Goal: Task Accomplishment & Management: Complete application form

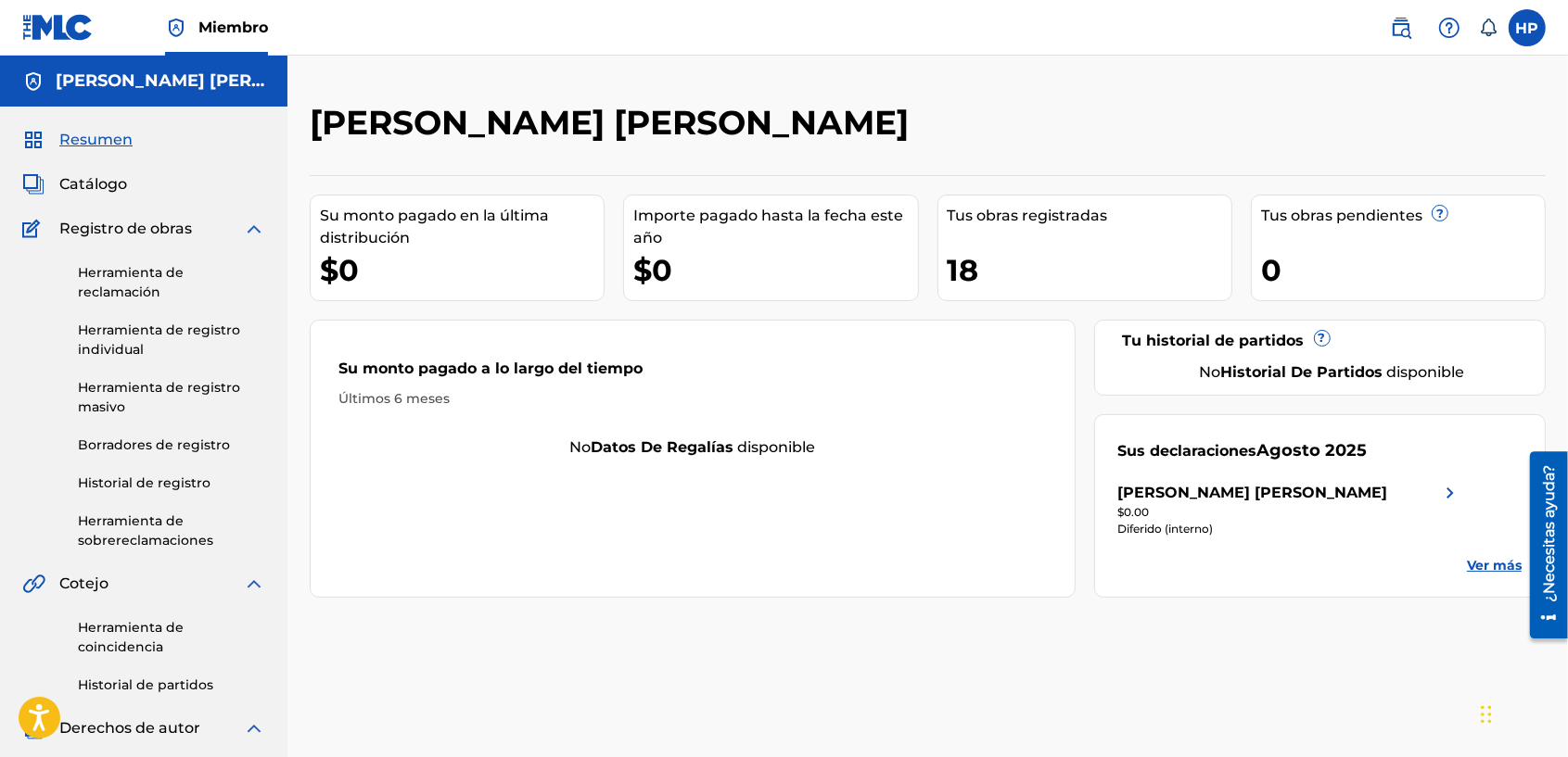
click at [146, 279] on link "Herramienta de reclamación" at bounding box center [172, 282] width 188 height 39
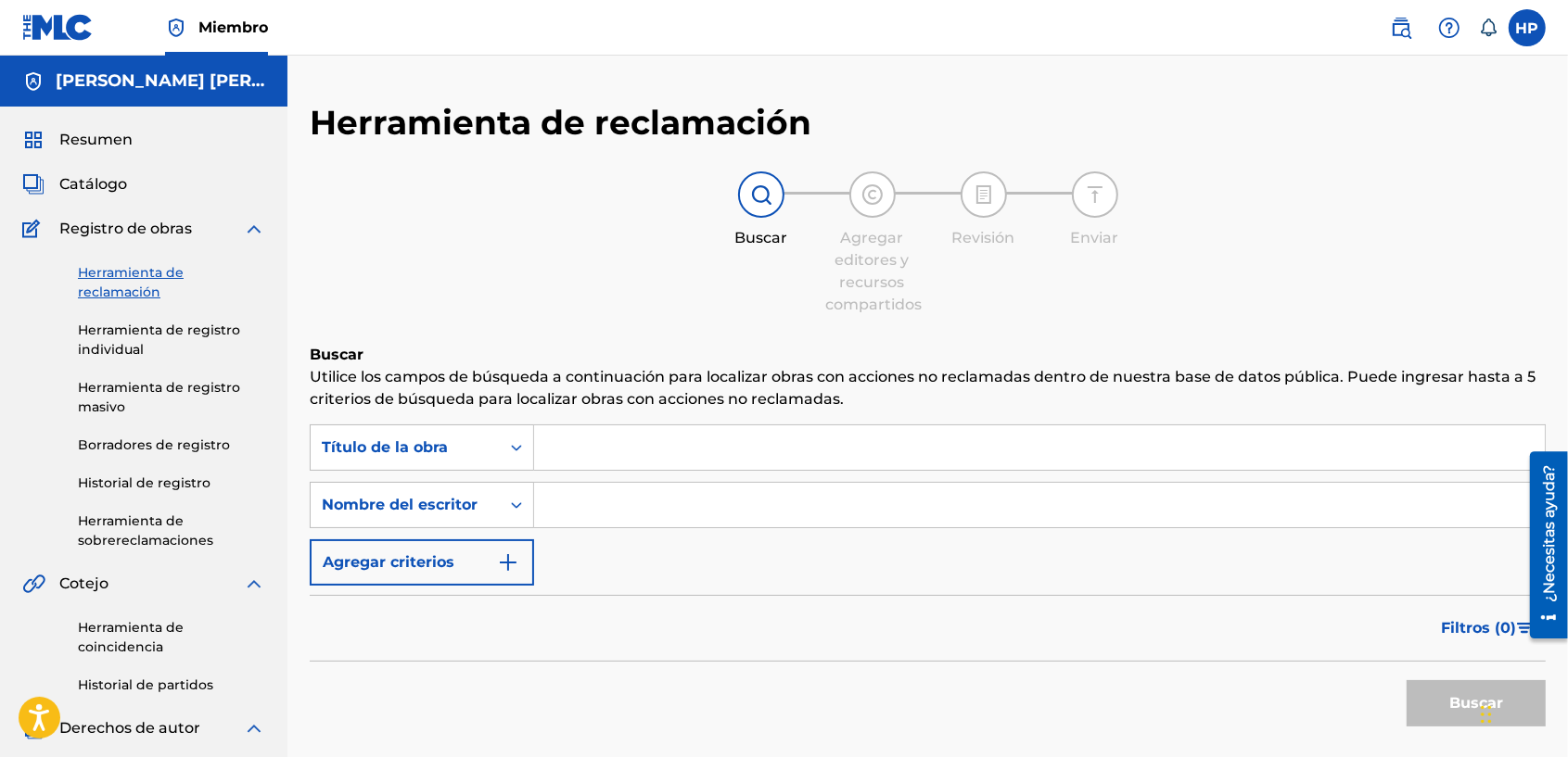
click at [578, 434] on input "Formulario de búsqueda" at bounding box center [1039, 448] width 1011 height 45
type input "VNZ TE NECESITO"
click at [640, 506] on input "Formulario de búsqueda" at bounding box center [1039, 505] width 1011 height 45
type input "[PERSON_NAME] [PERSON_NAME]"
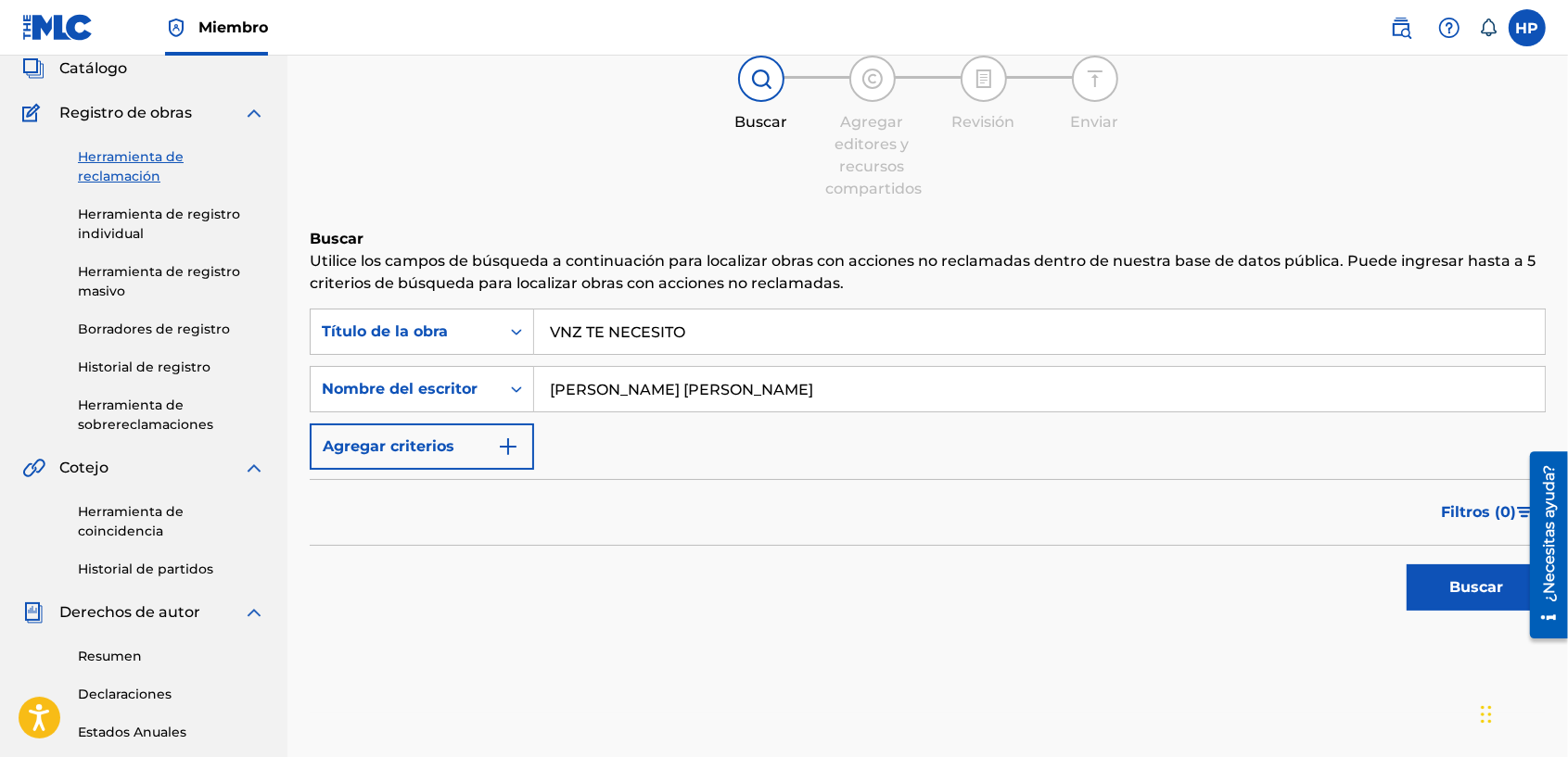
scroll to position [232, 0]
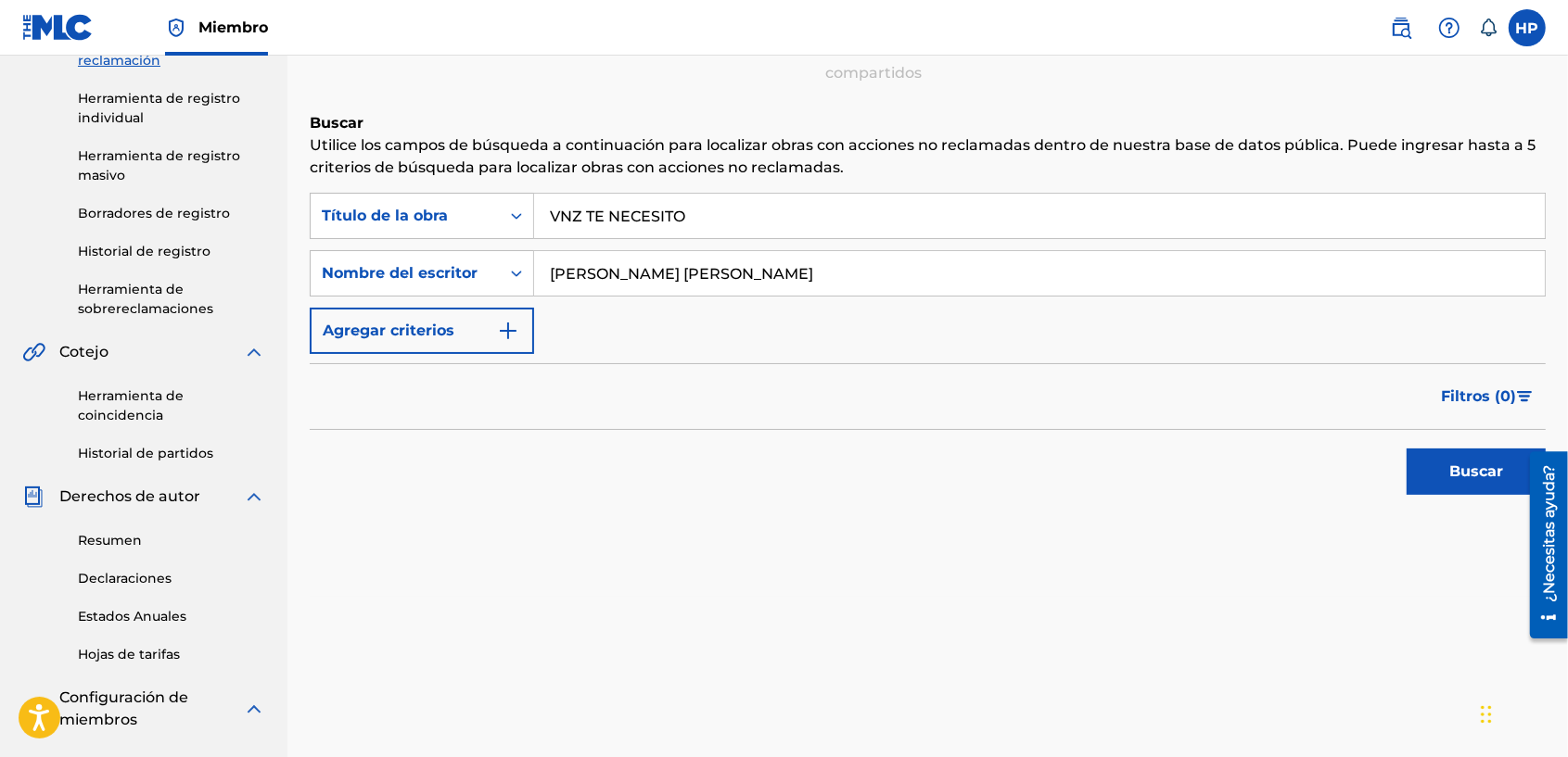
click at [1447, 471] on button "Buscar" at bounding box center [1476, 472] width 139 height 46
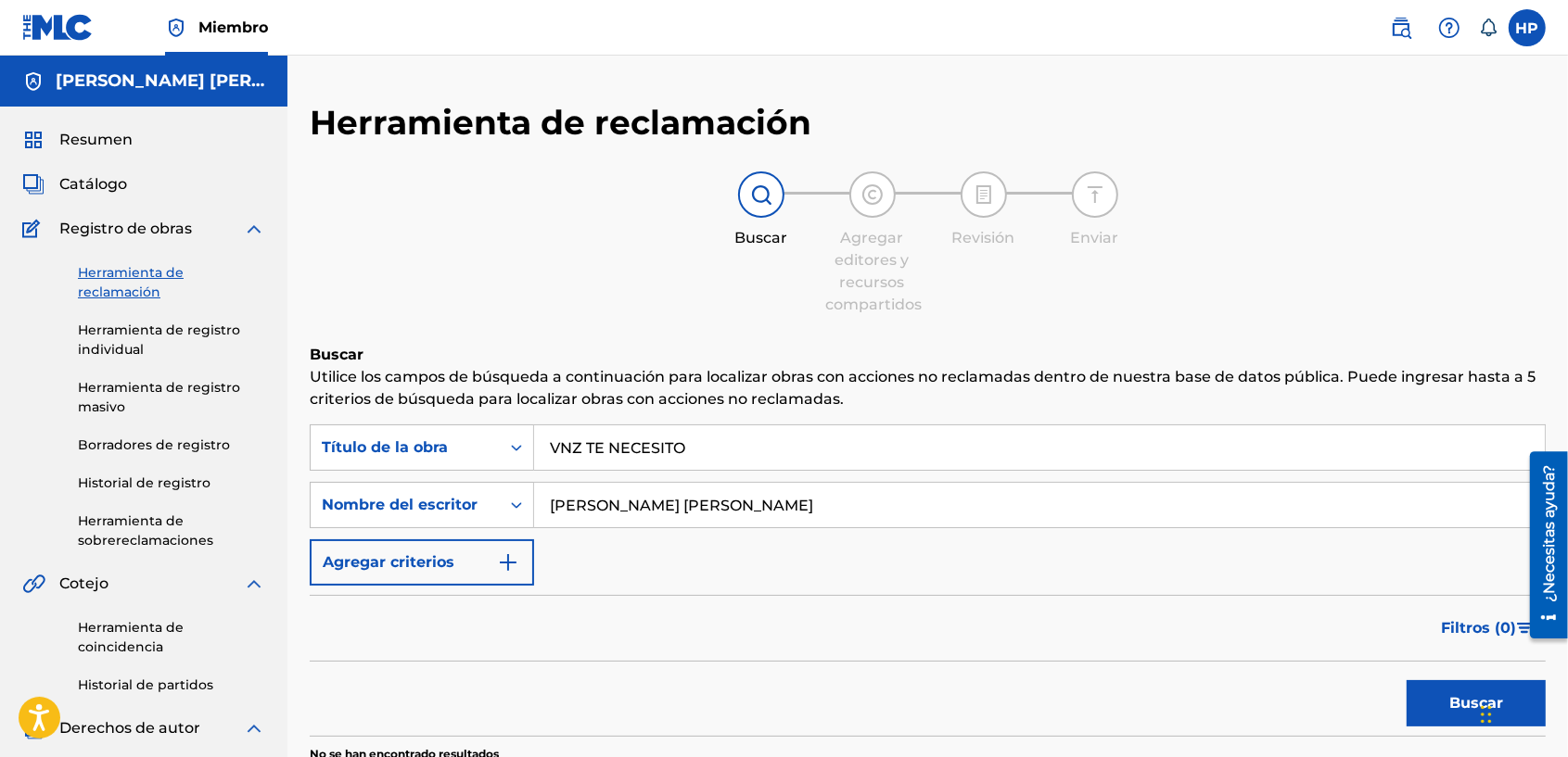
scroll to position [77, 0]
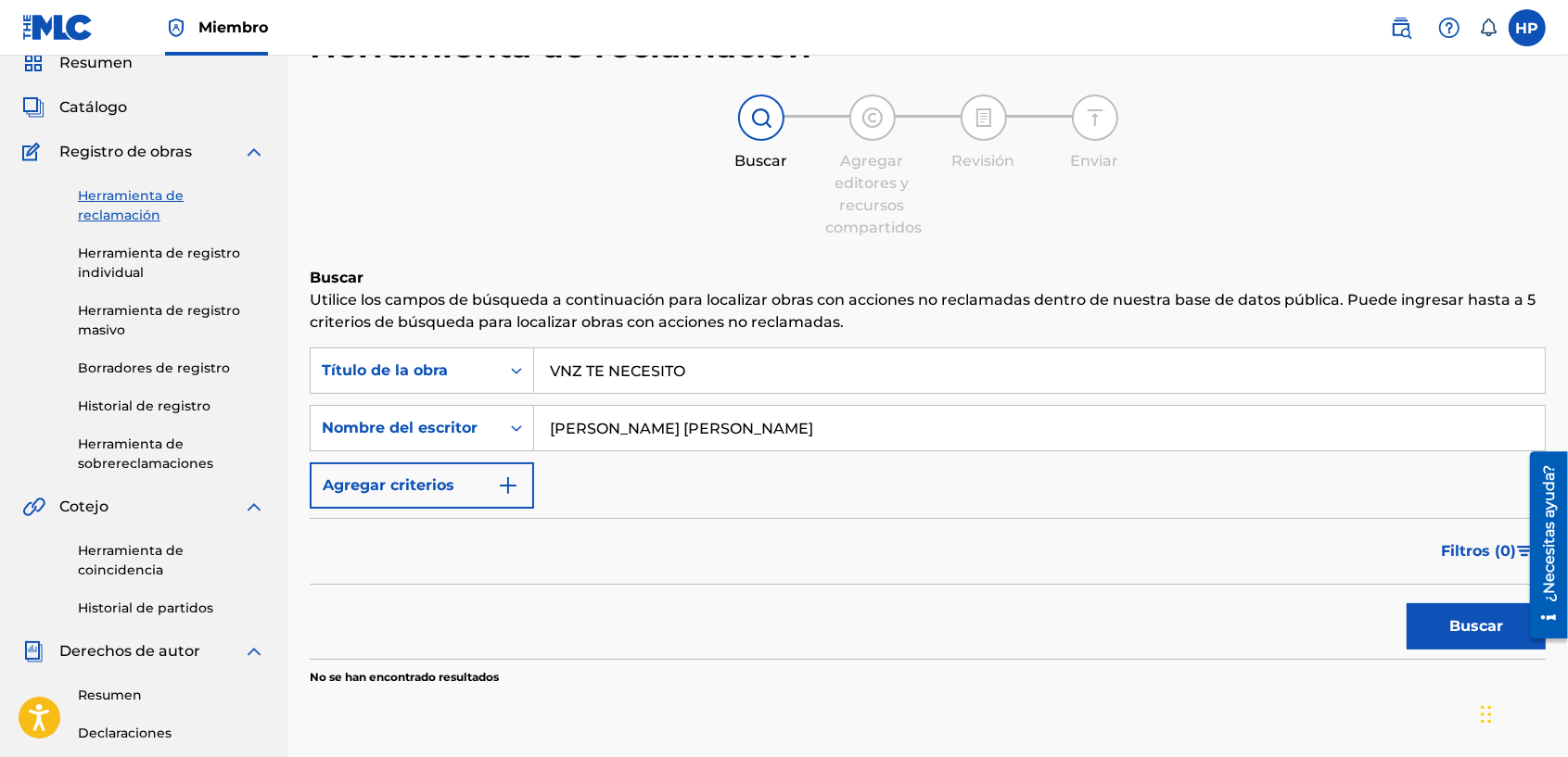
click at [147, 261] on link "Herramienta de registro individual" at bounding box center [172, 263] width 188 height 39
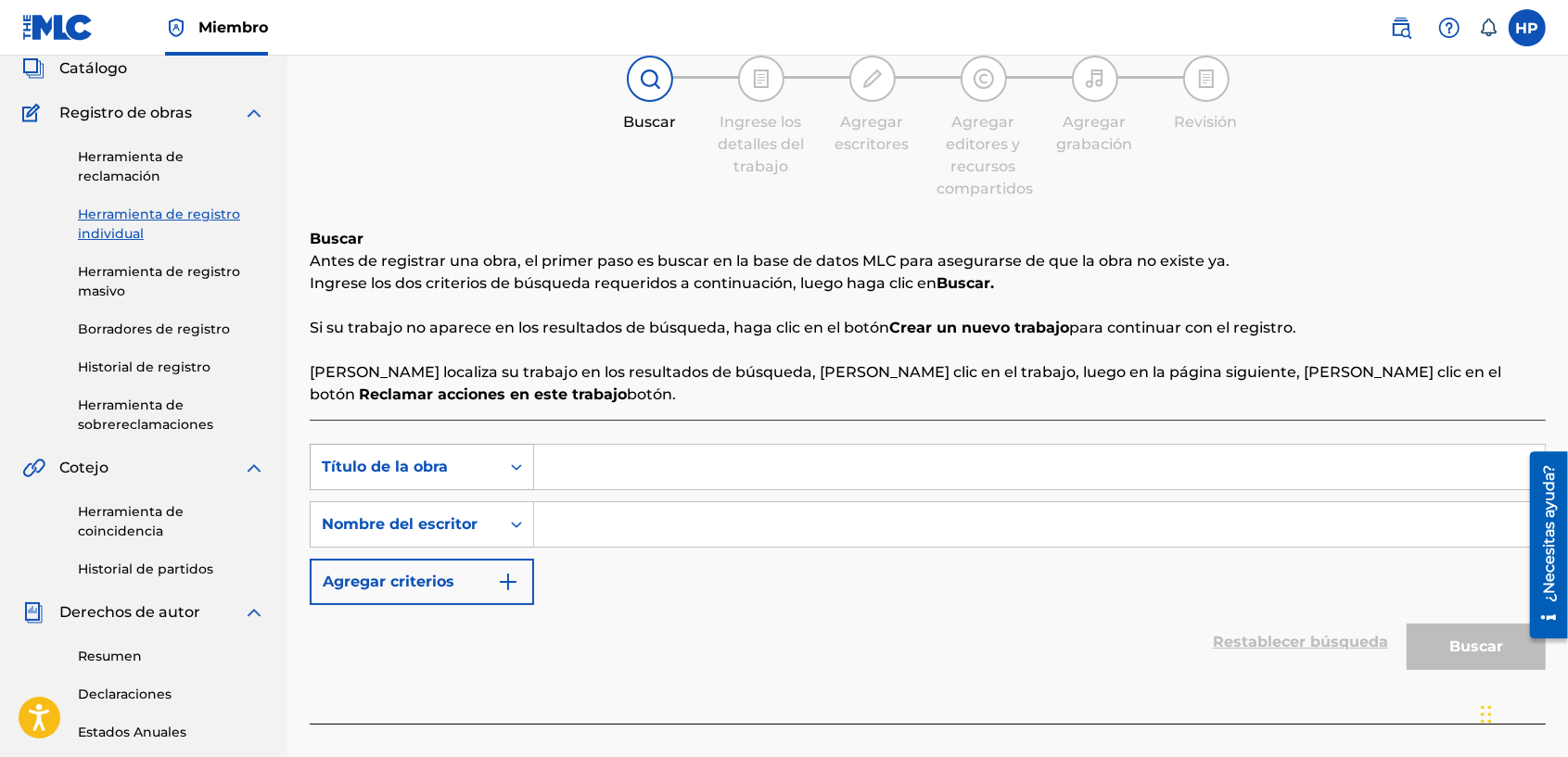
scroll to position [232, 0]
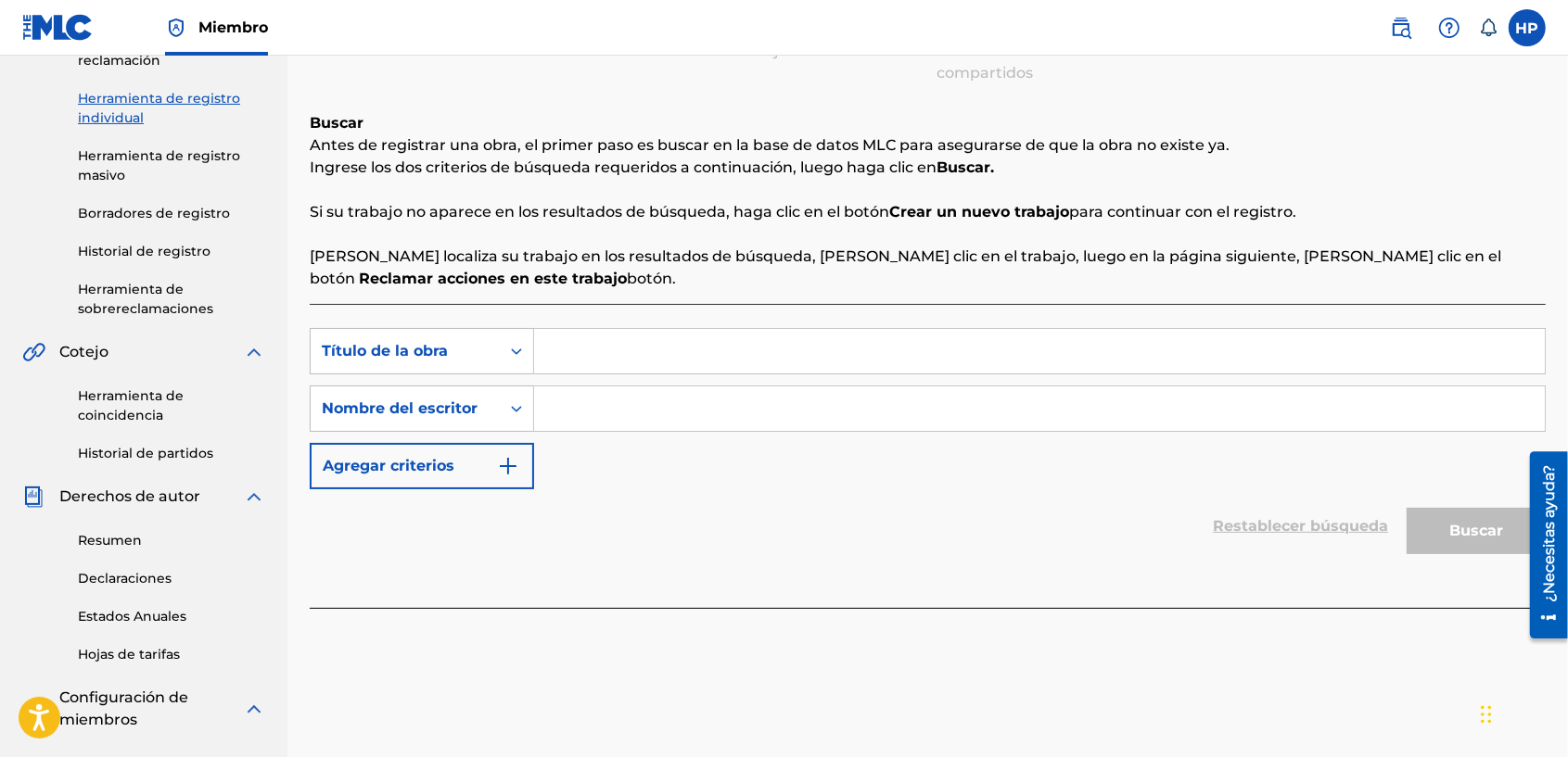
click at [608, 368] on input "Formulario de búsqueda" at bounding box center [1039, 351] width 1011 height 45
type input "VNZ TE NECESITO"
click at [550, 411] on input "Formulario de búsqueda" at bounding box center [1039, 409] width 1011 height 45
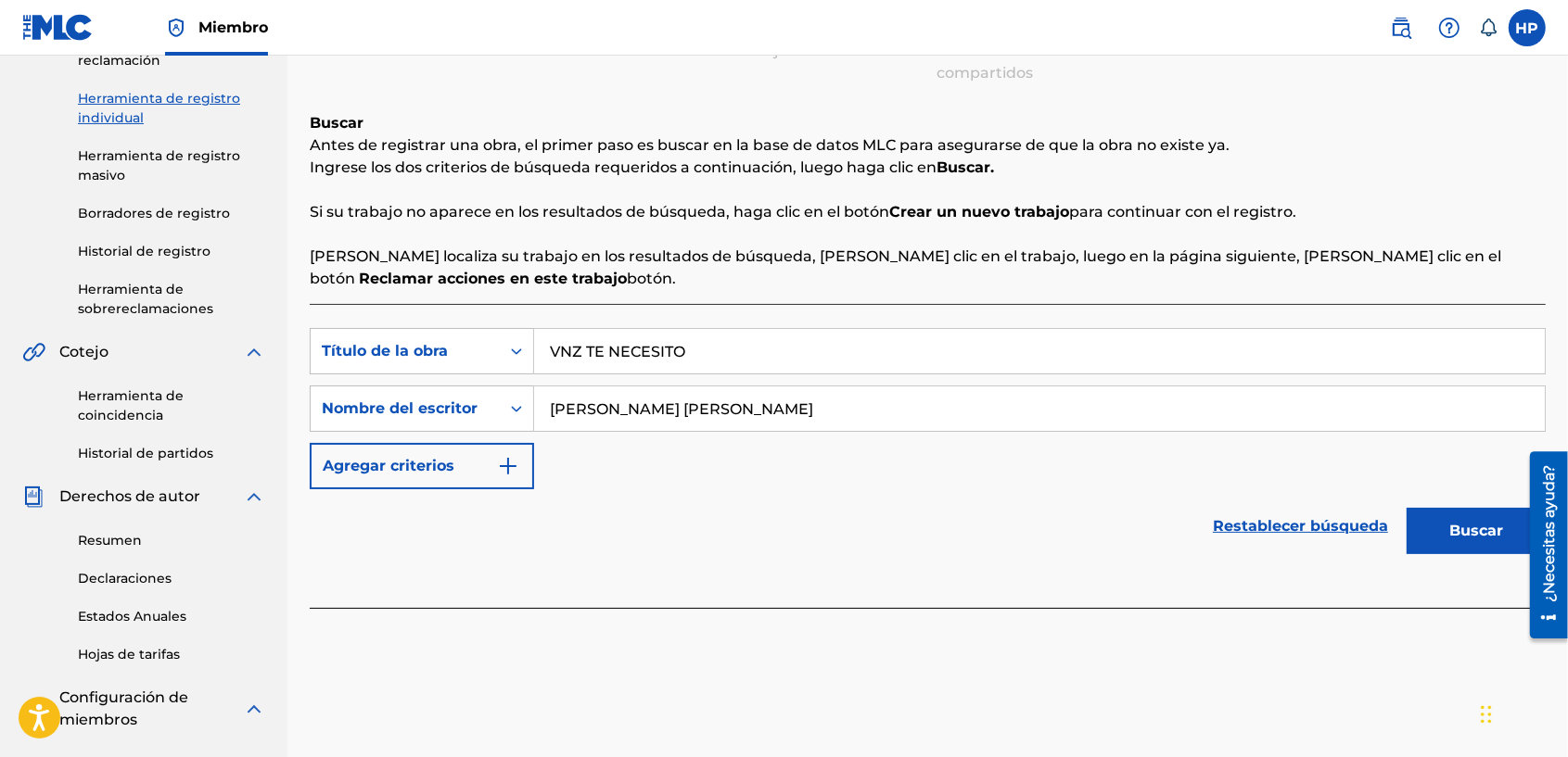
scroll to position [269, 0]
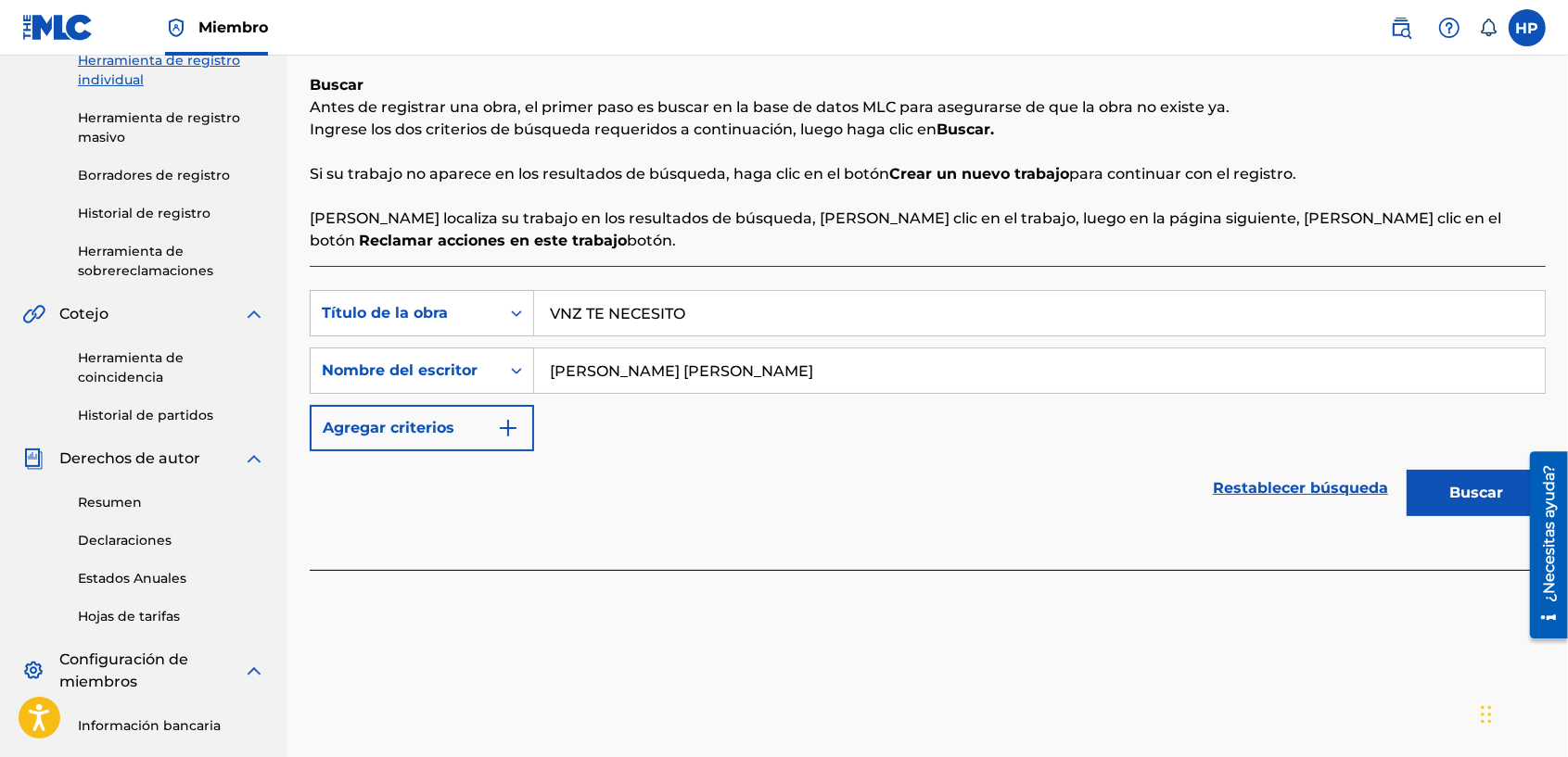
type input "[PERSON_NAME] [PERSON_NAME]"
click at [1467, 489] on button "Buscar" at bounding box center [1476, 493] width 139 height 46
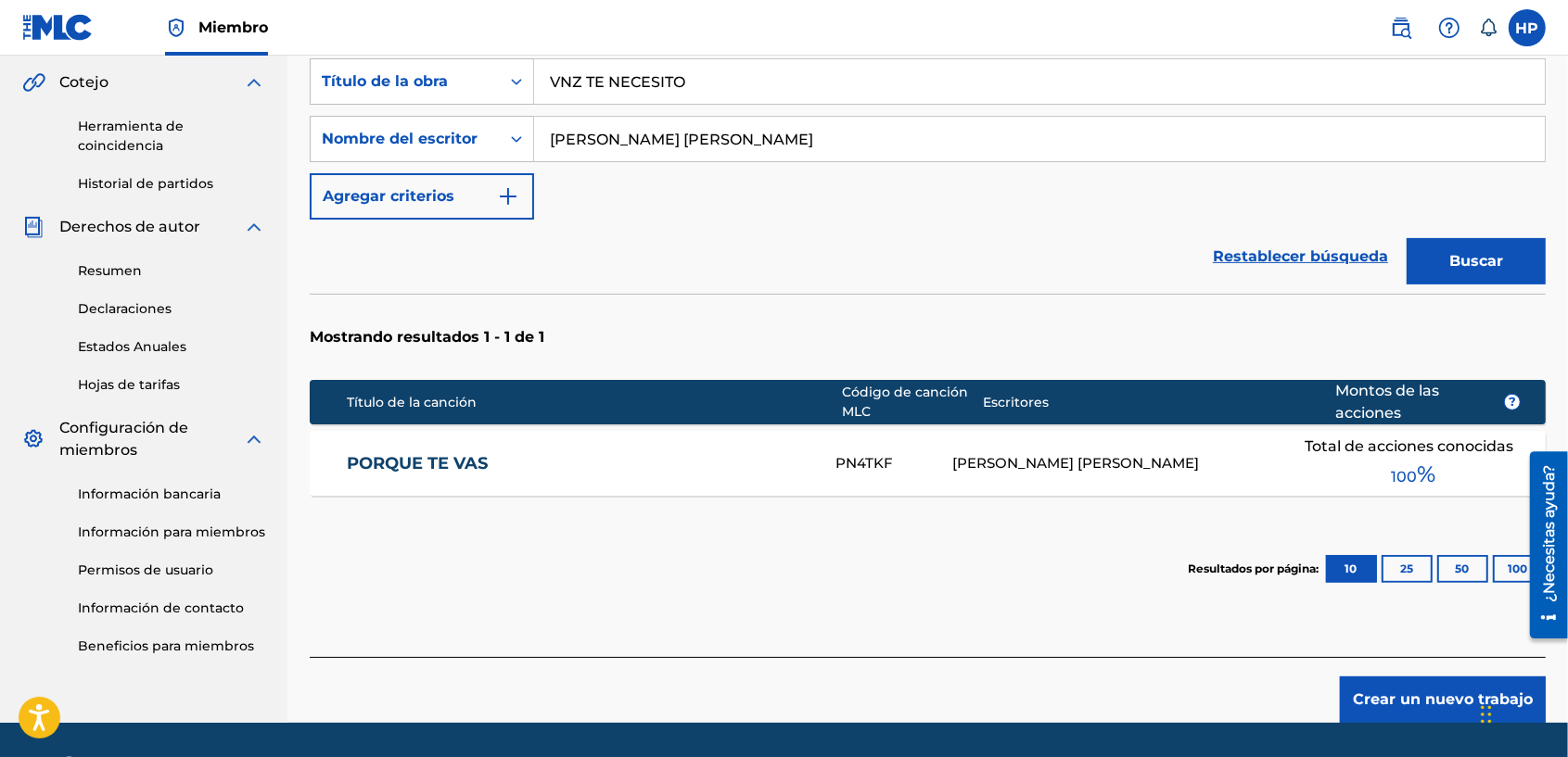
scroll to position [556, 0]
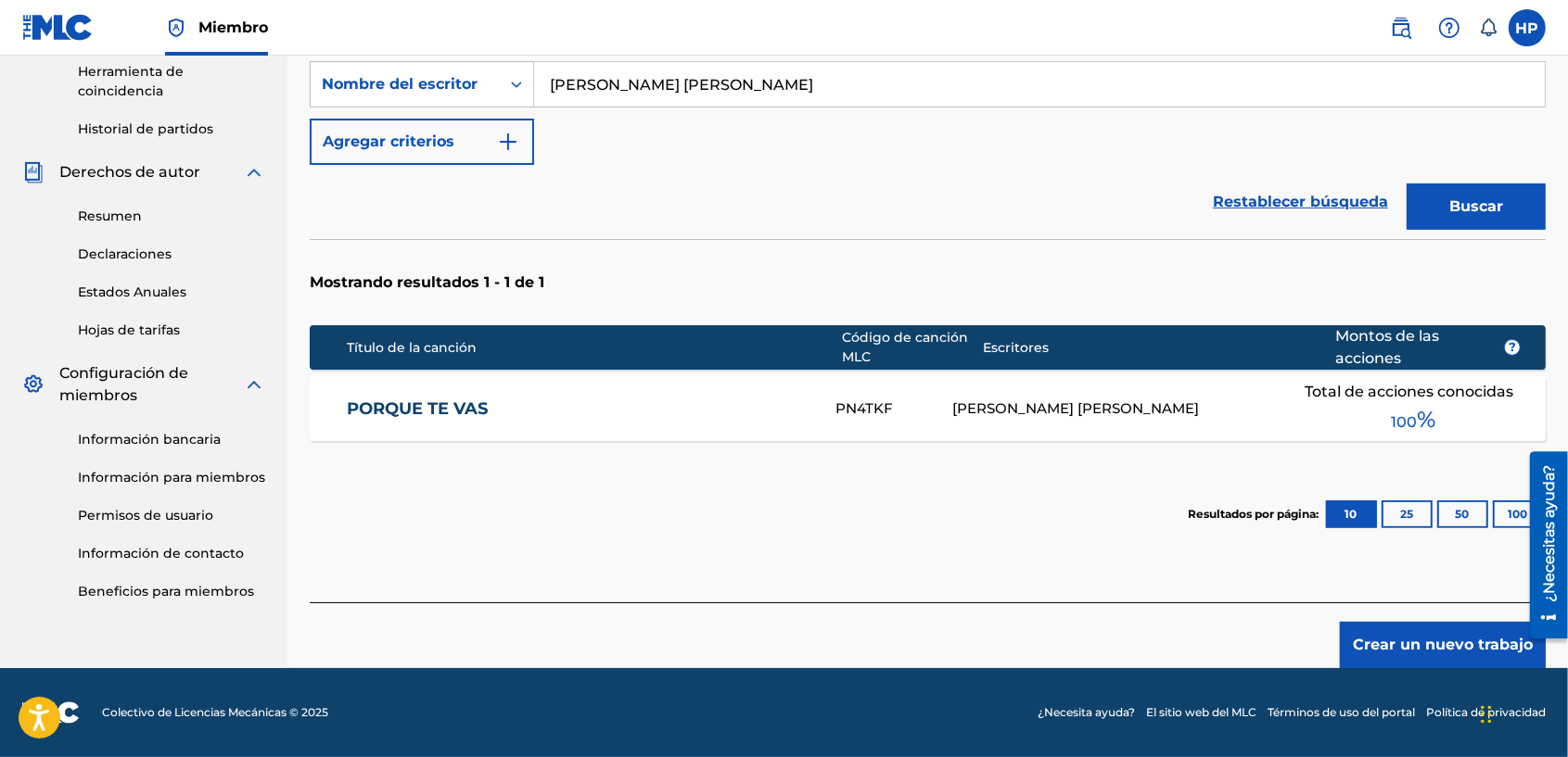
click at [1417, 650] on button "Crear un nuevo trabajo" at bounding box center [1443, 646] width 206 height 46
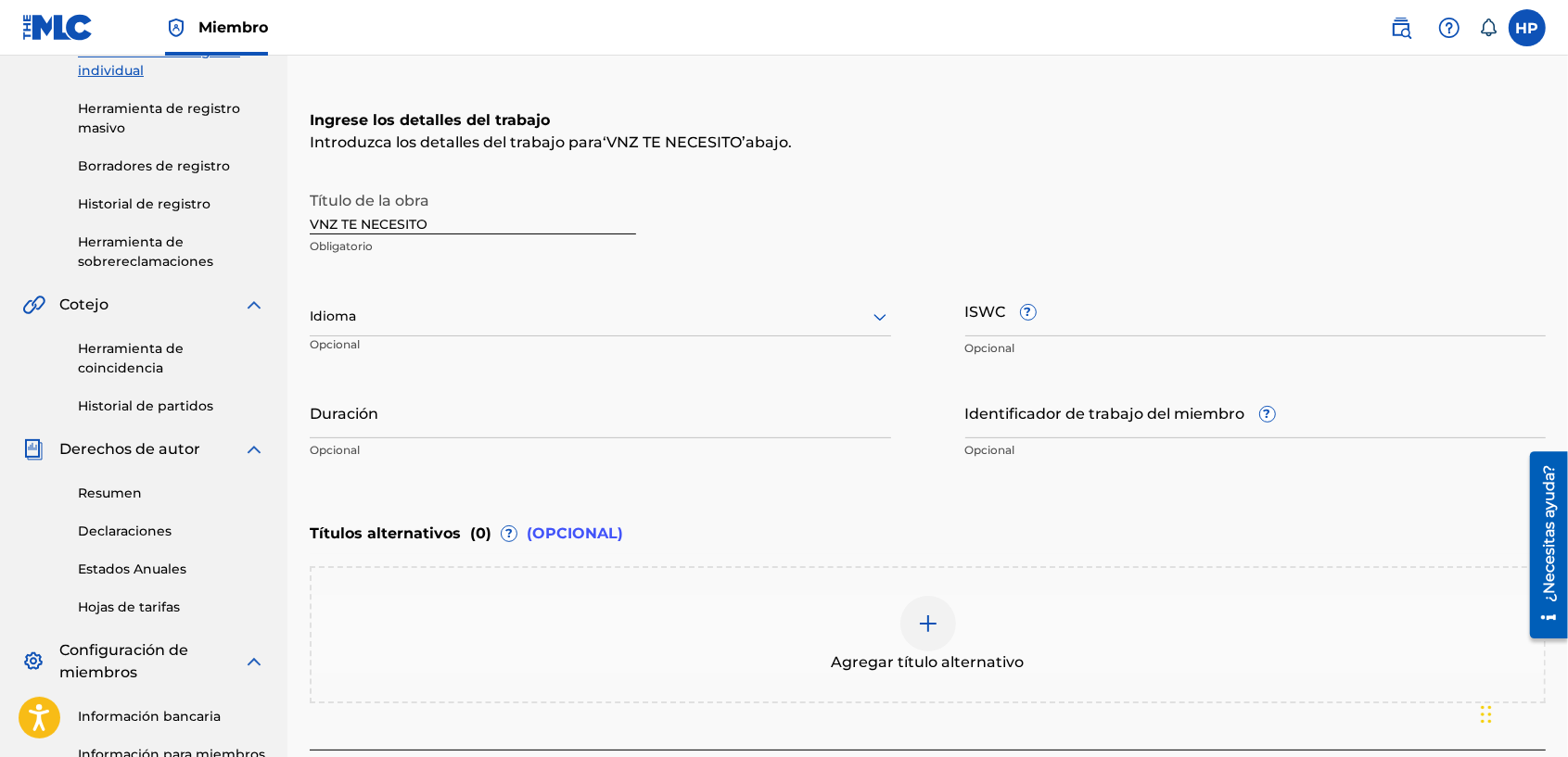
scroll to position [163, 0]
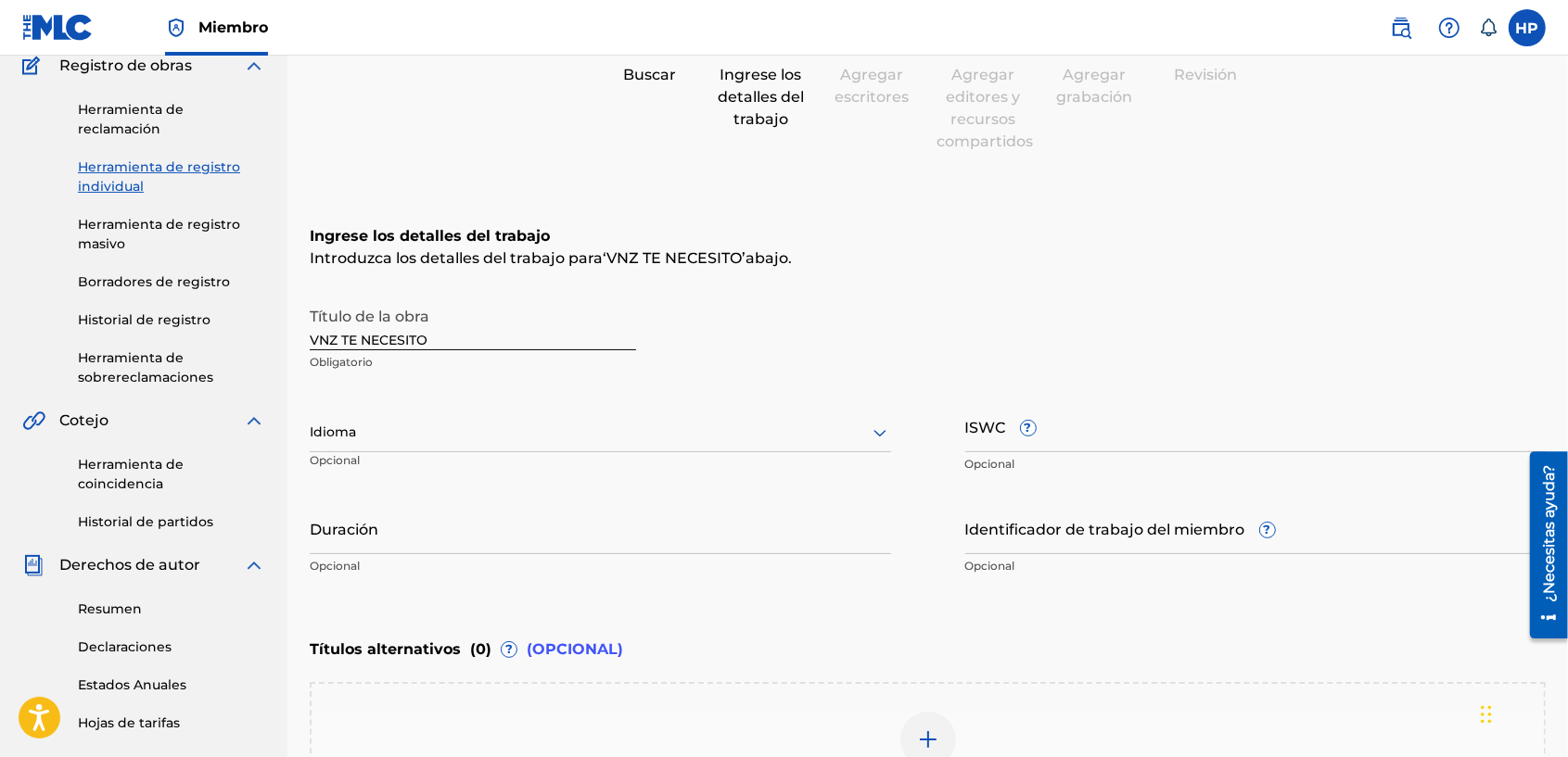
click at [865, 429] on div at bounding box center [600, 432] width 581 height 23
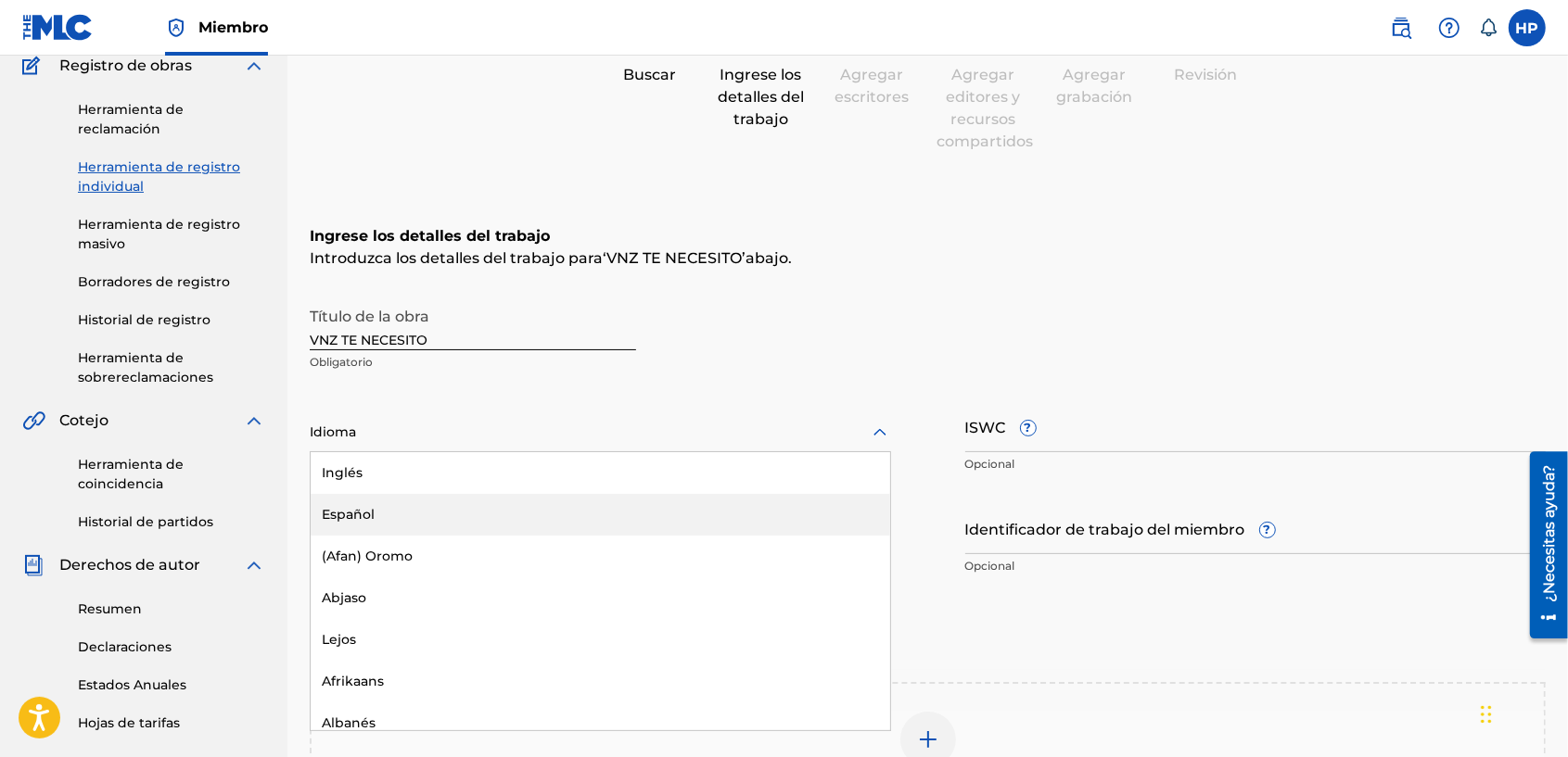
click at [409, 522] on div "Español" at bounding box center [600, 515] width 580 height 42
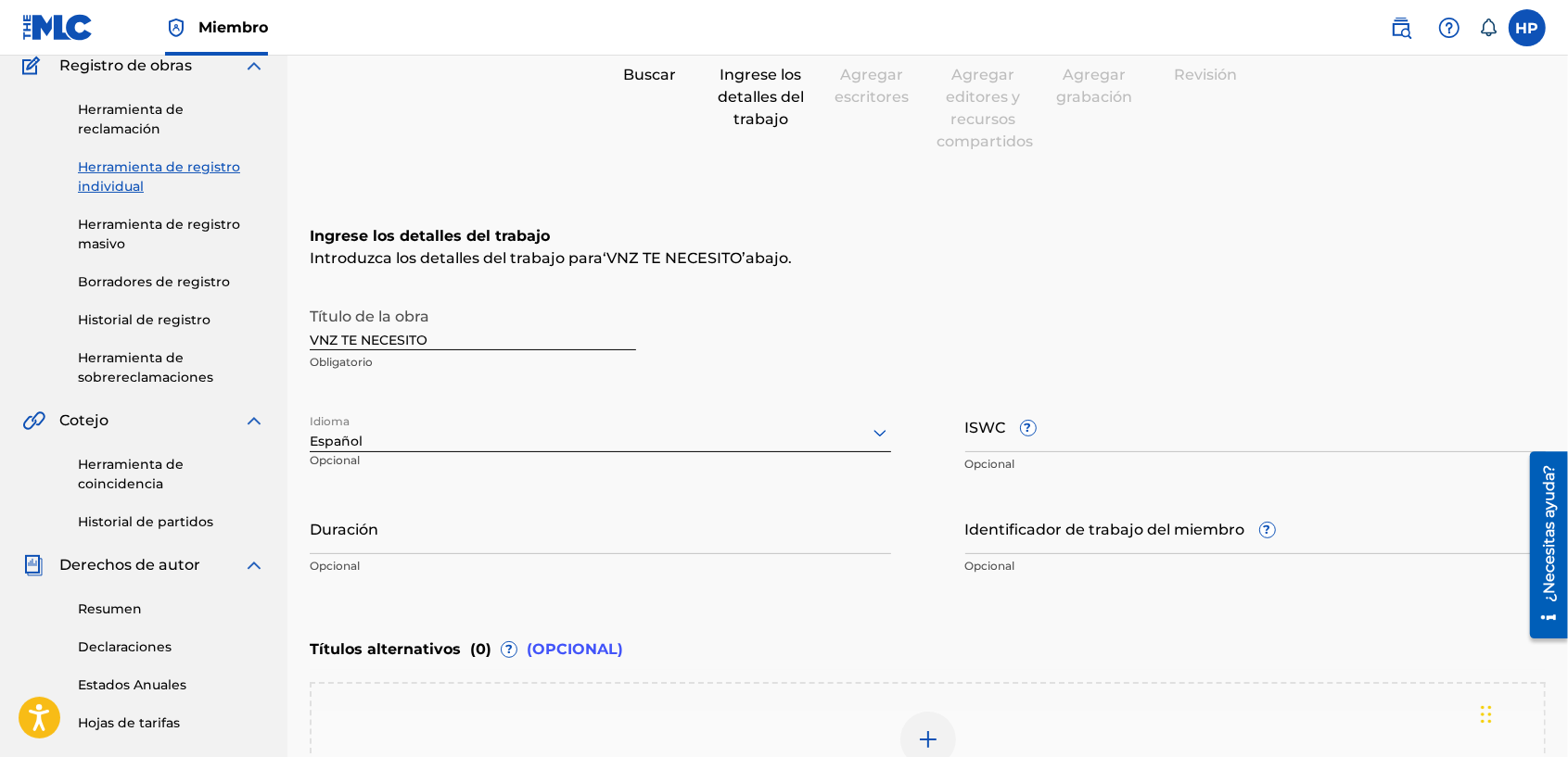
click at [1072, 434] on input "ISWC ?" at bounding box center [1256, 425] width 581 height 53
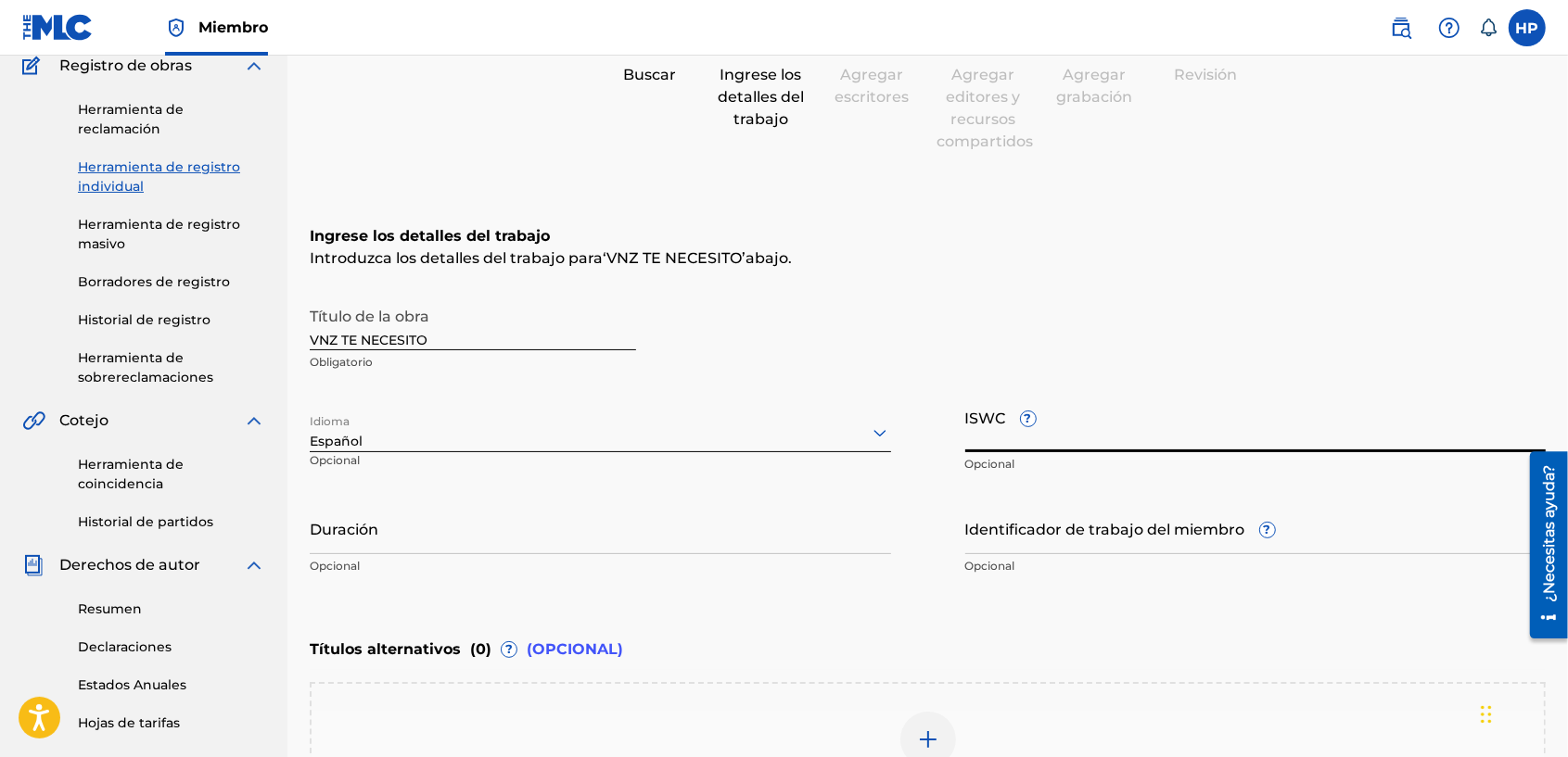
scroll to position [202, 0]
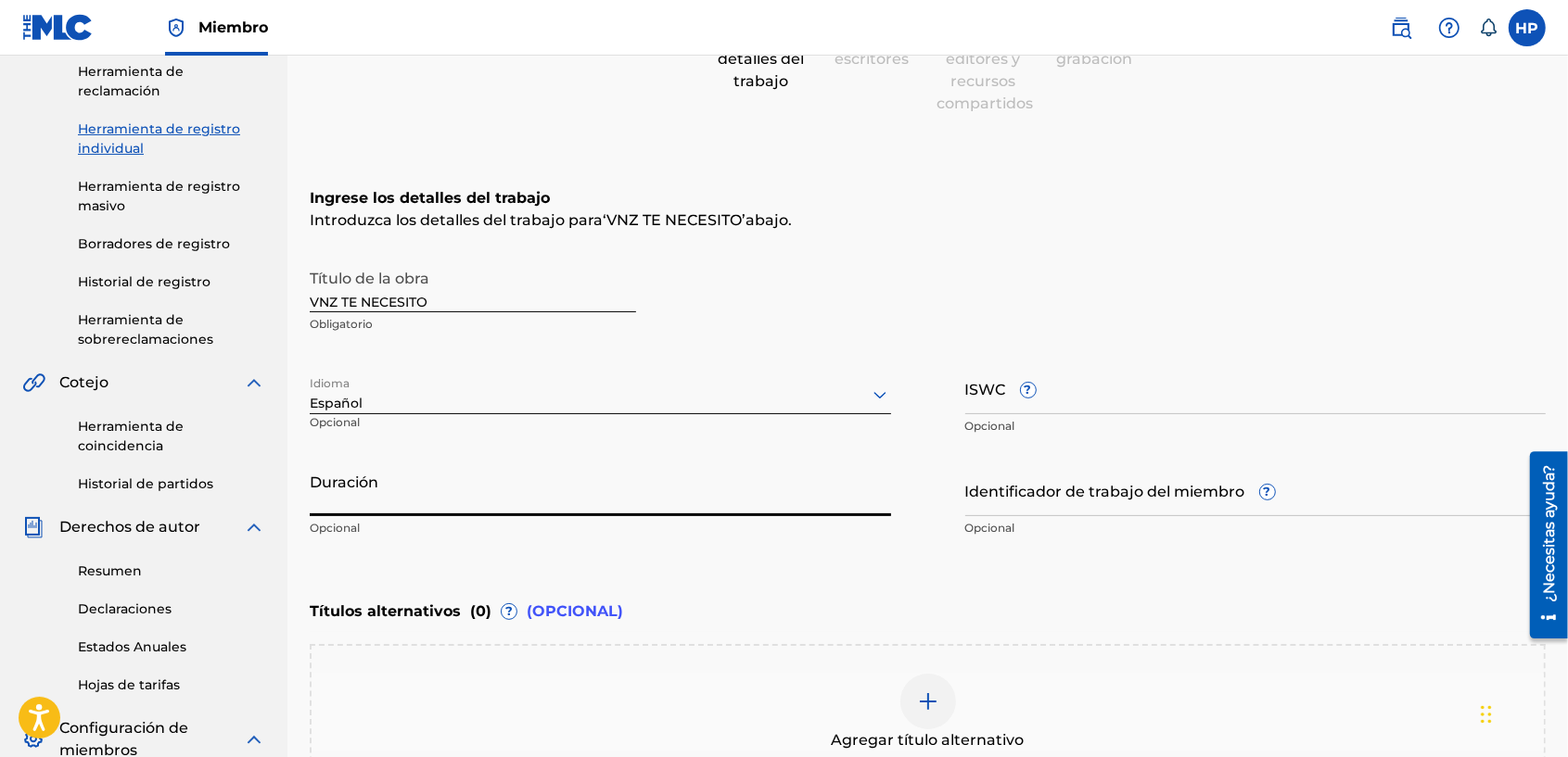
click at [428, 499] on input "Duración" at bounding box center [600, 489] width 581 height 53
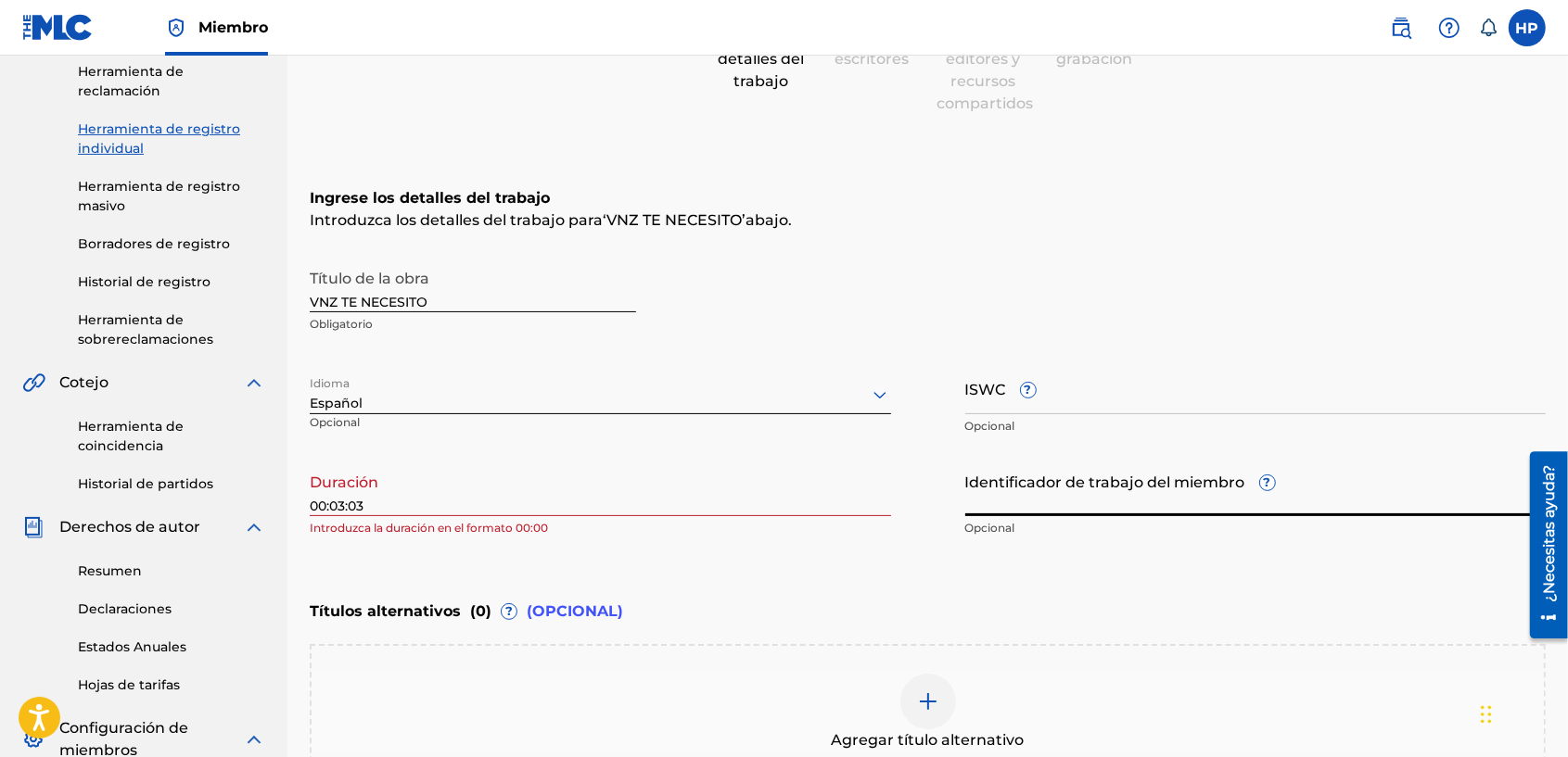
click at [1007, 491] on input "Identificador de trabajo del miembro ?" at bounding box center [1256, 489] width 581 height 53
click at [330, 502] on input "00:03:03" at bounding box center [600, 489] width 581 height 53
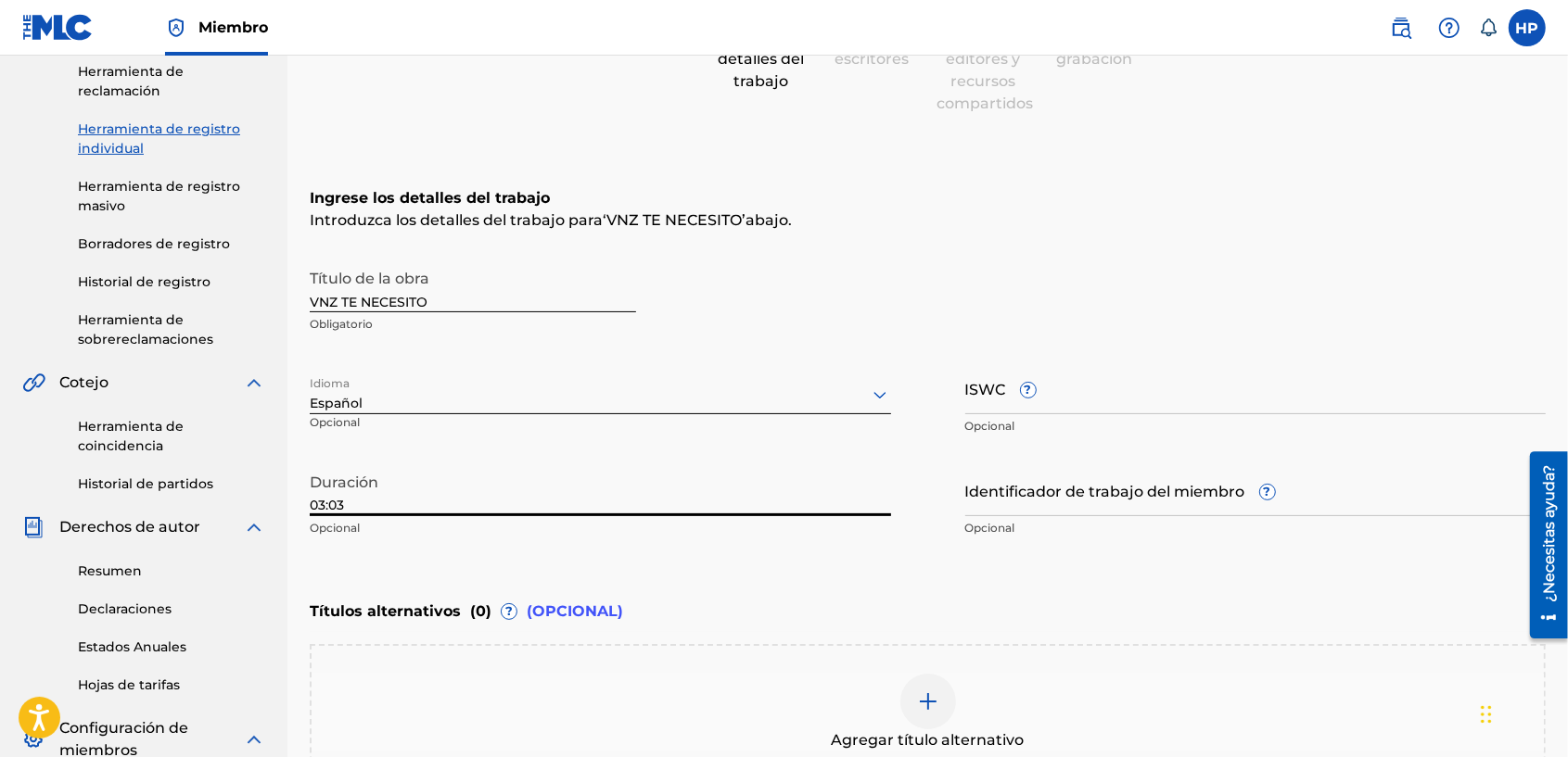
type input "03:03"
click at [1031, 492] on input "Identificador de trabajo del miembro ?" at bounding box center [1256, 489] width 581 height 53
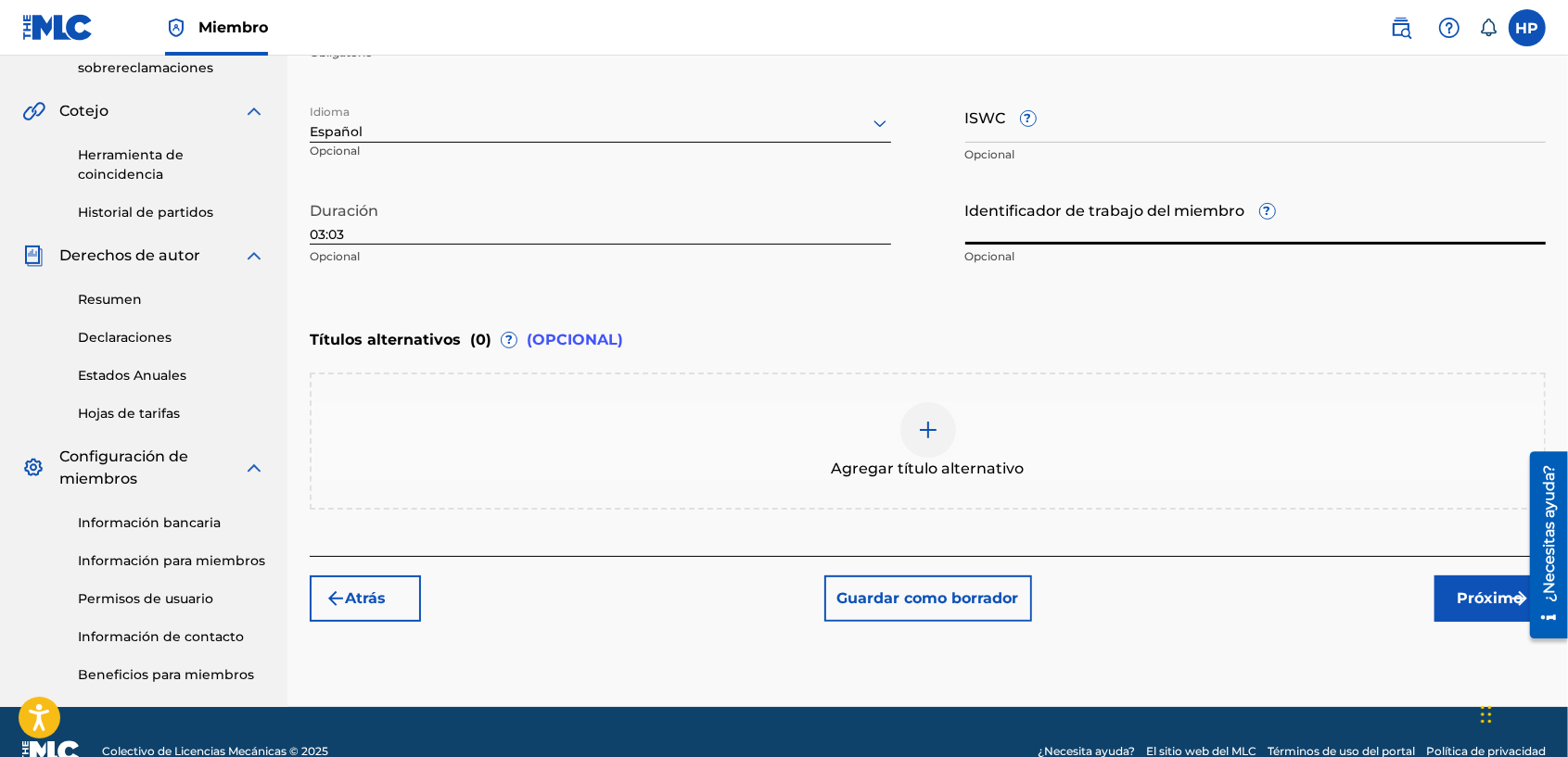
scroll to position [511, 0]
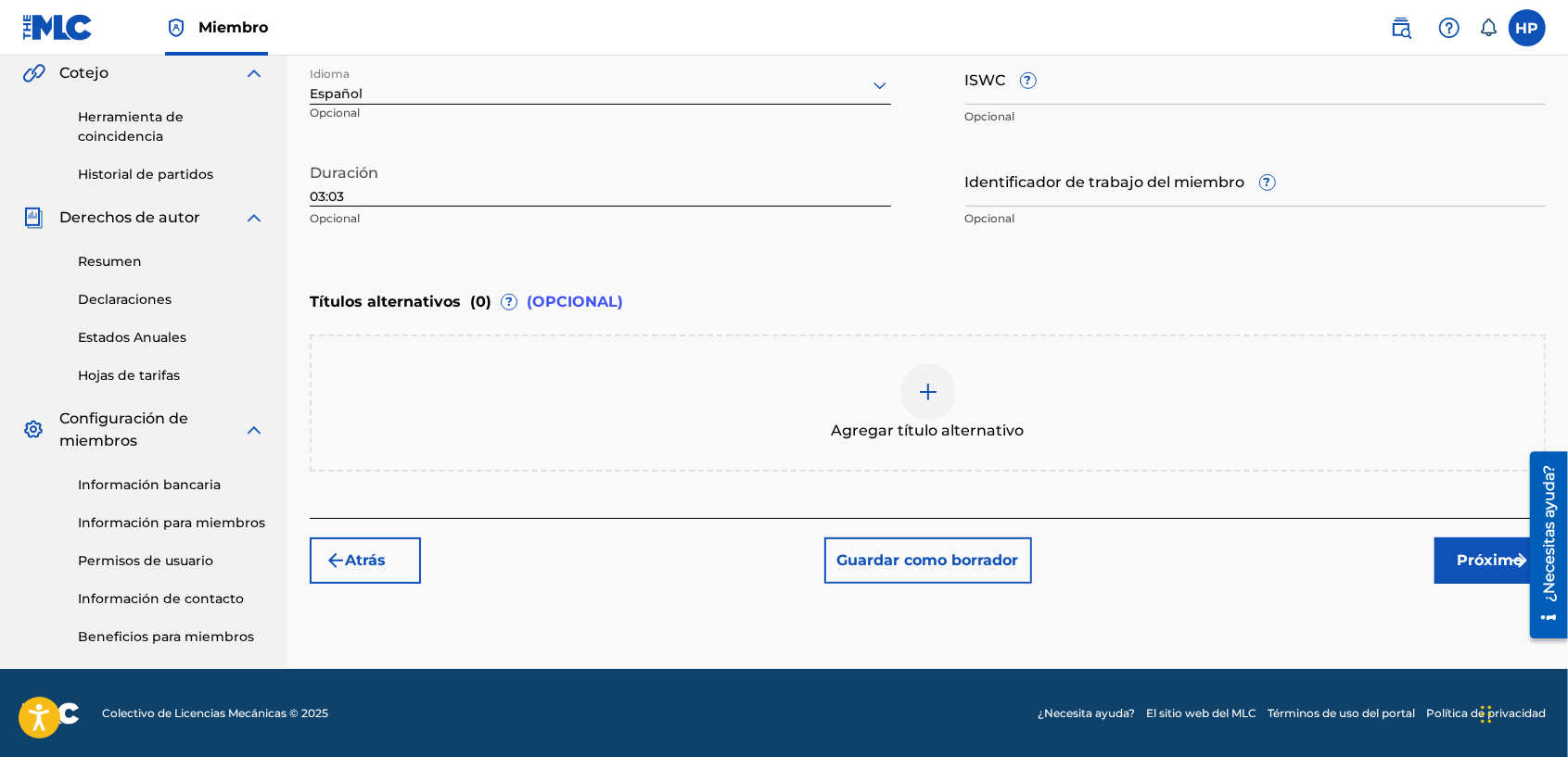
click at [1474, 554] on font "Próximo" at bounding box center [1490, 561] width 66 height 22
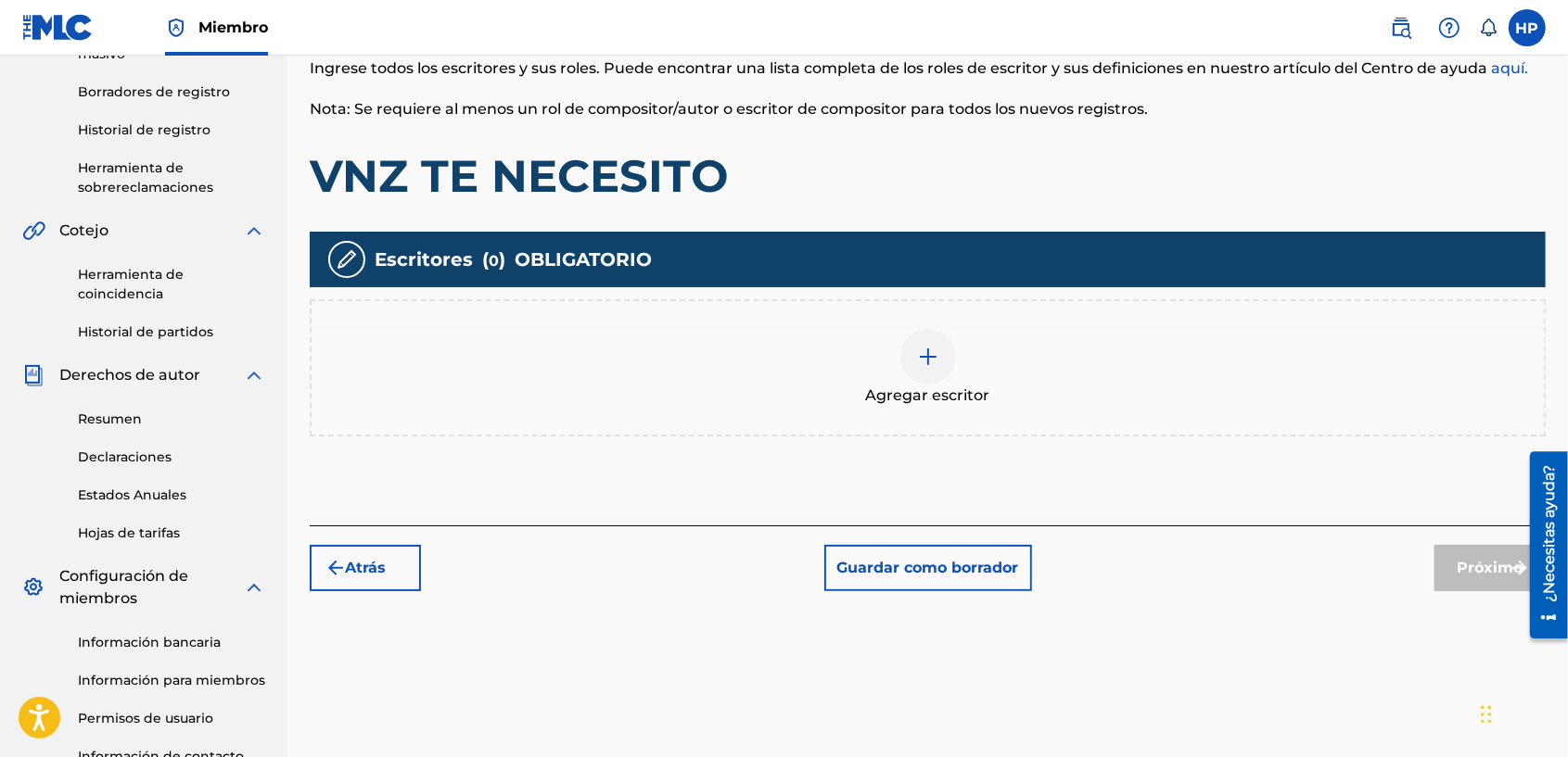
scroll to position [392, 0]
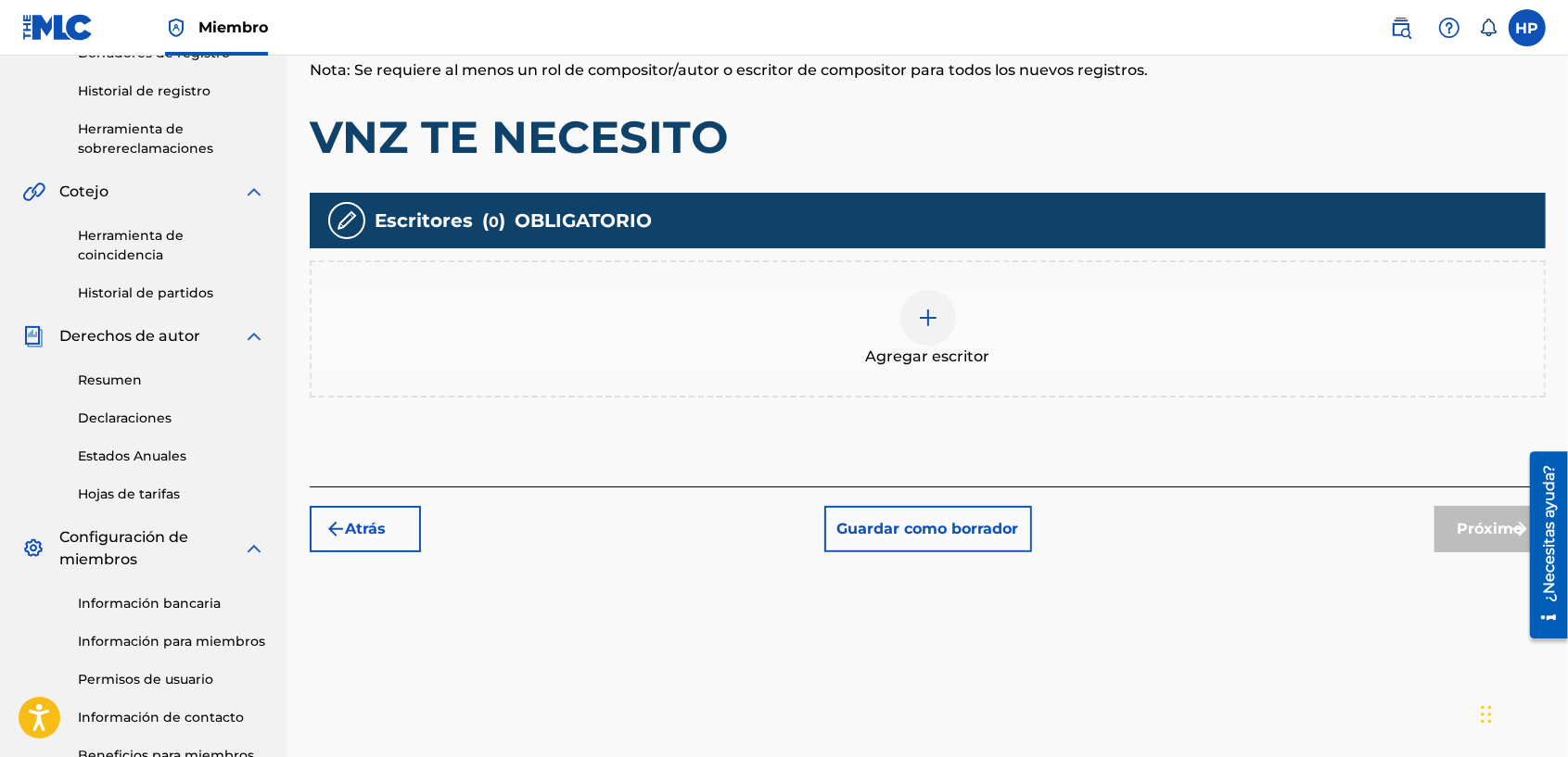
click at [932, 310] on img at bounding box center [928, 318] width 22 height 22
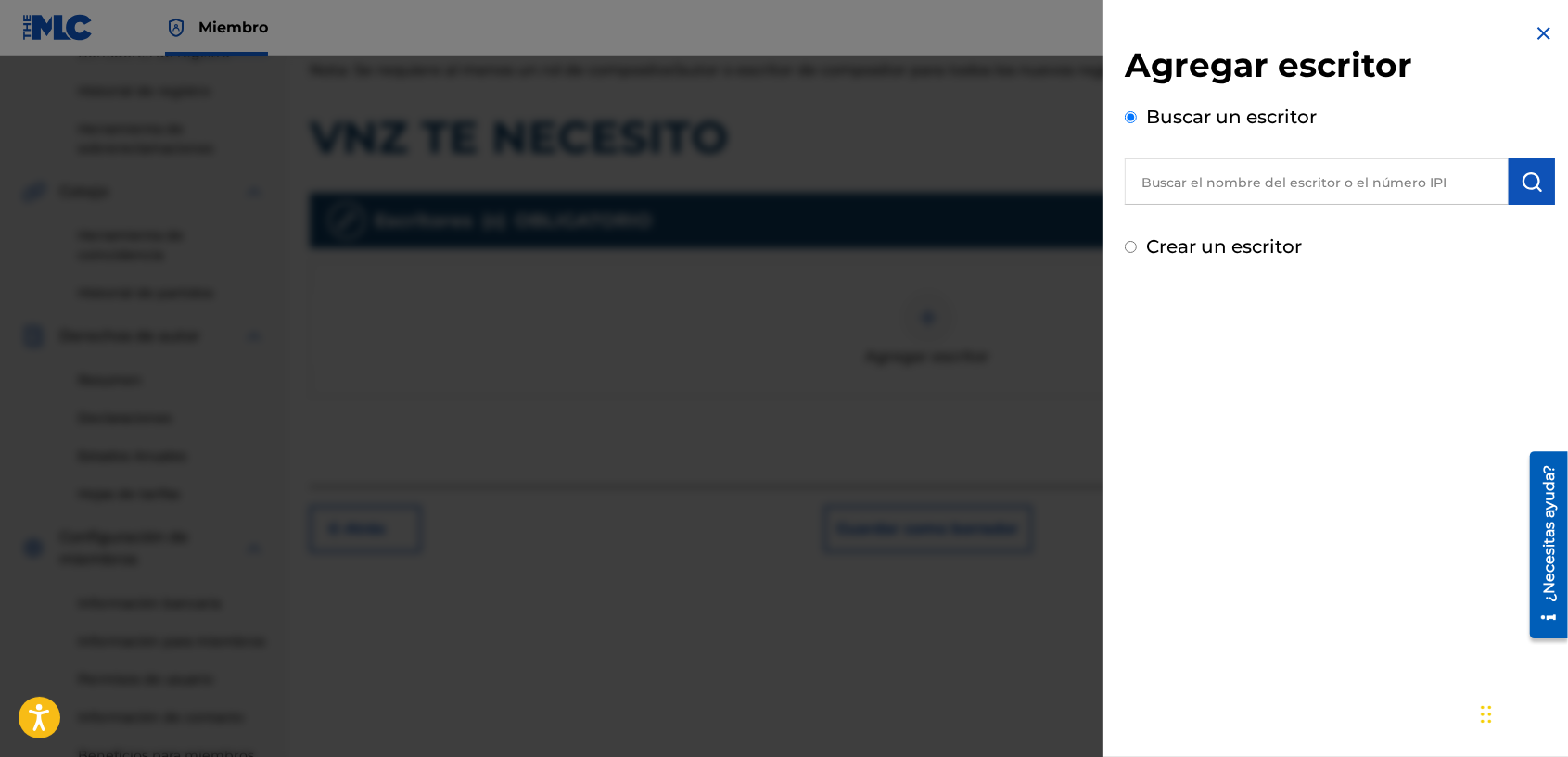
click at [1194, 186] on input "text" at bounding box center [1316, 182] width 384 height 46
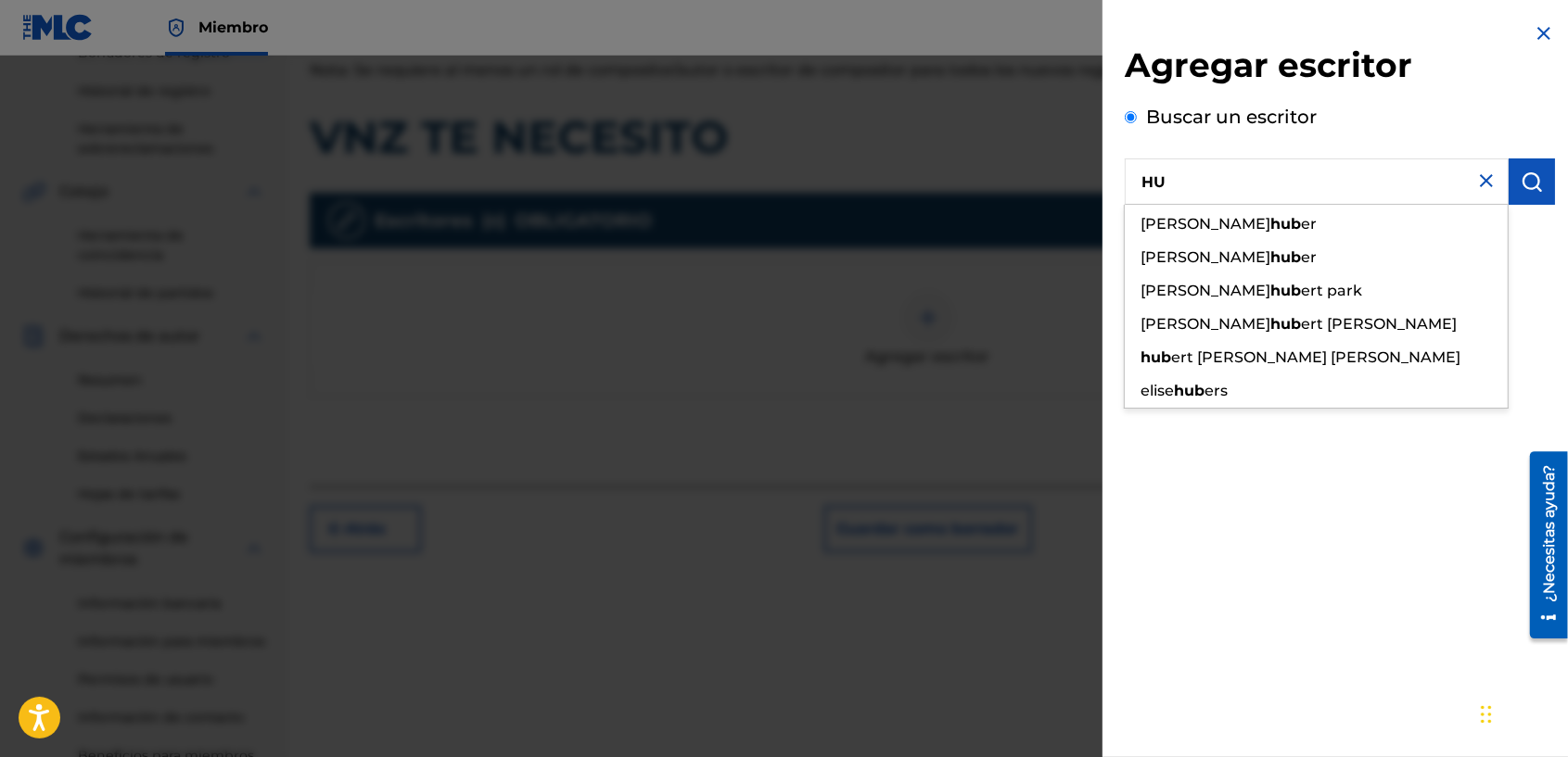
type input "H"
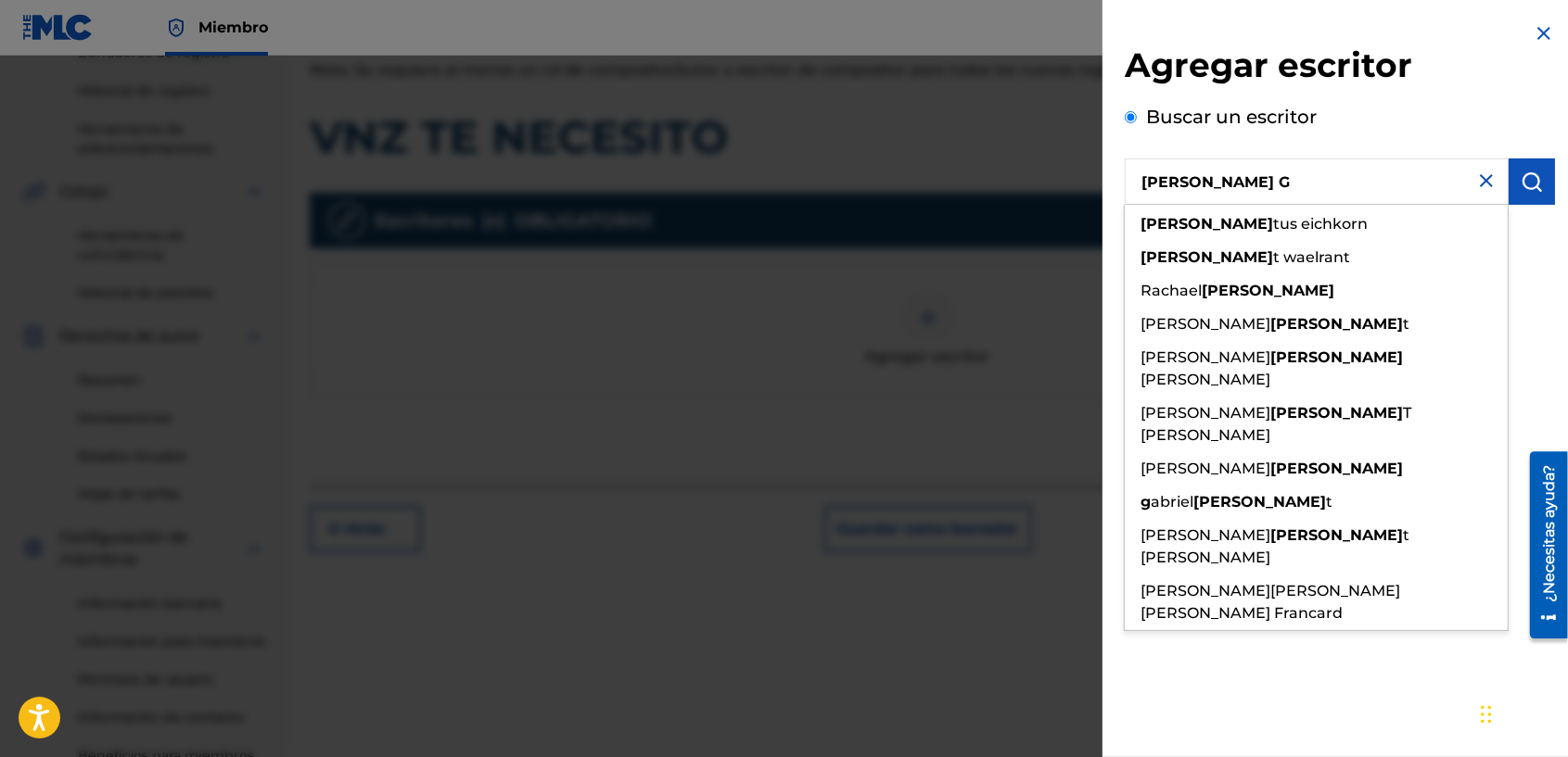
type input "[PERSON_NAME]"
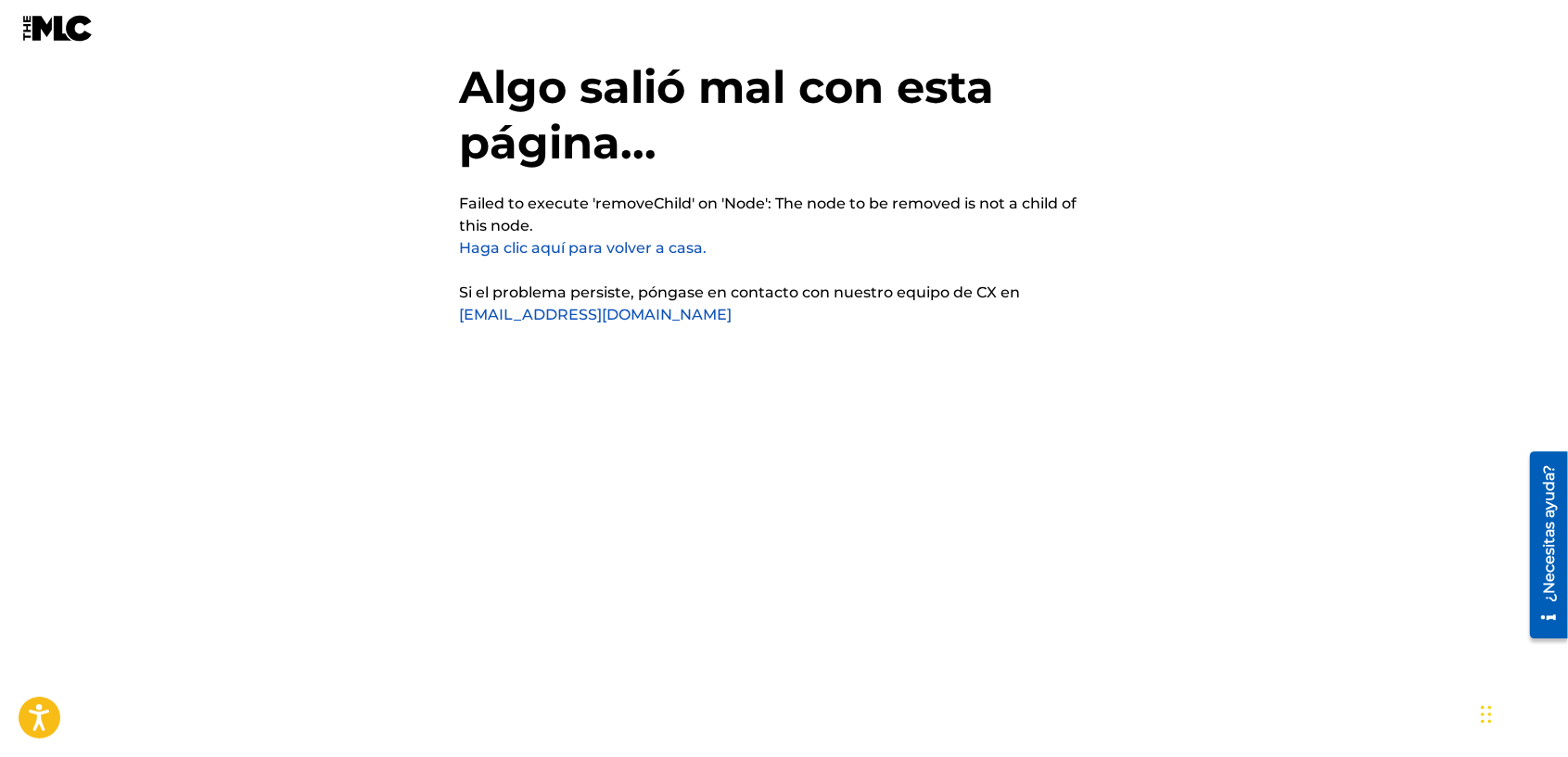
scroll to position [0, 0]
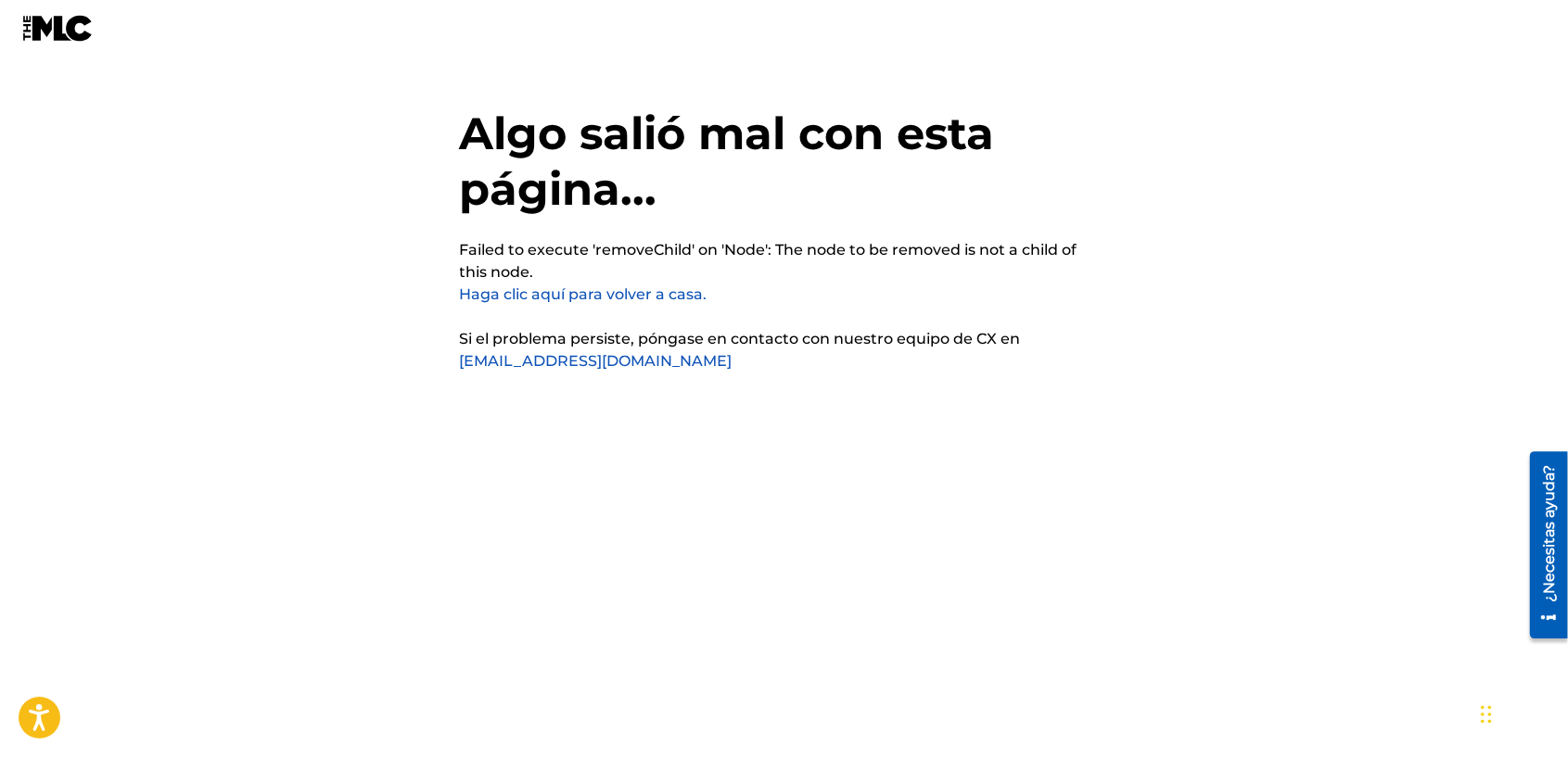
click at [62, 33] on img at bounding box center [58, 28] width 72 height 27
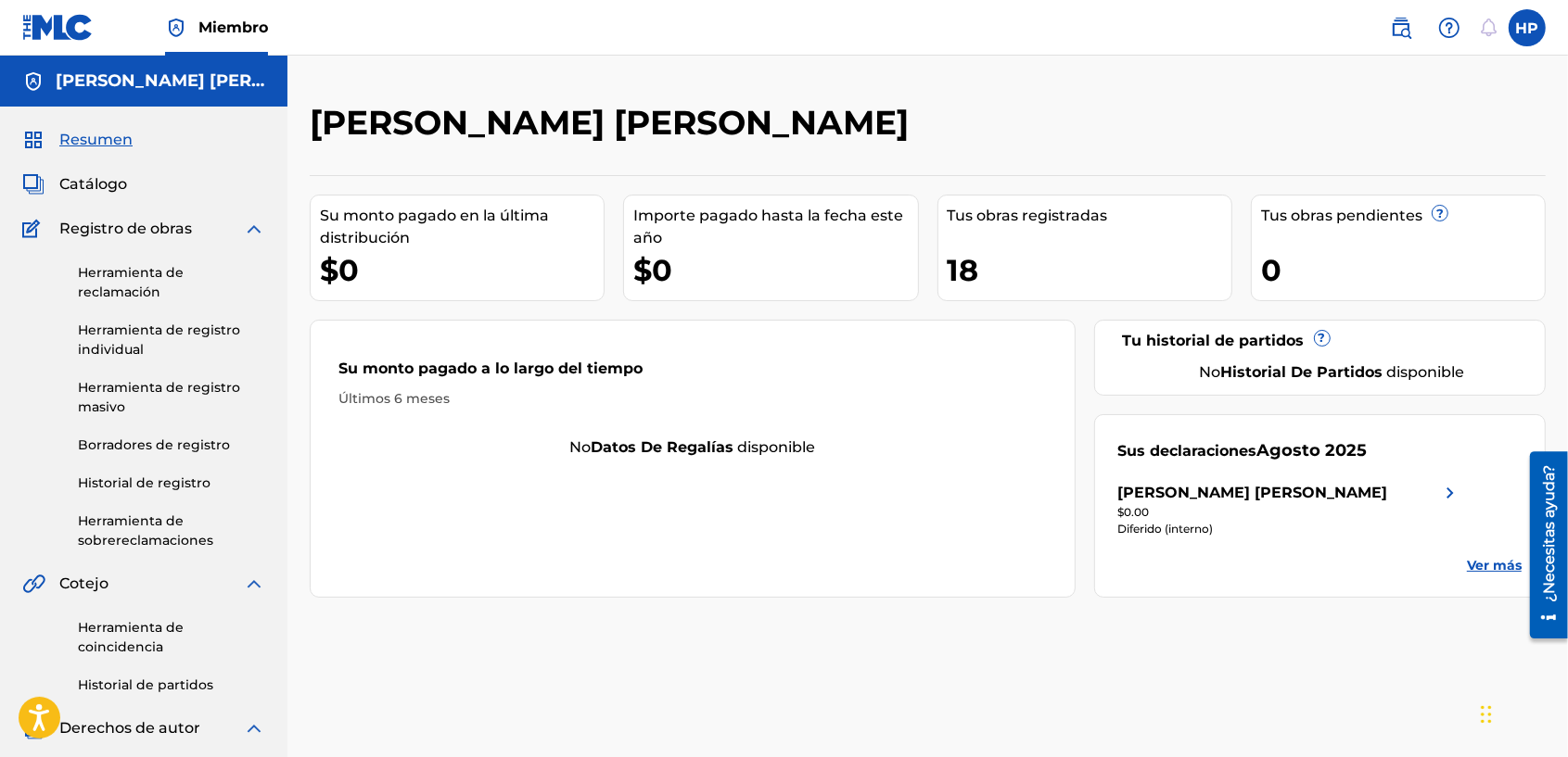
click at [119, 327] on link "Herramienta de registro individual" at bounding box center [172, 340] width 188 height 39
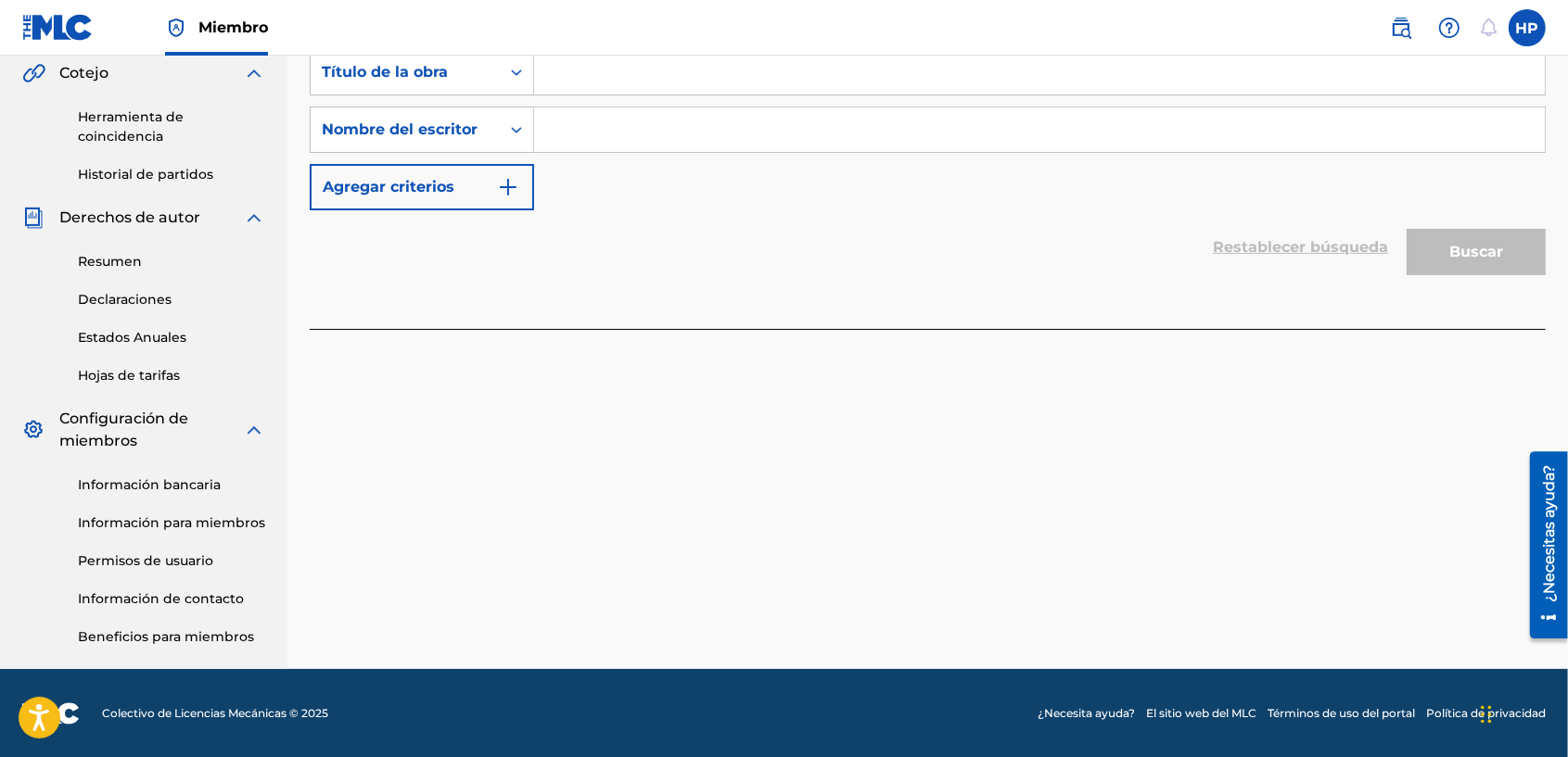
scroll to position [279, 0]
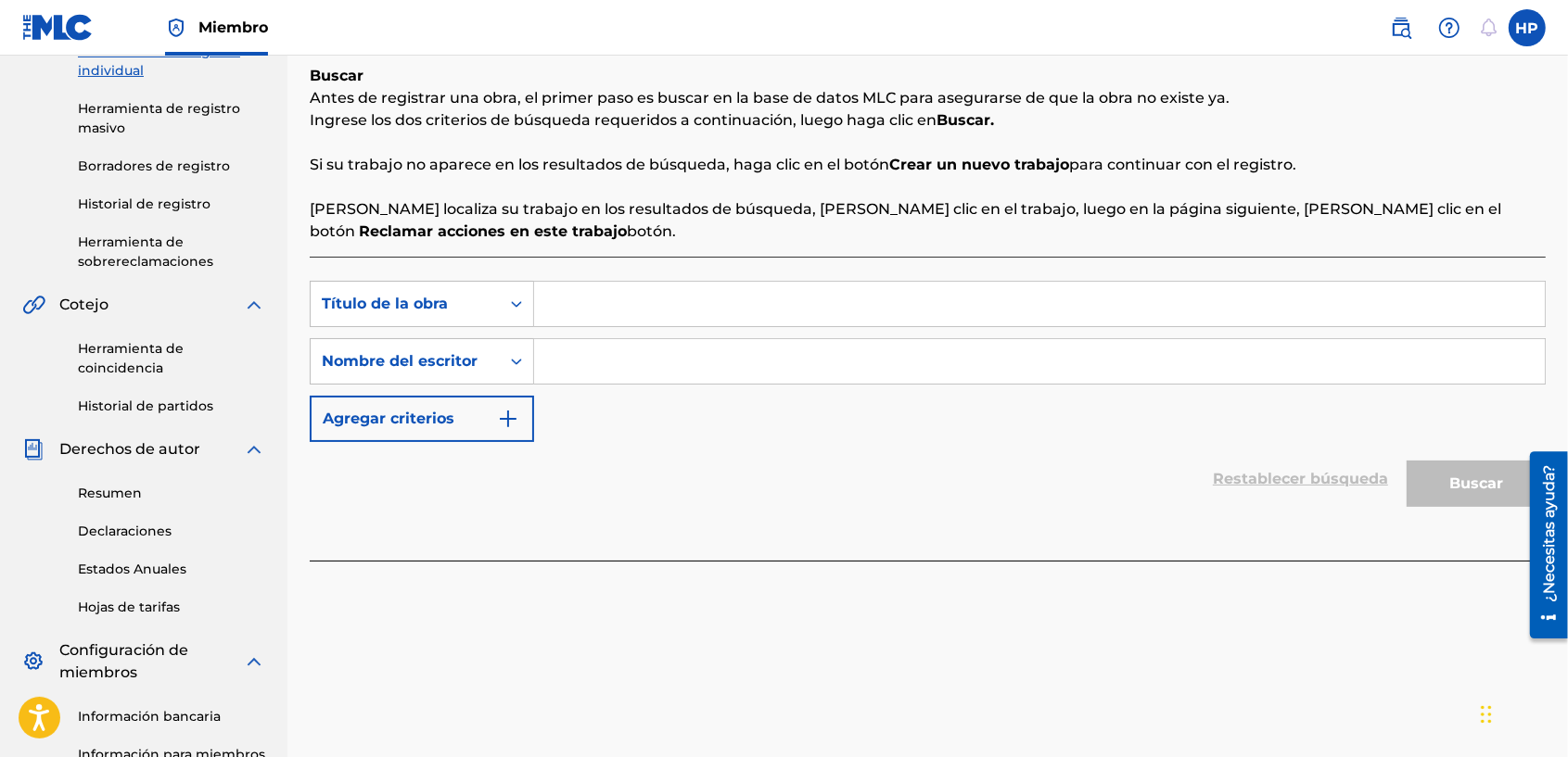
click at [705, 303] on input "Formulario de búsqueda" at bounding box center [1039, 304] width 1011 height 45
type input "VNZ TE NECESITO"
click at [679, 339] on input "Formulario de búsqueda" at bounding box center [1039, 361] width 1011 height 45
click at [679, 376] on input "Formulario de búsqueda" at bounding box center [1039, 361] width 1011 height 45
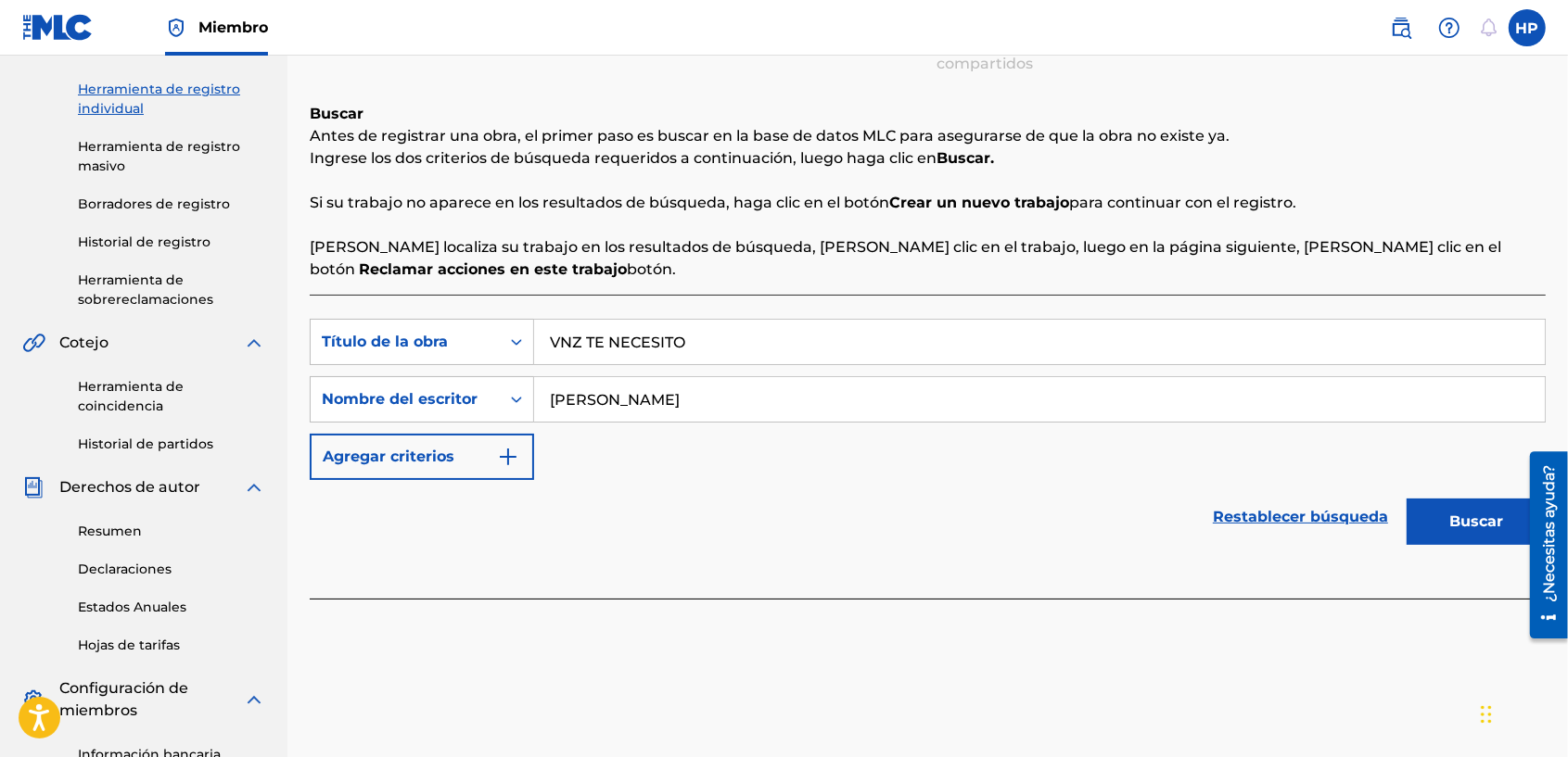
scroll to position [202, 0]
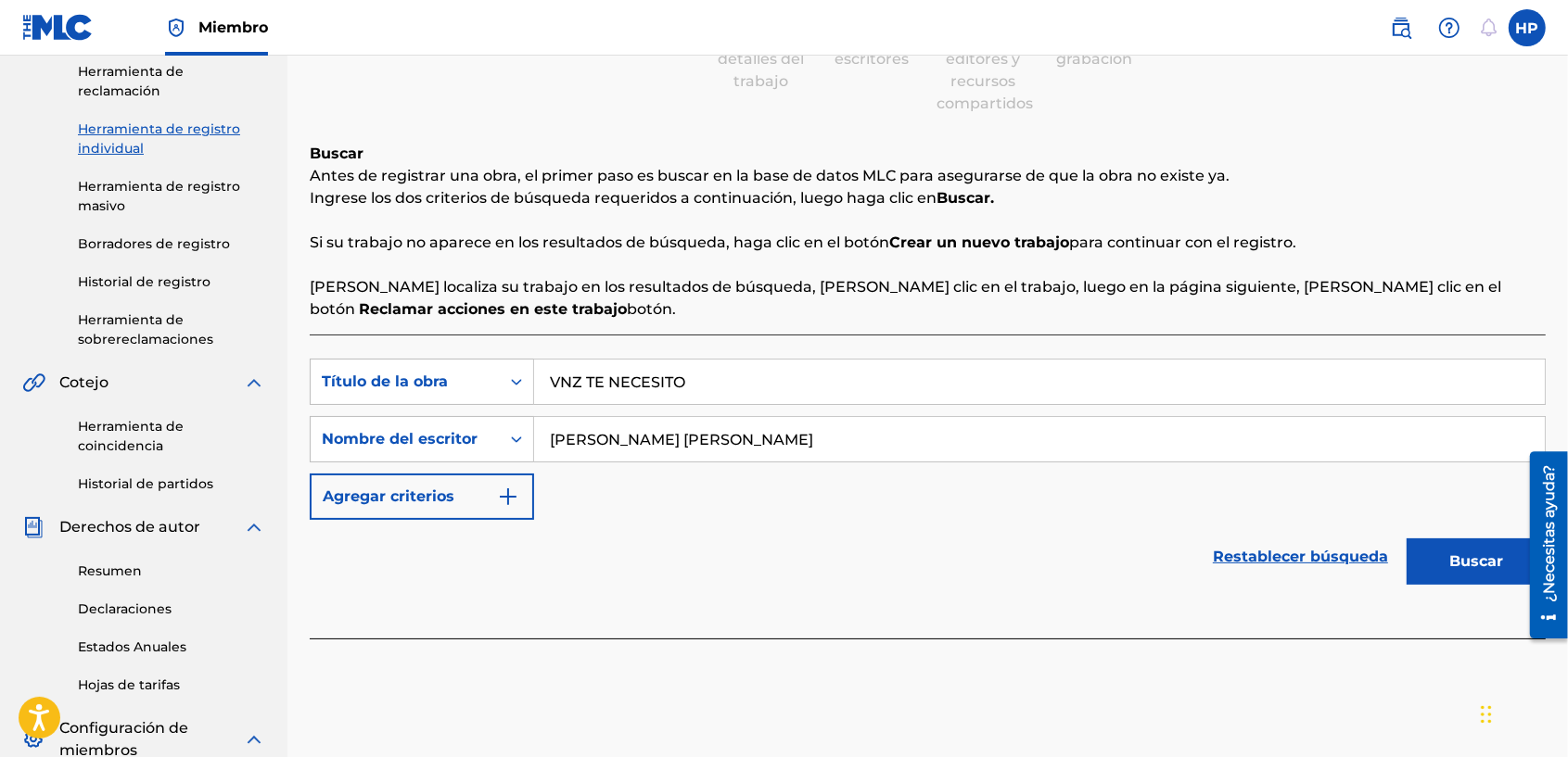
type input "[PERSON_NAME] [PERSON_NAME]"
click at [1432, 580] on button "Buscar" at bounding box center [1476, 562] width 139 height 46
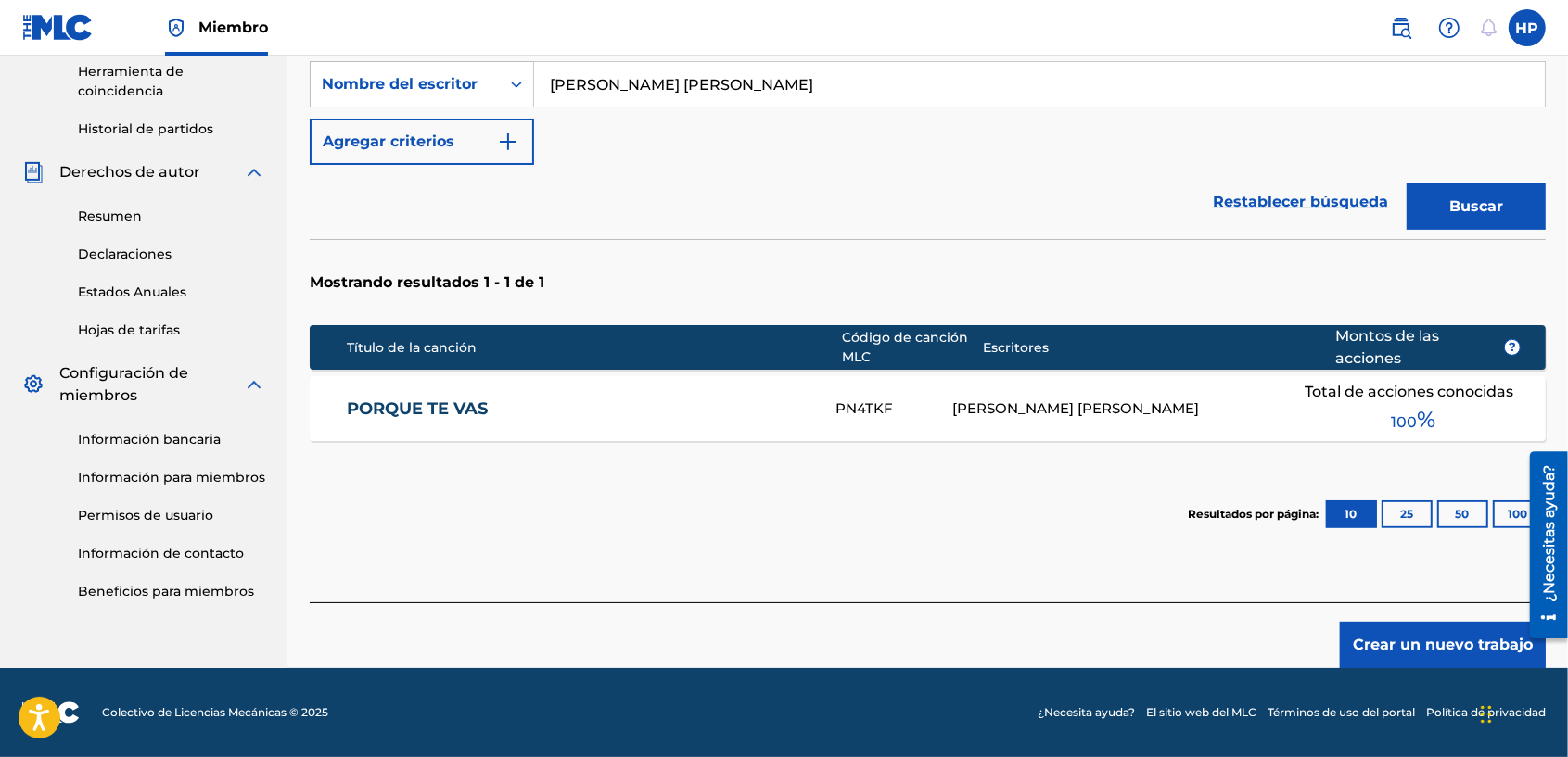
drag, startPoint x: 1374, startPoint y: 650, endPoint x: 1355, endPoint y: 633, distance: 25.5
click at [1374, 649] on button "Crear un nuevo trabajo" at bounding box center [1443, 646] width 206 height 46
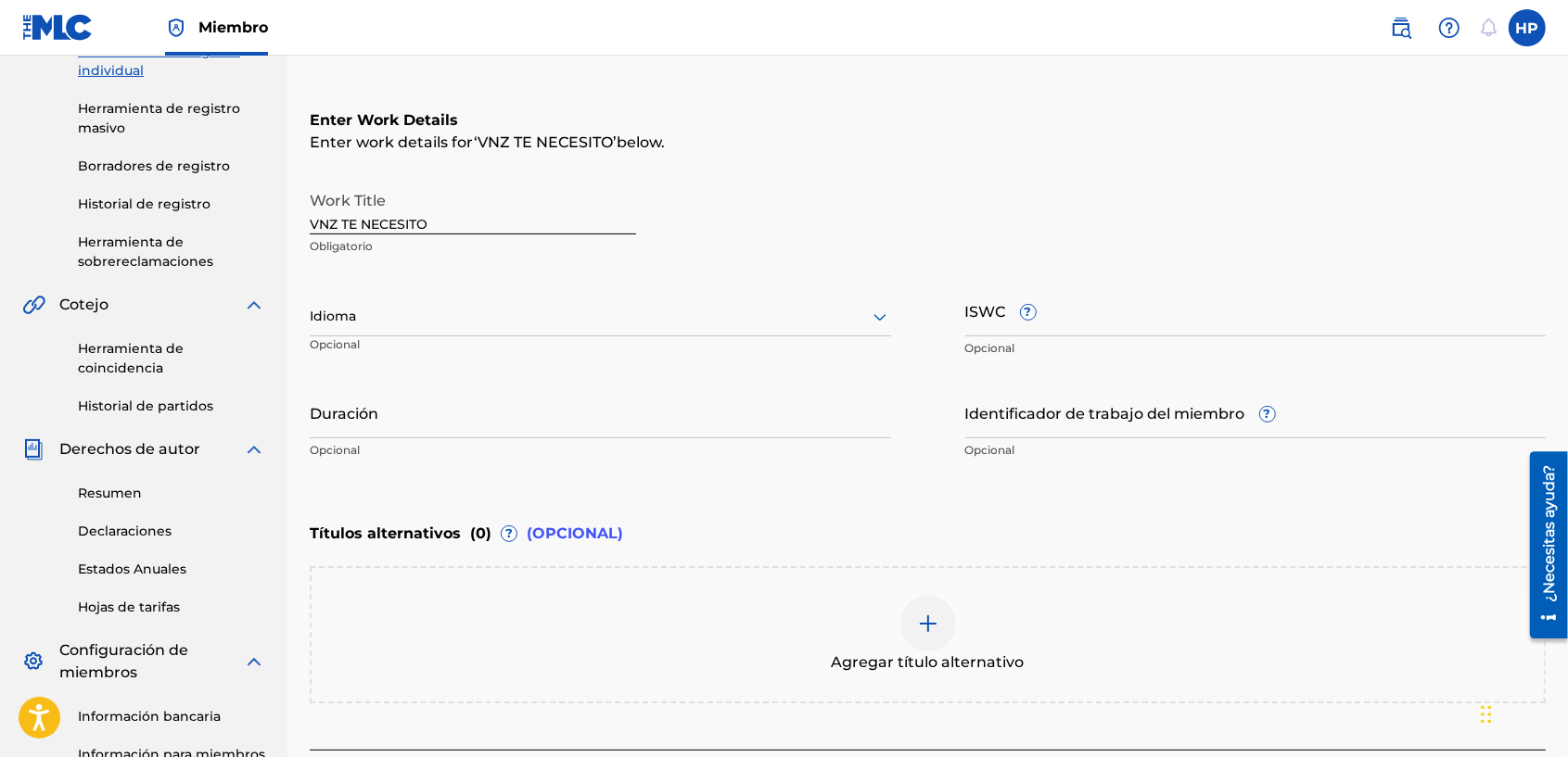
scroll to position [241, 0]
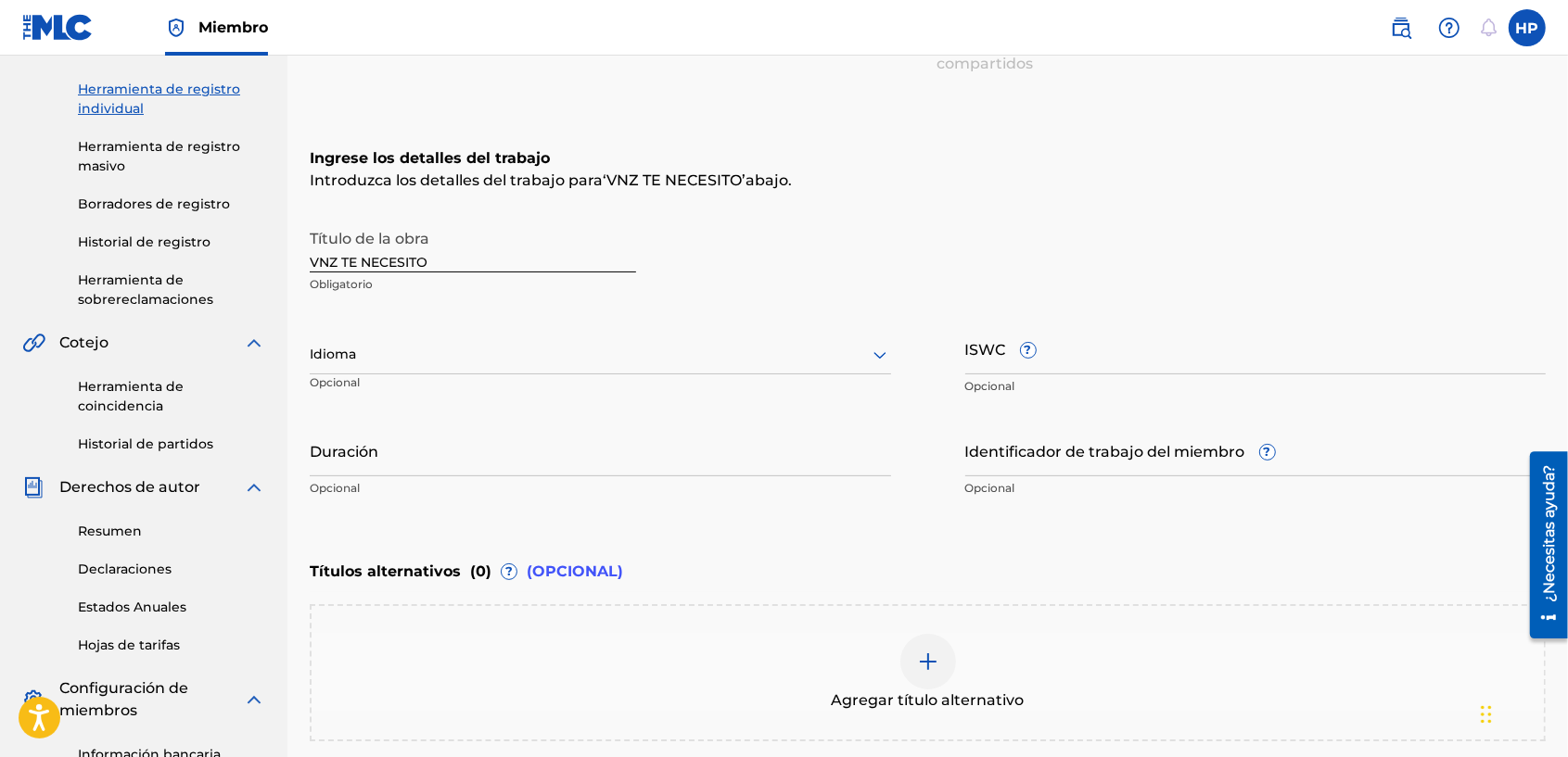
click at [559, 359] on div at bounding box center [600, 354] width 581 height 23
click at [462, 434] on div "Español" at bounding box center [600, 437] width 580 height 42
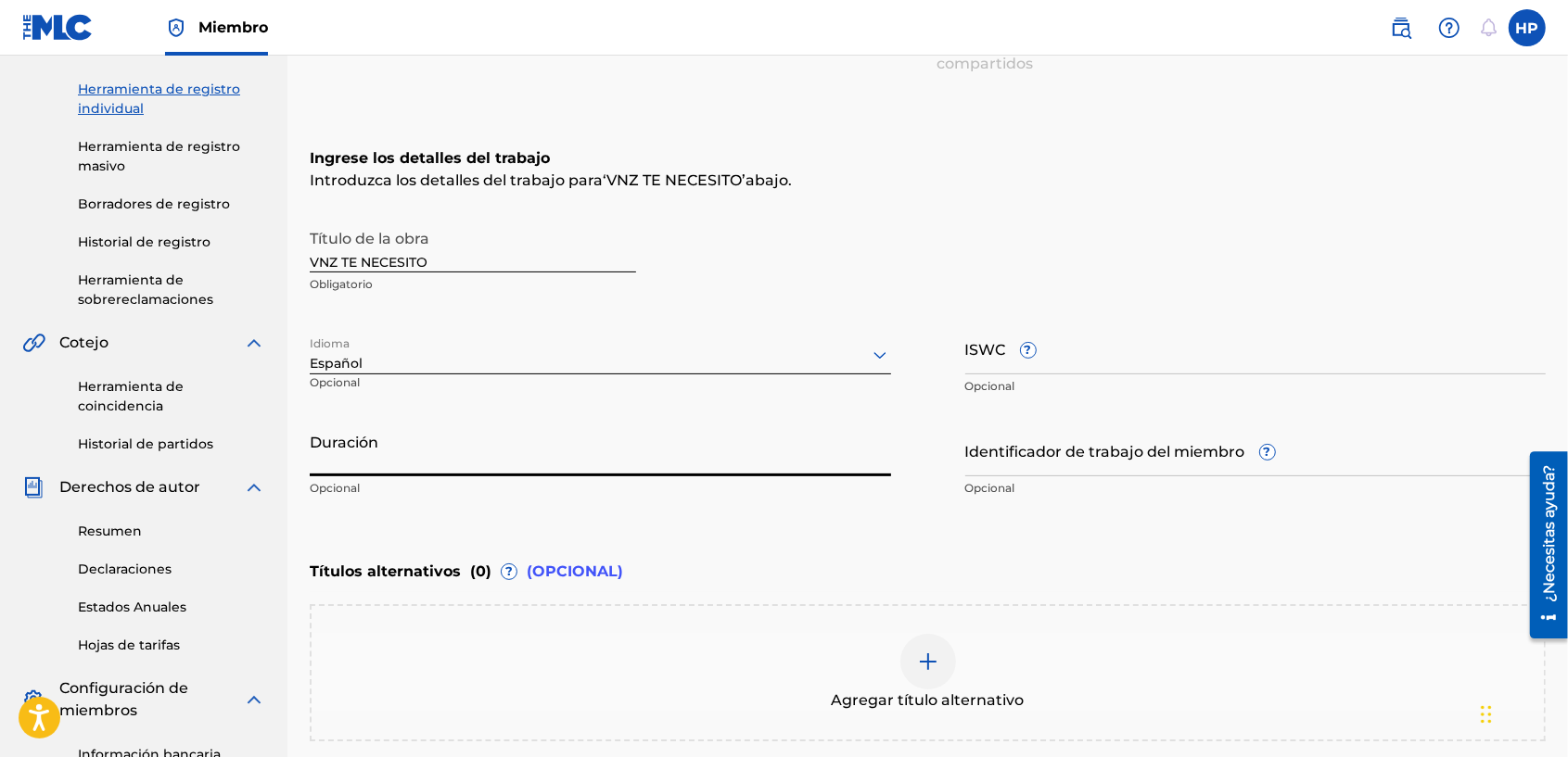
click at [556, 470] on input "Duración" at bounding box center [600, 450] width 581 height 53
type input "03:03"
click at [1018, 462] on input "Identificador de trabajo del miembro ?" at bounding box center [1256, 450] width 581 height 53
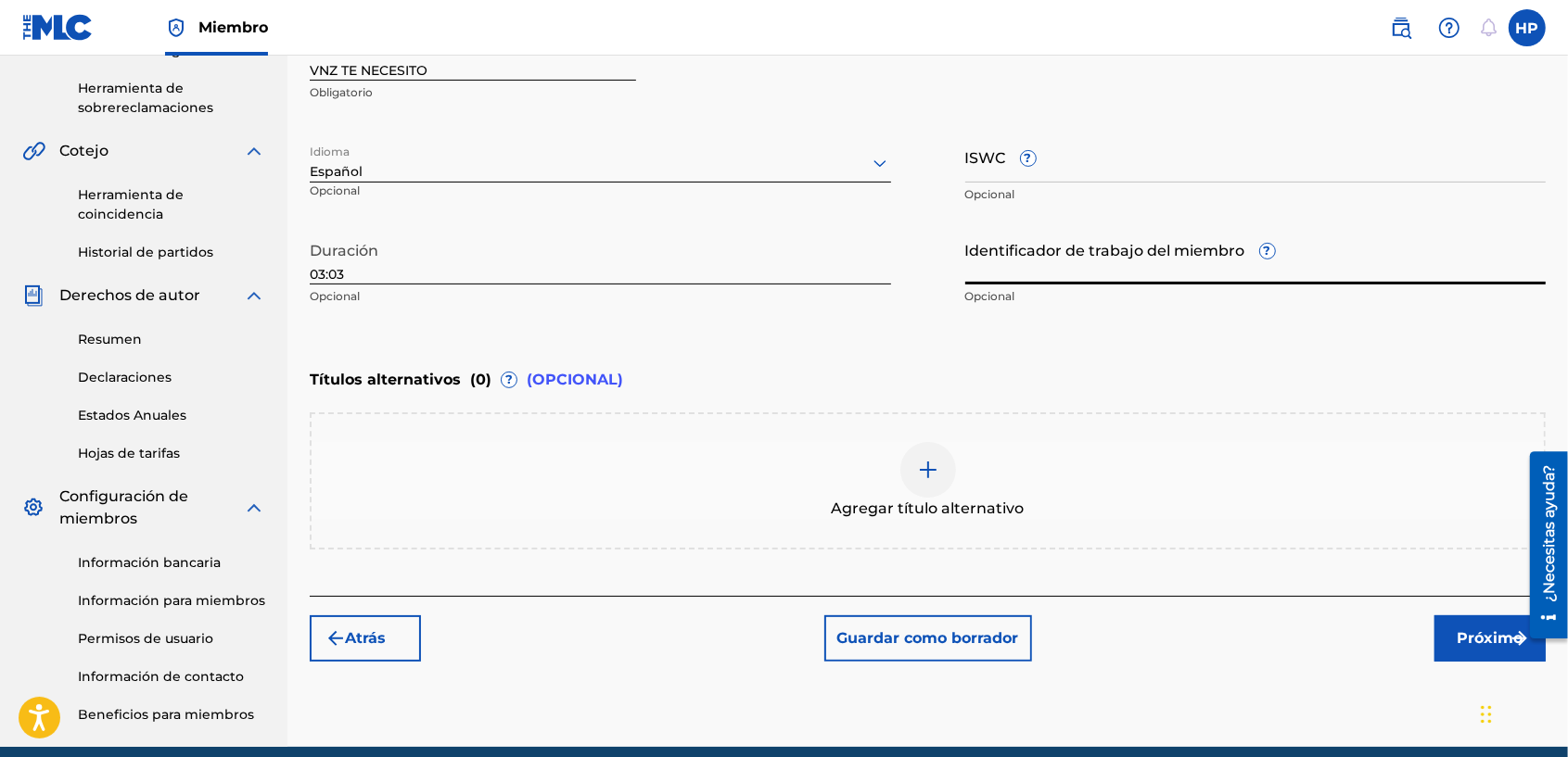
scroll to position [511, 0]
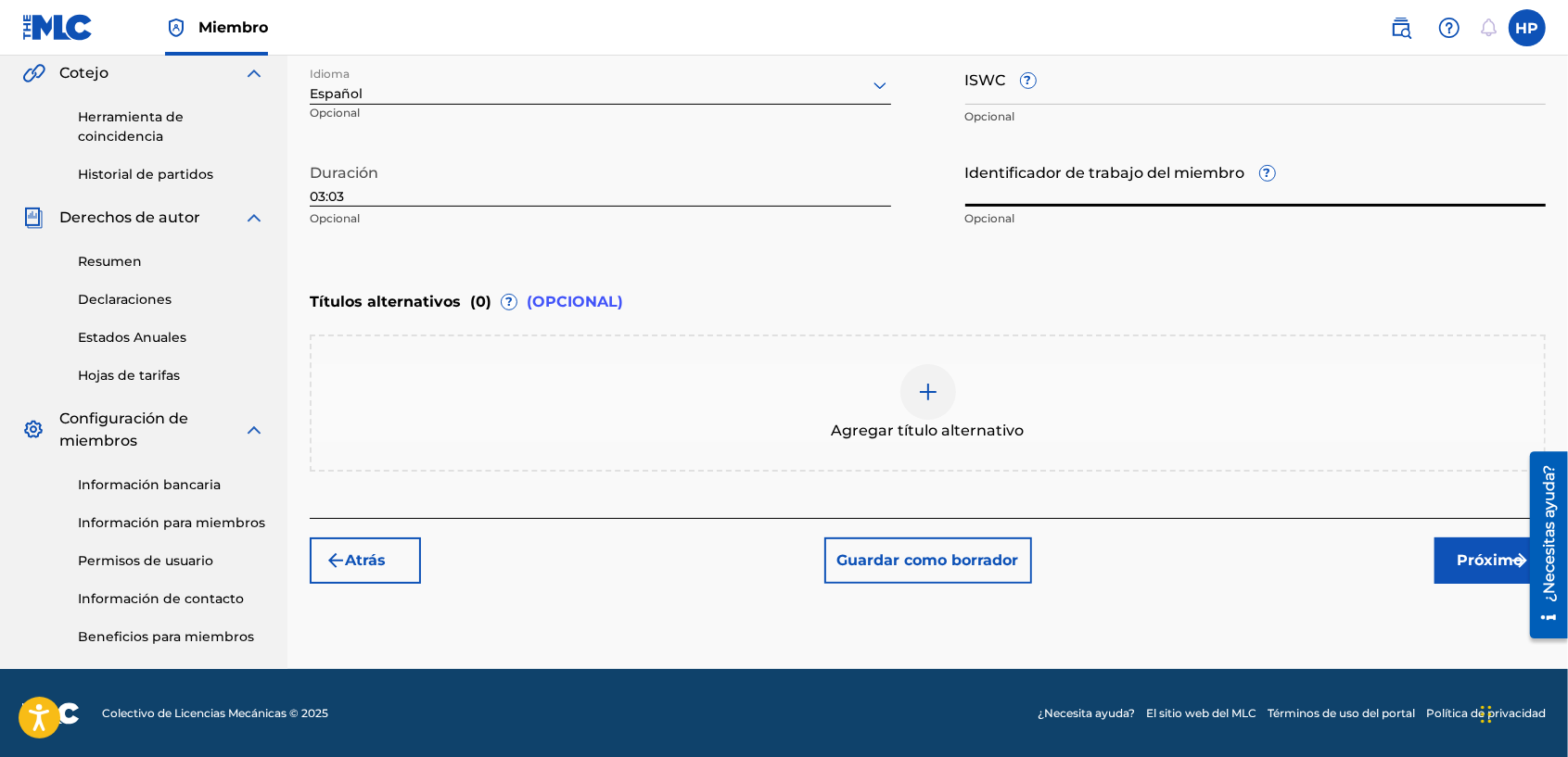
click at [1477, 558] on font "Próximo" at bounding box center [1490, 561] width 66 height 22
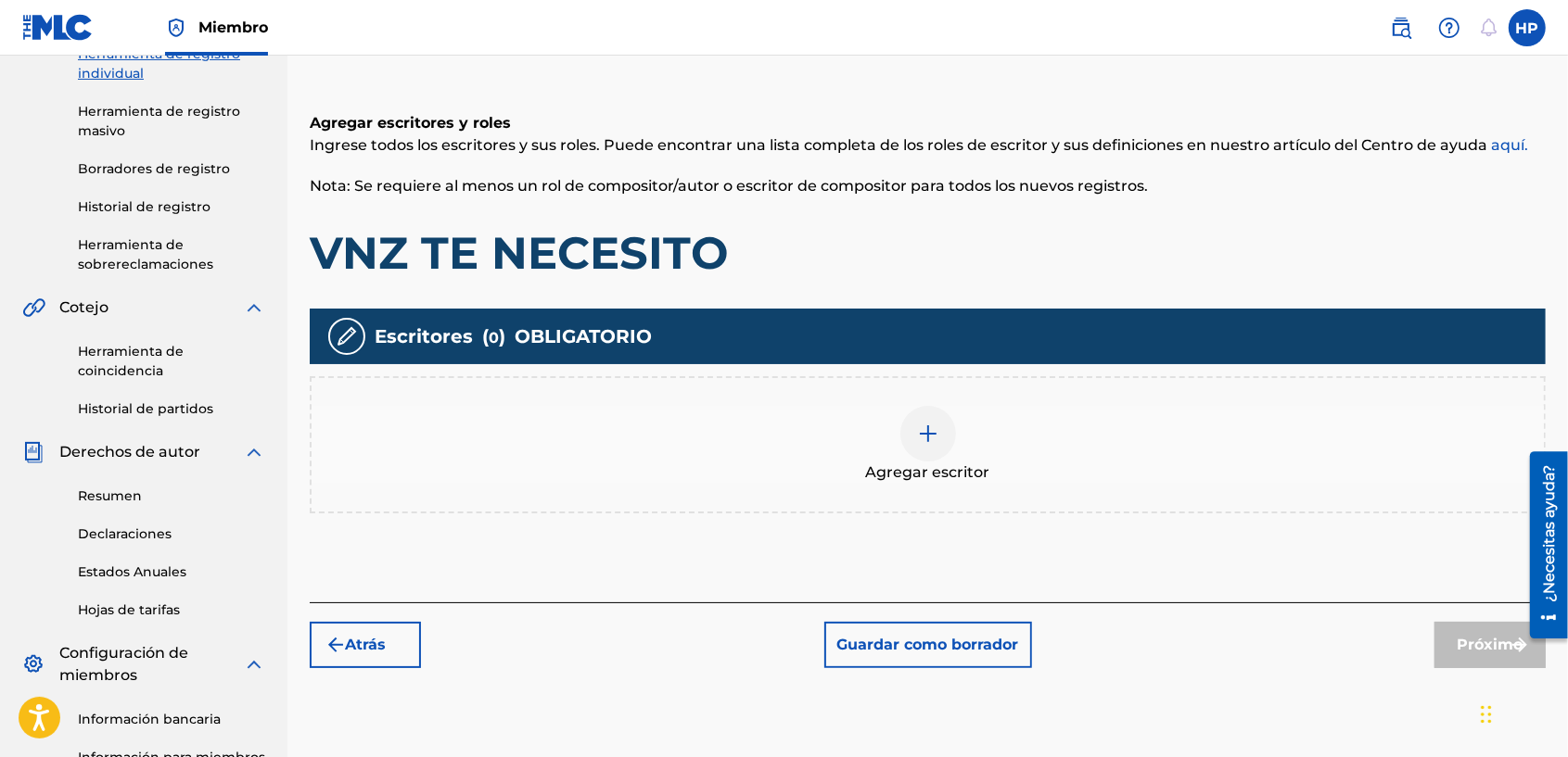
scroll to position [353, 0]
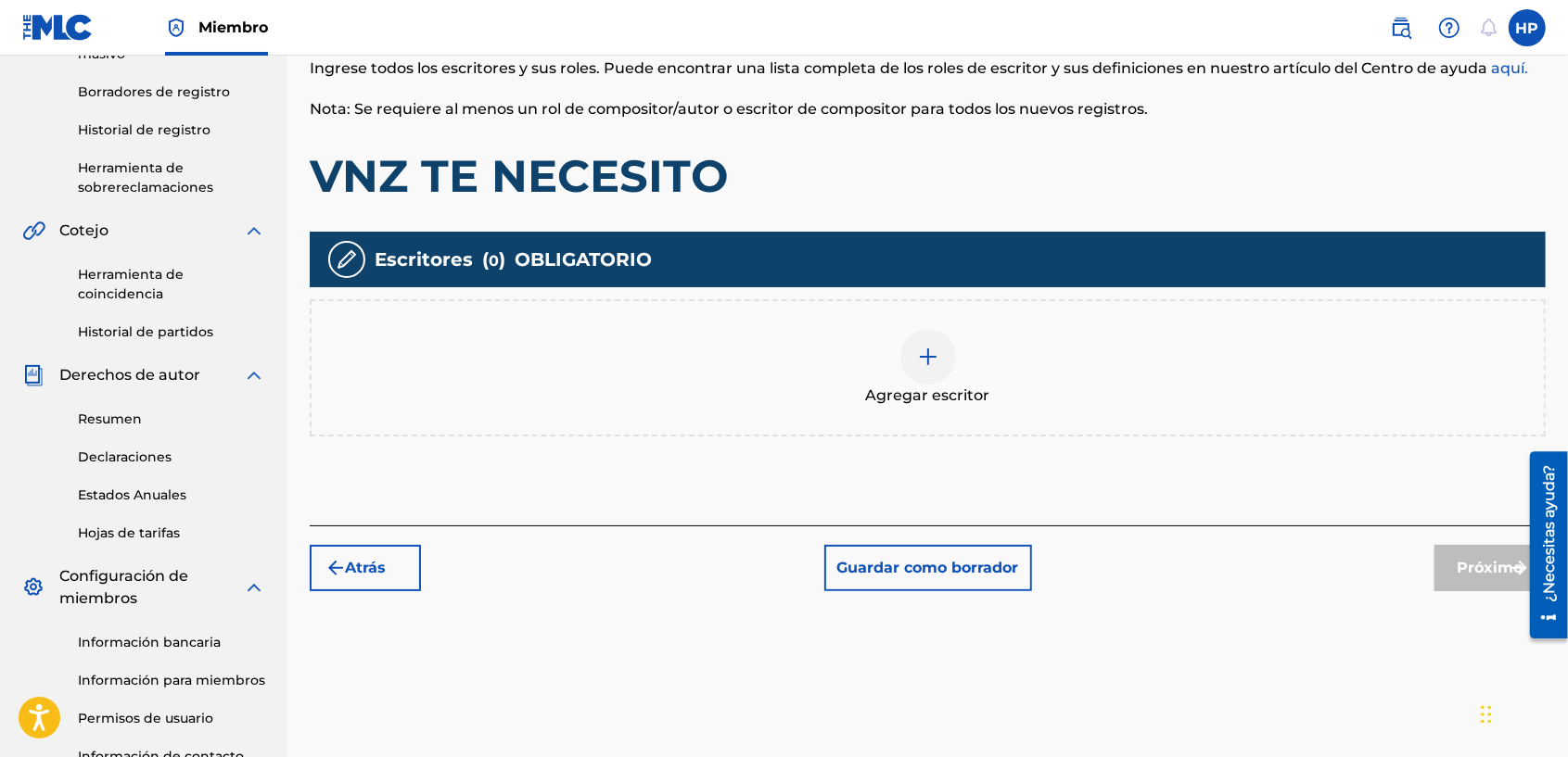
click at [928, 350] on img at bounding box center [928, 357] width 22 height 22
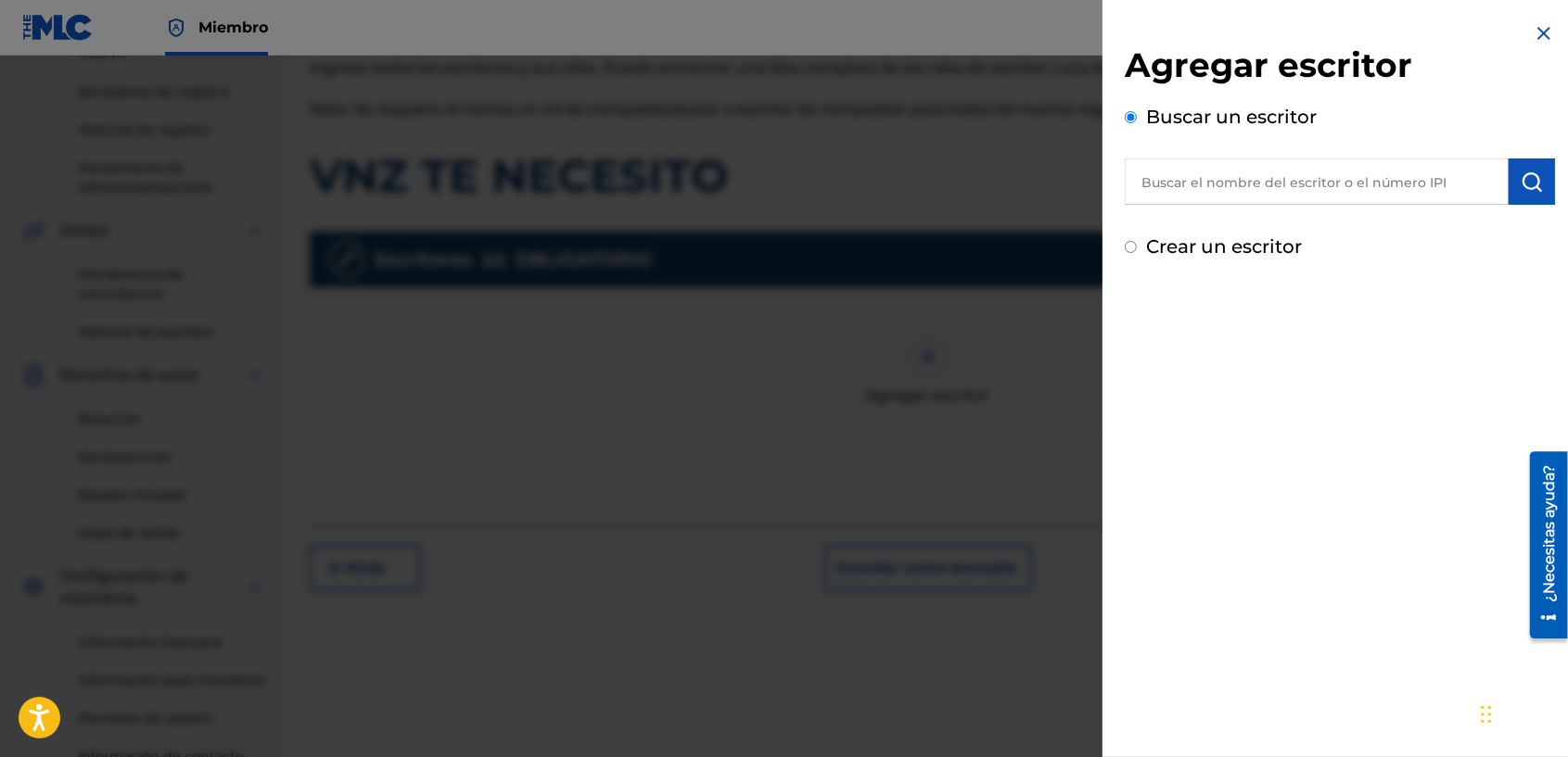
click at [1352, 177] on input "text" at bounding box center [1316, 182] width 384 height 46
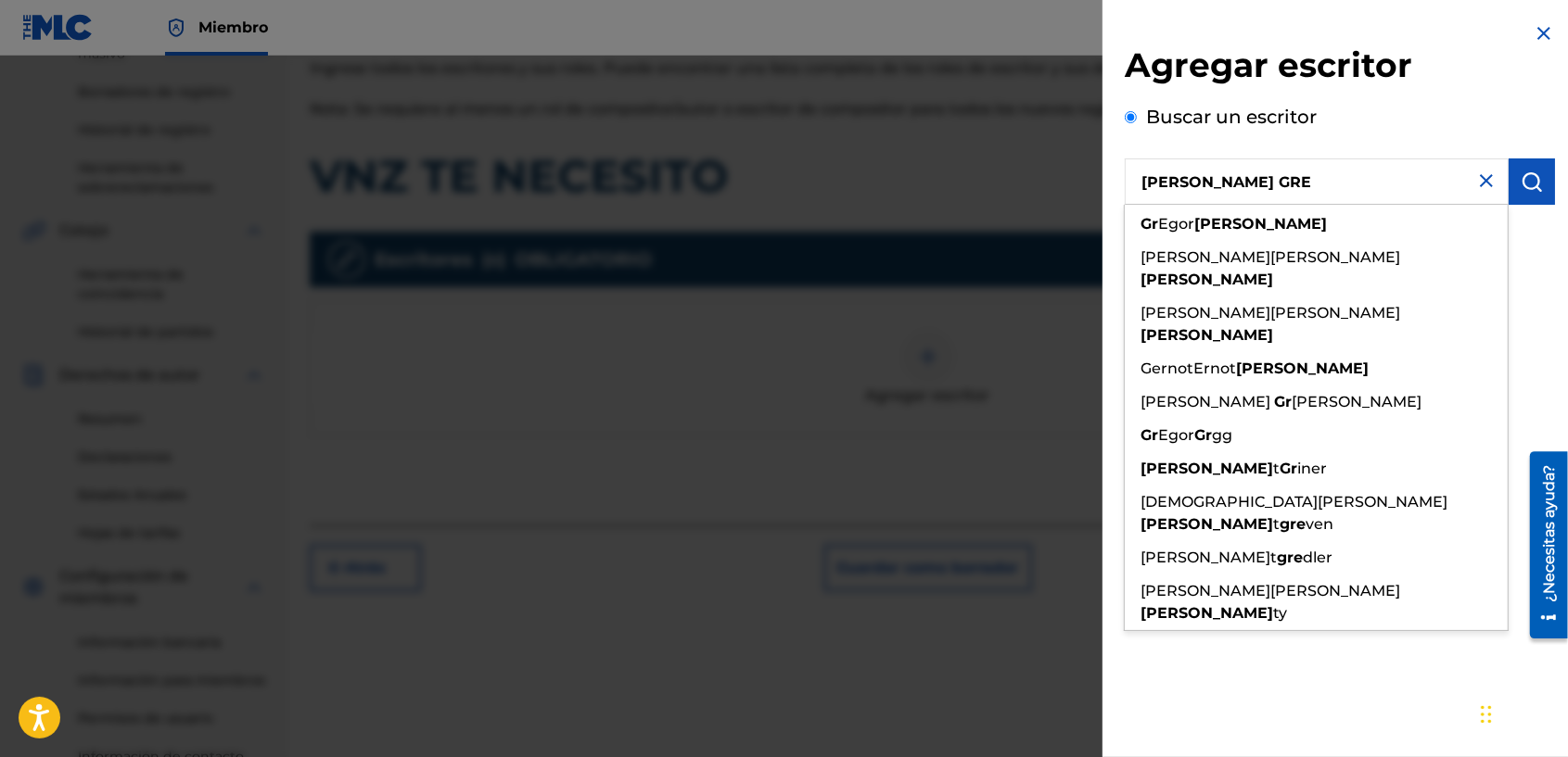
type input "[PERSON_NAME]"
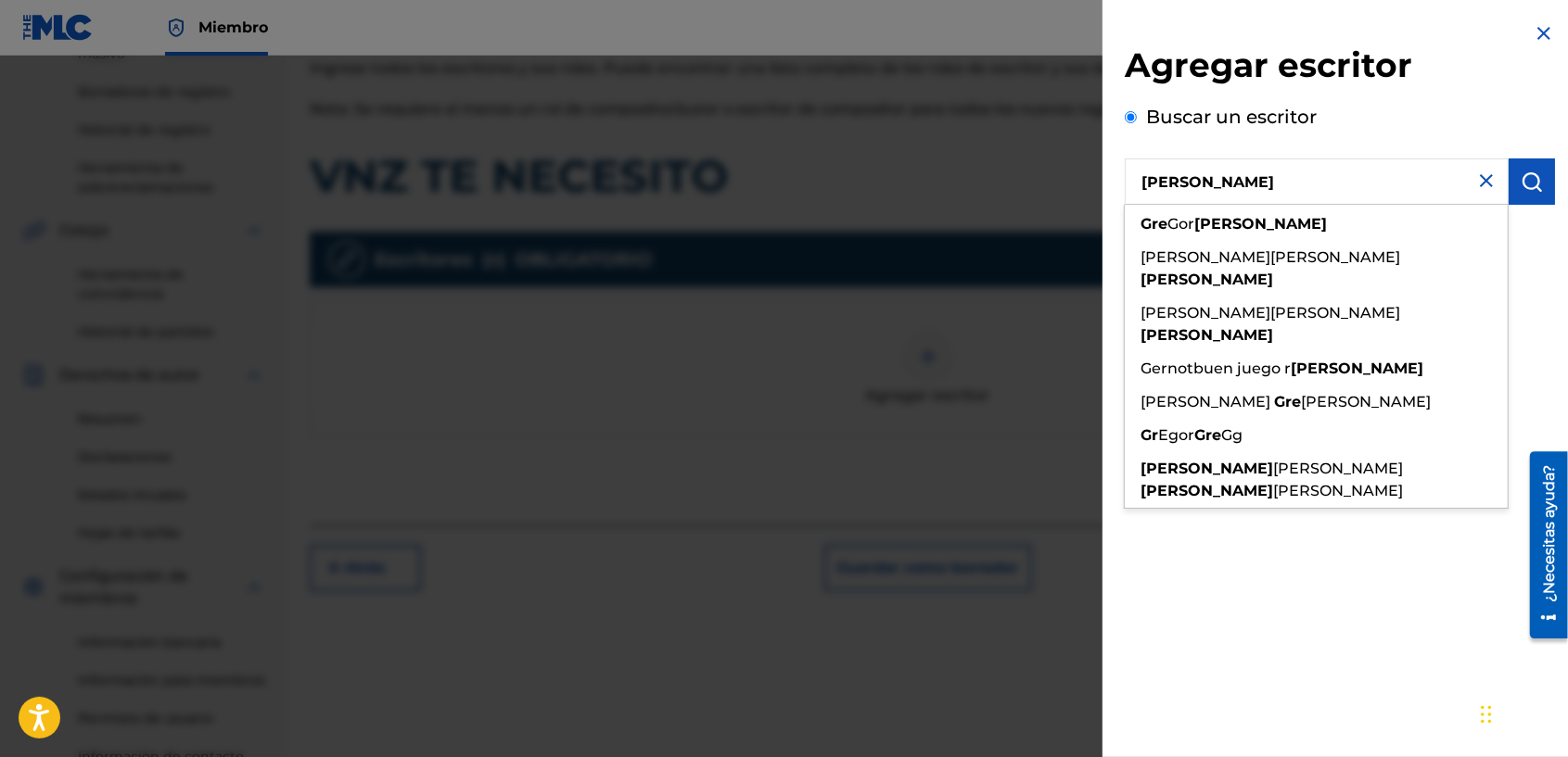
scroll to position [0, 0]
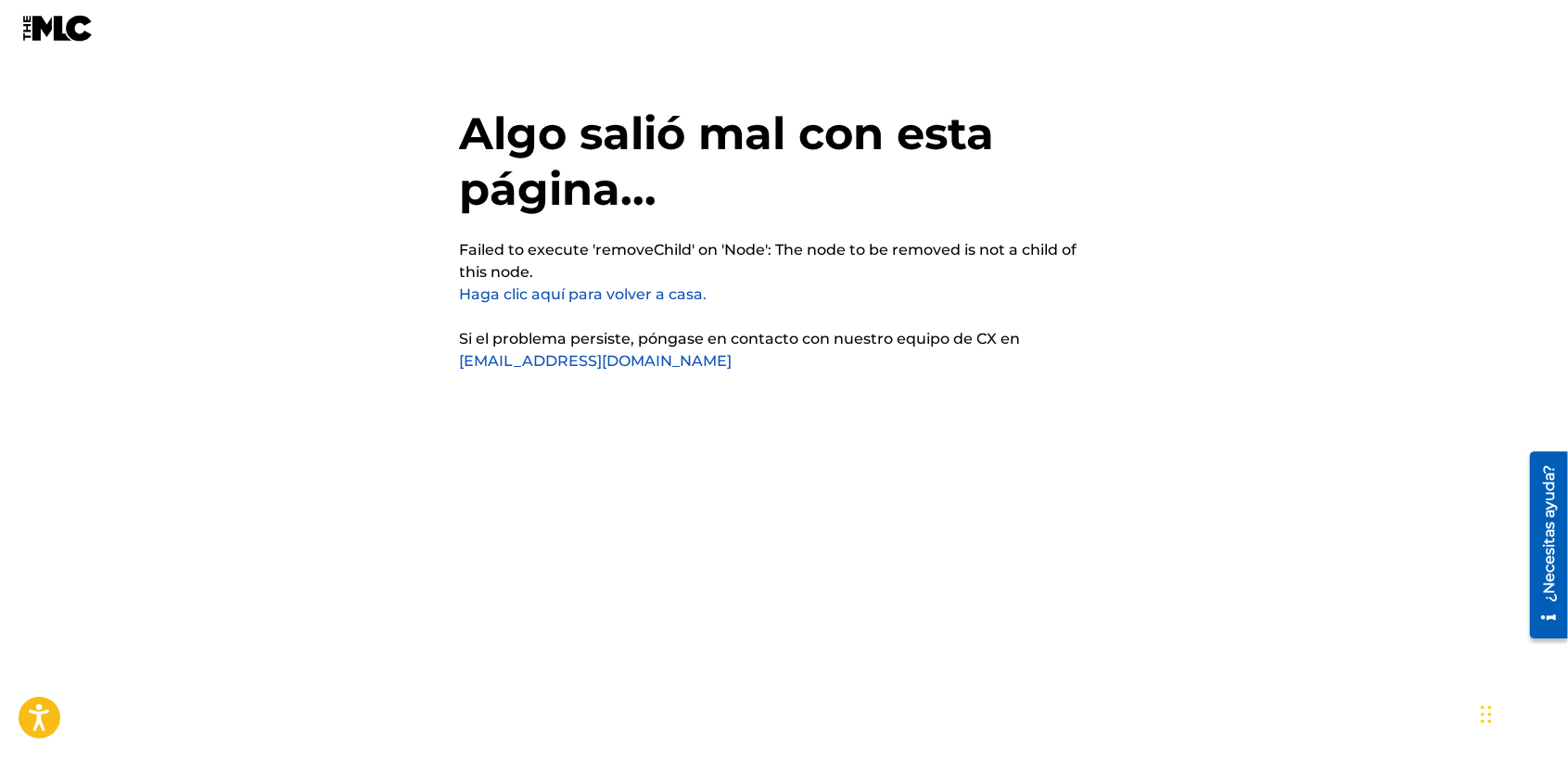
click at [603, 294] on link "Haga clic aquí para volver a casa." at bounding box center [583, 294] width 247 height 18
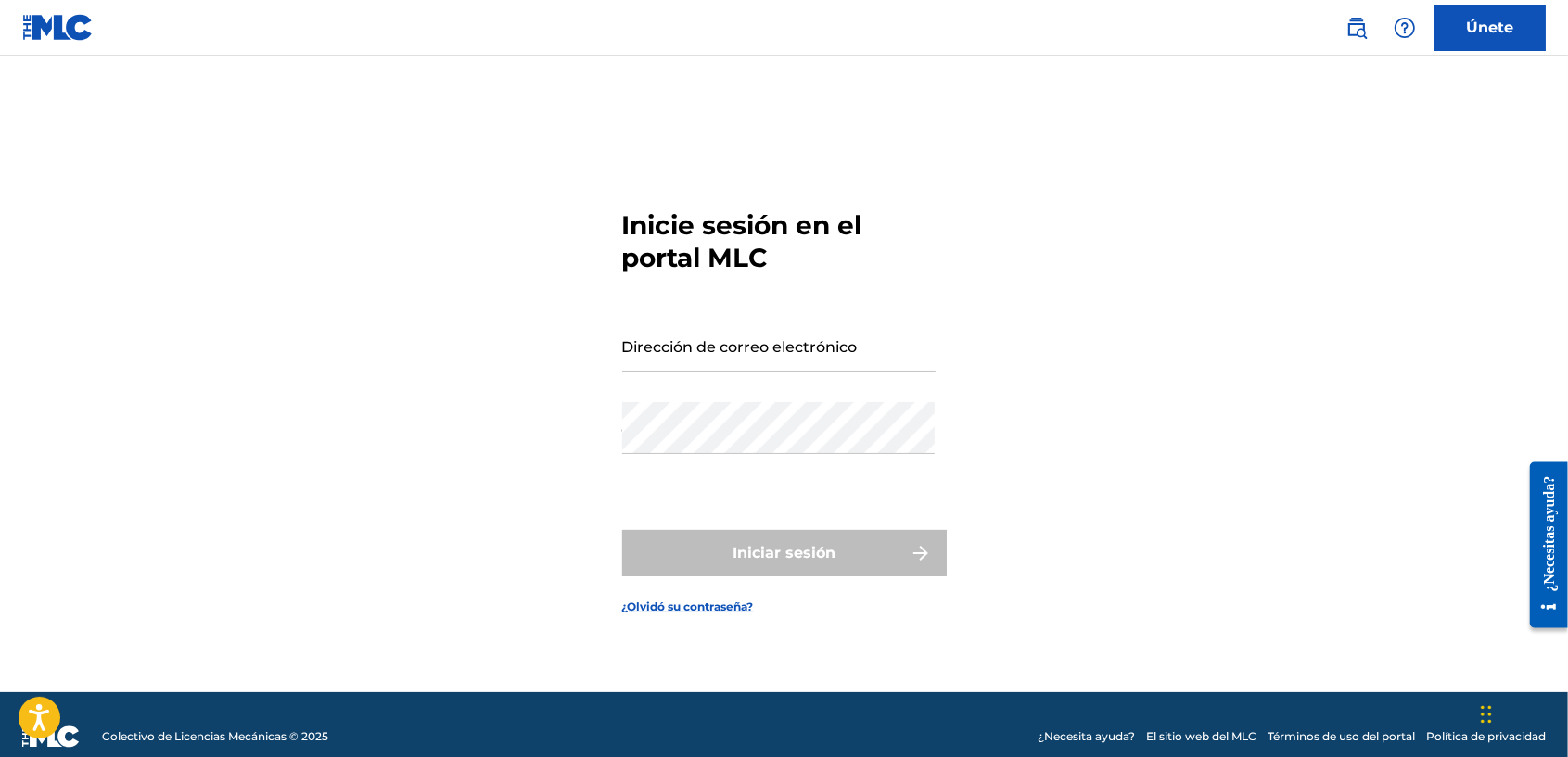
type input "[EMAIL_ADDRESS][DOMAIN_NAME]"
click at [845, 542] on div "Iniciar sesión" at bounding box center [784, 554] width 324 height 46
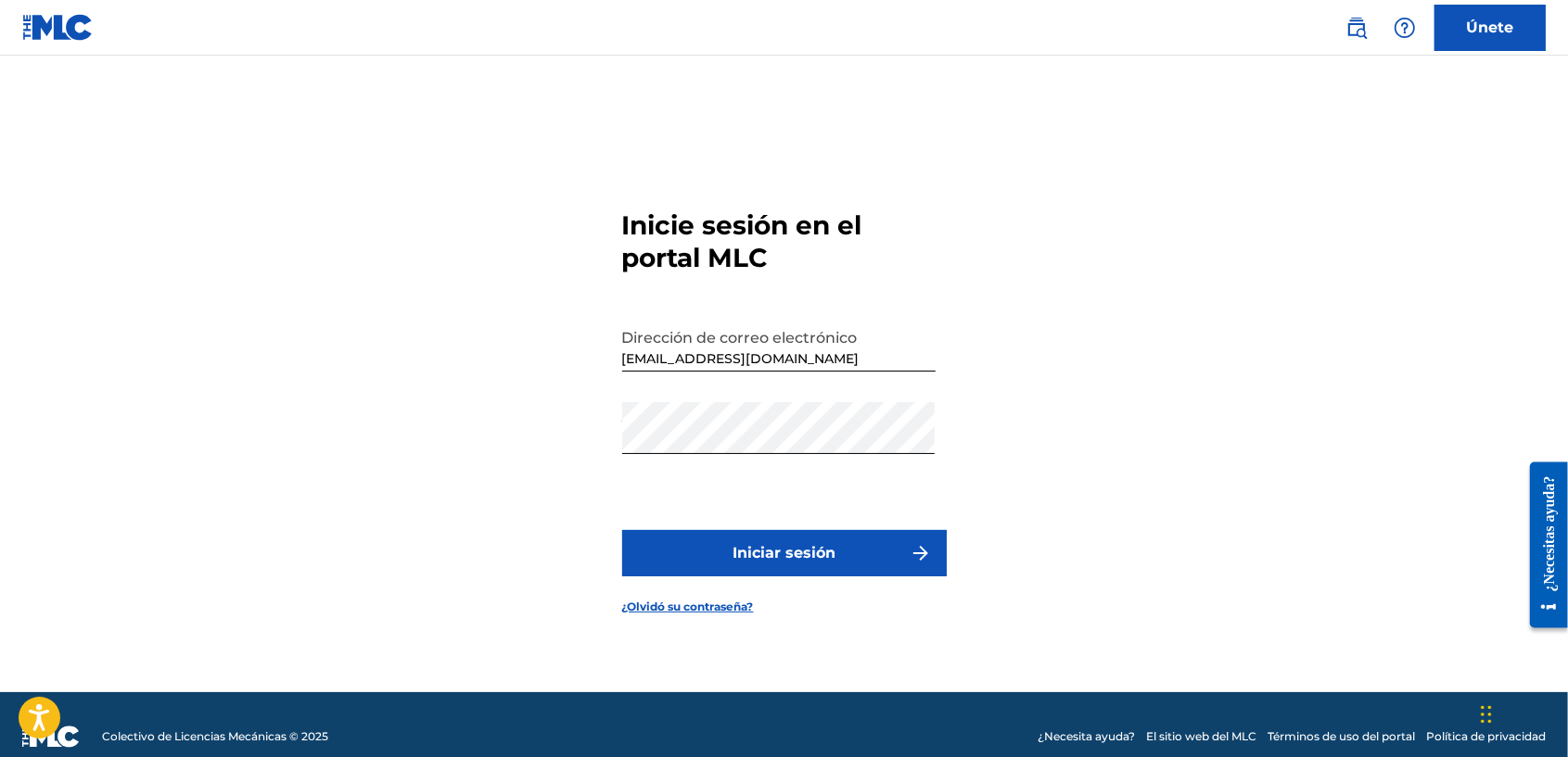
click at [836, 541] on button "Iniciar sesión" at bounding box center [784, 554] width 324 height 46
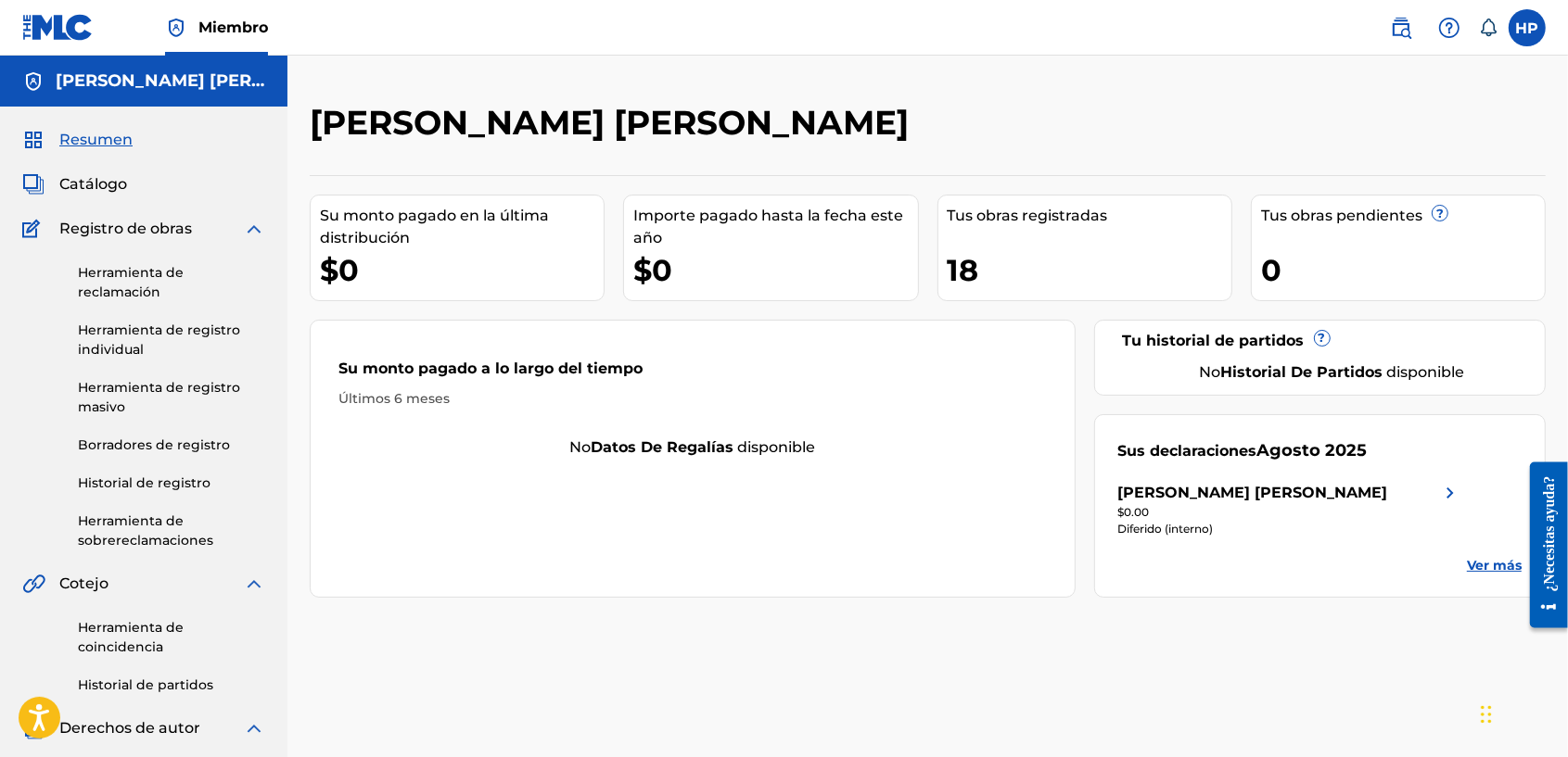
click at [99, 147] on span "Resumen" at bounding box center [96, 140] width 73 height 22
click at [118, 79] on h5 "[PERSON_NAME] [PERSON_NAME]" at bounding box center [161, 81] width 210 height 21
click at [98, 195] on span "Catálogo" at bounding box center [93, 185] width 68 height 22
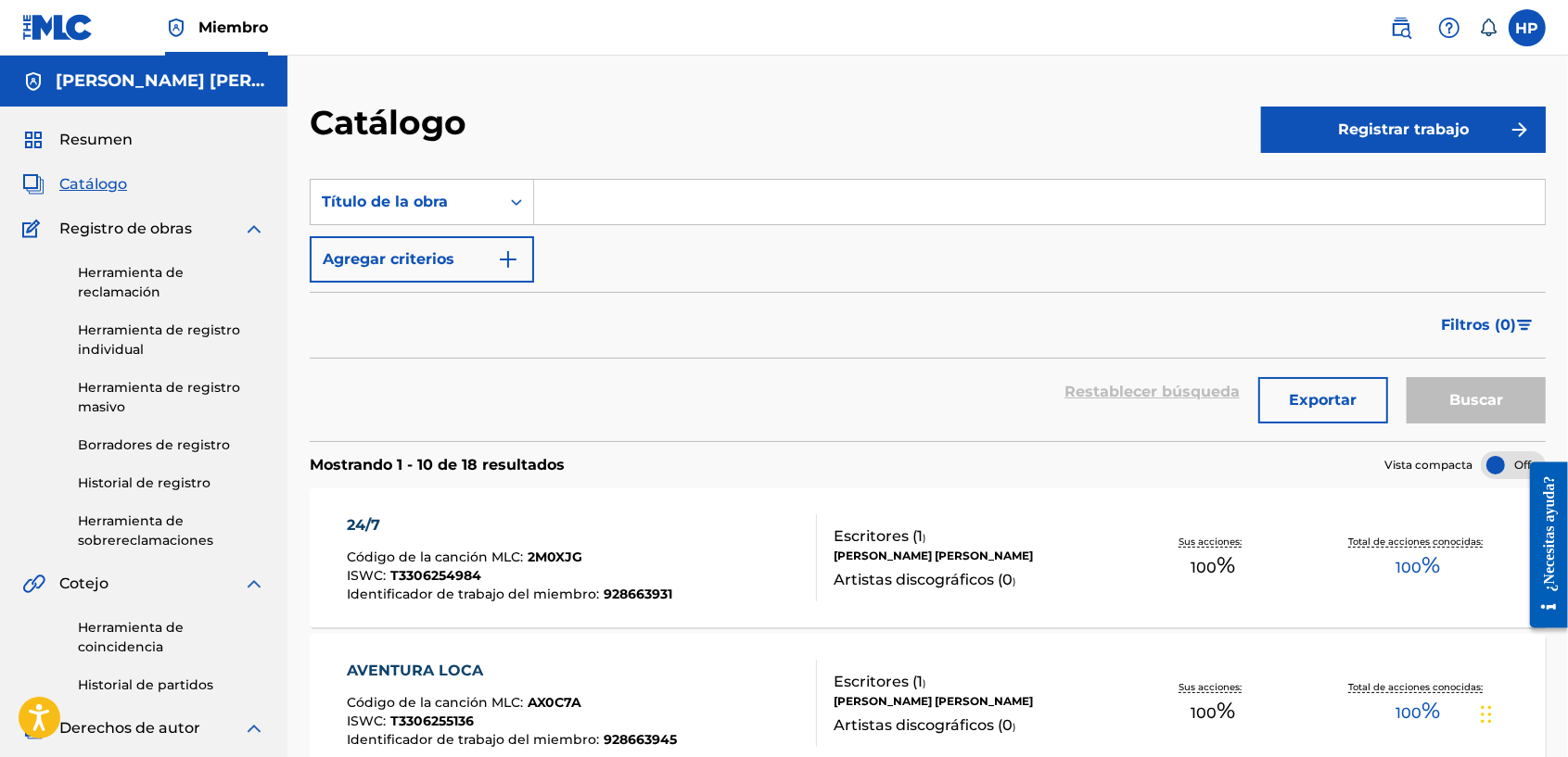
drag, startPoint x: 1432, startPoint y: 131, endPoint x: 1361, endPoint y: 153, distance: 74.3
click at [1425, 131] on font "Registrar trabajo" at bounding box center [1403, 130] width 131 height 22
click at [1381, 141] on button "Registrar trabajo" at bounding box center [1403, 130] width 284 height 46
click at [1285, 191] on link "Individual" at bounding box center [1403, 190] width 284 height 45
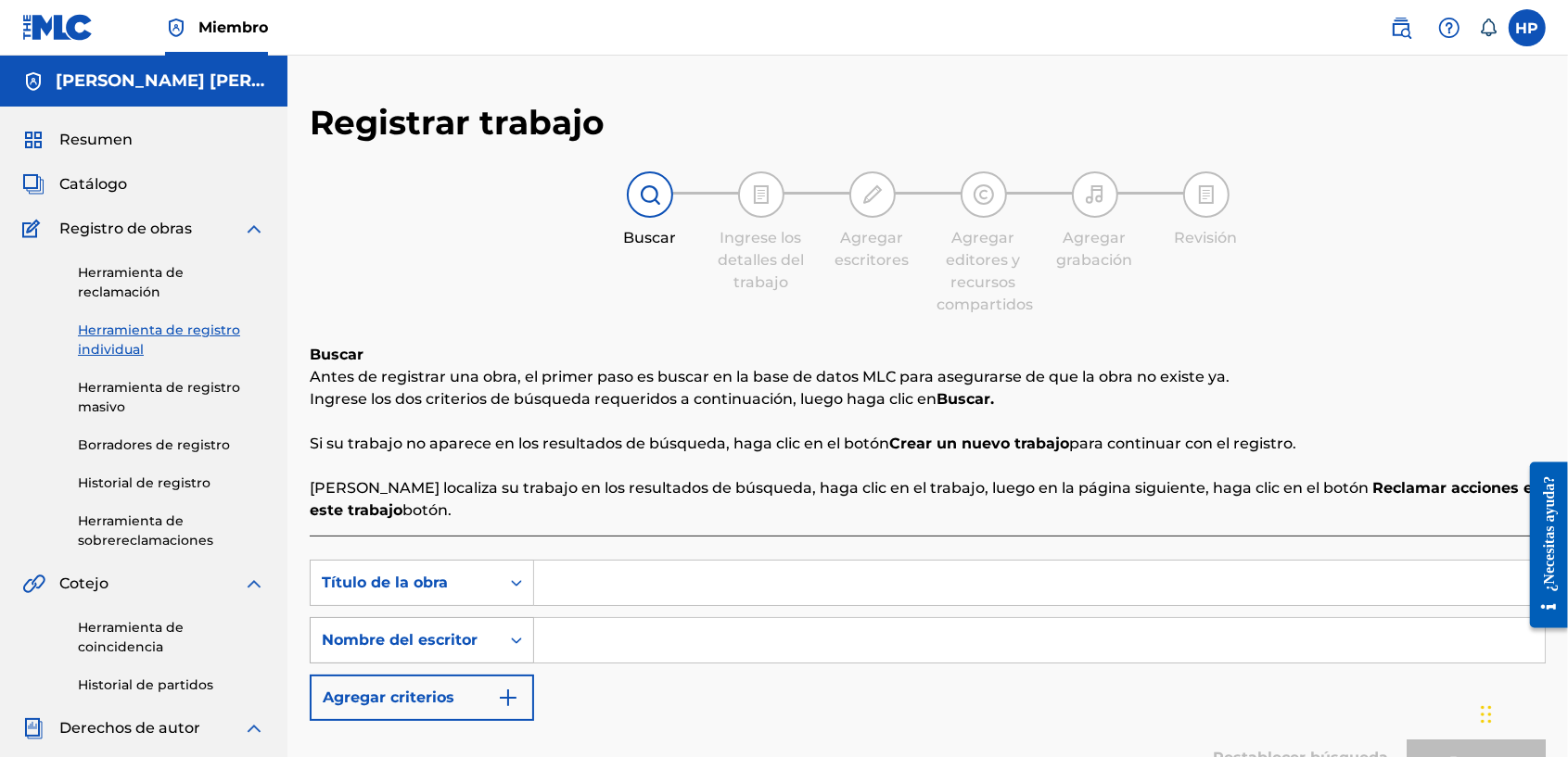
scroll to position [193, 0]
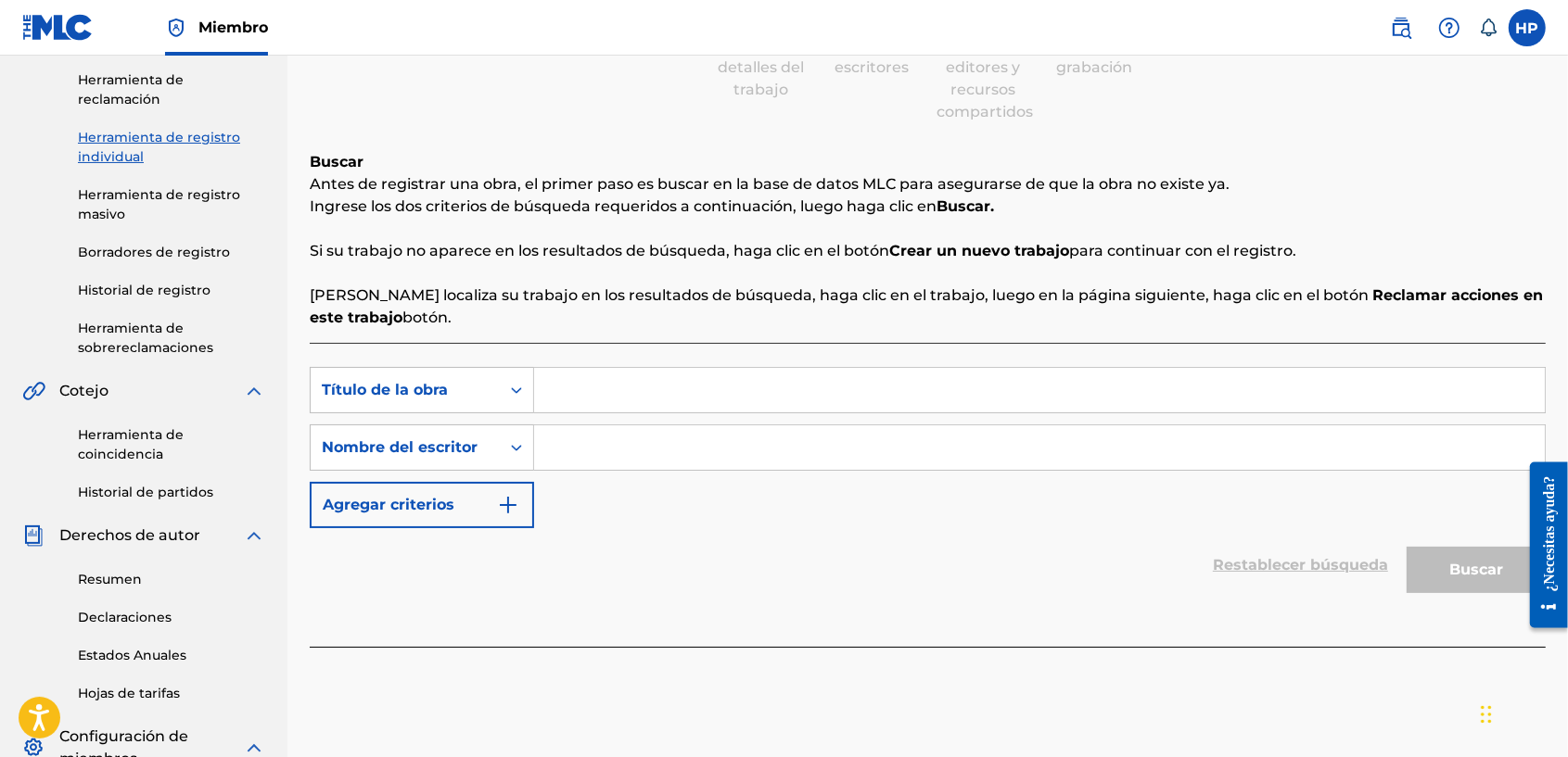
click at [568, 401] on input "Formulario de búsqueda" at bounding box center [1039, 390] width 1011 height 45
type input "VNZ TE NECESITO"
click at [755, 463] on input "Formulario de búsqueda" at bounding box center [1039, 448] width 1011 height 45
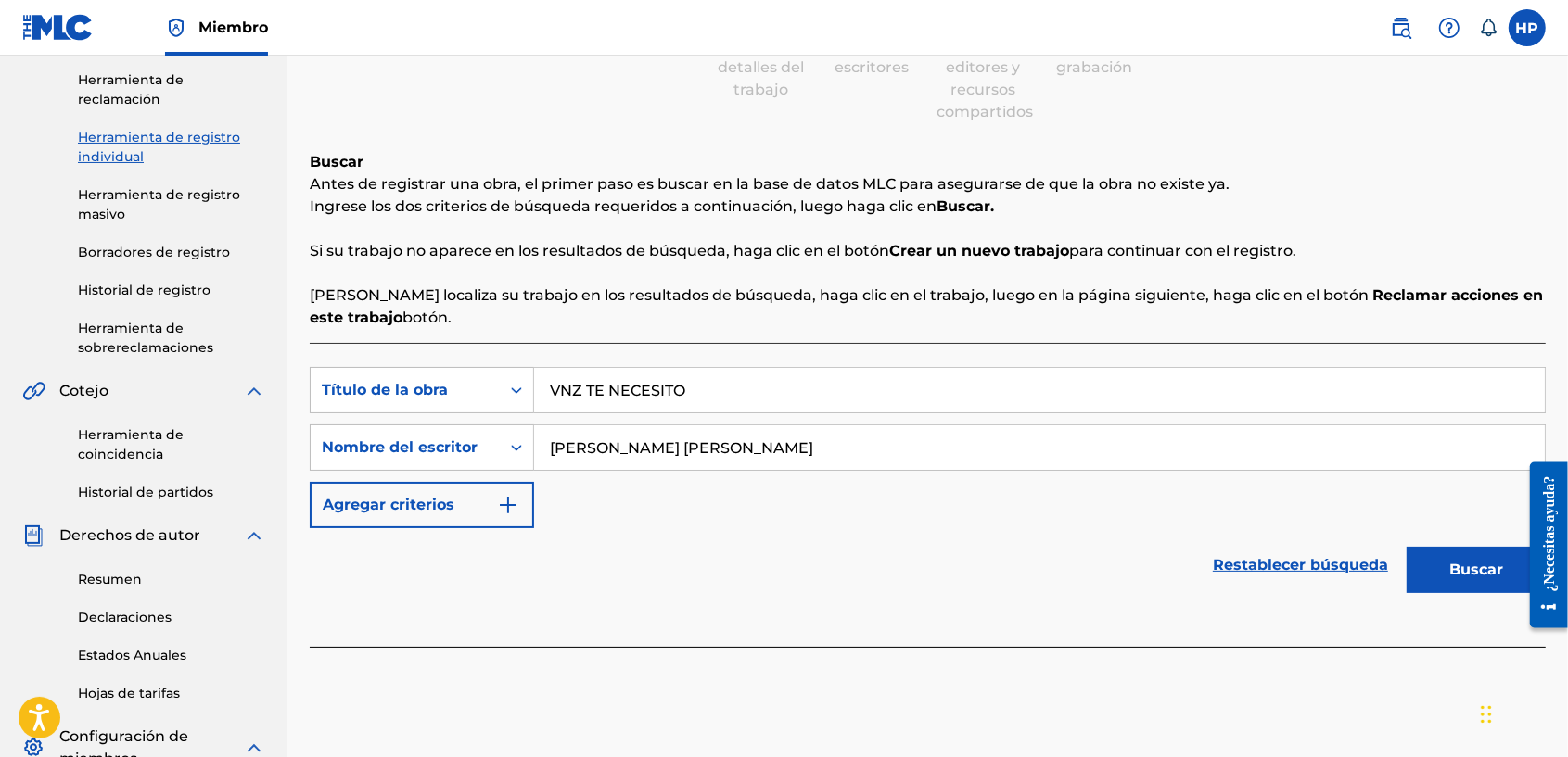
type input "[PERSON_NAME] [PERSON_NAME]"
click at [1463, 566] on button "Buscar" at bounding box center [1476, 570] width 139 height 46
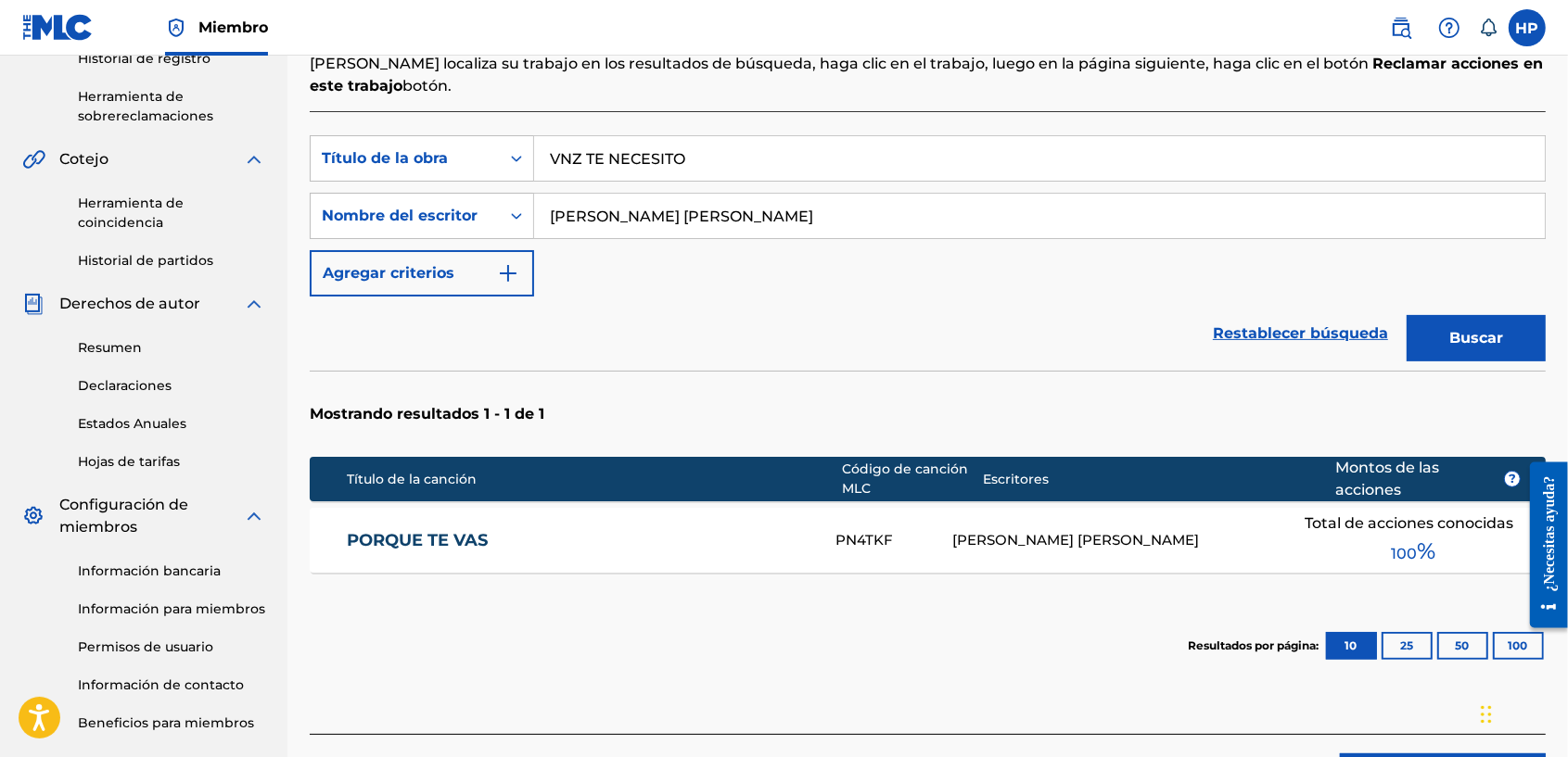
scroll to position [541, 0]
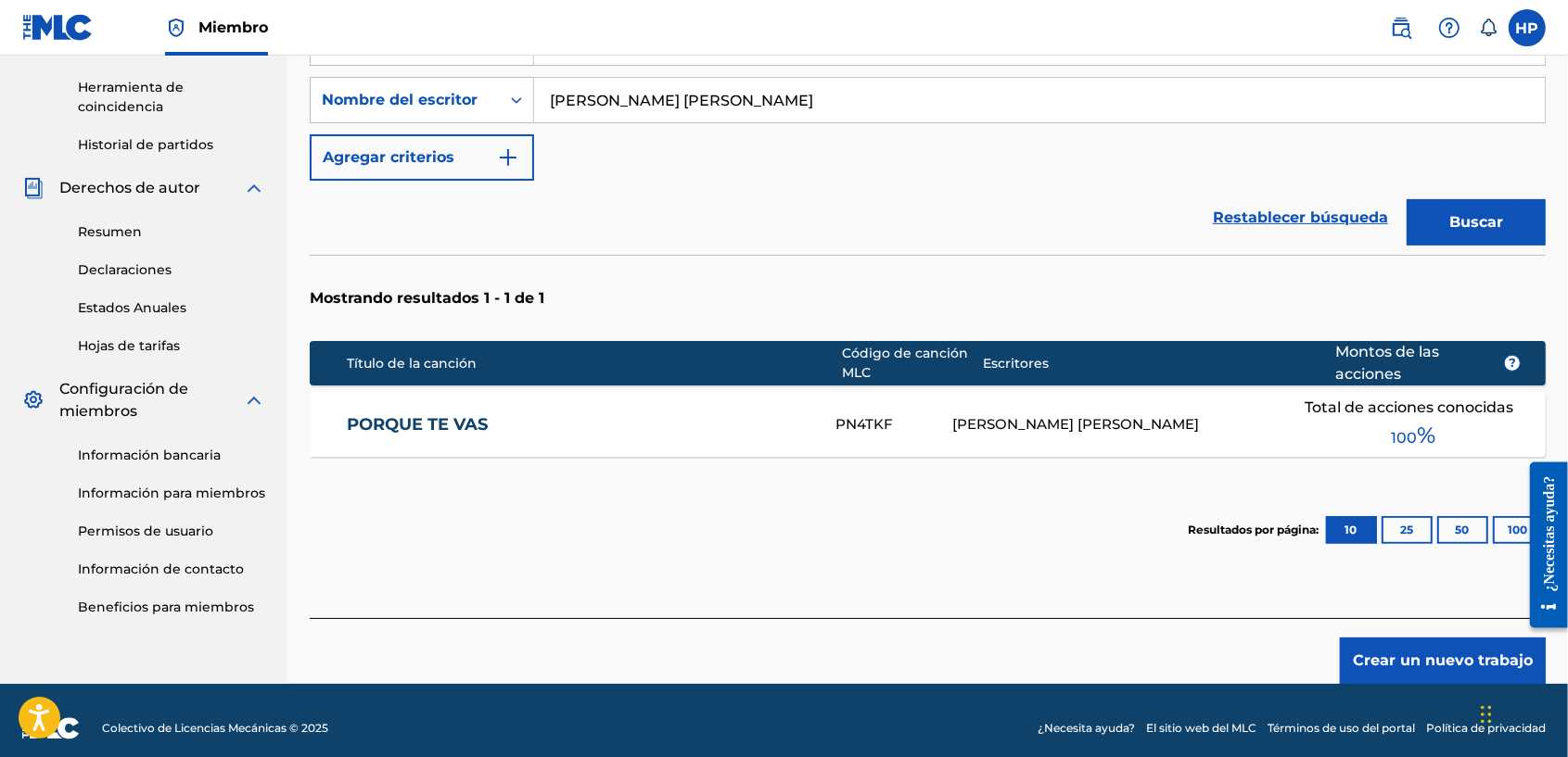
click at [1428, 663] on button "Crear un nuevo trabajo" at bounding box center [1443, 661] width 206 height 46
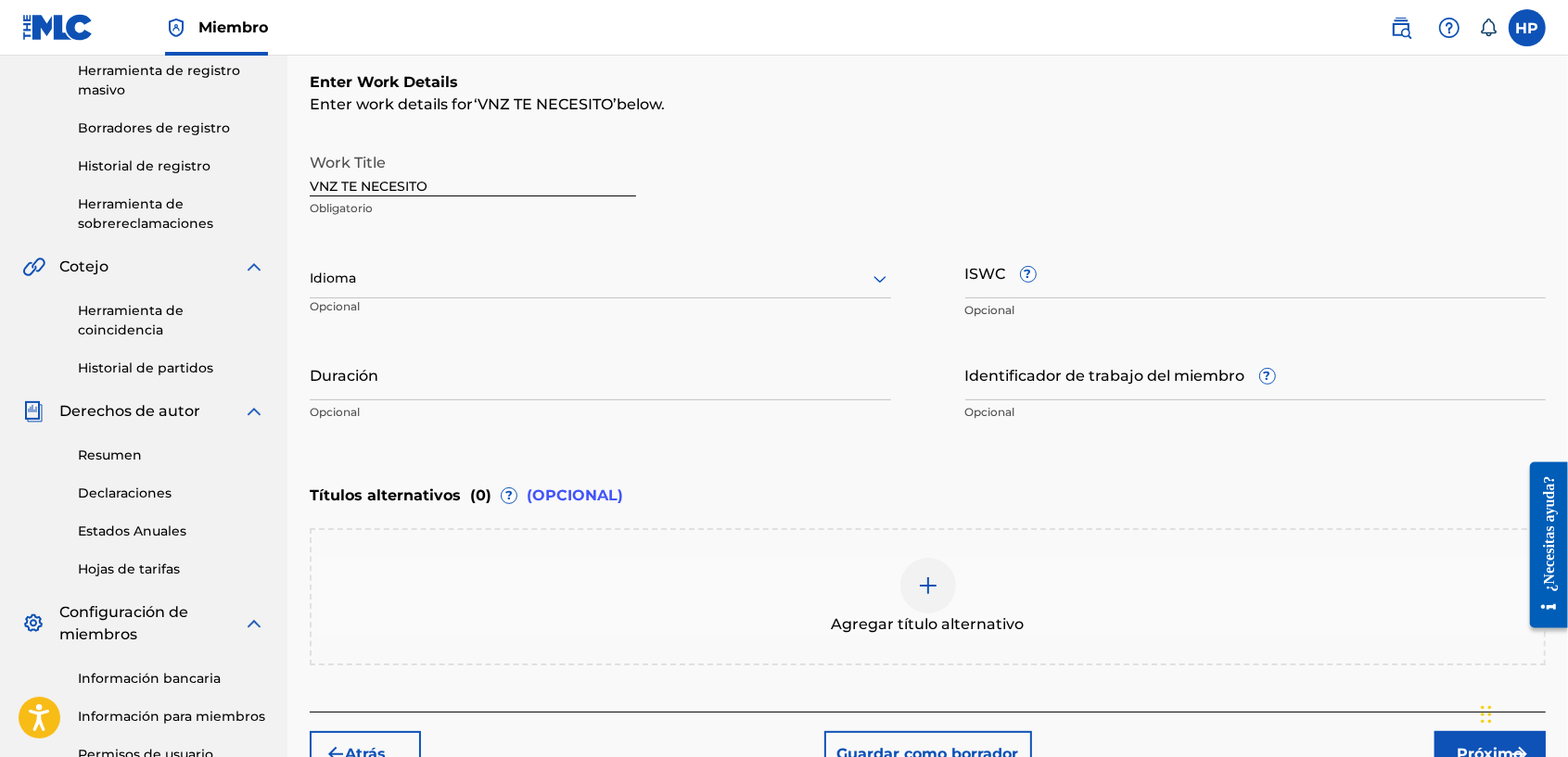
scroll to position [279, 0]
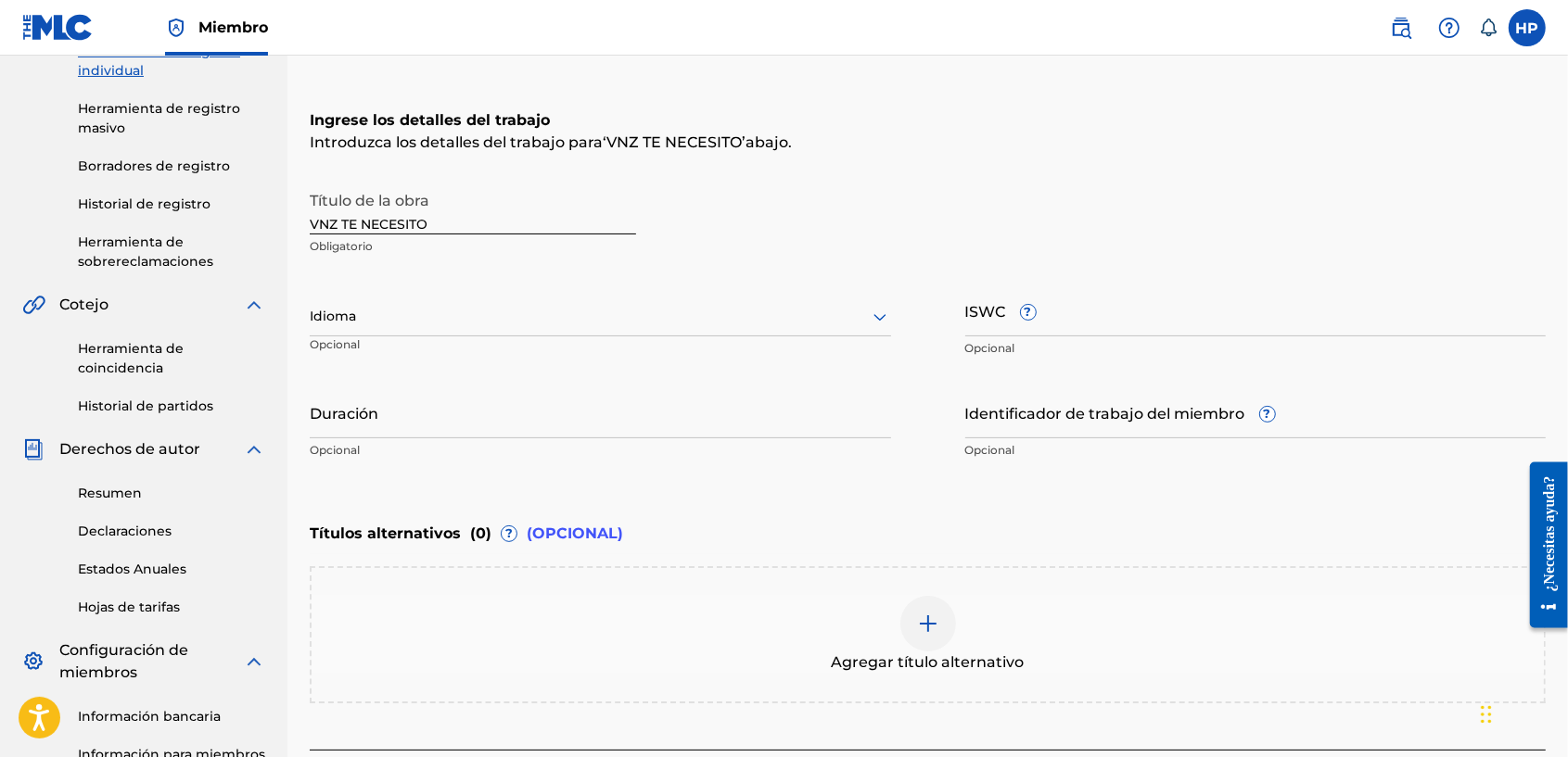
click at [479, 321] on div at bounding box center [600, 316] width 581 height 23
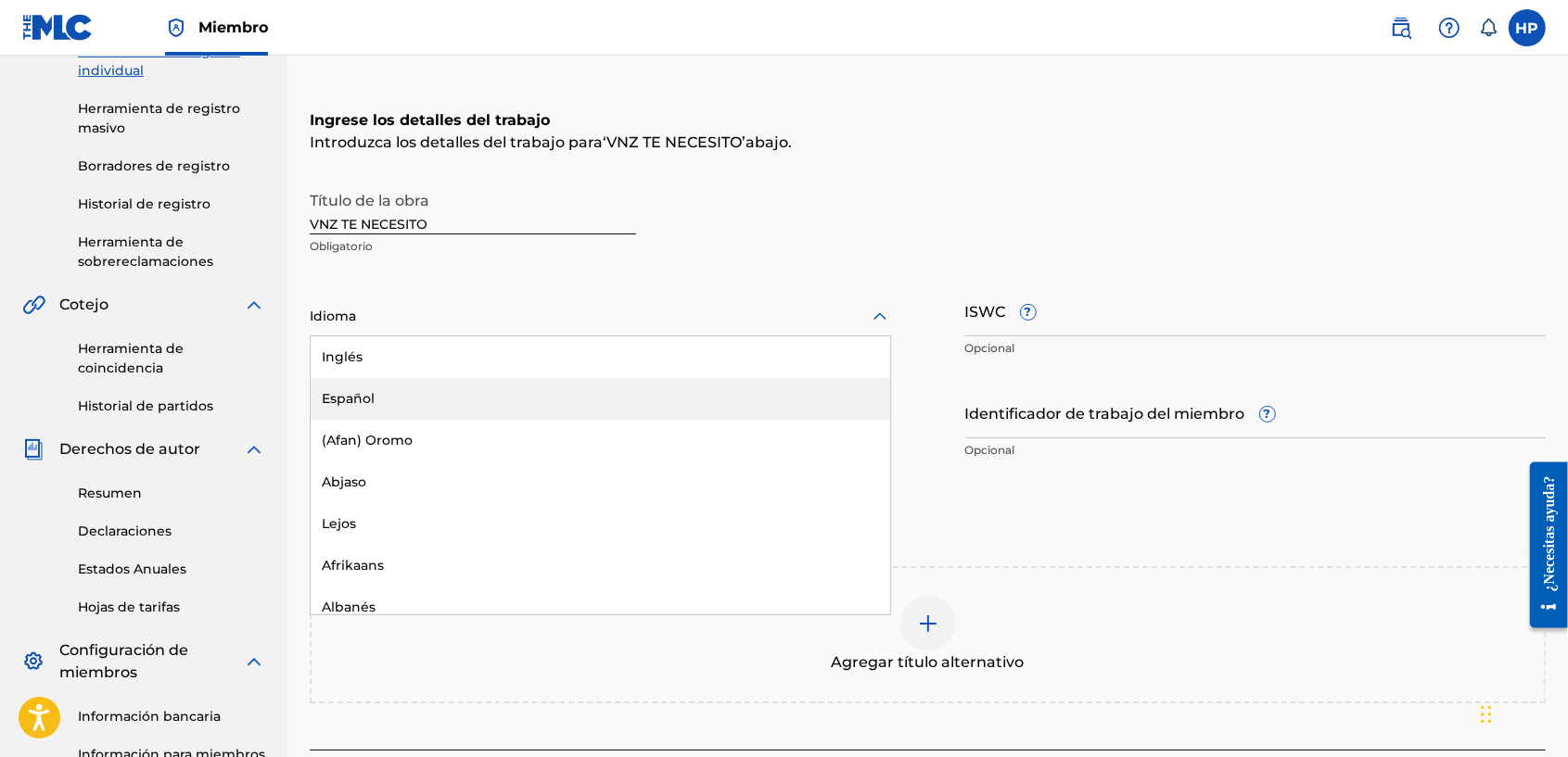
click at [503, 389] on div "Español" at bounding box center [600, 398] width 580 height 42
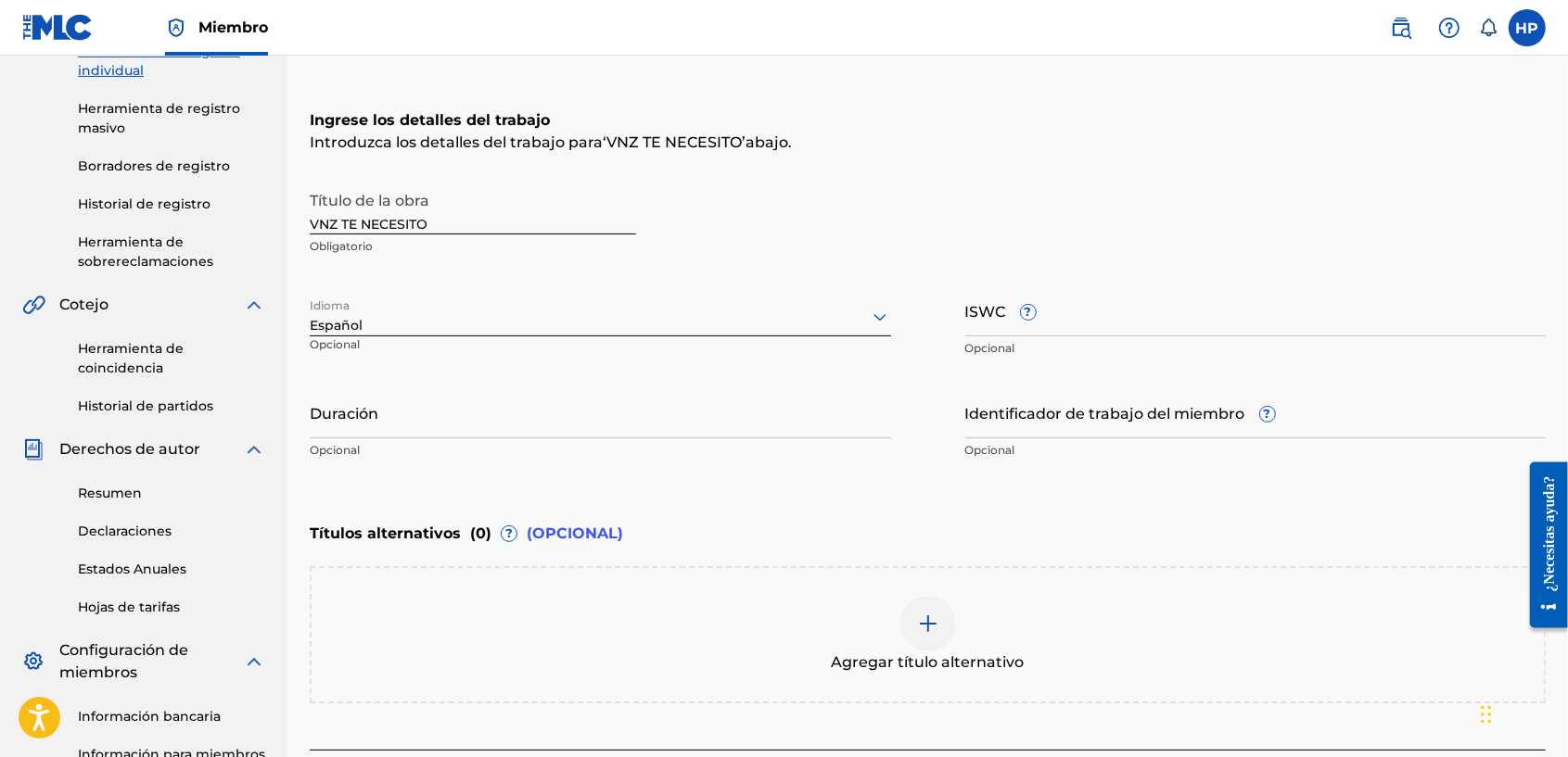
click at [503, 389] on input "Duración" at bounding box center [600, 411] width 581 height 53
type input "03:03"
click at [1085, 437] on input "Identificador de trabajo del miembro ?" at bounding box center [1256, 411] width 581 height 53
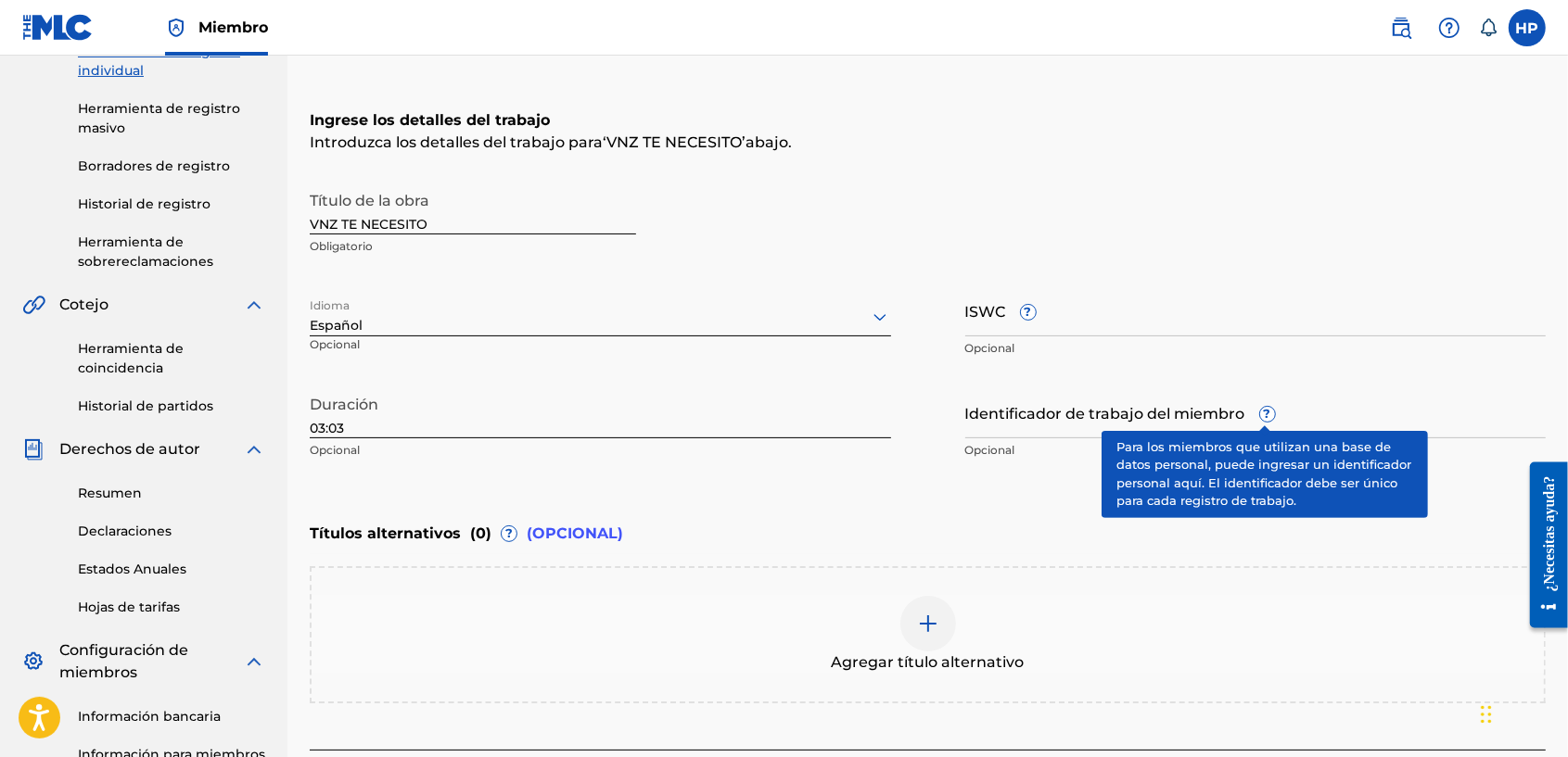
click at [1263, 412] on span "?" at bounding box center [1267, 414] width 15 height 15
click at [1263, 412] on input "Identificador de trabajo del miembro ?" at bounding box center [1256, 411] width 581 height 53
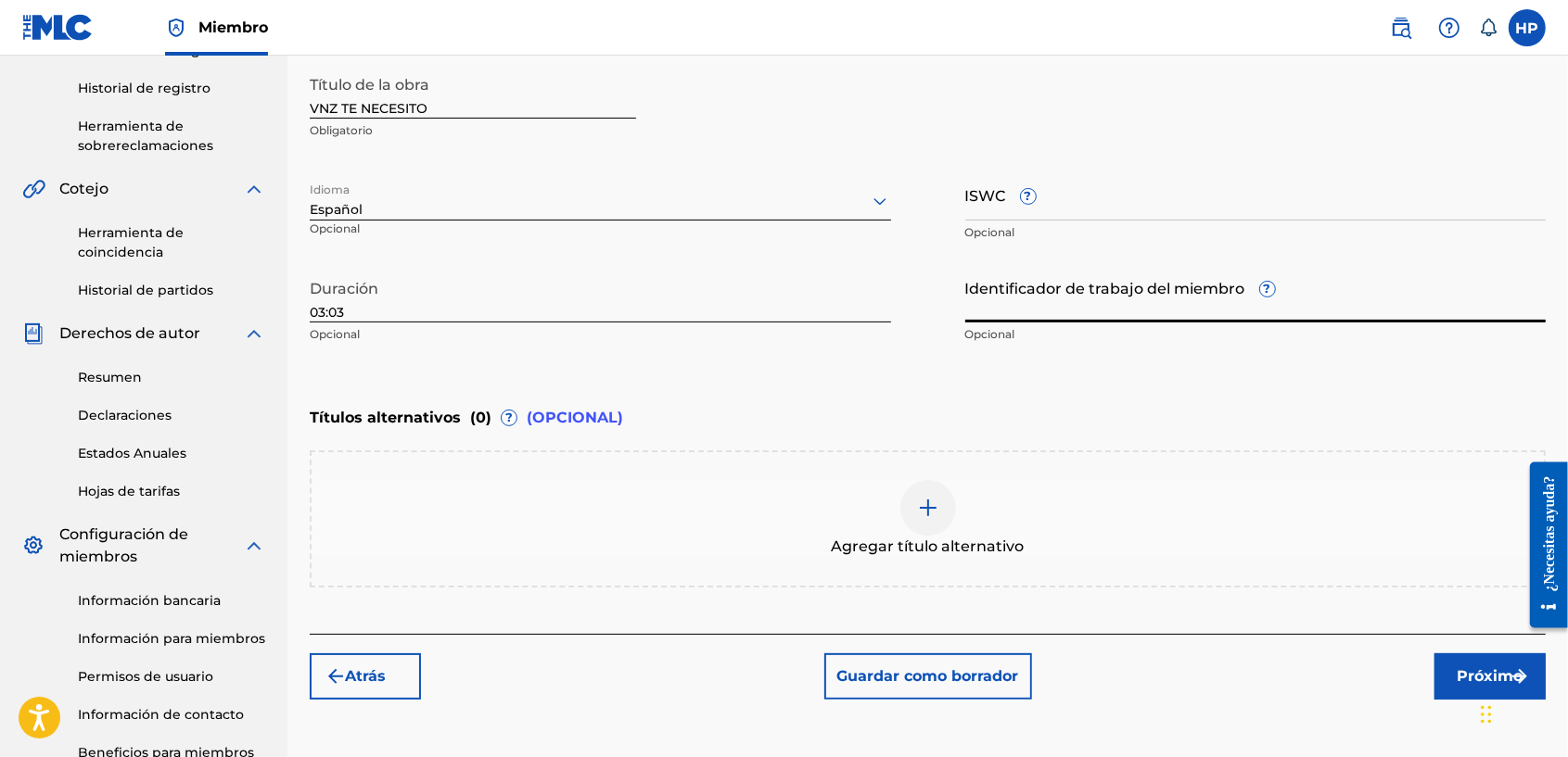
scroll to position [511, 0]
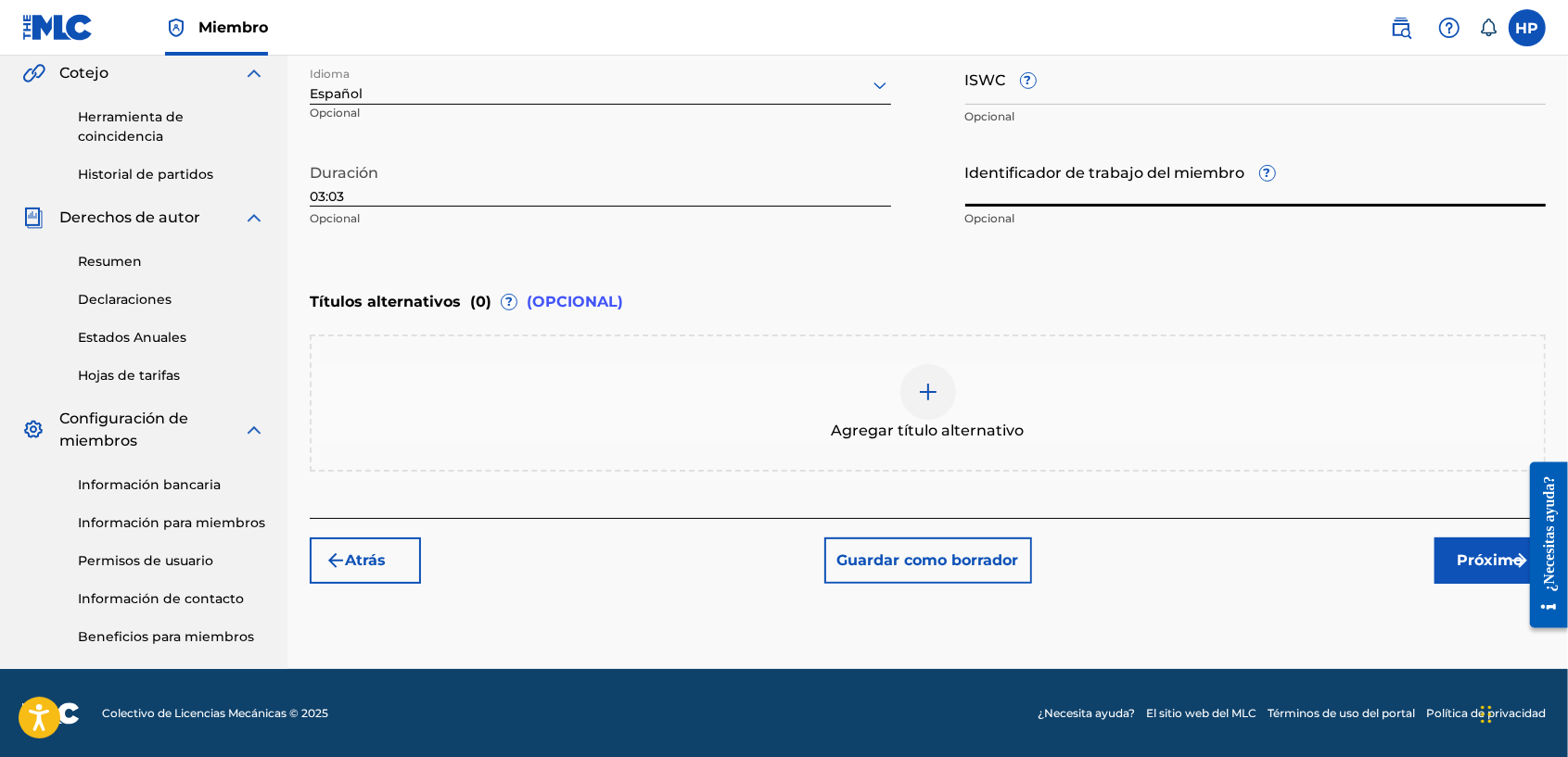
click at [1475, 562] on font "Próximo" at bounding box center [1490, 561] width 66 height 22
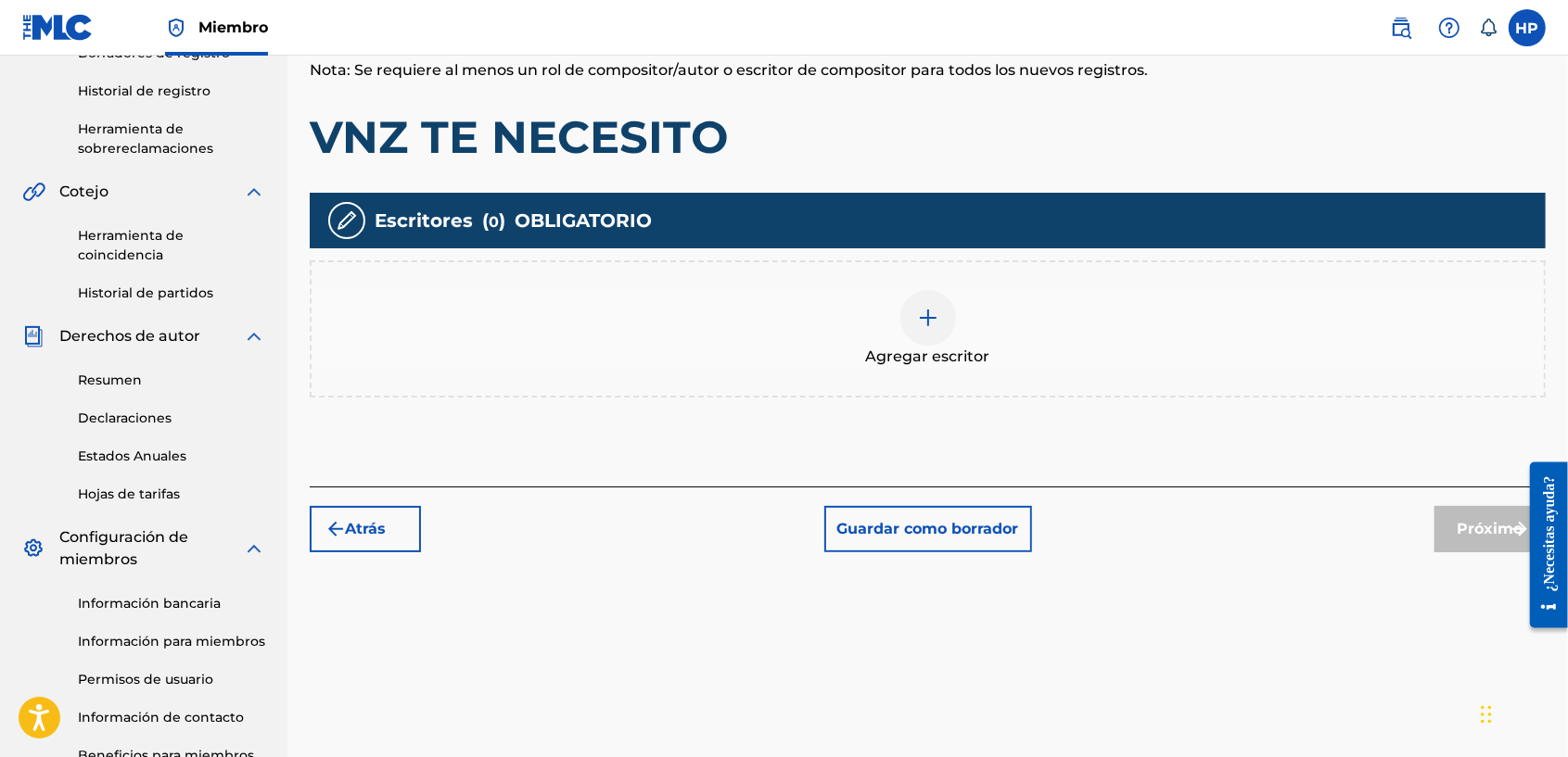
scroll to position [431, 0]
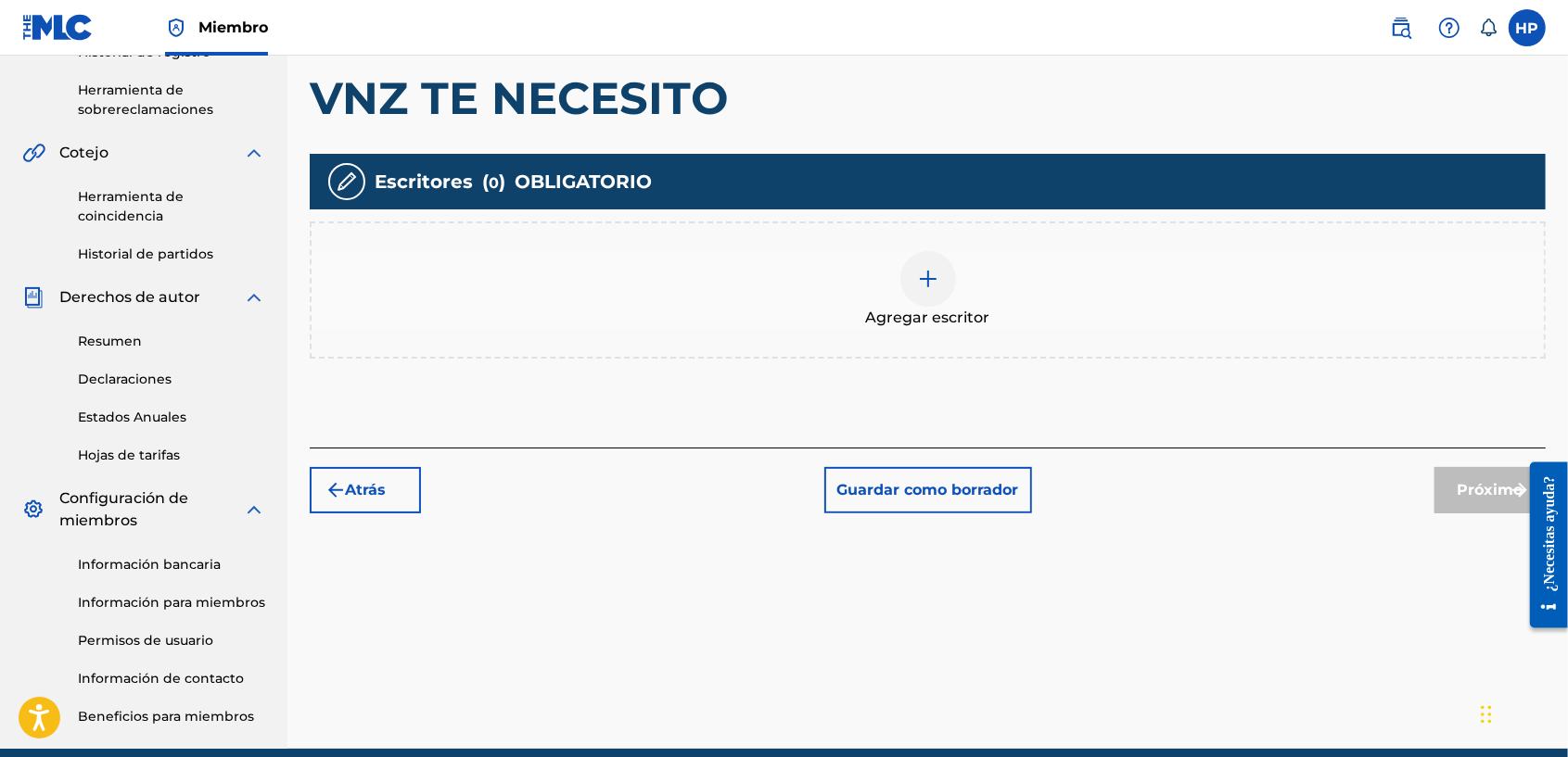
click at [924, 276] on img at bounding box center [928, 279] width 22 height 22
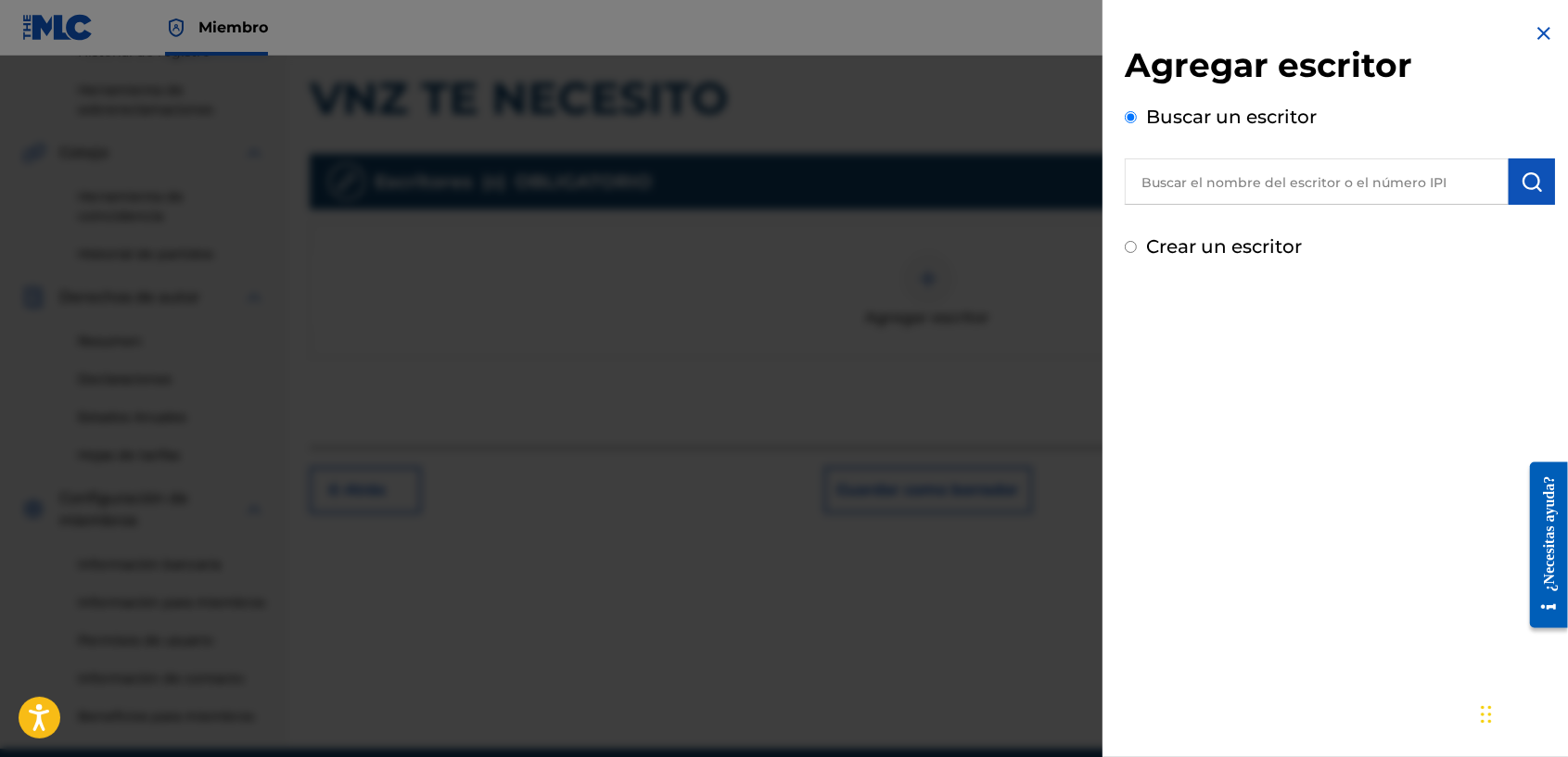
click at [1136, 247] on input "Crear un escritor" at bounding box center [1130, 246] width 12 height 12
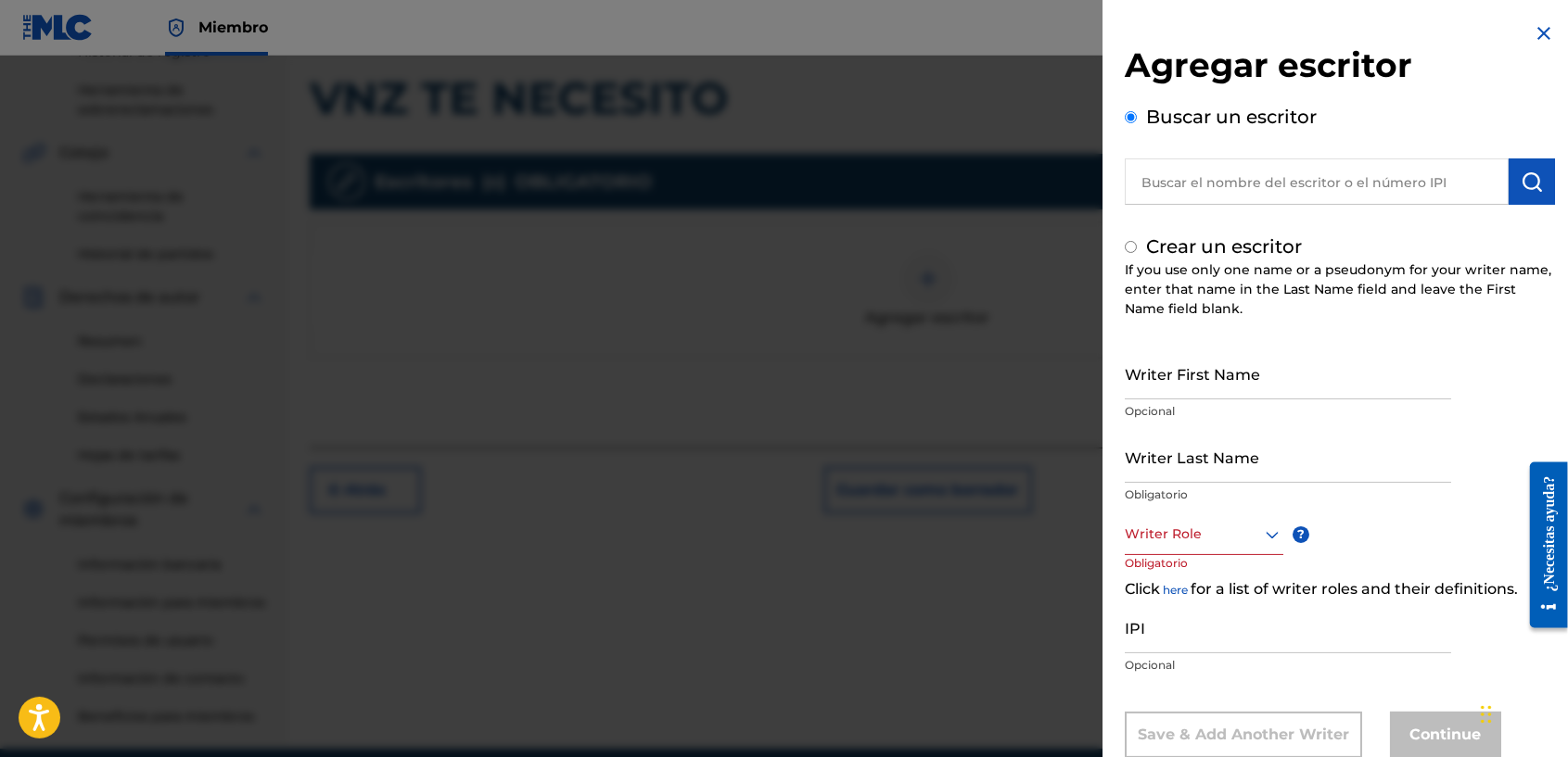
radio input "false"
radio input "true"
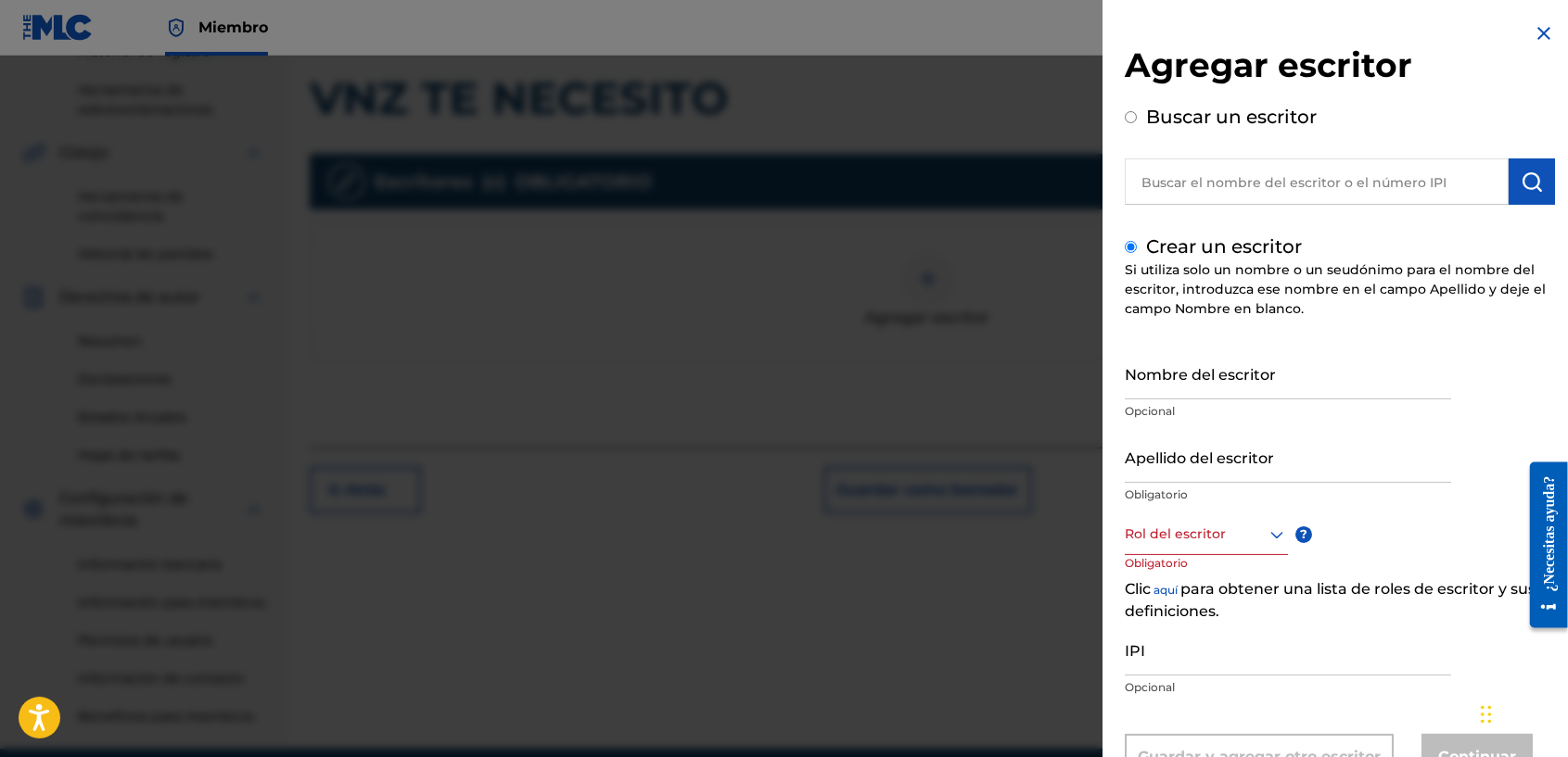
click at [1129, 245] on input "Crear un escritor" at bounding box center [1130, 246] width 12 height 12
click at [1130, 94] on div "Agregar escritor Buscar un escritor" at bounding box center [1339, 124] width 430 height 161
click at [1137, 122] on div "Buscar un escritor" at bounding box center [1339, 154] width 430 height 102
click at [1130, 118] on input "Buscar un escritor" at bounding box center [1130, 117] width 12 height 12
radio input "true"
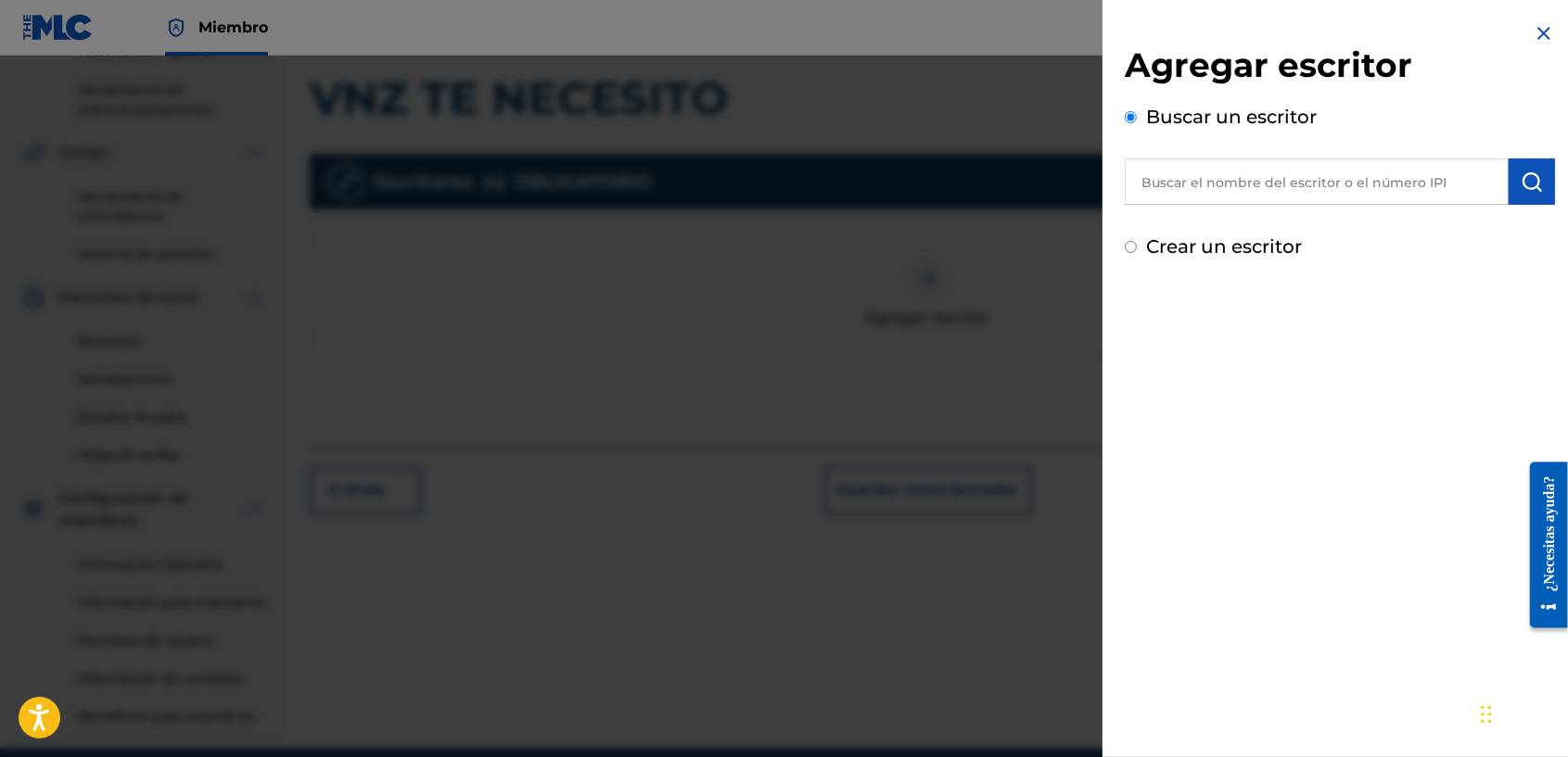
click at [1184, 179] on input "text" at bounding box center [1316, 182] width 384 height 46
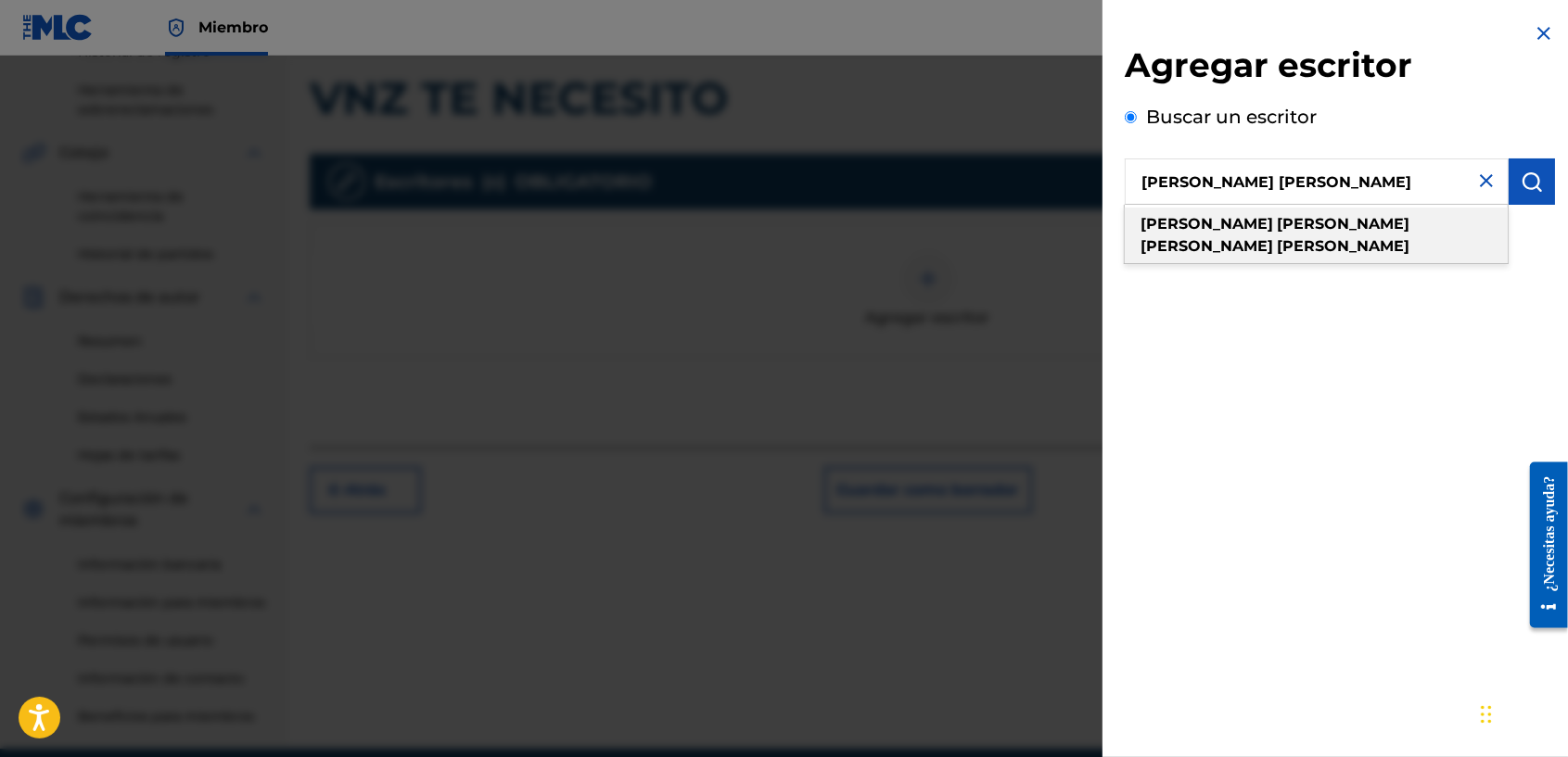
click at [1276, 225] on strong "Gregorio" at bounding box center [1342, 224] width 133 height 18
type input "huber gregorio pacheco ramirez"
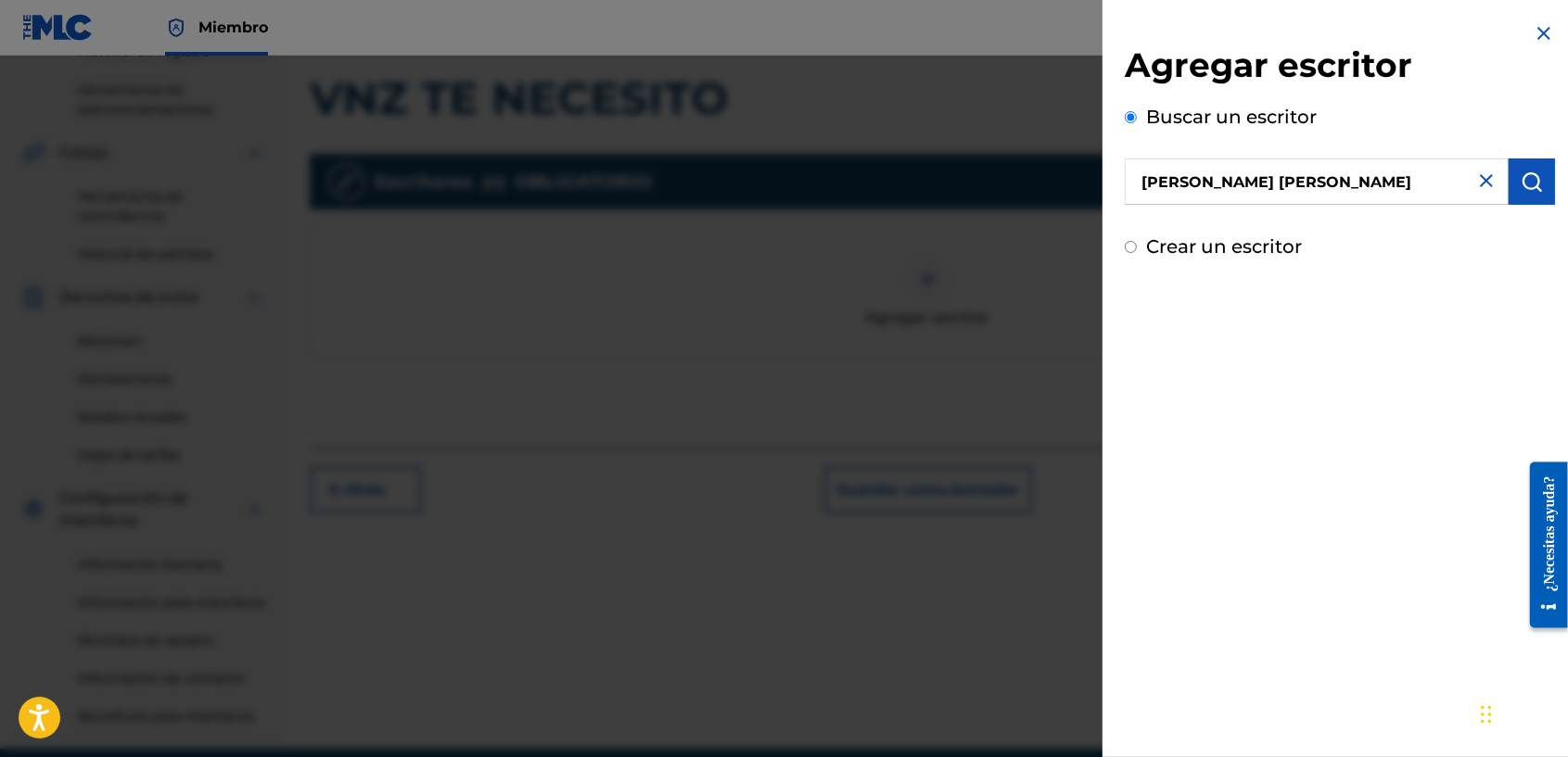
click at [1522, 177] on img "submit" at bounding box center [1532, 182] width 22 height 22
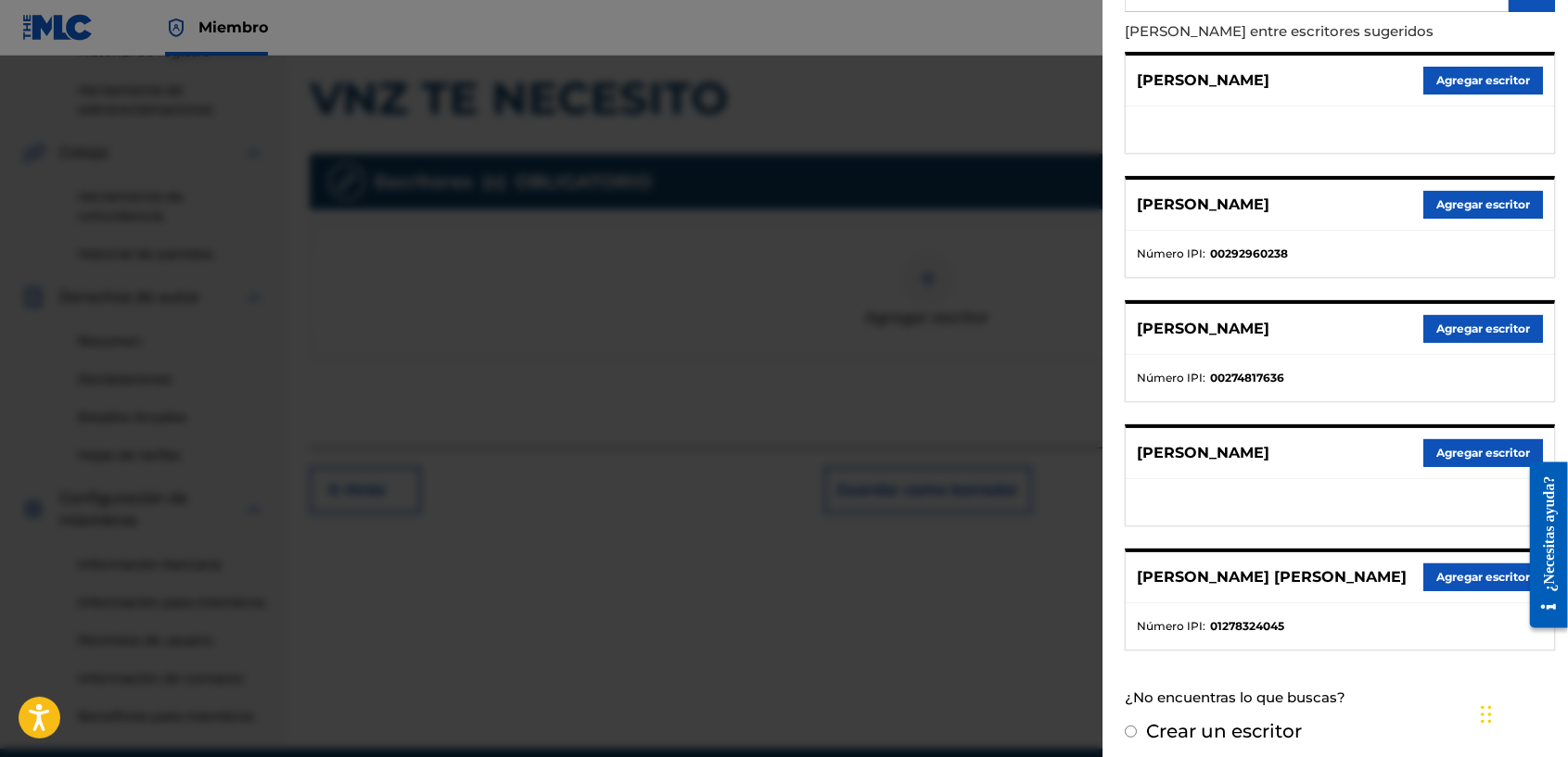
scroll to position [232, 0]
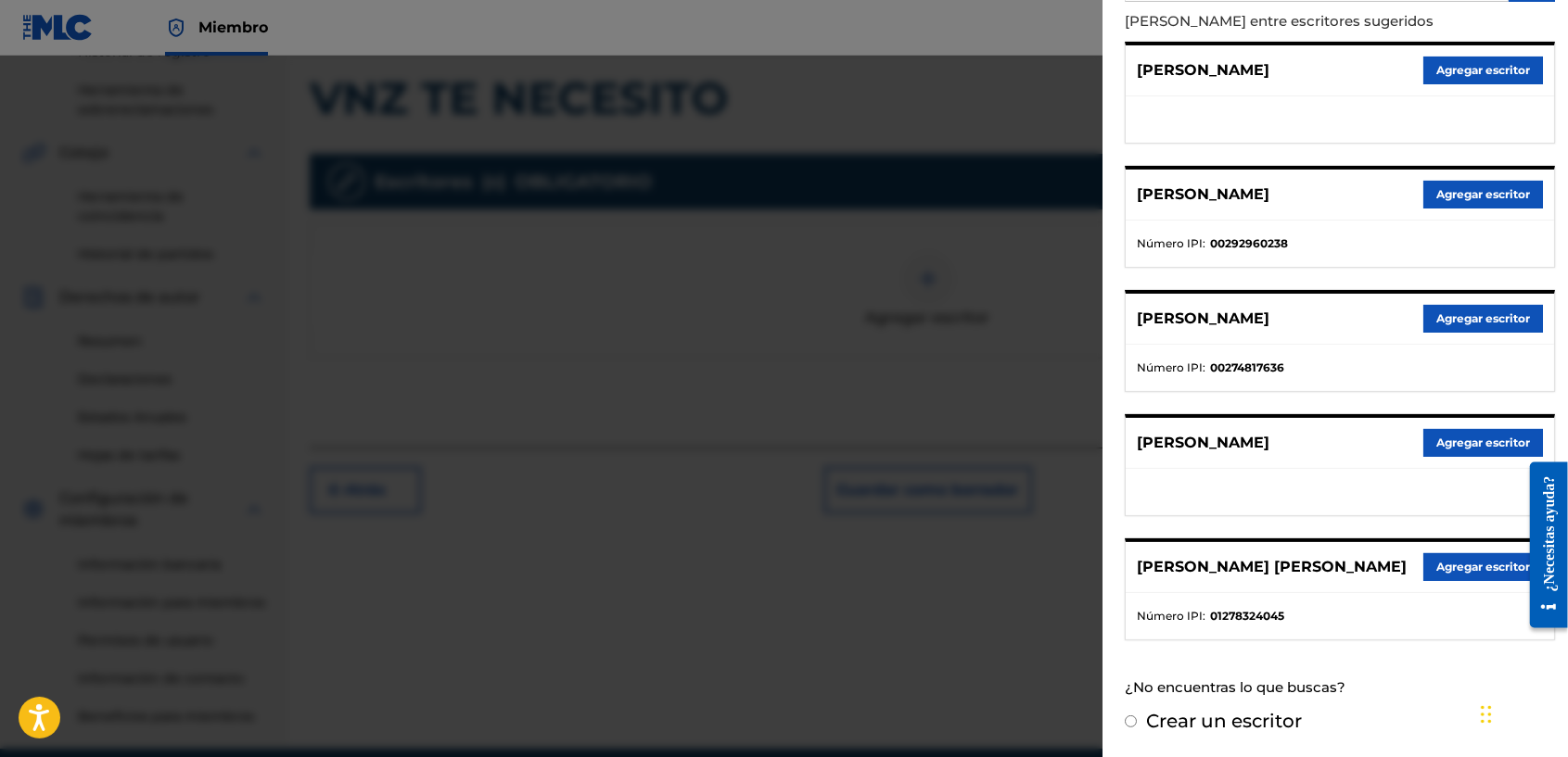
click at [1448, 576] on button "Agregar escritor" at bounding box center [1483, 568] width 120 height 28
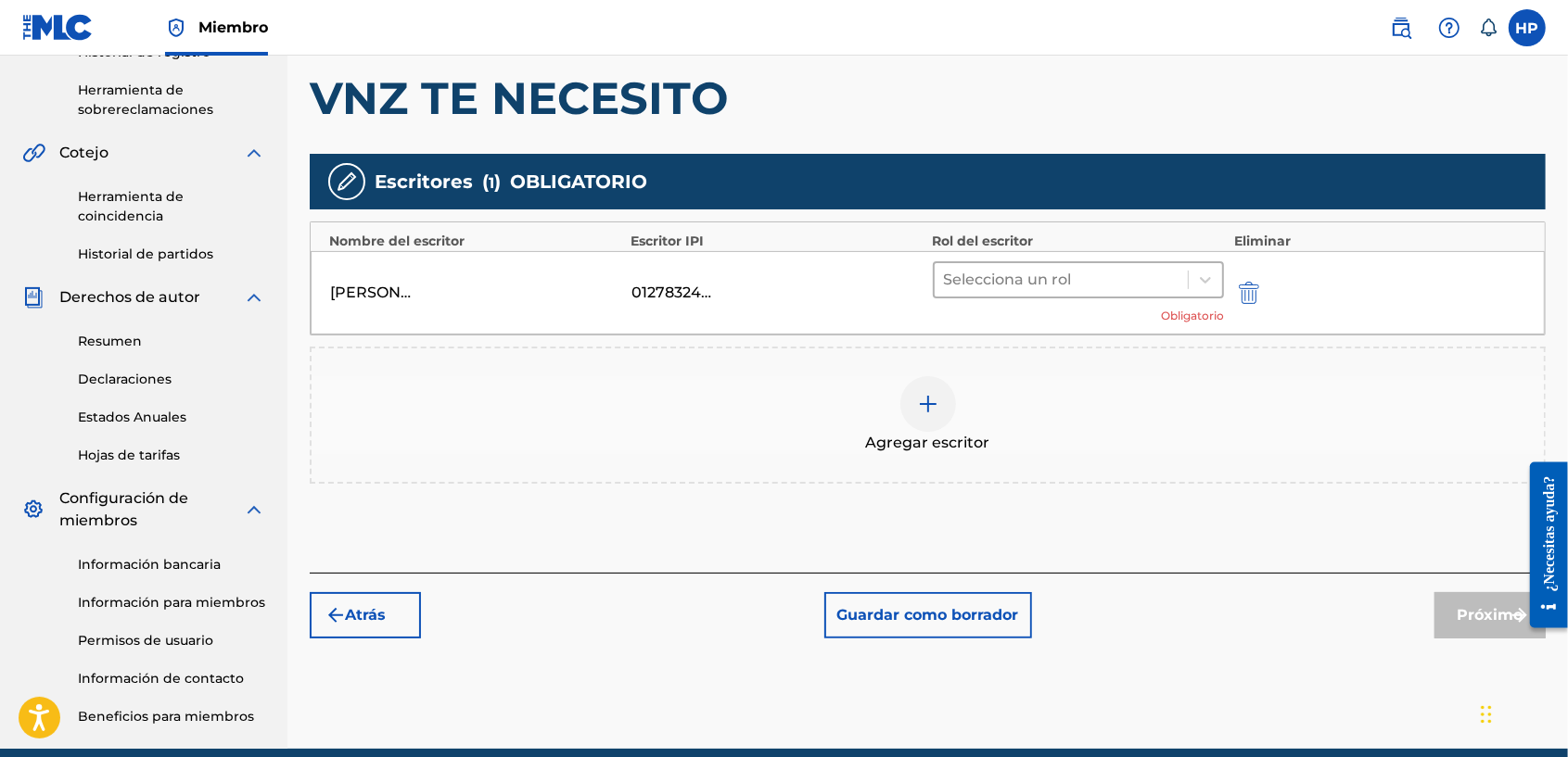
click at [1027, 267] on div at bounding box center [1062, 280] width 236 height 26
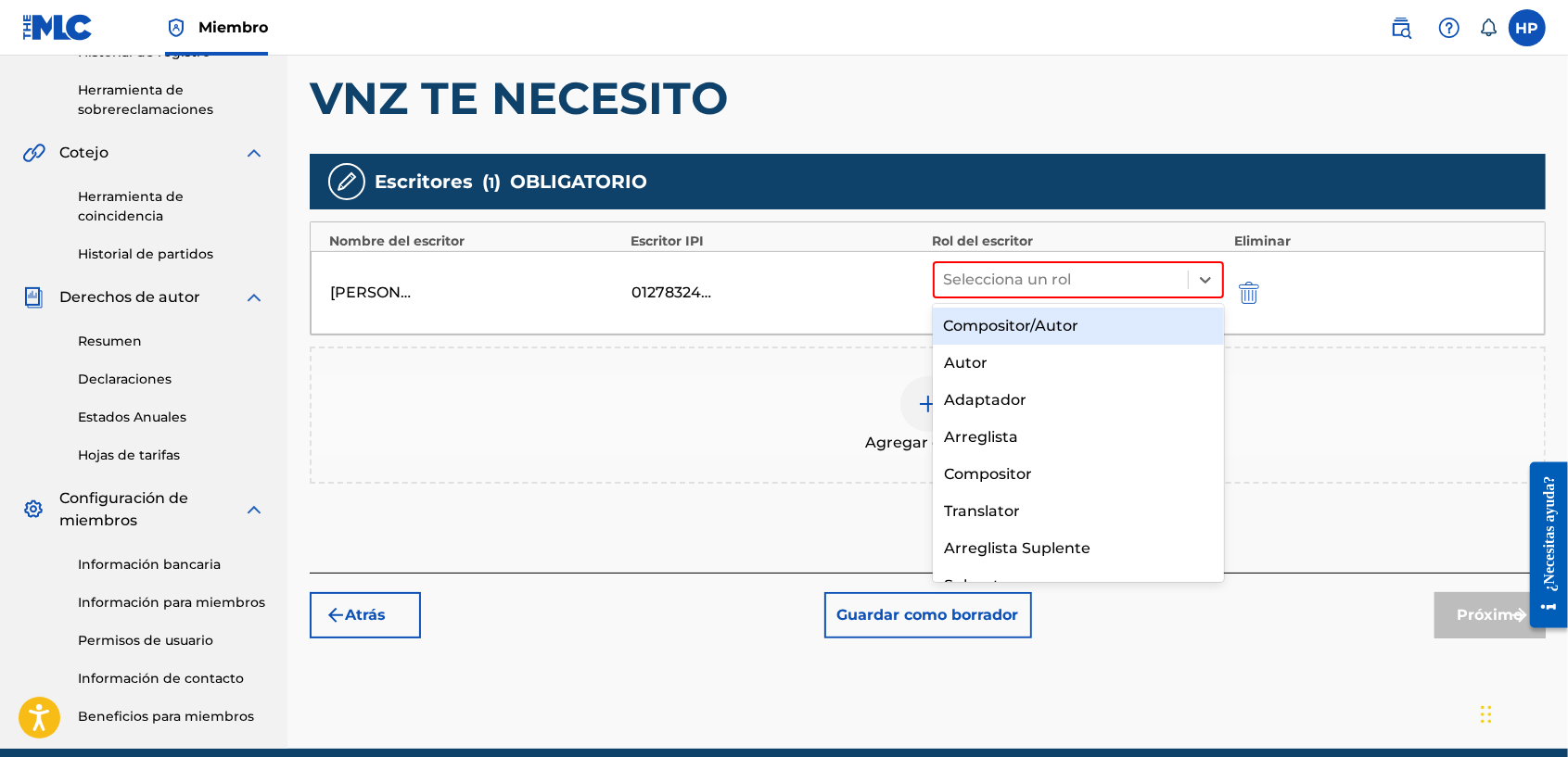
click at [1101, 324] on div "Compositor/Autor" at bounding box center [1078, 326] width 292 height 37
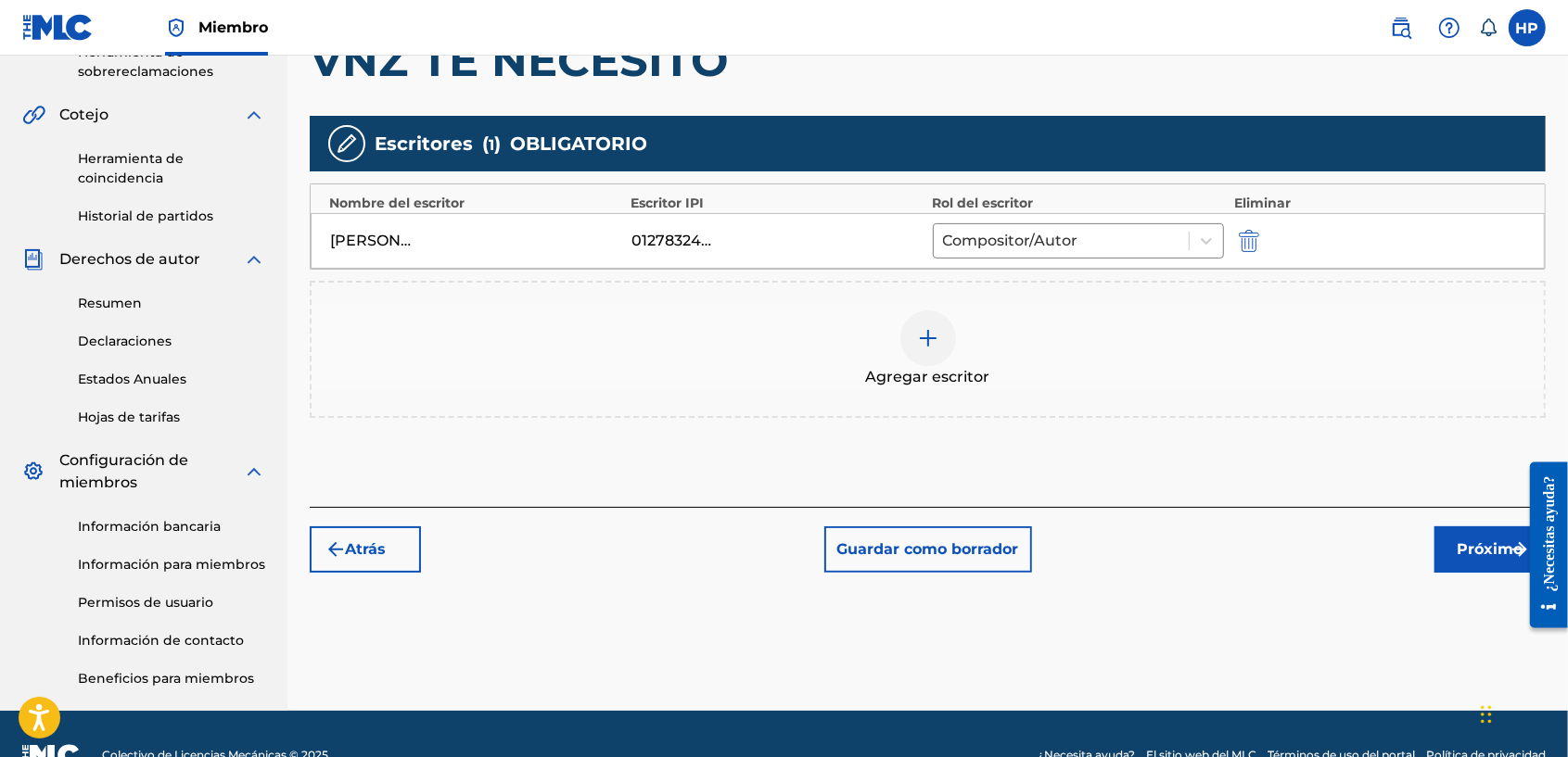
scroll to position [511, 0]
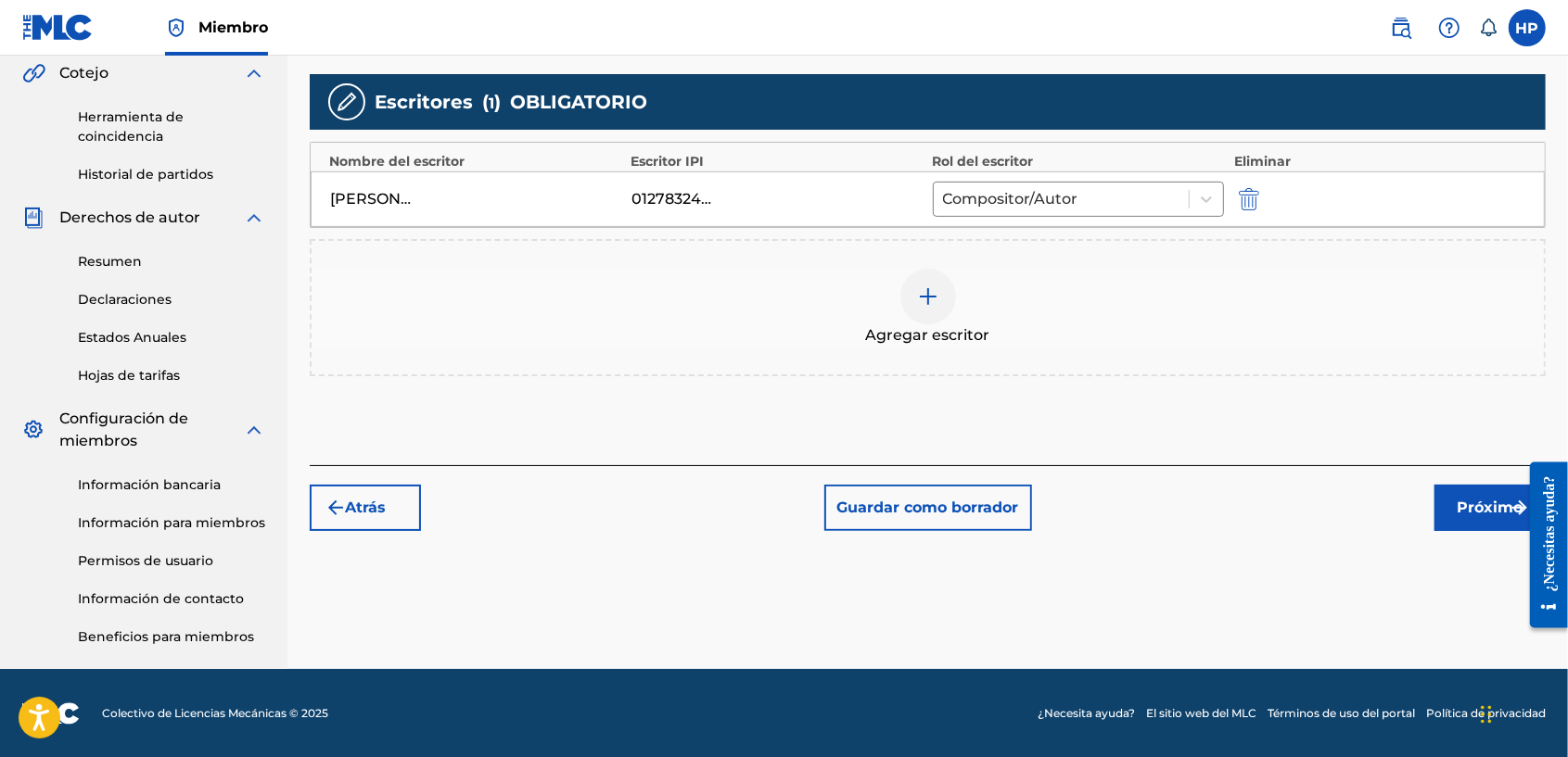
click at [1474, 506] on font "Próximo" at bounding box center [1490, 508] width 66 height 22
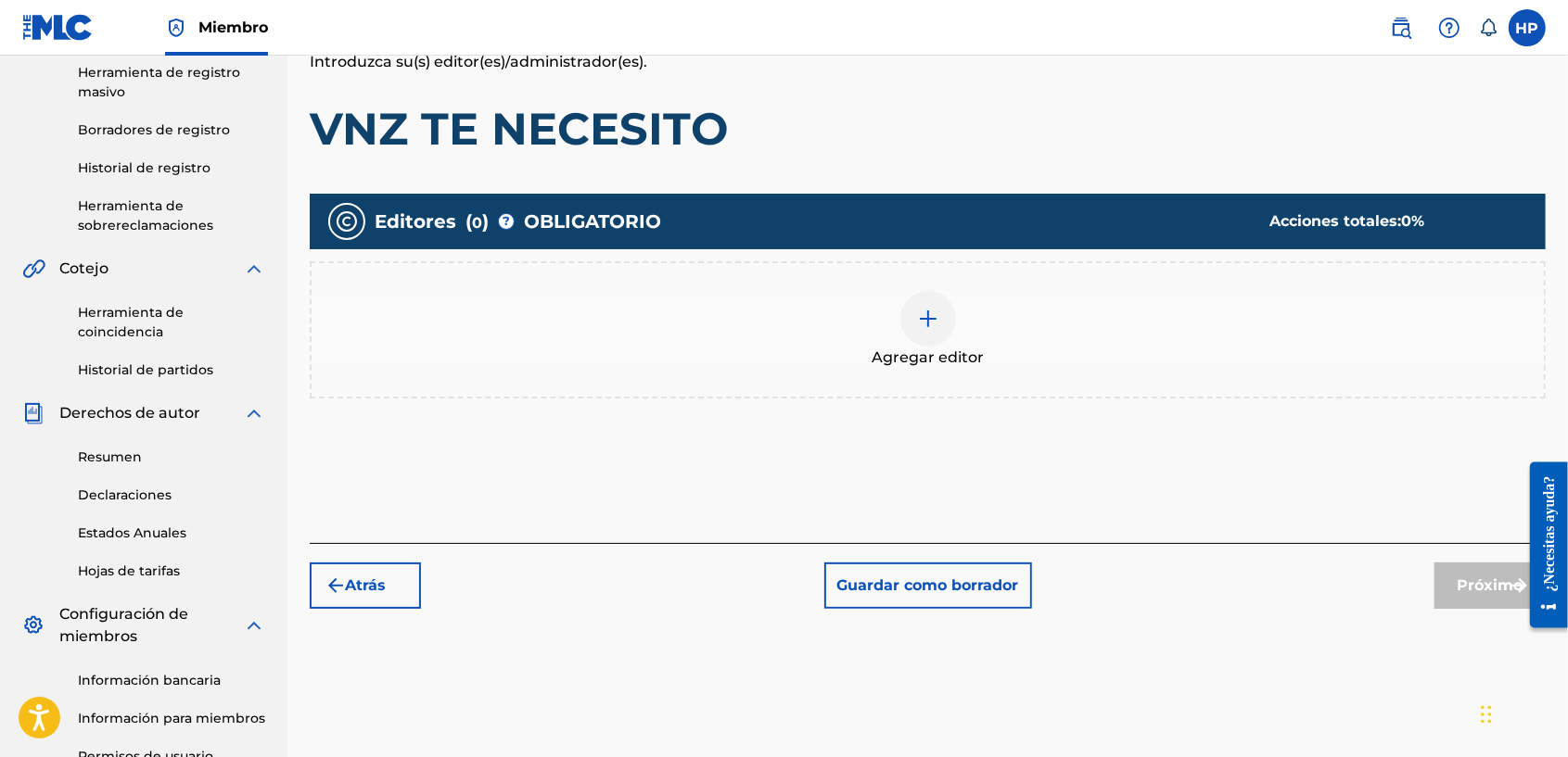
scroll to position [392, 0]
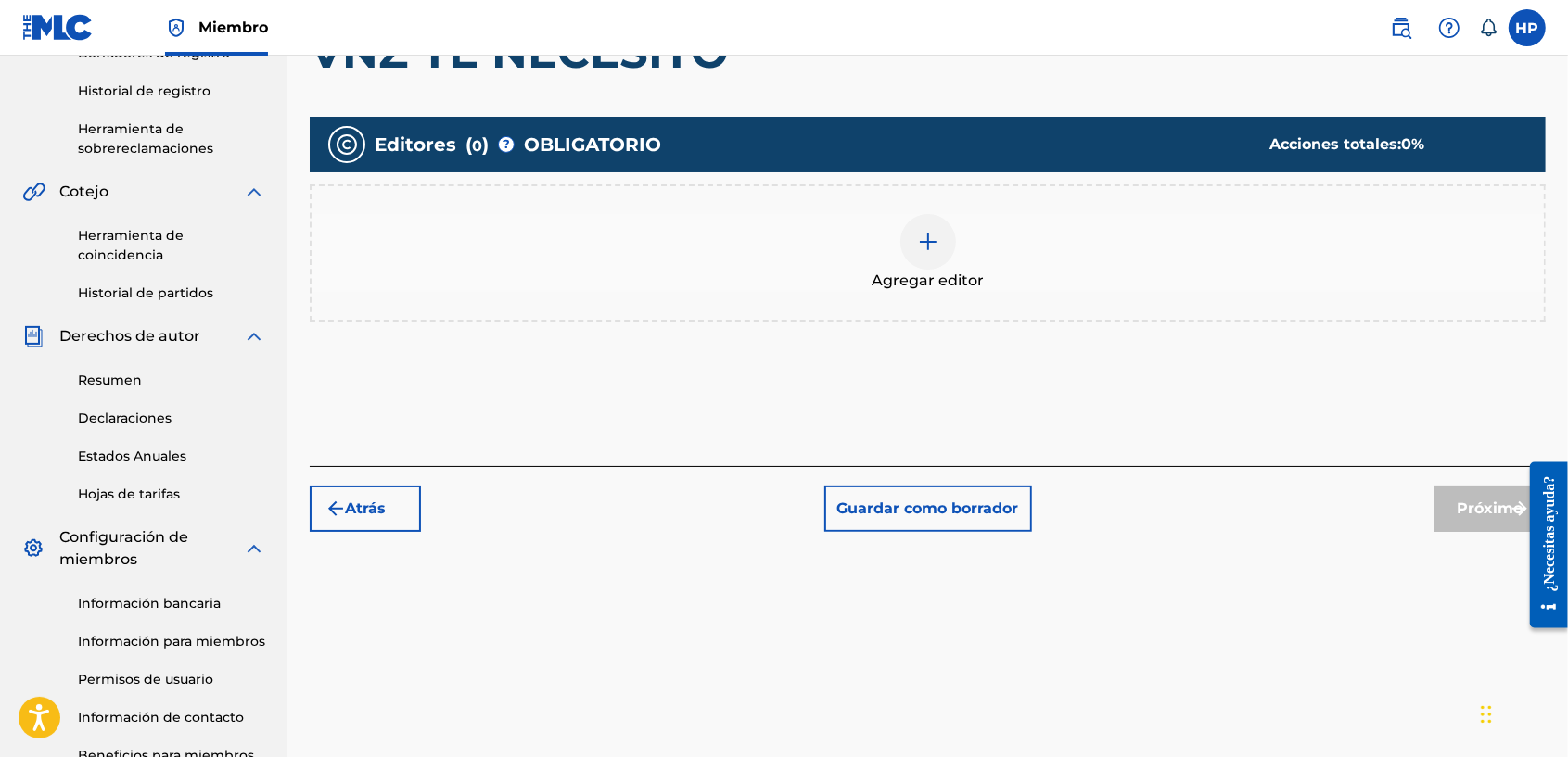
click at [927, 255] on div at bounding box center [928, 242] width 56 height 56
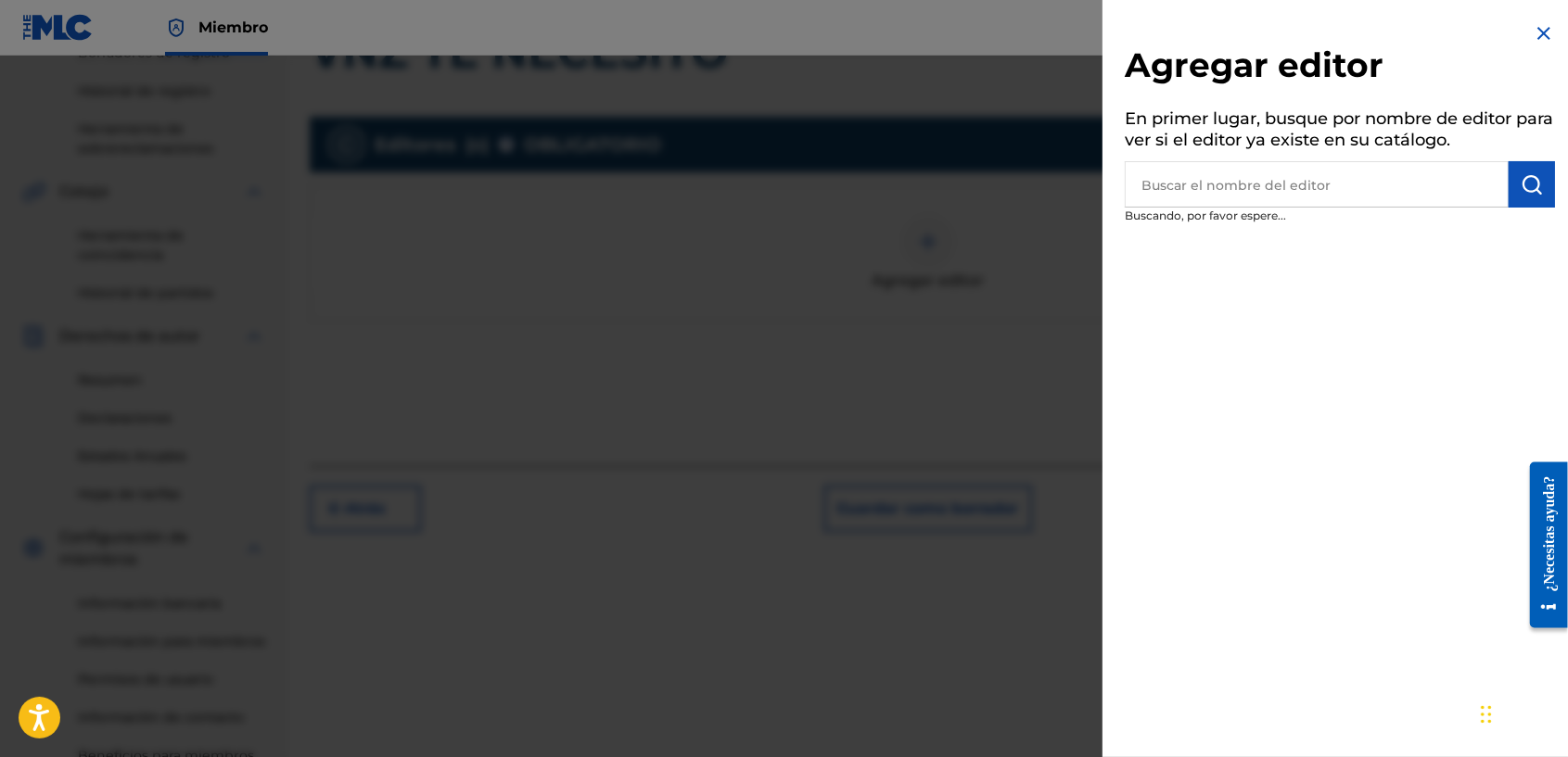
click at [1326, 181] on input "text" at bounding box center [1316, 185] width 384 height 46
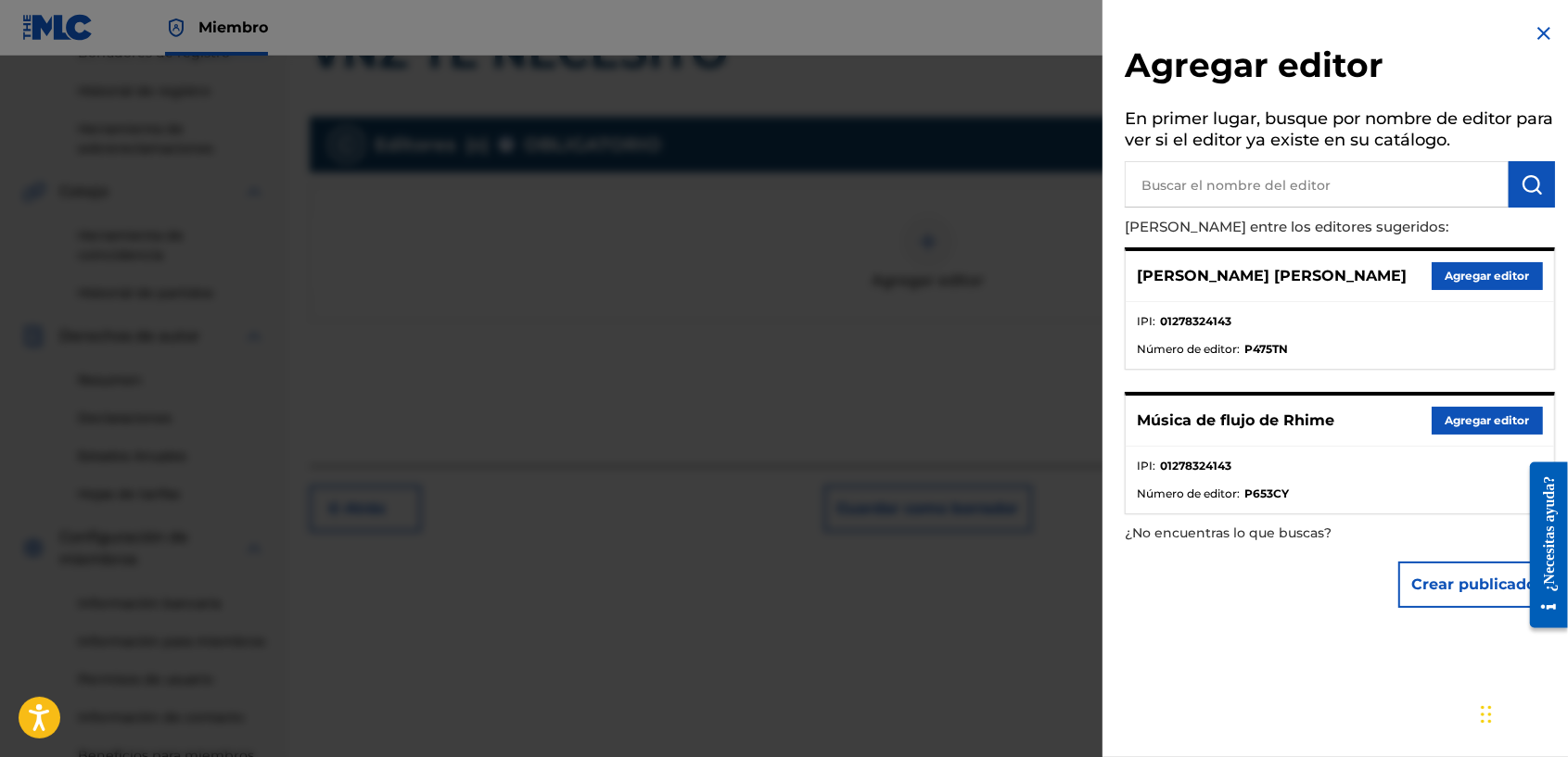
click at [1505, 262] on button "Agregar editor" at bounding box center [1487, 276] width 111 height 28
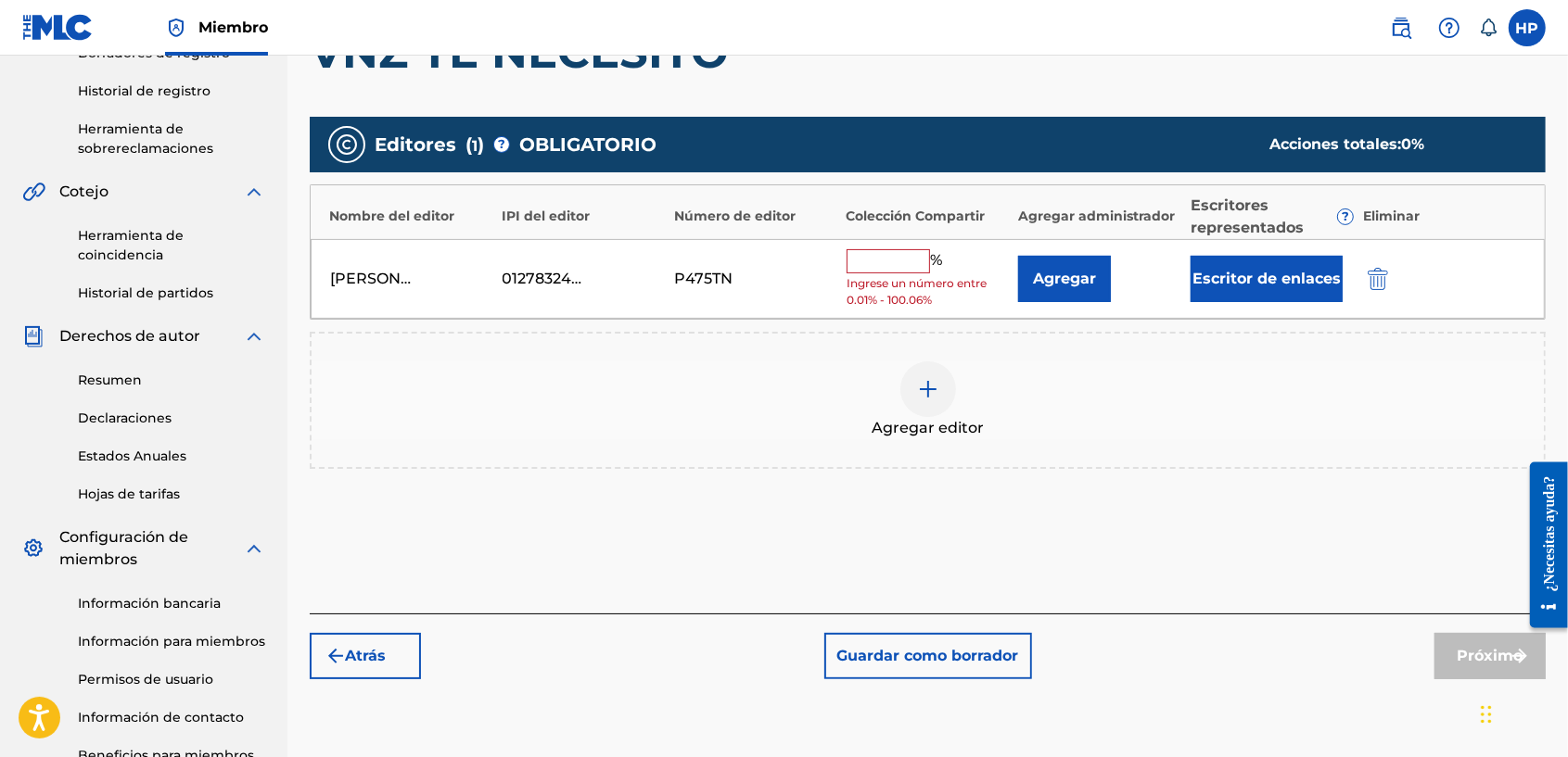
click at [906, 255] on input "text" at bounding box center [888, 261] width 84 height 24
type input "100"
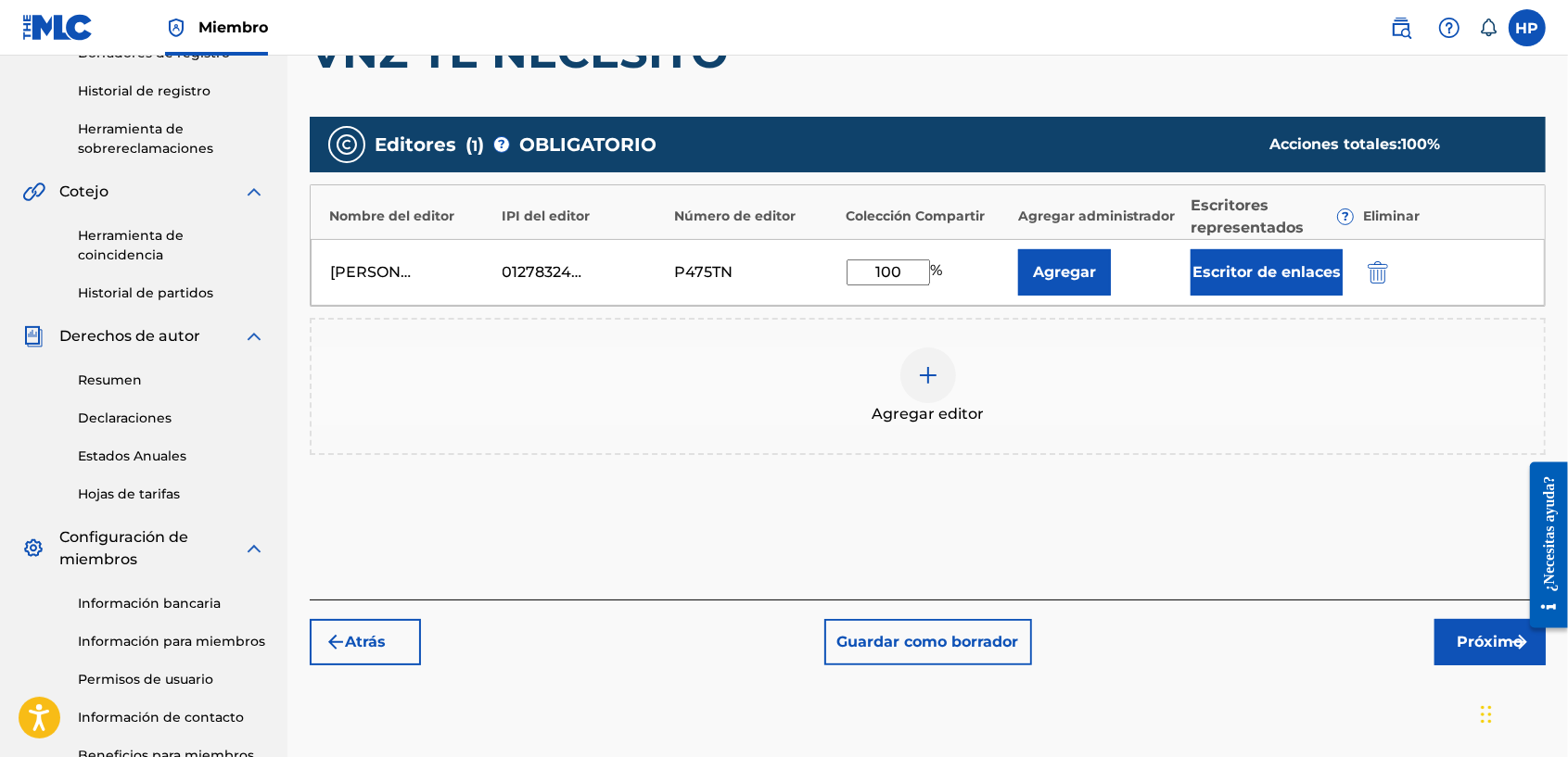
click at [1470, 641] on font "Próximo" at bounding box center [1490, 643] width 66 height 22
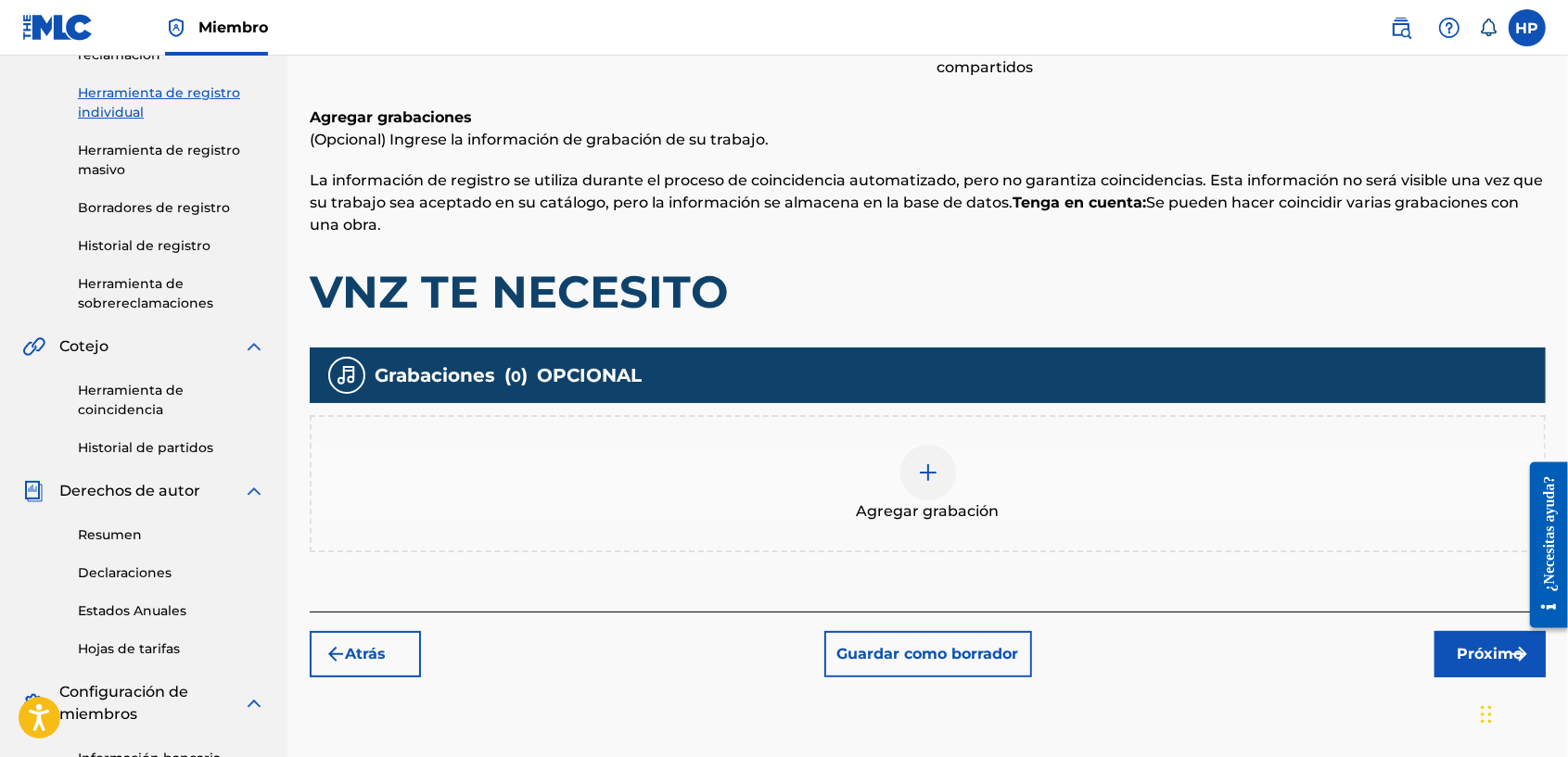
scroll to position [315, 0]
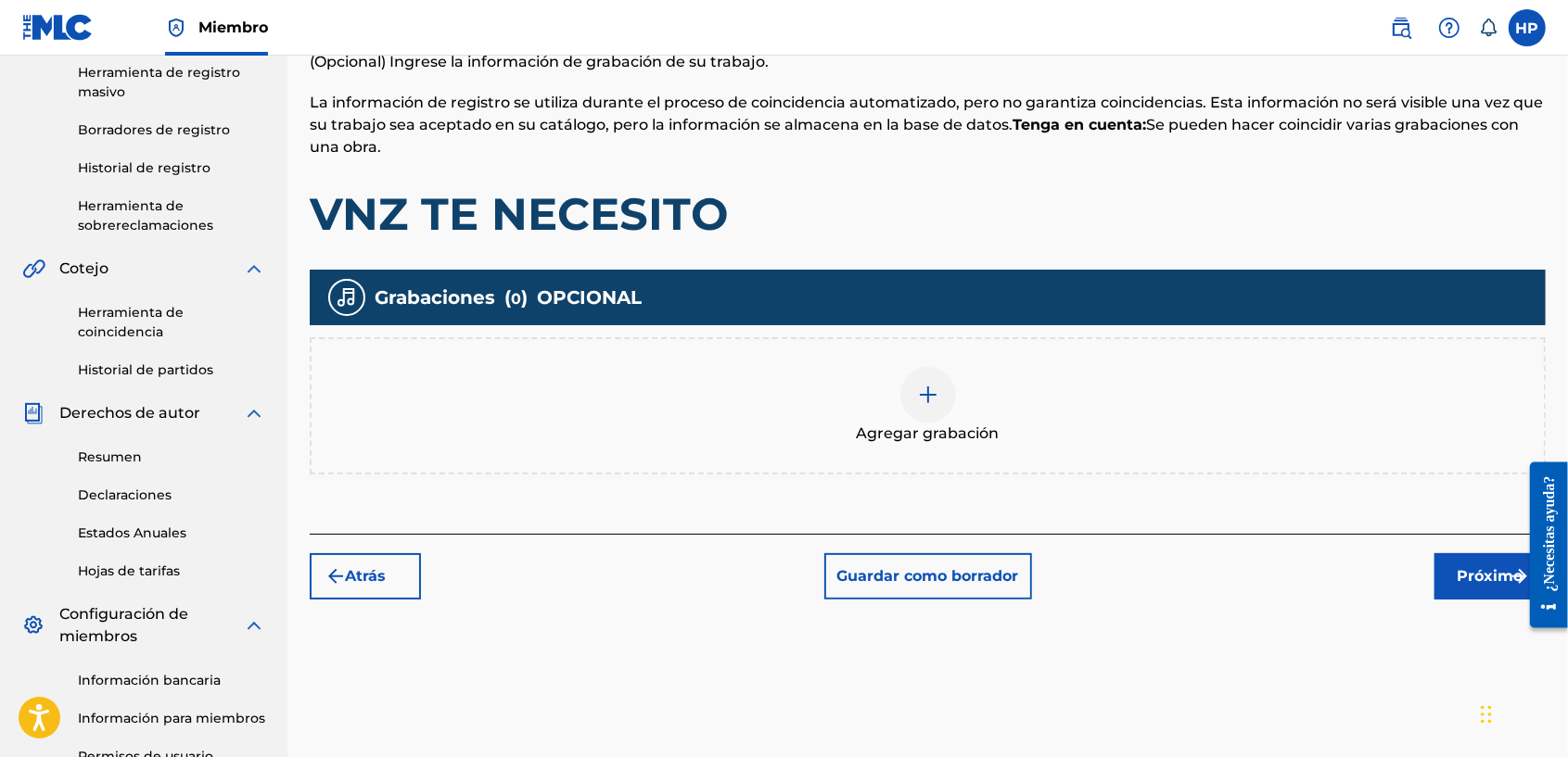
click at [924, 403] on img at bounding box center [928, 395] width 22 height 22
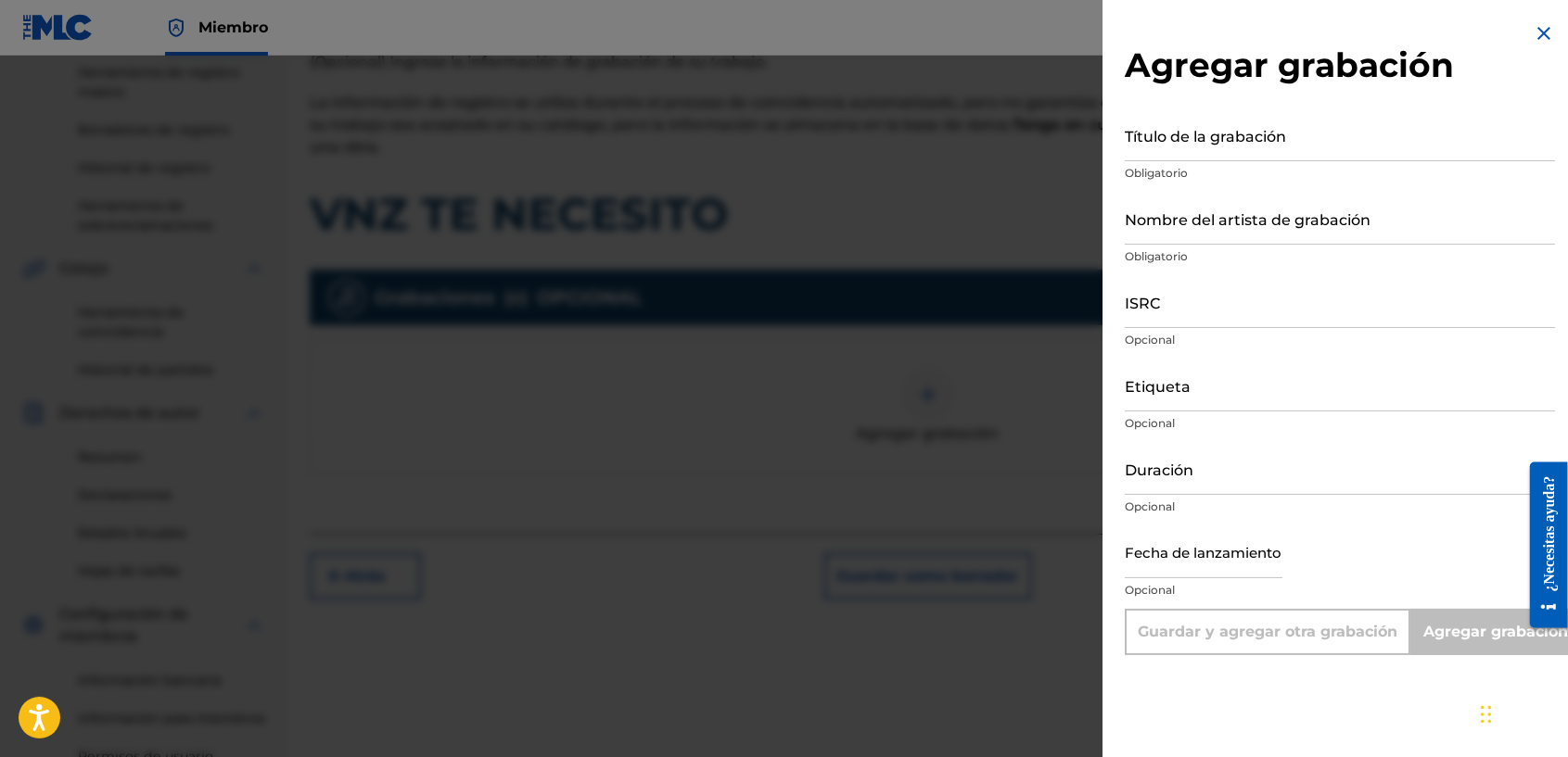
click at [1183, 135] on input "Título de la grabación" at bounding box center [1339, 135] width 430 height 53
type input "V"
type input "Add Recording"
type input "VNZ TE NECESITO"
click at [1244, 230] on input "Nombre del artista de grabación" at bounding box center [1339, 218] width 430 height 53
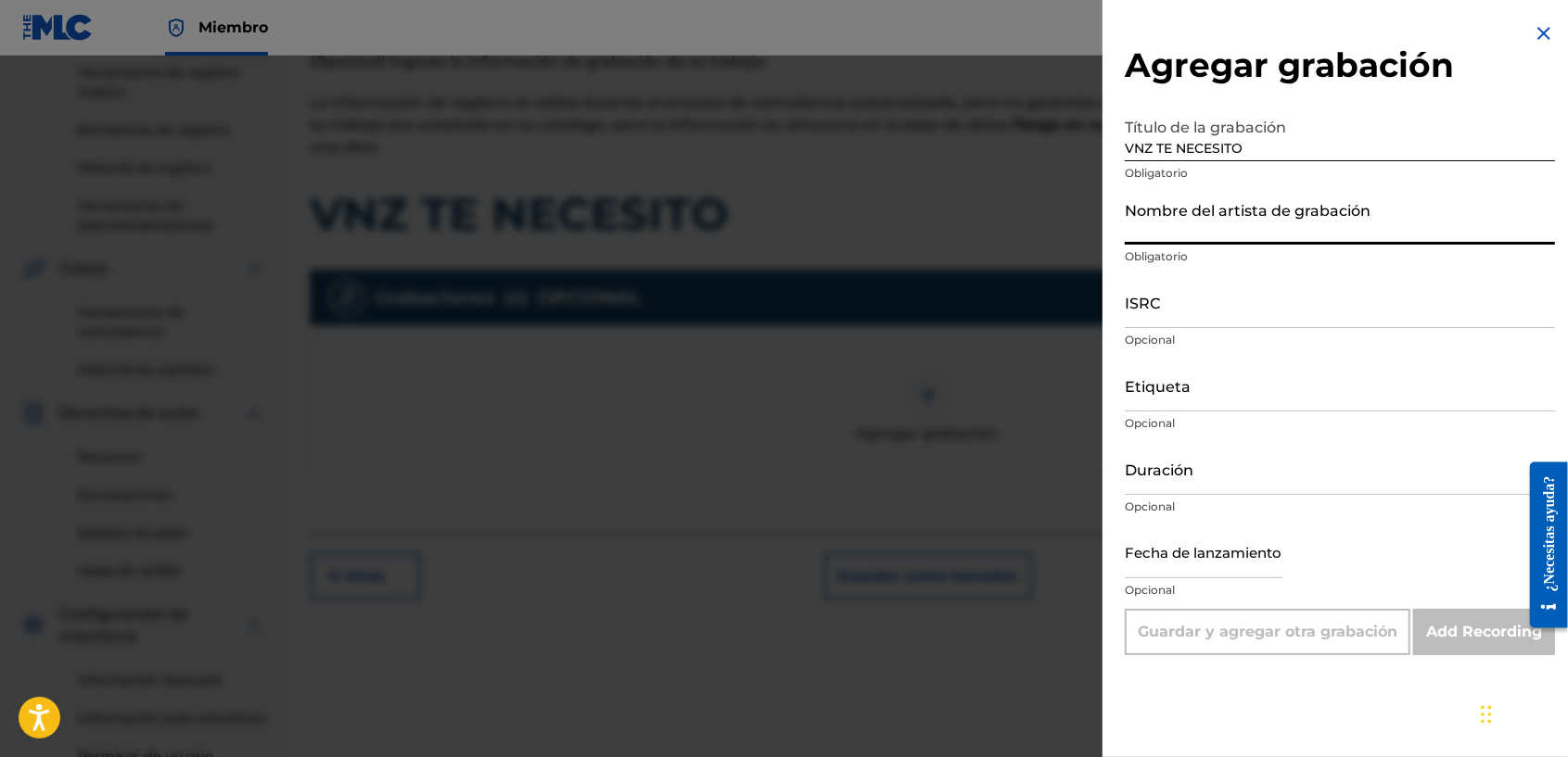
type input "[PERSON_NAME] EL [PERSON_NAME]"
type input "QMDA72535126"
type input "Huber el cadete"
type input "01:56"
type input "August 12 2025"
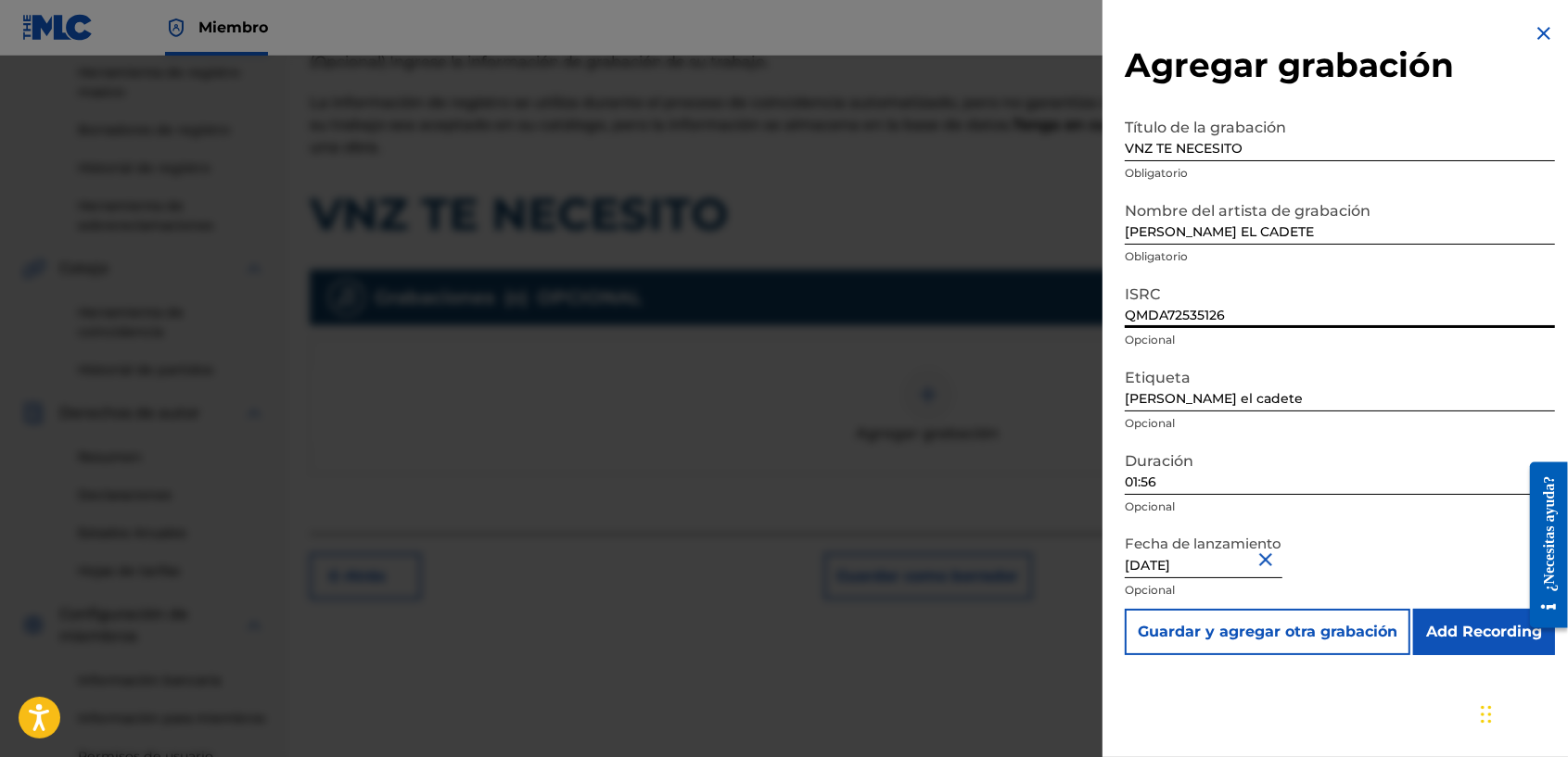
click at [1239, 310] on input "QMDA72535126" at bounding box center [1339, 301] width 430 height 53
drag, startPoint x: 1239, startPoint y: 310, endPoint x: 1087, endPoint y: 270, distance: 157.2
click at [1087, 274] on div "Agregar grabación Título de la grabación VNZ TE NECESITO Obligatorio Nombre del…" at bounding box center [784, 407] width 1568 height 702
click at [1247, 325] on input "QMDA72535126" at bounding box center [1339, 301] width 430 height 53
type input "QMFME2503503"
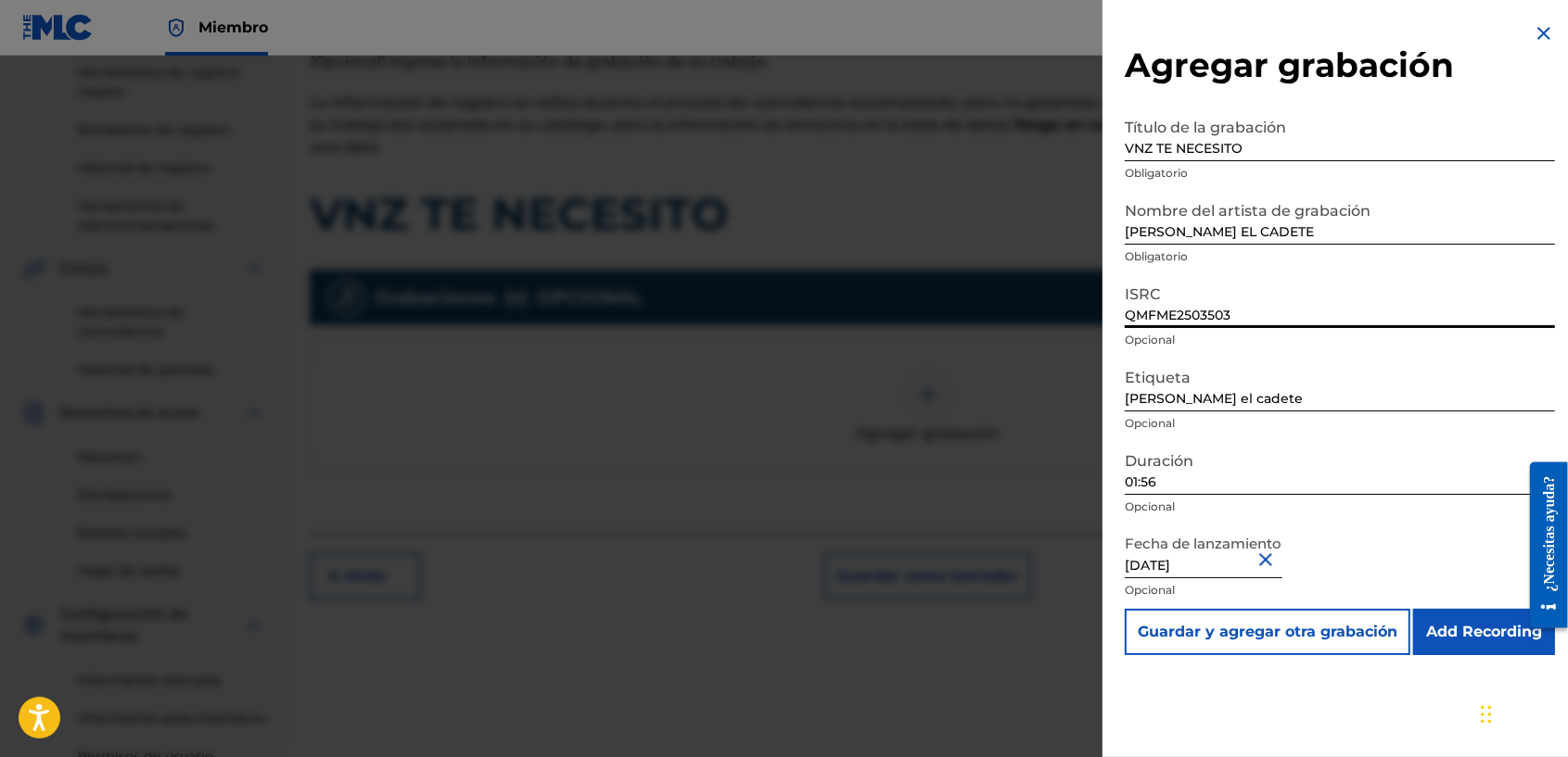
click at [1169, 489] on input "01:56" at bounding box center [1339, 468] width 430 height 53
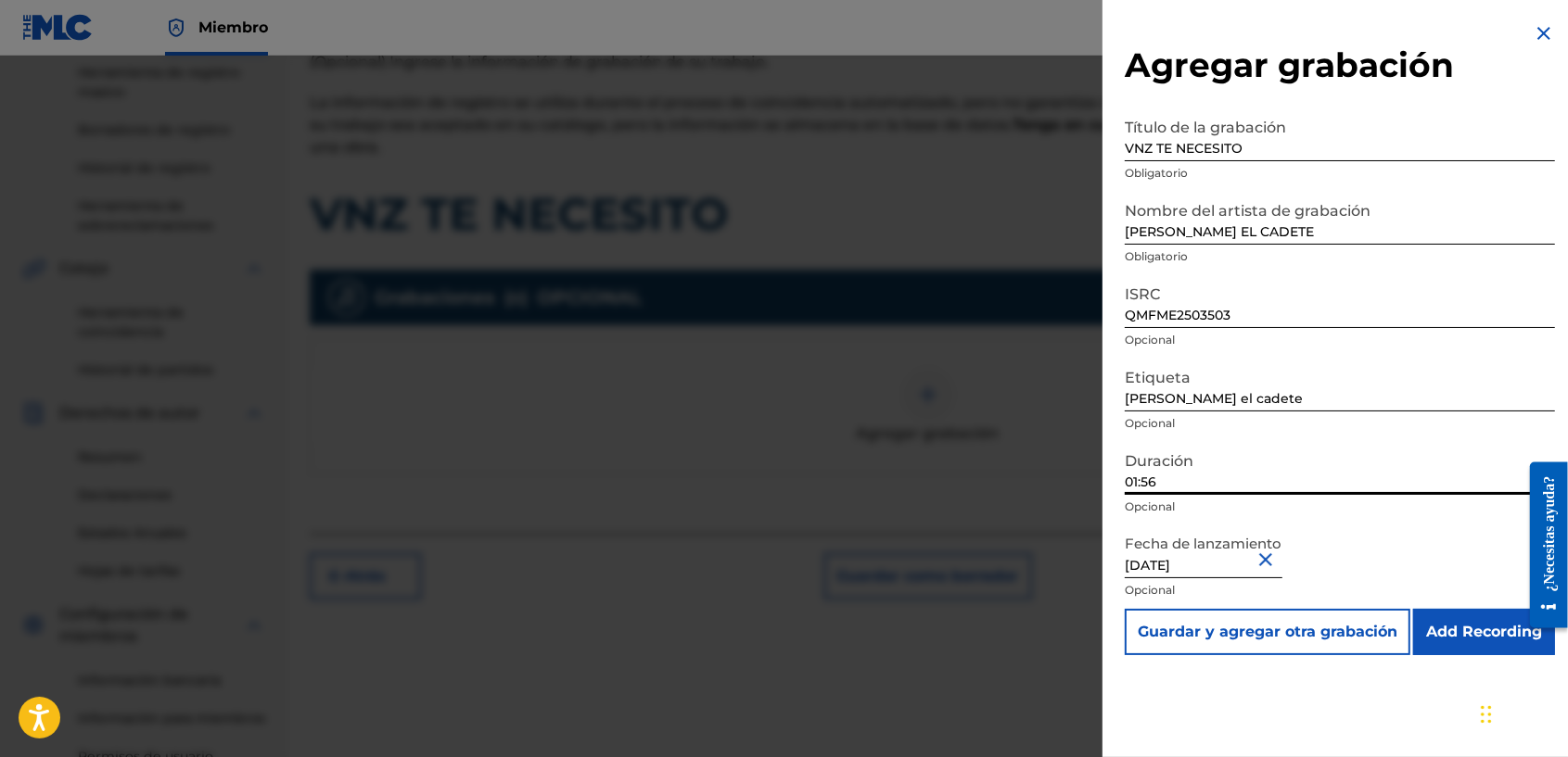
click at [1134, 480] on input "01:56" at bounding box center [1339, 468] width 430 height 53
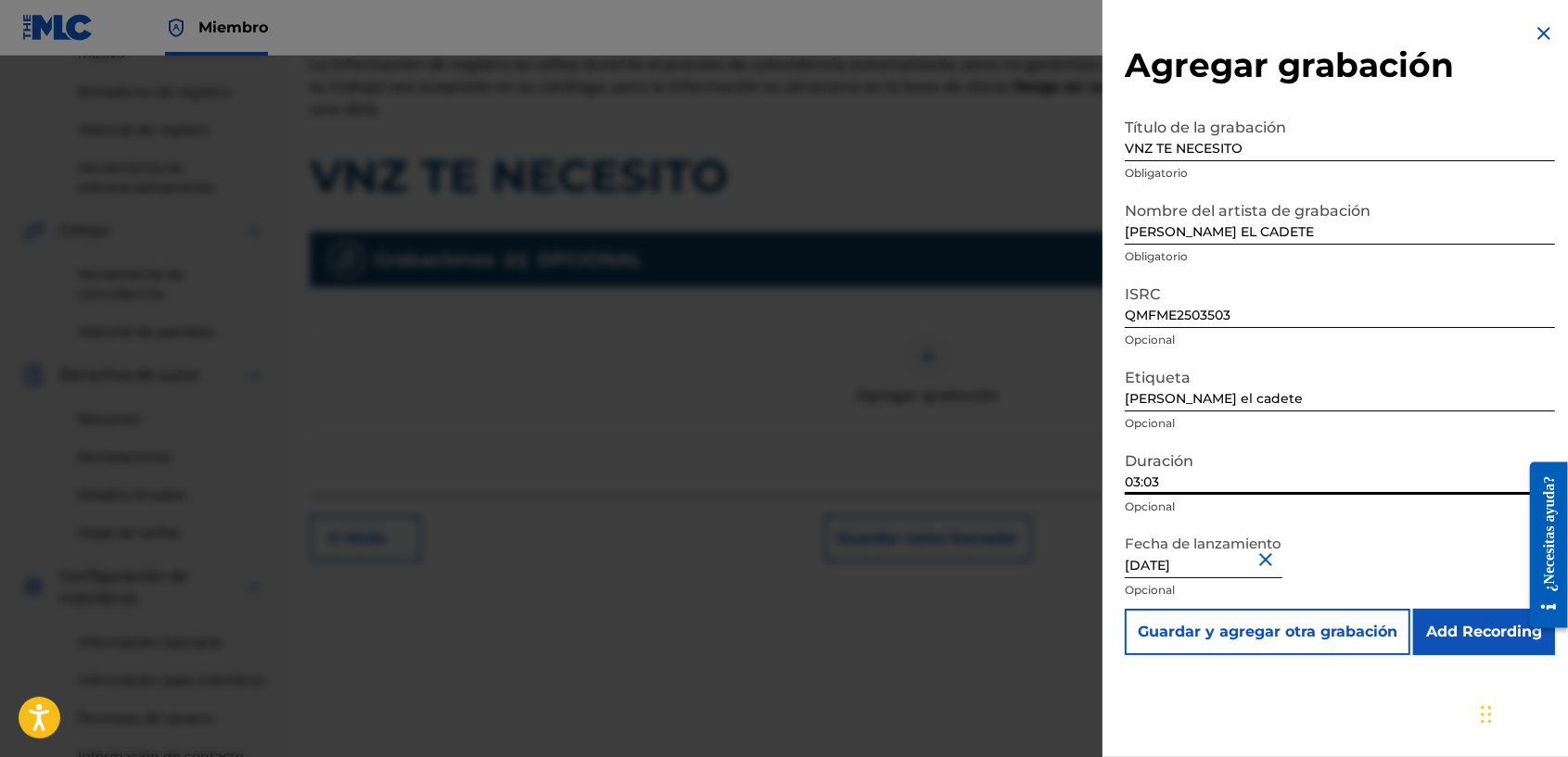
scroll to position [391, 0]
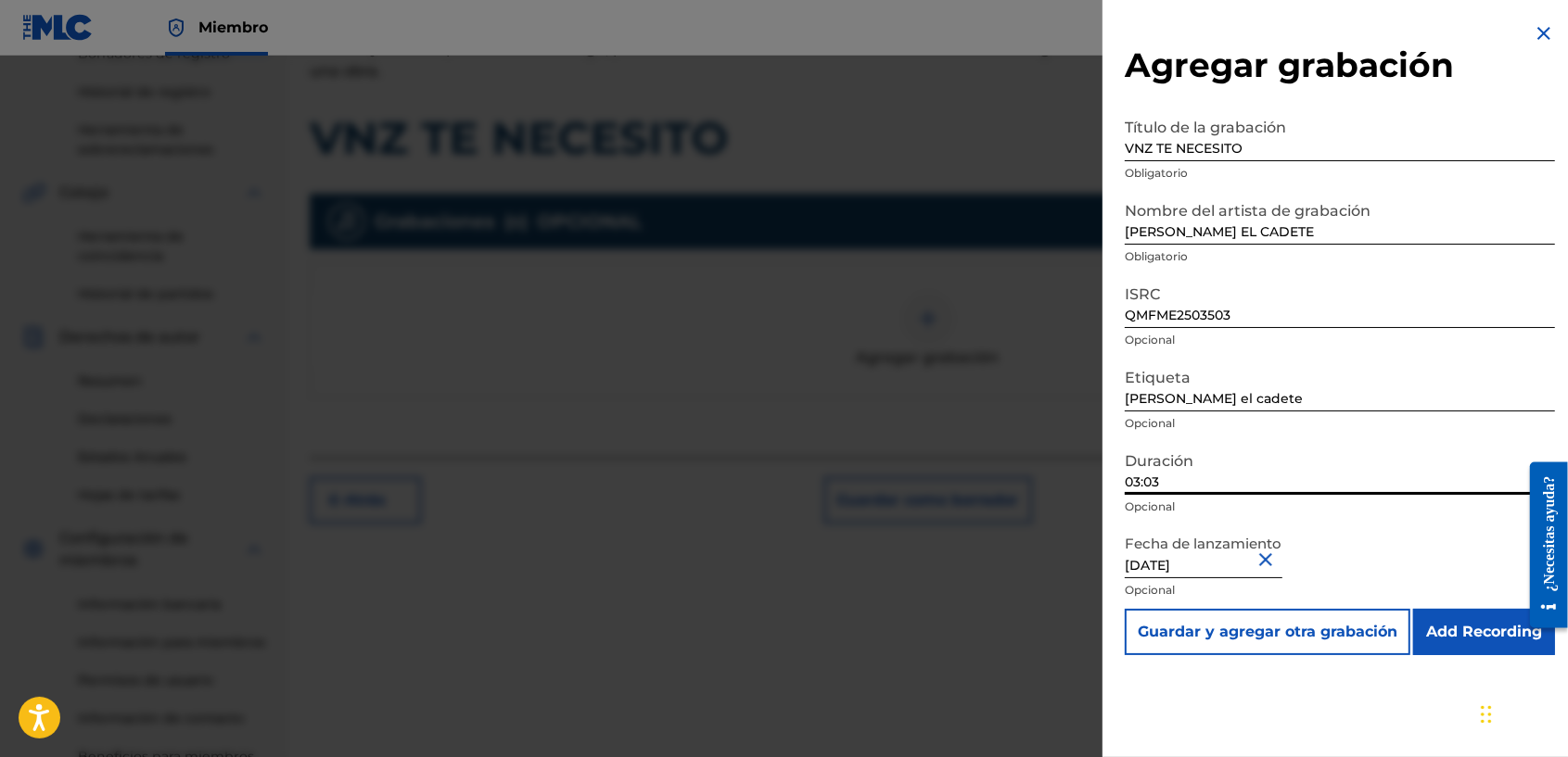
type input "03:03"
click at [1167, 568] on input "August 12 2025" at bounding box center [1204, 552] width 158 height 53
select select "7"
select select "2025"
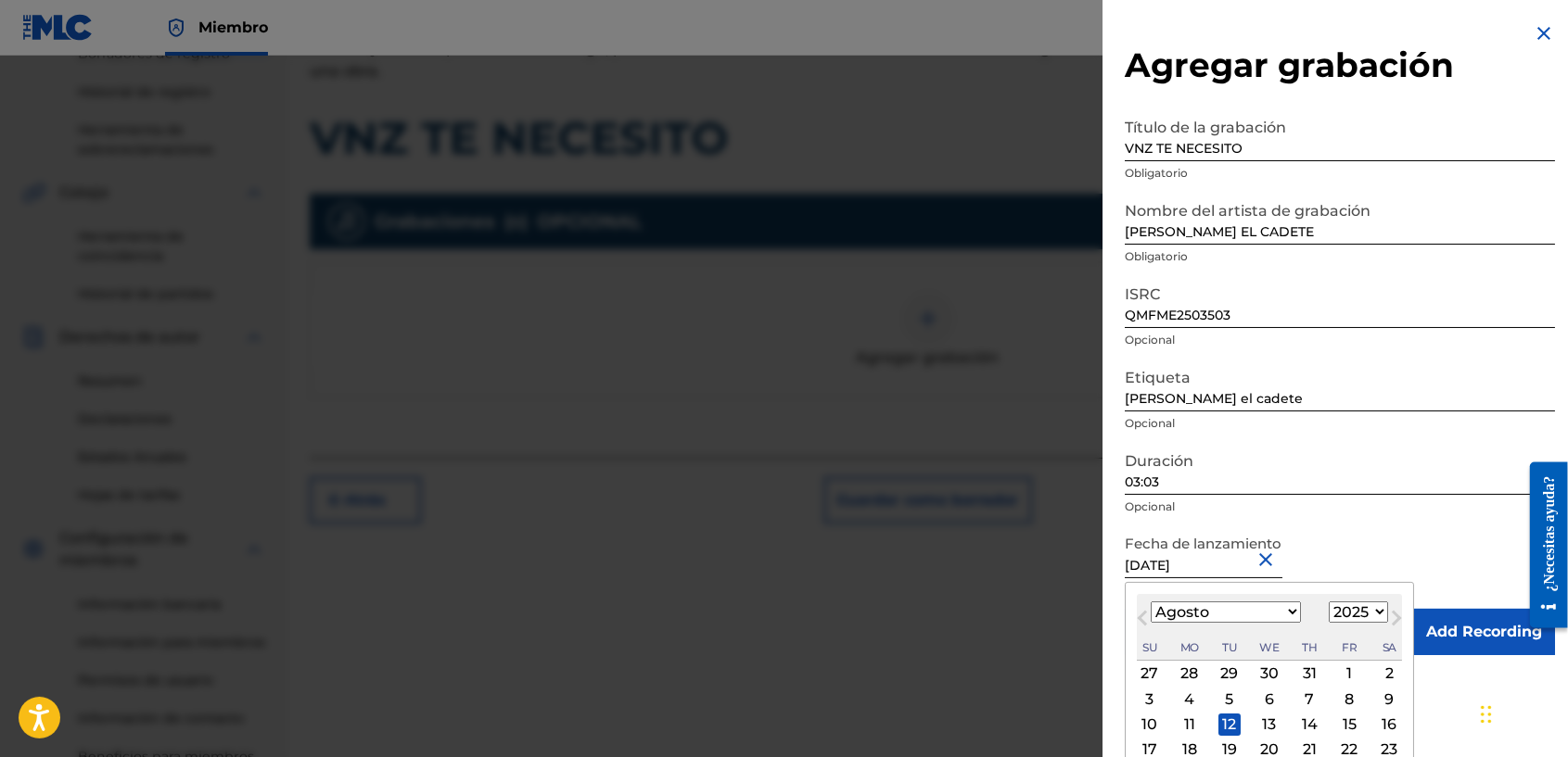
click at [1174, 571] on input "August 12 2025" at bounding box center [1204, 552] width 158 height 53
drag, startPoint x: 1174, startPoint y: 571, endPoint x: 1130, endPoint y: 562, distance: 44.9
click at [1130, 562] on input "August 12 2025" at bounding box center [1204, 552] width 158 height 53
click at [1259, 605] on select "Enero Febrero Marzo Abril Mayo Junio Julio Agosto Septiembre Octubre Noviembre …" at bounding box center [1226, 612] width 150 height 21
select select "8"
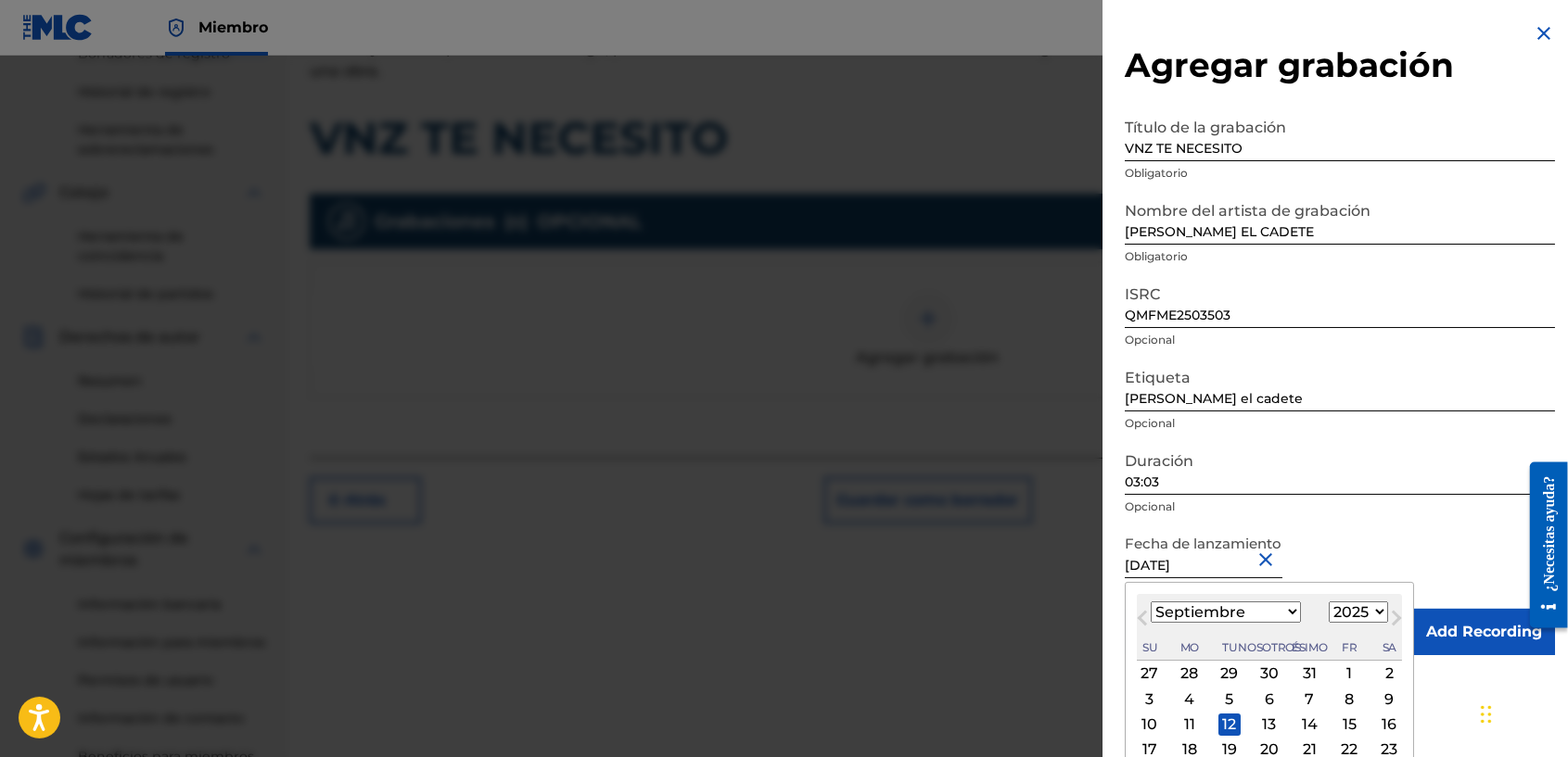
click at [1151, 603] on select "Enero Febrero Marzo Abril Mayo Junio Julio Agosto Septiembre Octubre Noviembre …" at bounding box center [1226, 612] width 150 height 21
click at [1187, 561] on input "August 12 2025" at bounding box center [1204, 552] width 158 height 53
type input "August 1 2025"
select select "7"
type input "August 6 2025"
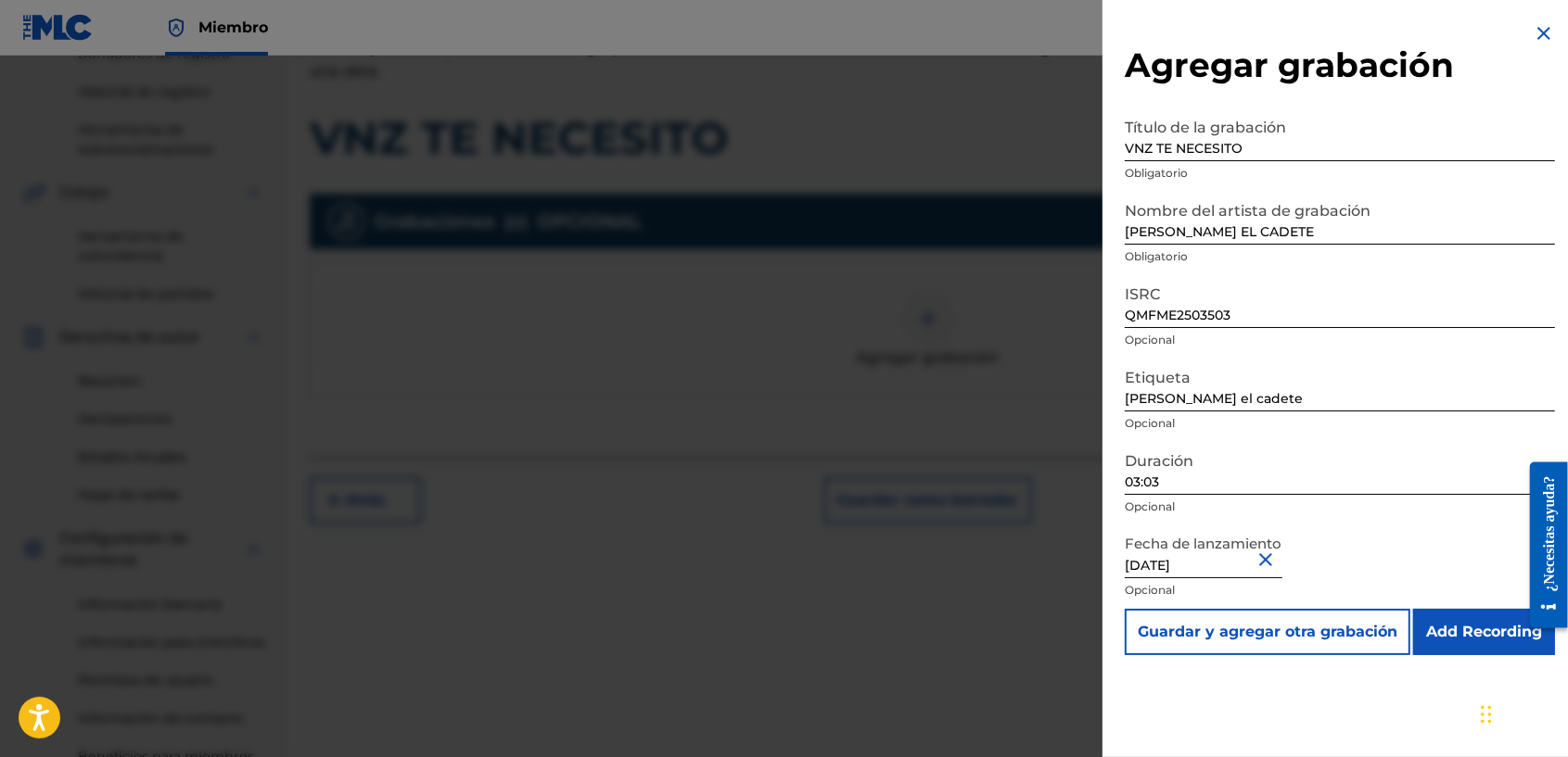
click at [1291, 526] on div "Fecha de lanzamiento August 6 2025 Opcional" at bounding box center [1339, 568] width 430 height 84
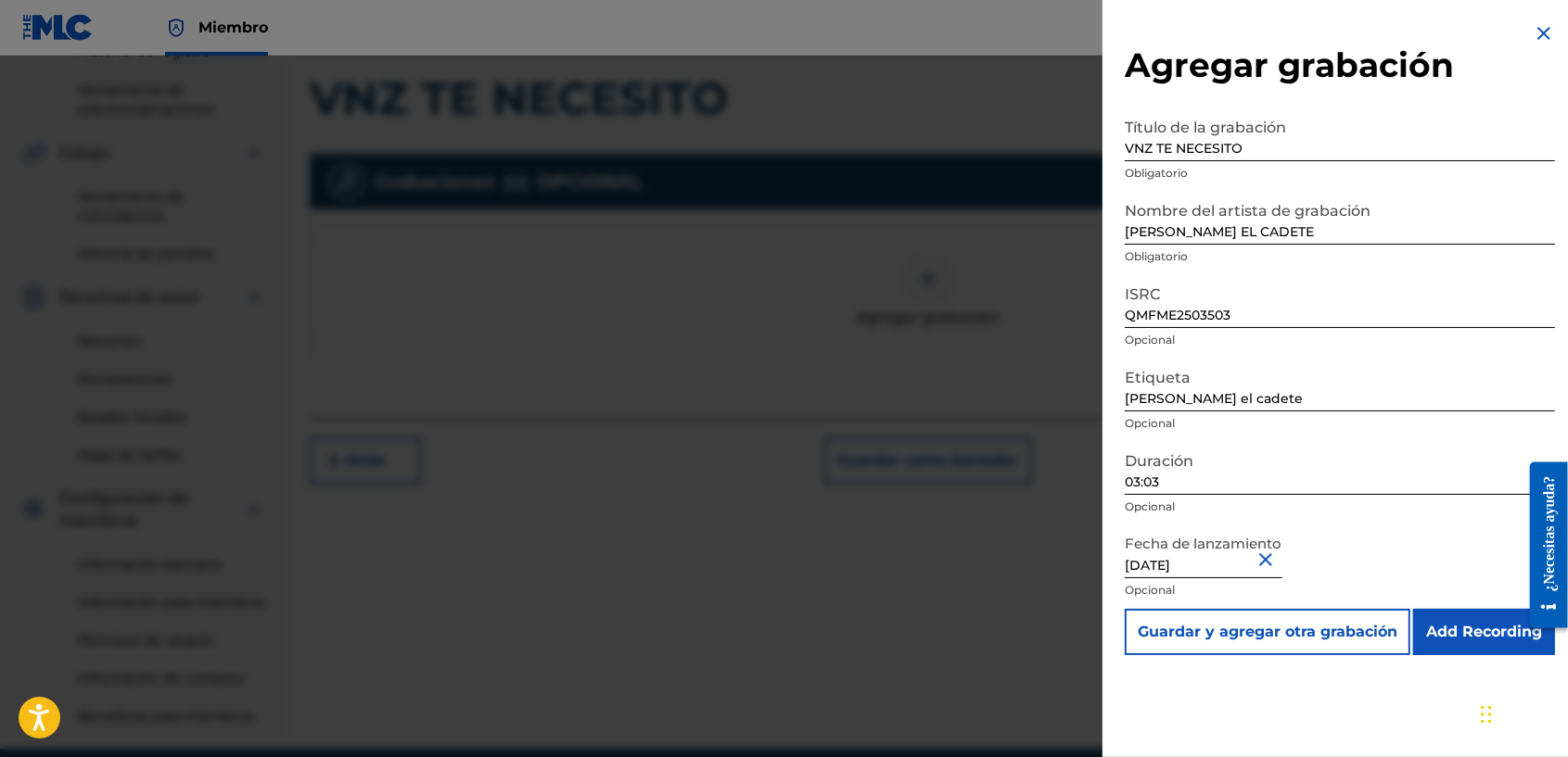
scroll to position [469, 0]
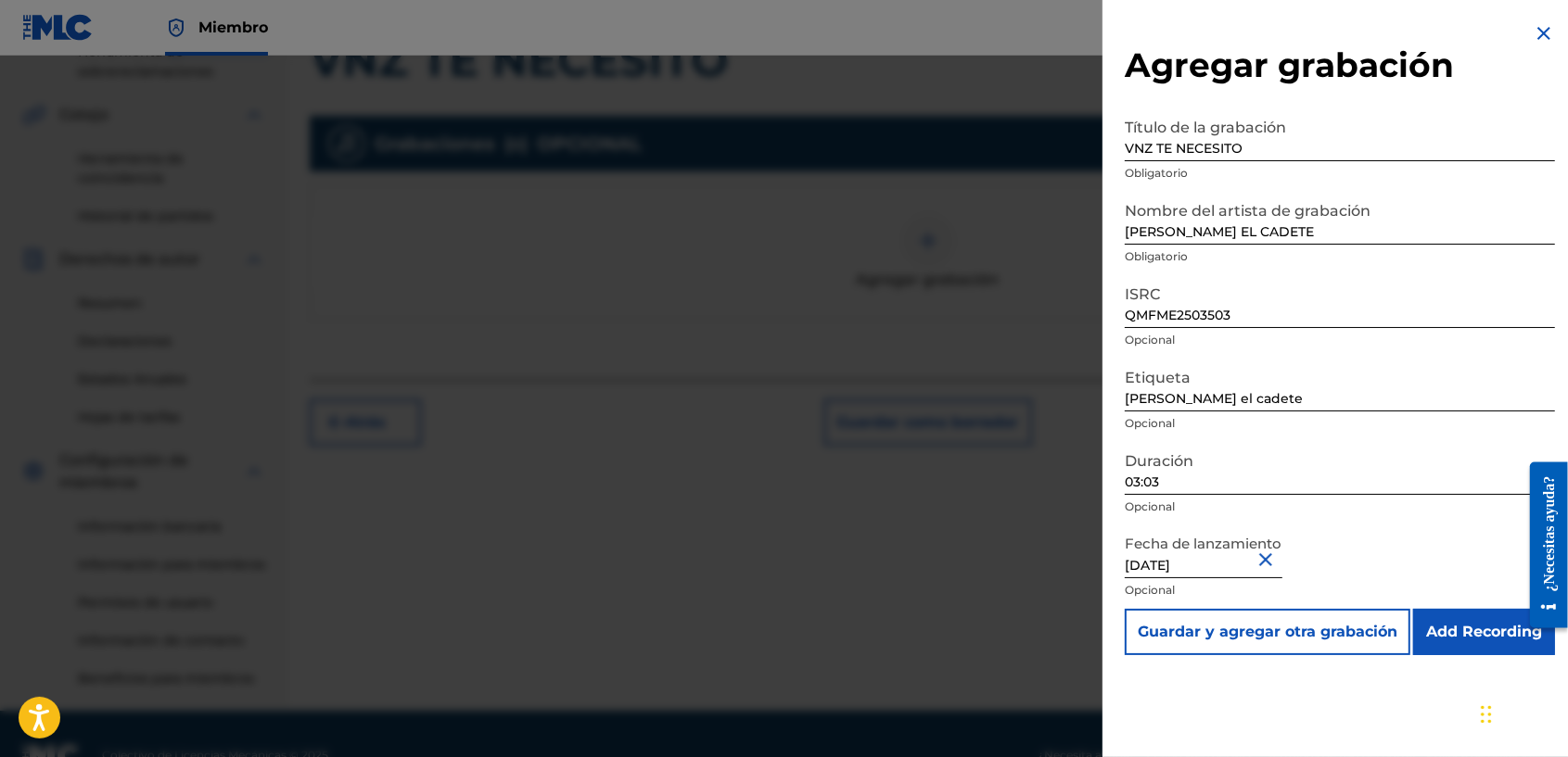
click at [1293, 632] on button "Guardar y agregar otra grabación" at bounding box center [1267, 633] width 285 height 46
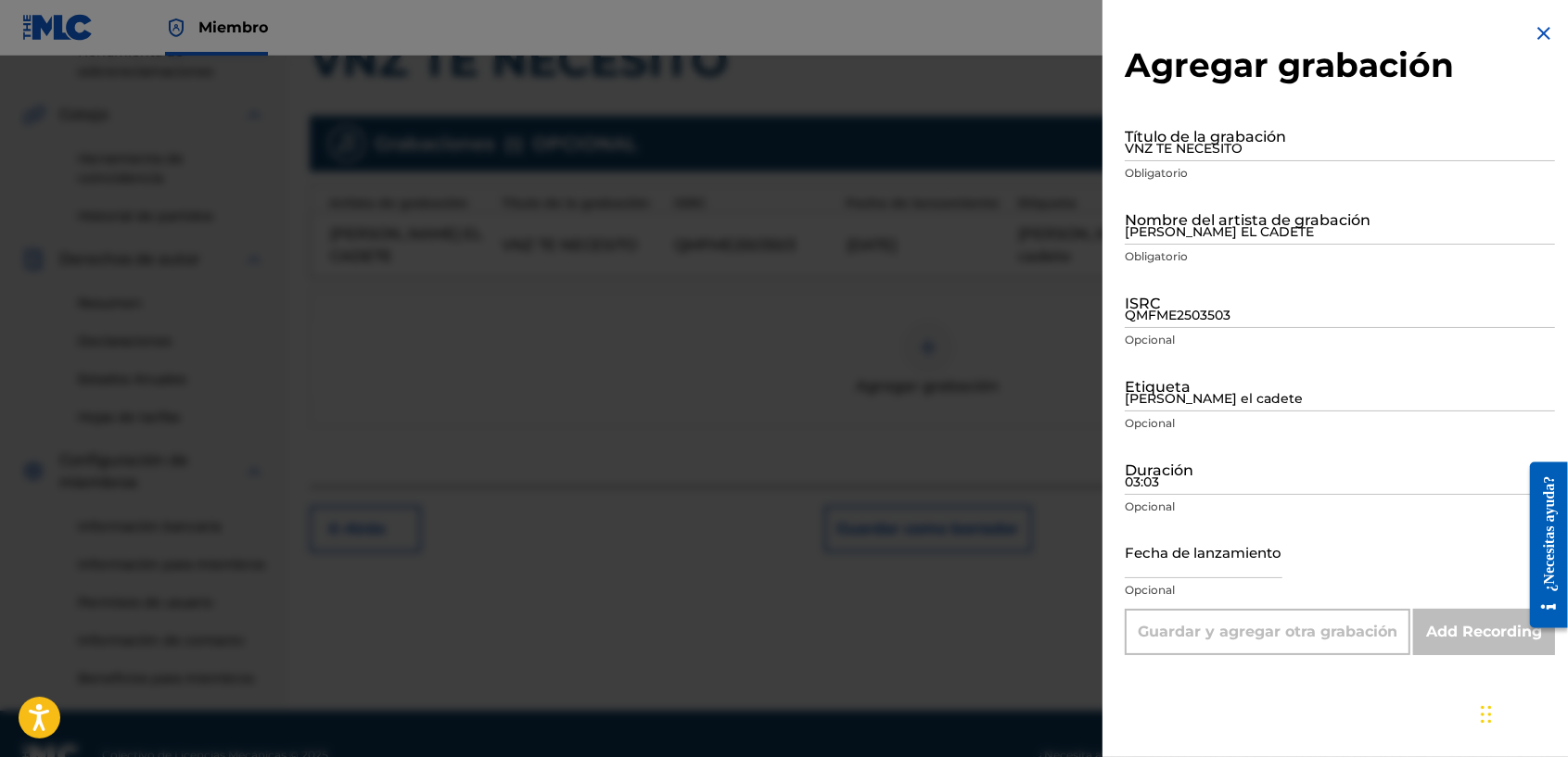
click at [878, 336] on div at bounding box center [784, 434] width 1568 height 757
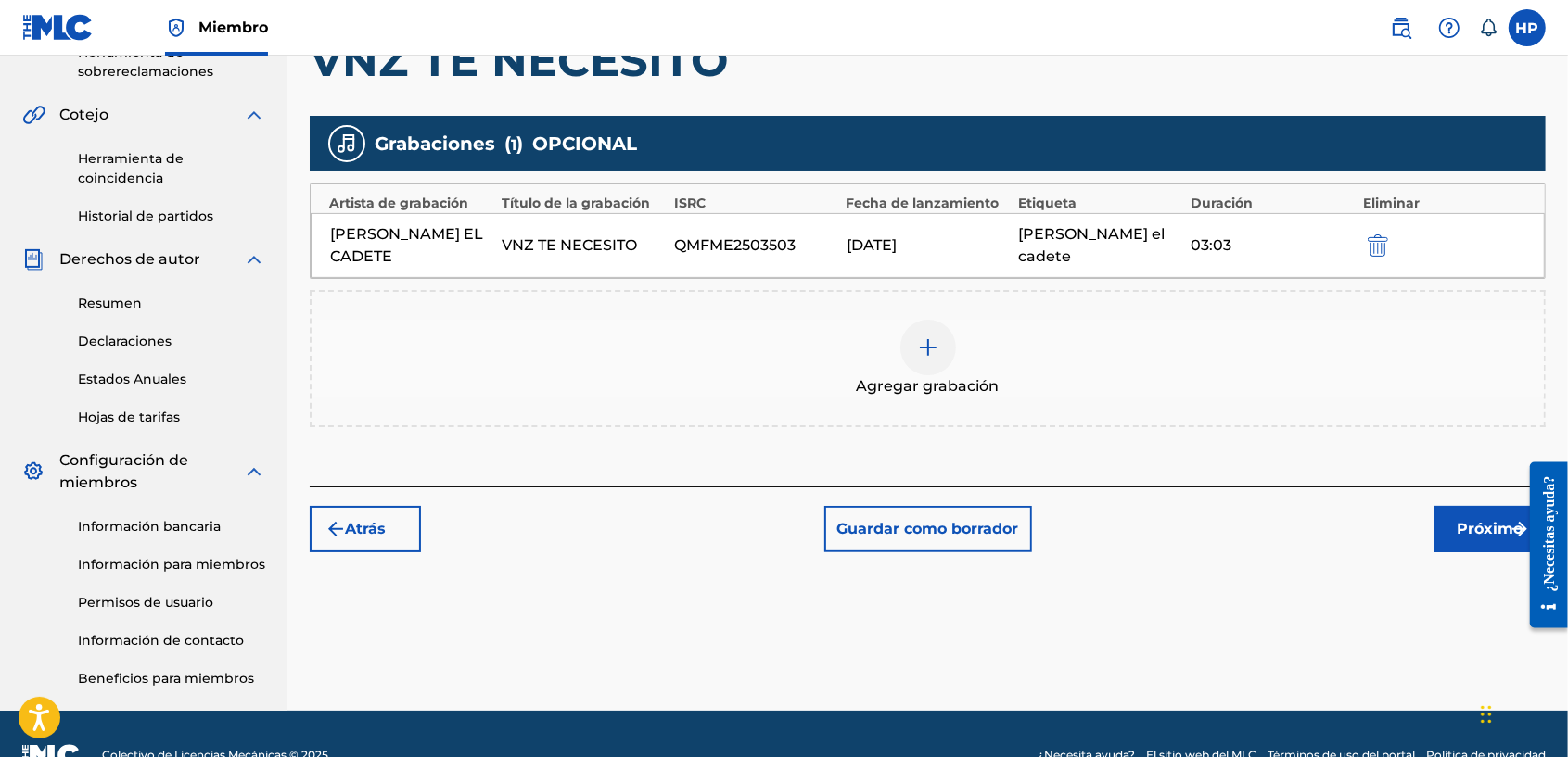
click at [1457, 518] on font "Próximo" at bounding box center [1490, 529] width 66 height 22
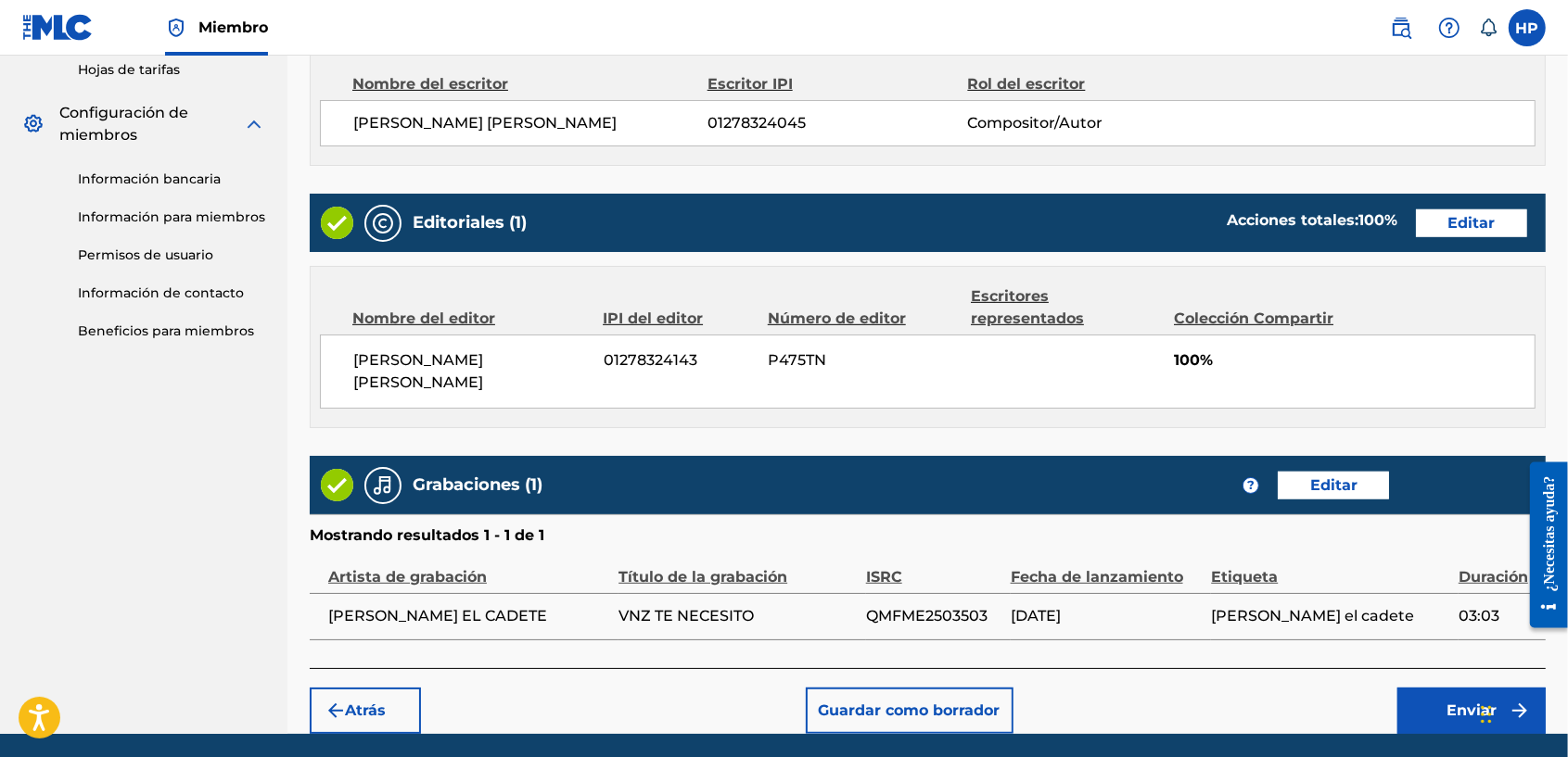
scroll to position [882, 0]
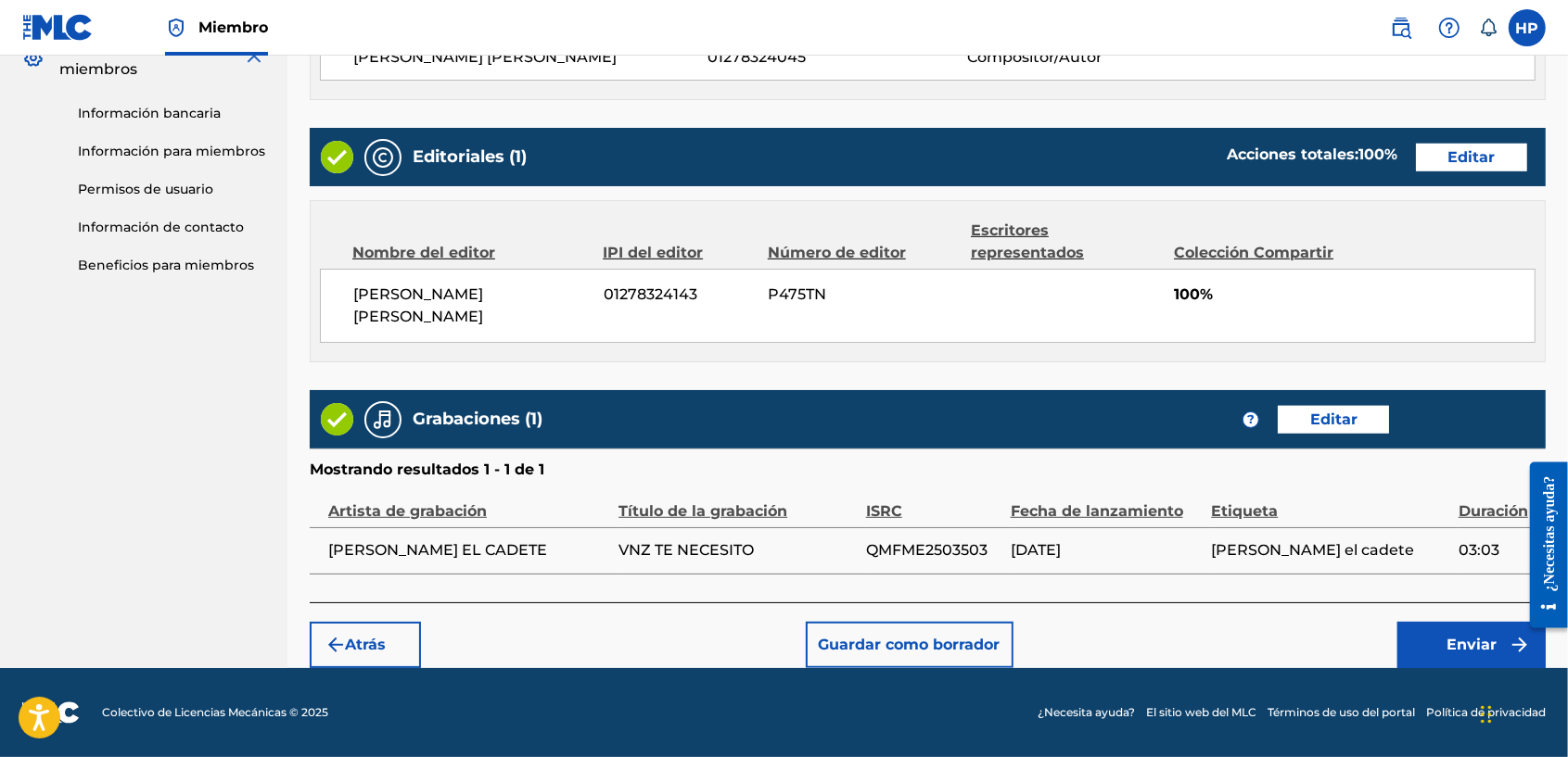
click at [1439, 651] on button "Enviar" at bounding box center [1471, 646] width 149 height 46
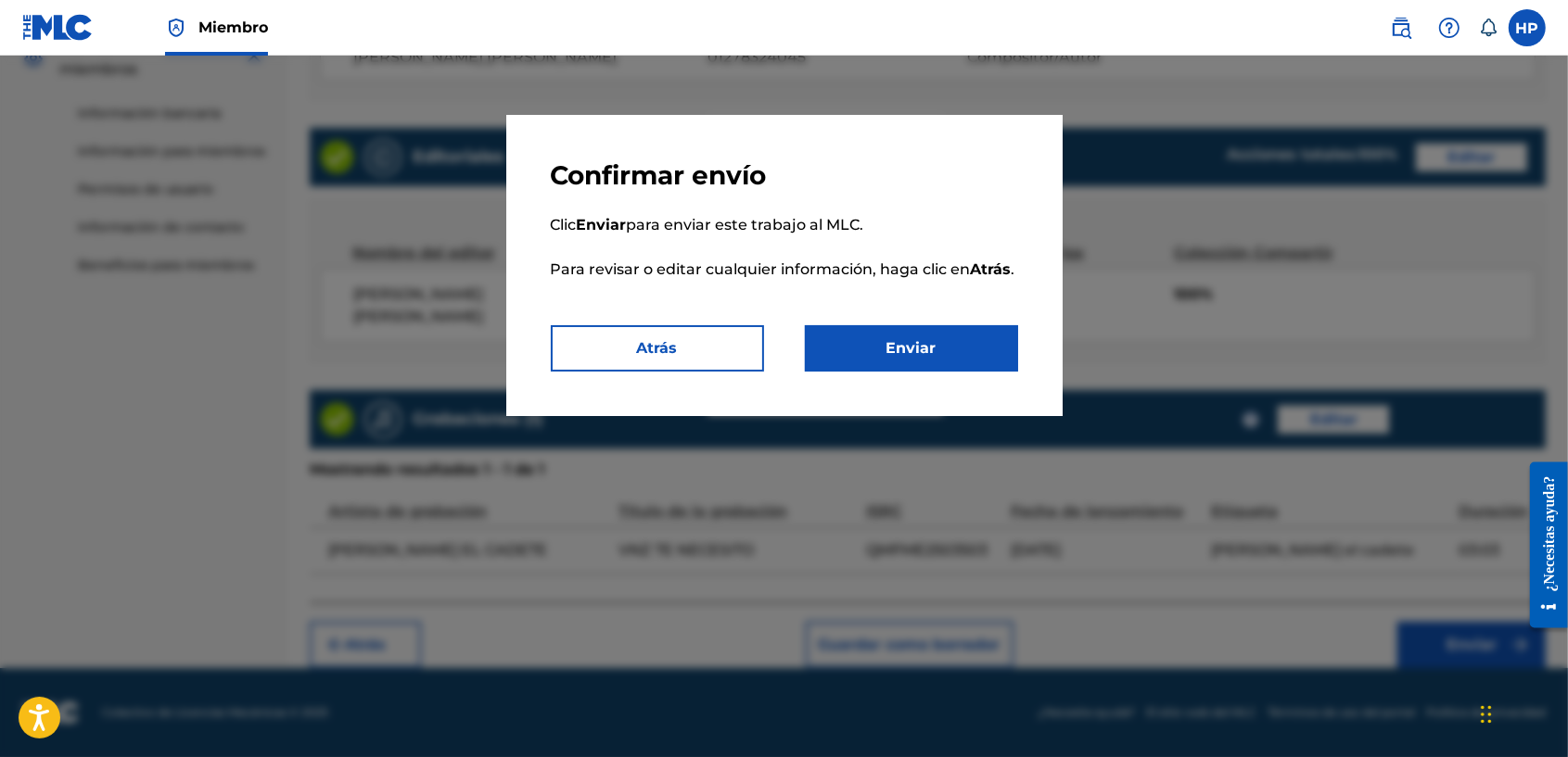
click at [914, 335] on button "Enviar" at bounding box center [911, 348] width 214 height 46
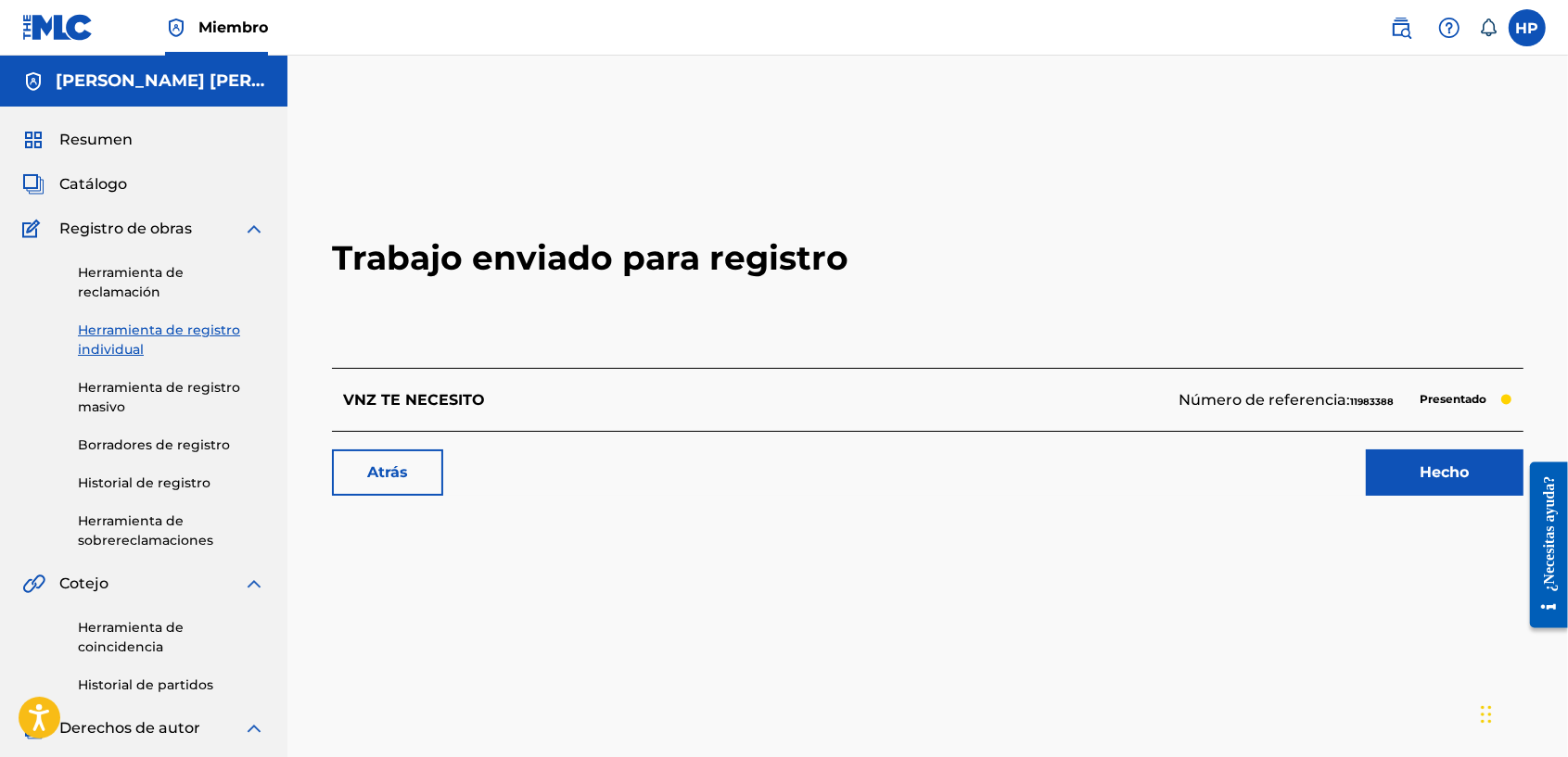
click at [60, 38] on img at bounding box center [58, 27] width 72 height 27
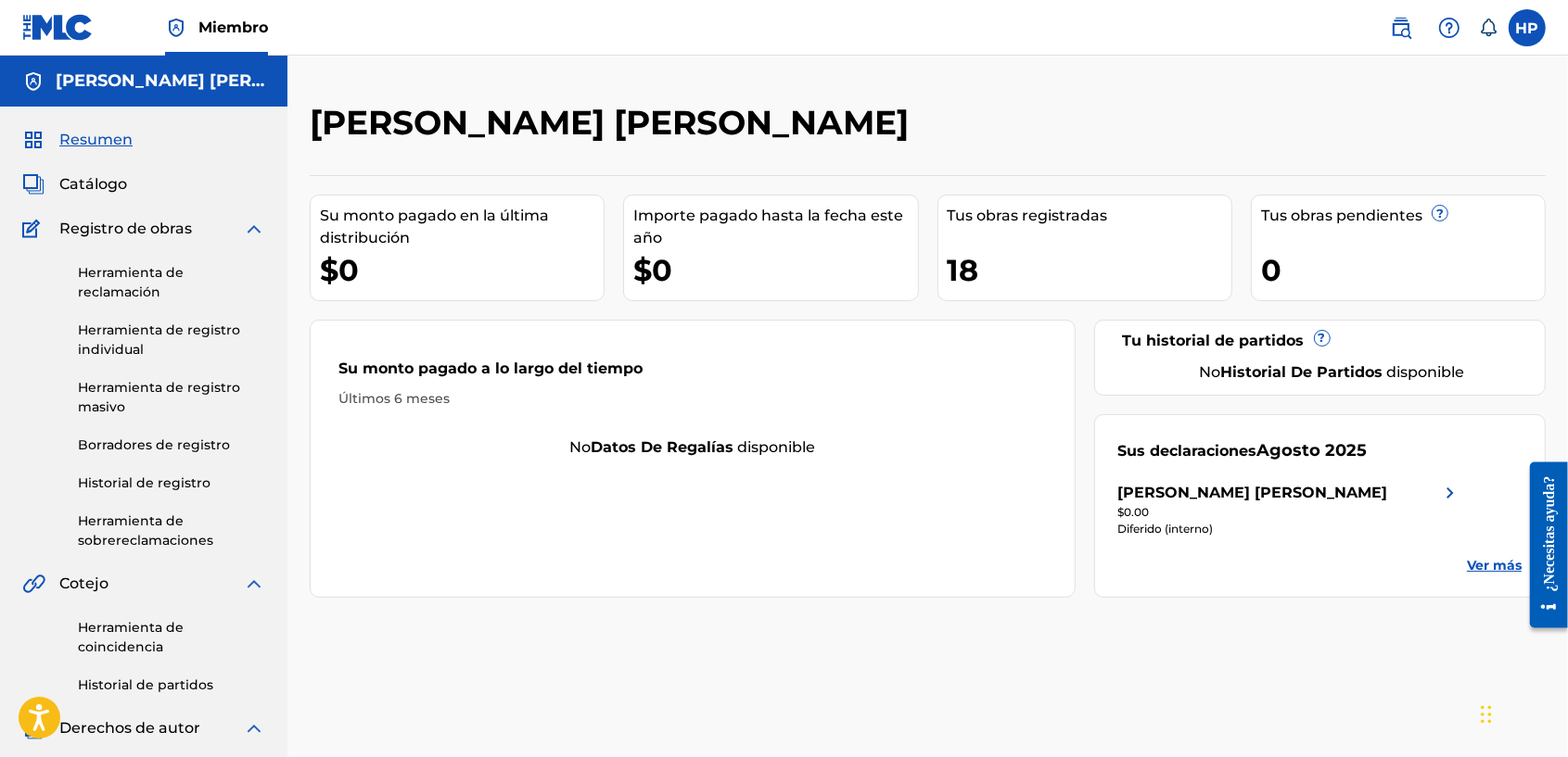
click at [104, 186] on span "Catálogo" at bounding box center [93, 185] width 68 height 22
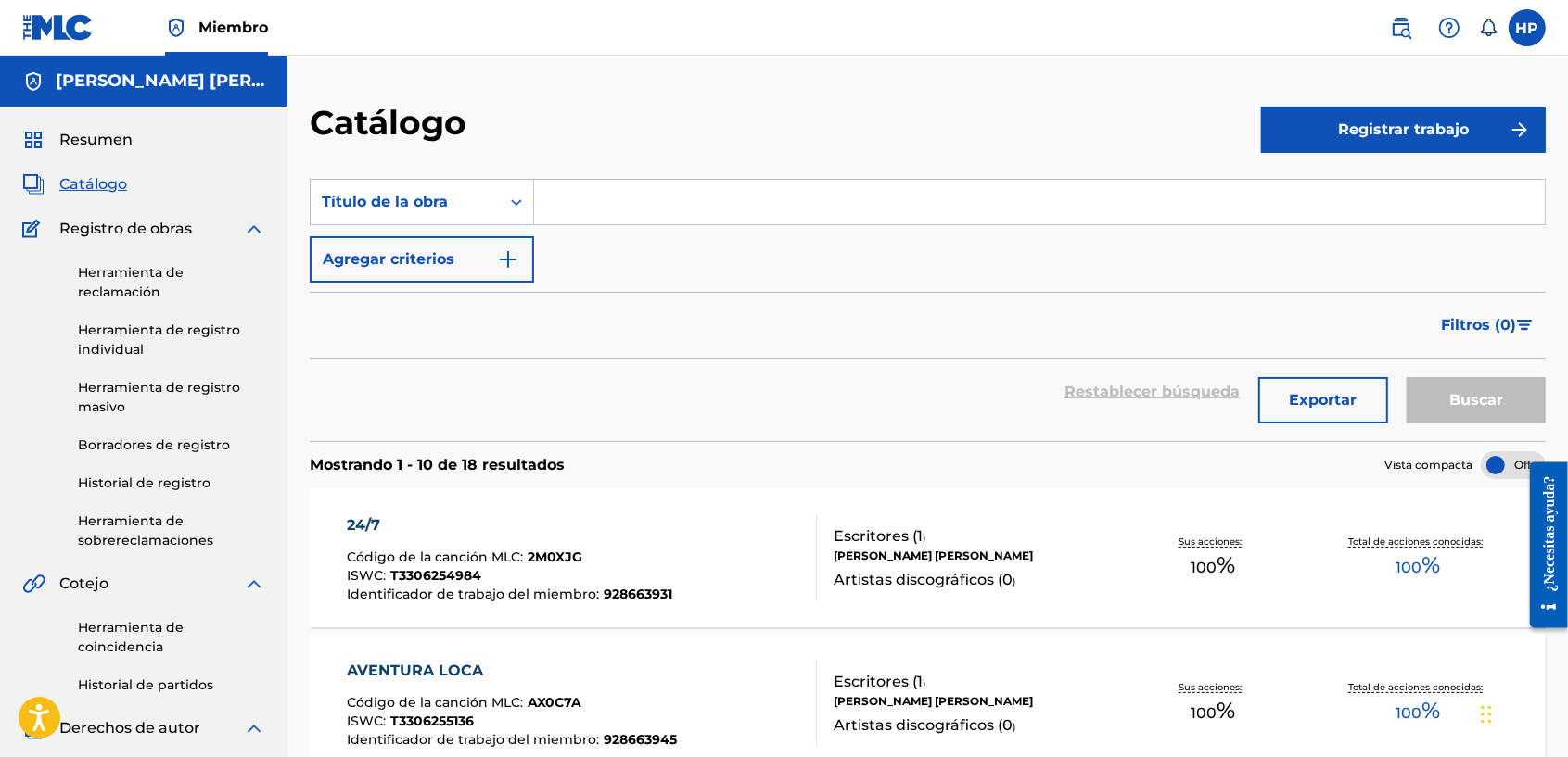
click at [110, 146] on span "Resumen" at bounding box center [96, 140] width 73 height 22
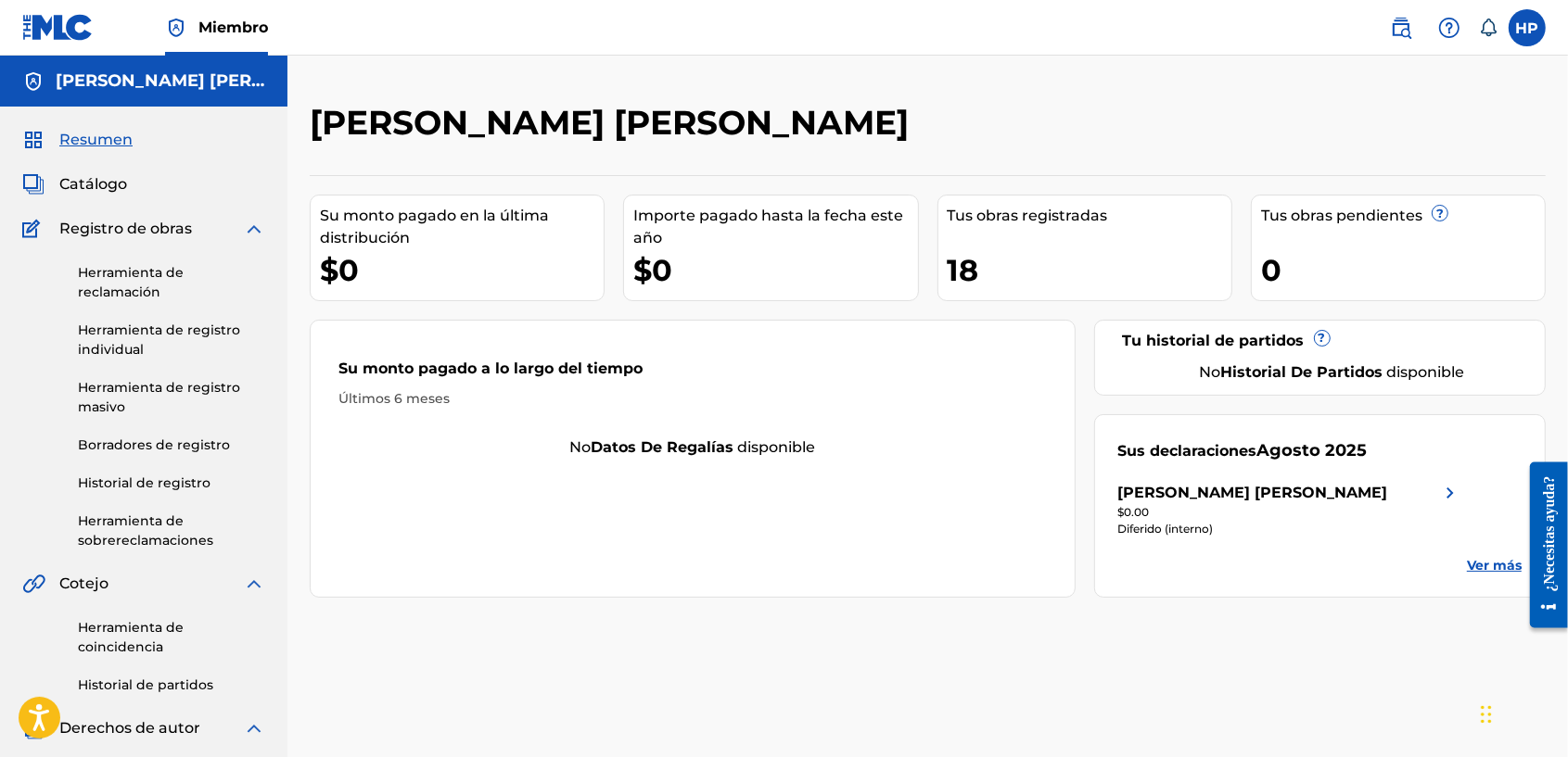
click at [1532, 28] on label at bounding box center [1527, 28] width 37 height 37
click at [1527, 28] on input "HP HUBER PACHECO huberelcadete@outlook.com Notification Preferences Profile Log…" at bounding box center [1527, 28] width 0 height 0
click at [1353, 235] on link "Profile" at bounding box center [1344, 231] width 37 height 17
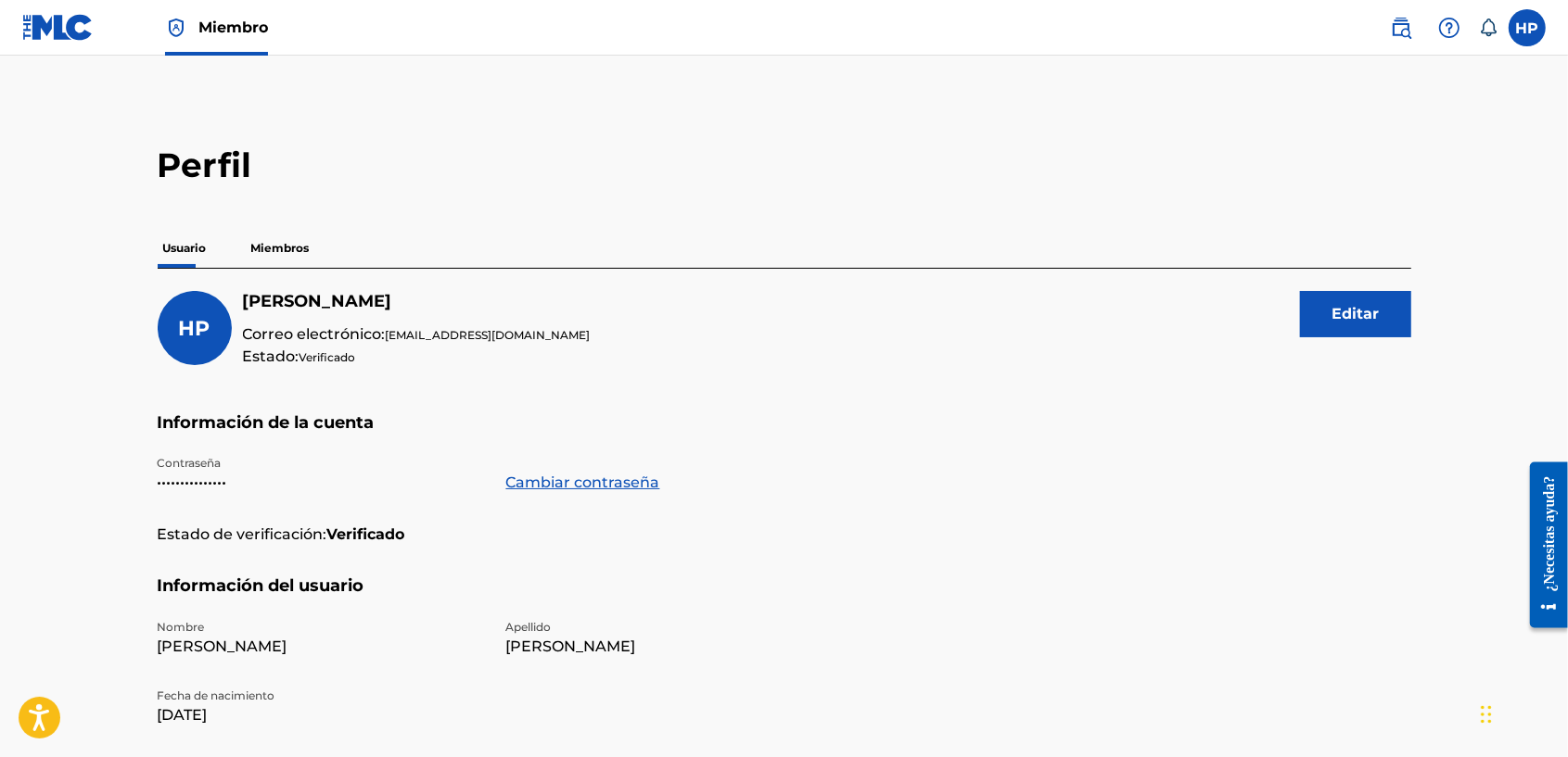
click at [1545, 26] on nav "Miembro HP HP HUBER PACHECO huberelcadete@outlook.com Notification Preferences …" at bounding box center [784, 28] width 1568 height 56
drag, startPoint x: 1542, startPoint y: 28, endPoint x: 1525, endPoint y: 47, distance: 25.5
click at [1525, 47] on nav "Miembro HP HP HUBER PACHECO huberelcadete@outlook.com Notification Preferences …" at bounding box center [784, 28] width 1568 height 56
click at [1514, 46] on nav "Miembro HP HP HUBER PACHECO huberelcadete@outlook.com Notification Preferences …" at bounding box center [784, 28] width 1568 height 56
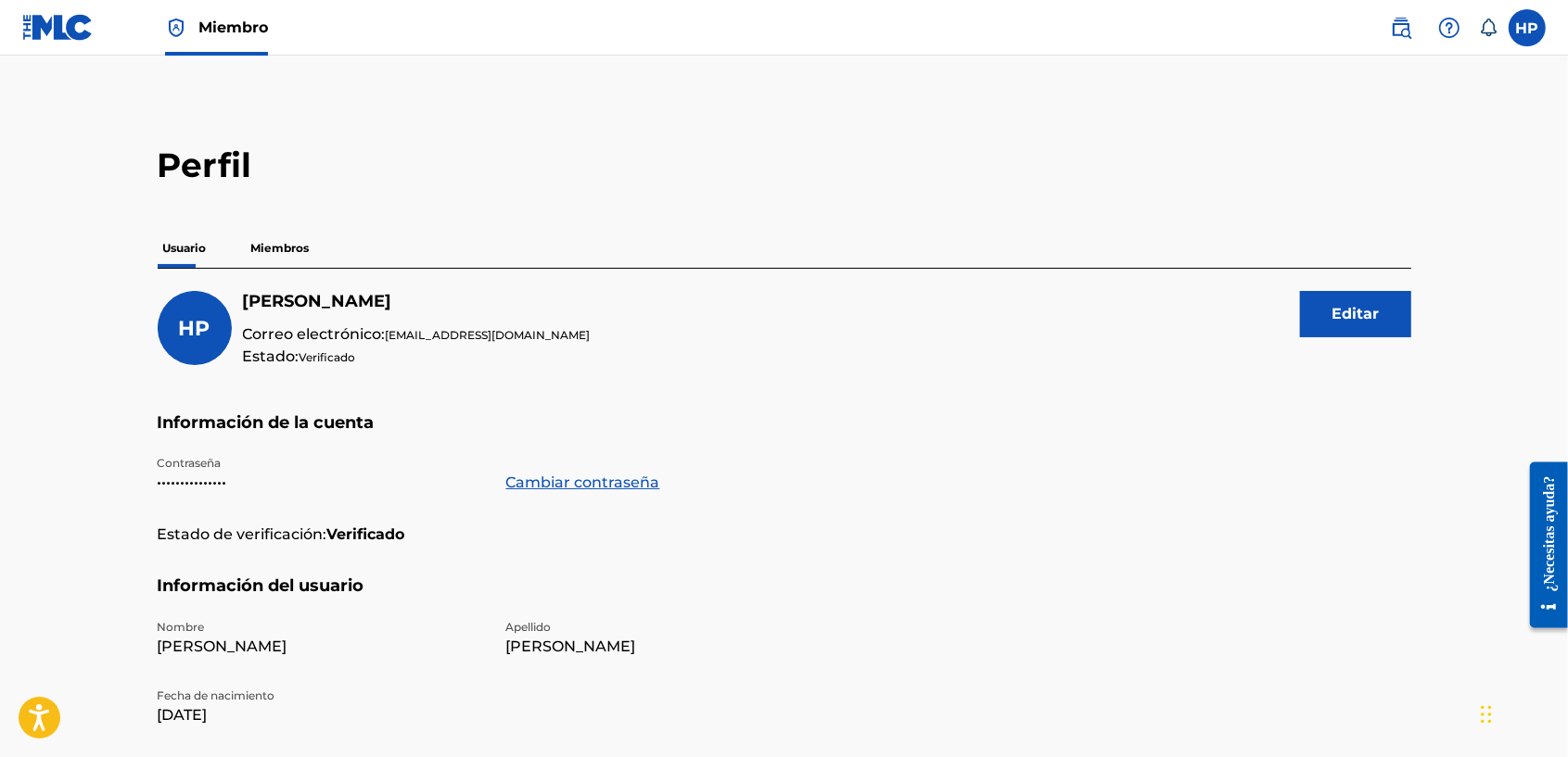
click at [1514, 35] on label at bounding box center [1527, 28] width 37 height 37
click at [1527, 28] on input "HP HUBER PACHECO huberelcadete@outlook.com Notification Preferences Profile Log…" at bounding box center [1527, 28] width 0 height 0
click at [1365, 200] on link "Notification Preferences" at bounding box center [1393, 200] width 137 height 17
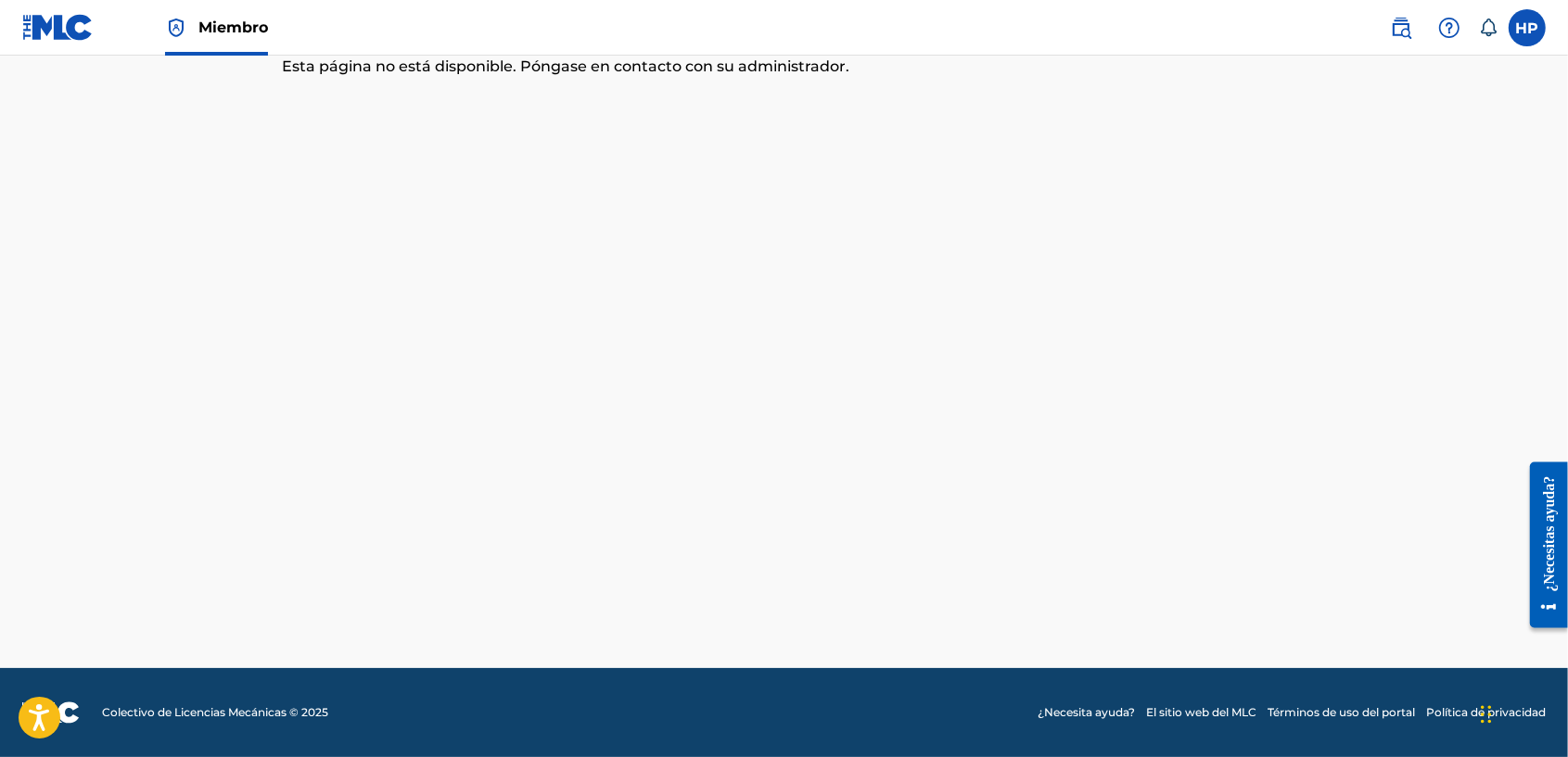
click at [1514, 46] on nav "Miembro HP HP HUBER PACHECO huberelcadete@outlook.com Notification Preferences …" at bounding box center [784, 28] width 1568 height 56
click at [1519, 29] on label at bounding box center [1527, 28] width 37 height 37
click at [1527, 28] on input "HP HUBER PACHECO huberelcadete@outlook.com Notification Preferences Profile Log…" at bounding box center [1527, 28] width 0 height 0
click at [1346, 233] on link "Profile" at bounding box center [1344, 231] width 37 height 17
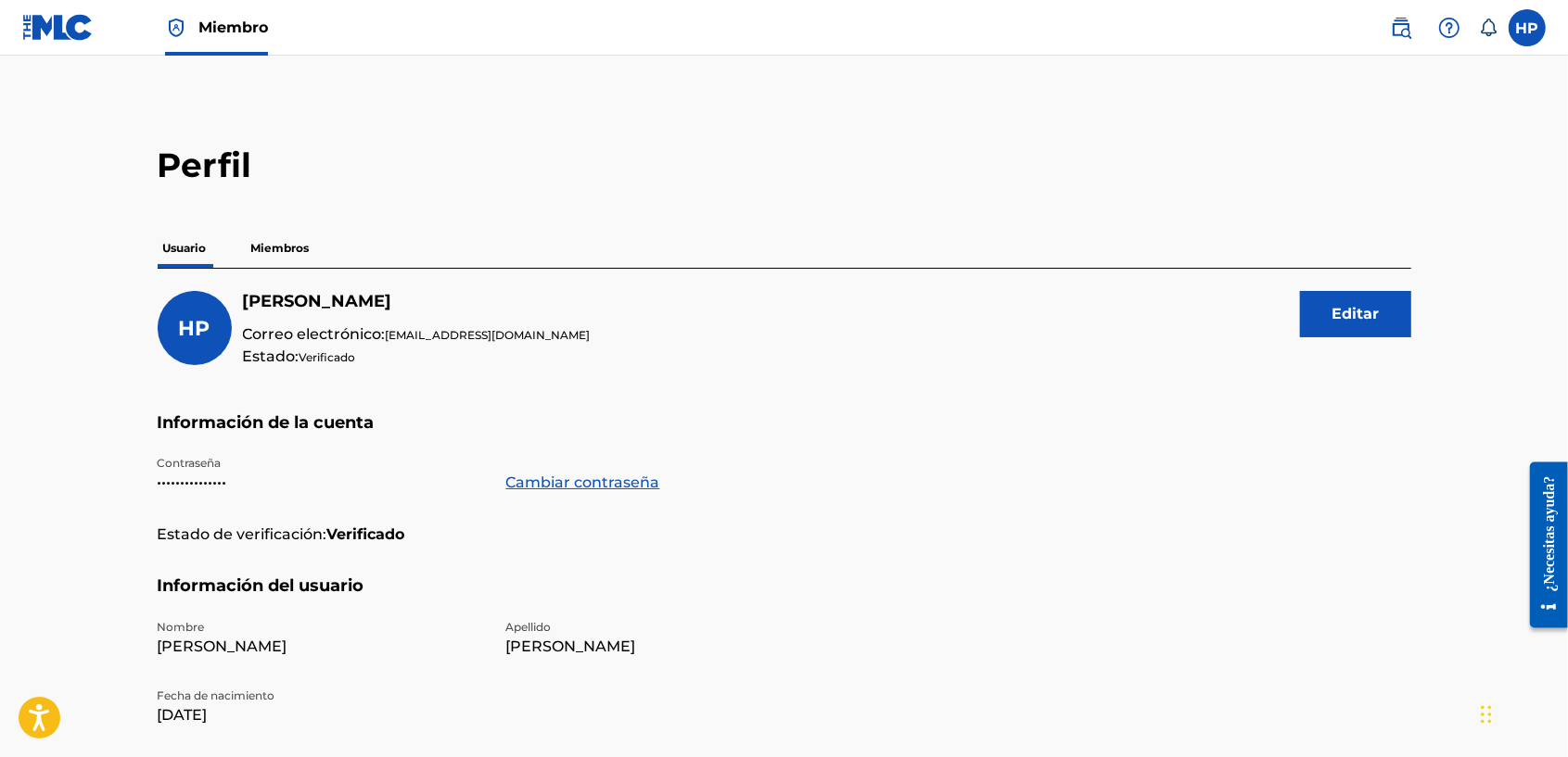
click at [273, 241] on p "Miembros" at bounding box center [280, 249] width 70 height 39
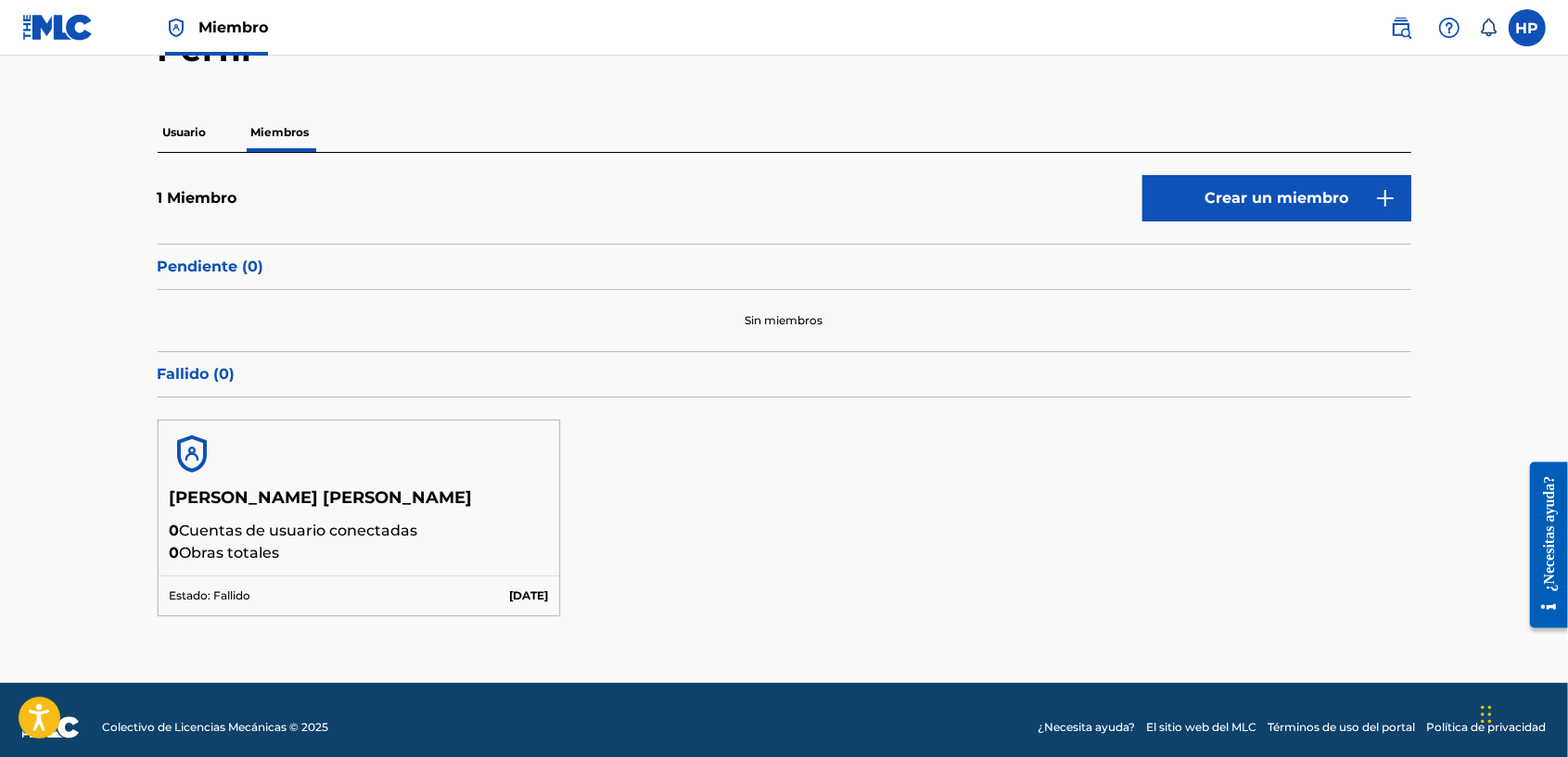
scroll to position [131, 0]
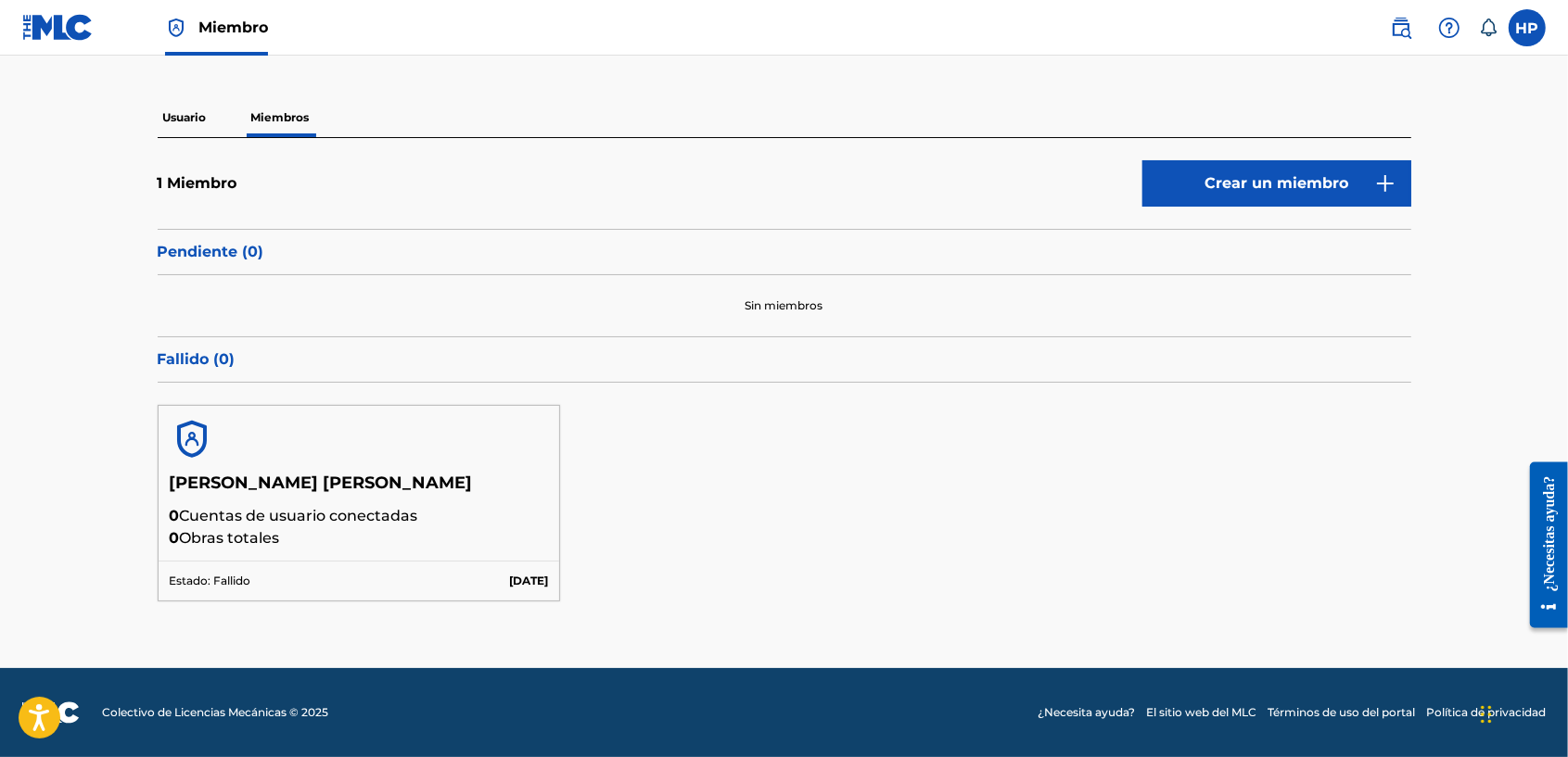
click at [386, 493] on h5 "[PERSON_NAME] [PERSON_NAME]" at bounding box center [359, 489] width 379 height 33
click at [190, 111] on p "Usuario" at bounding box center [185, 118] width 55 height 39
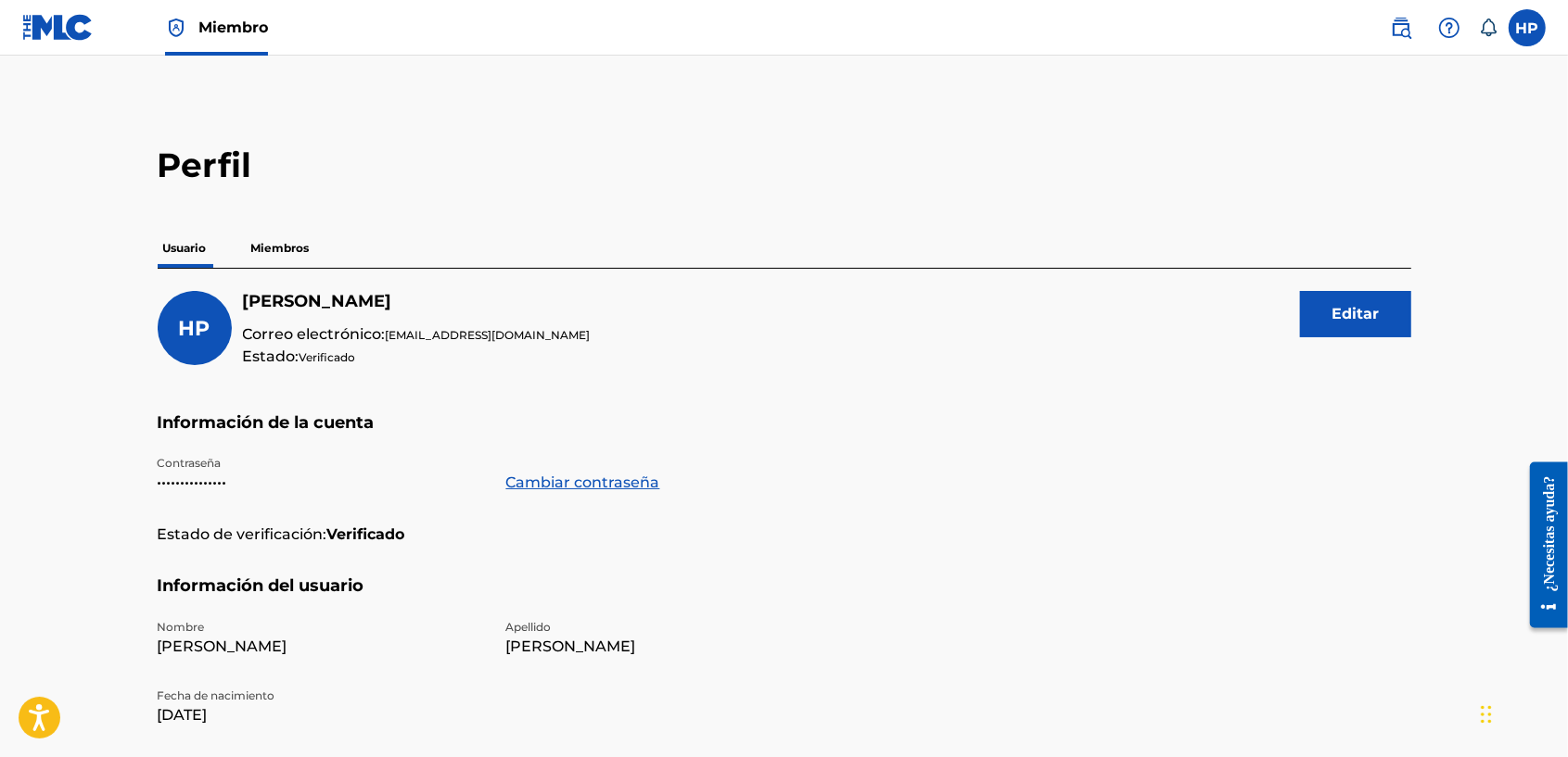
click at [79, 45] on link at bounding box center [58, 27] width 72 height 55
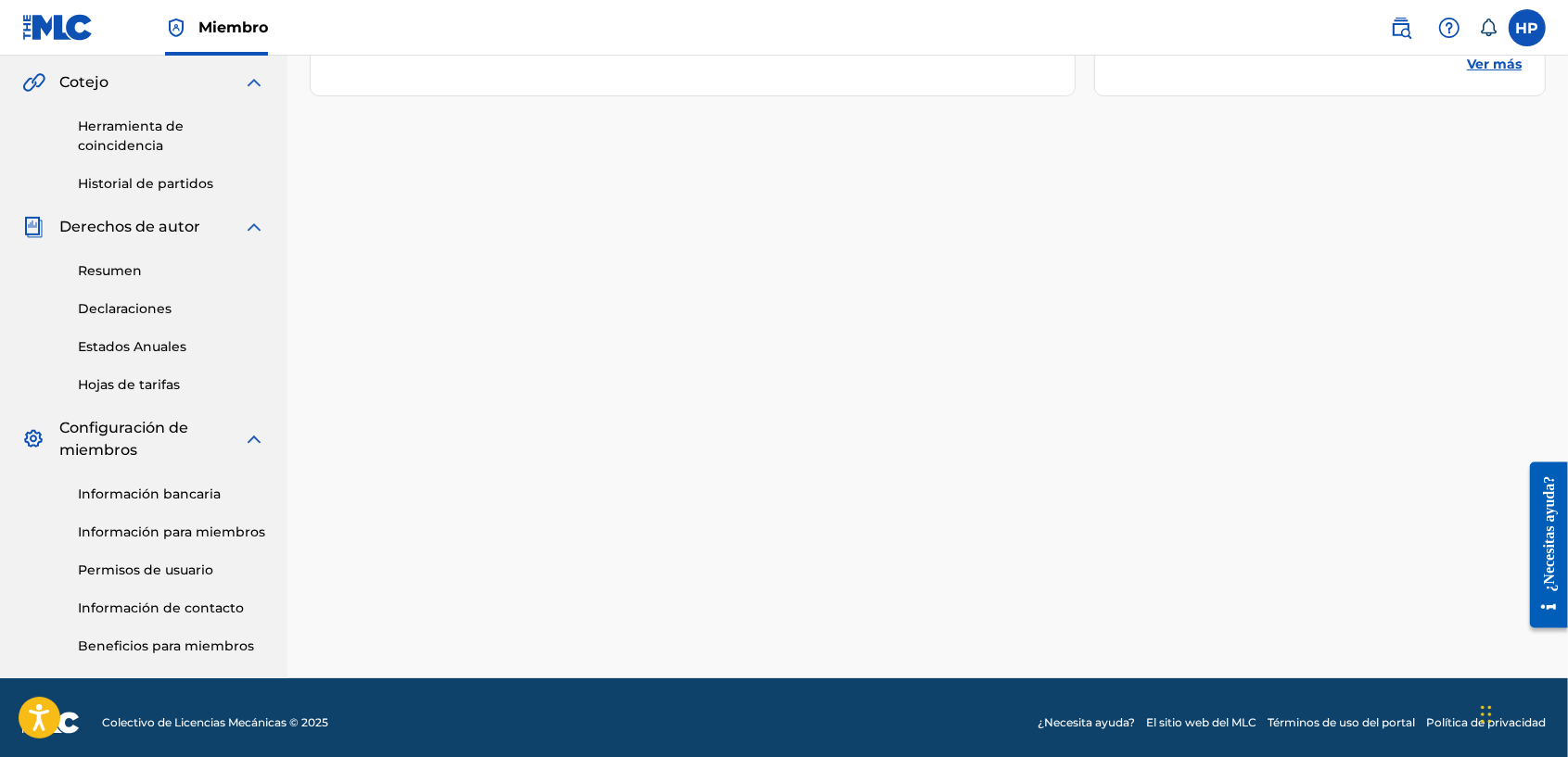
scroll to position [511, 0]
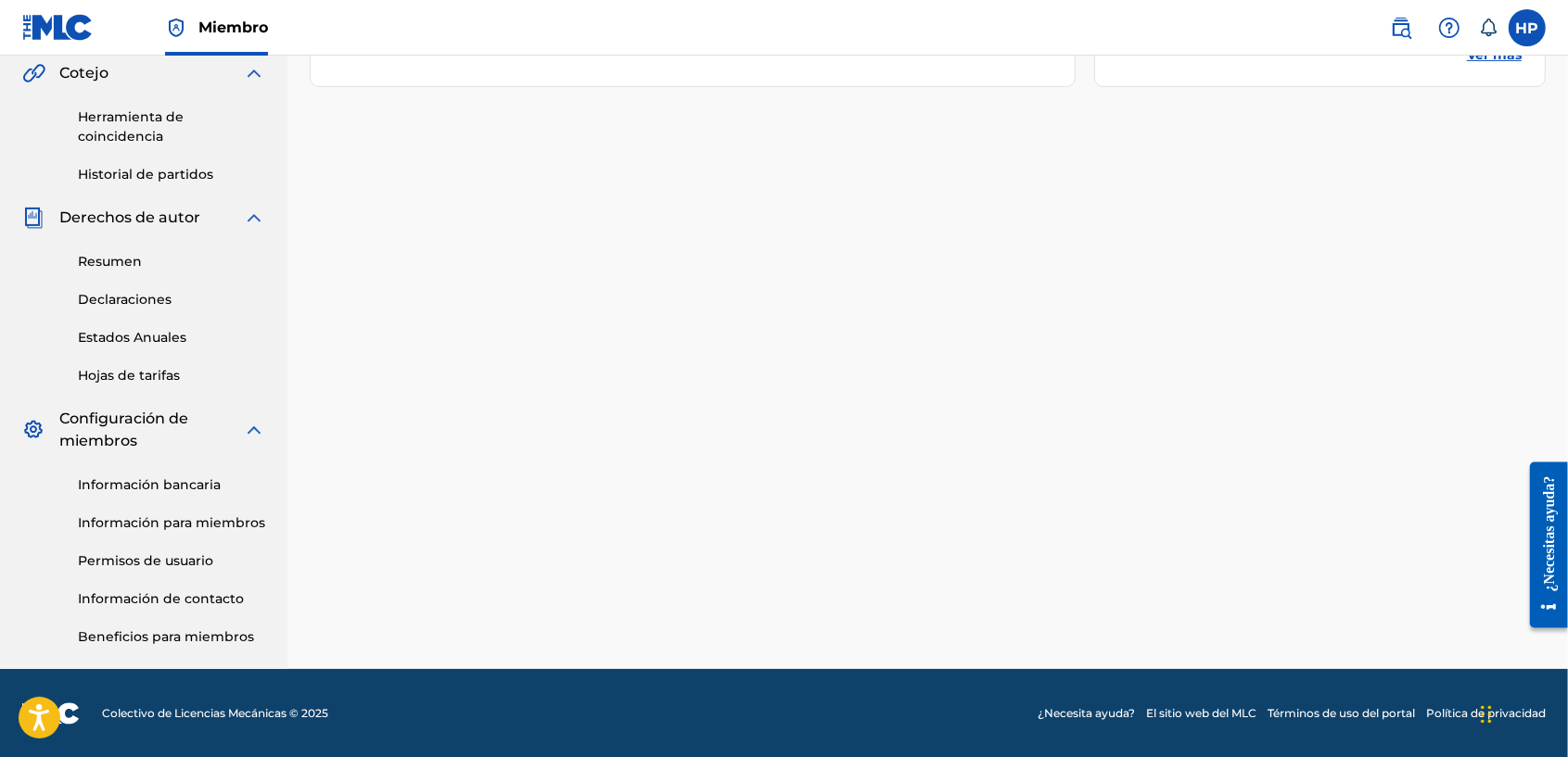
click at [193, 482] on link "Información bancaria" at bounding box center [172, 485] width 188 height 20
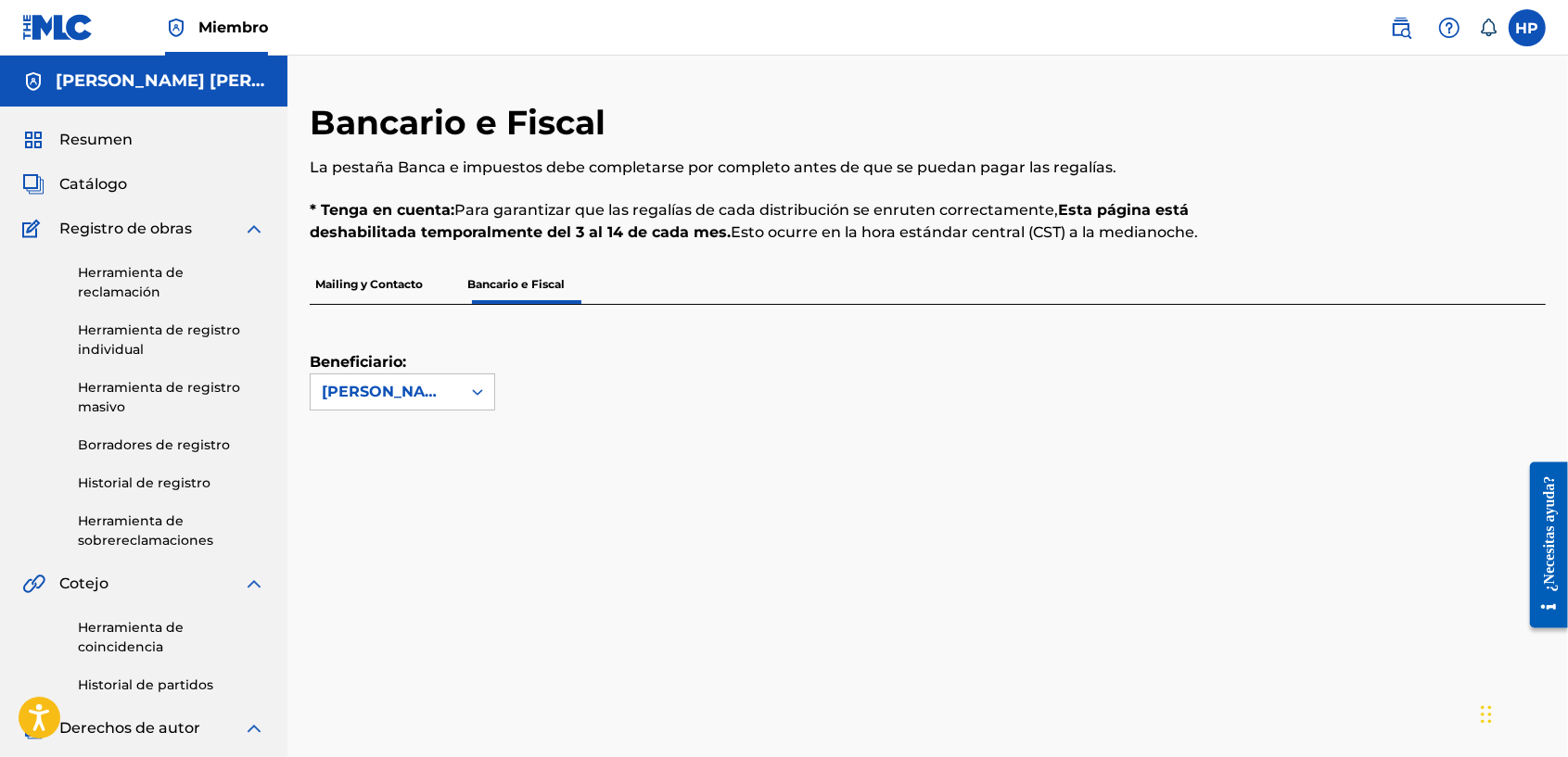
click at [386, 288] on p "Mailing y Contacto" at bounding box center [369, 284] width 119 height 39
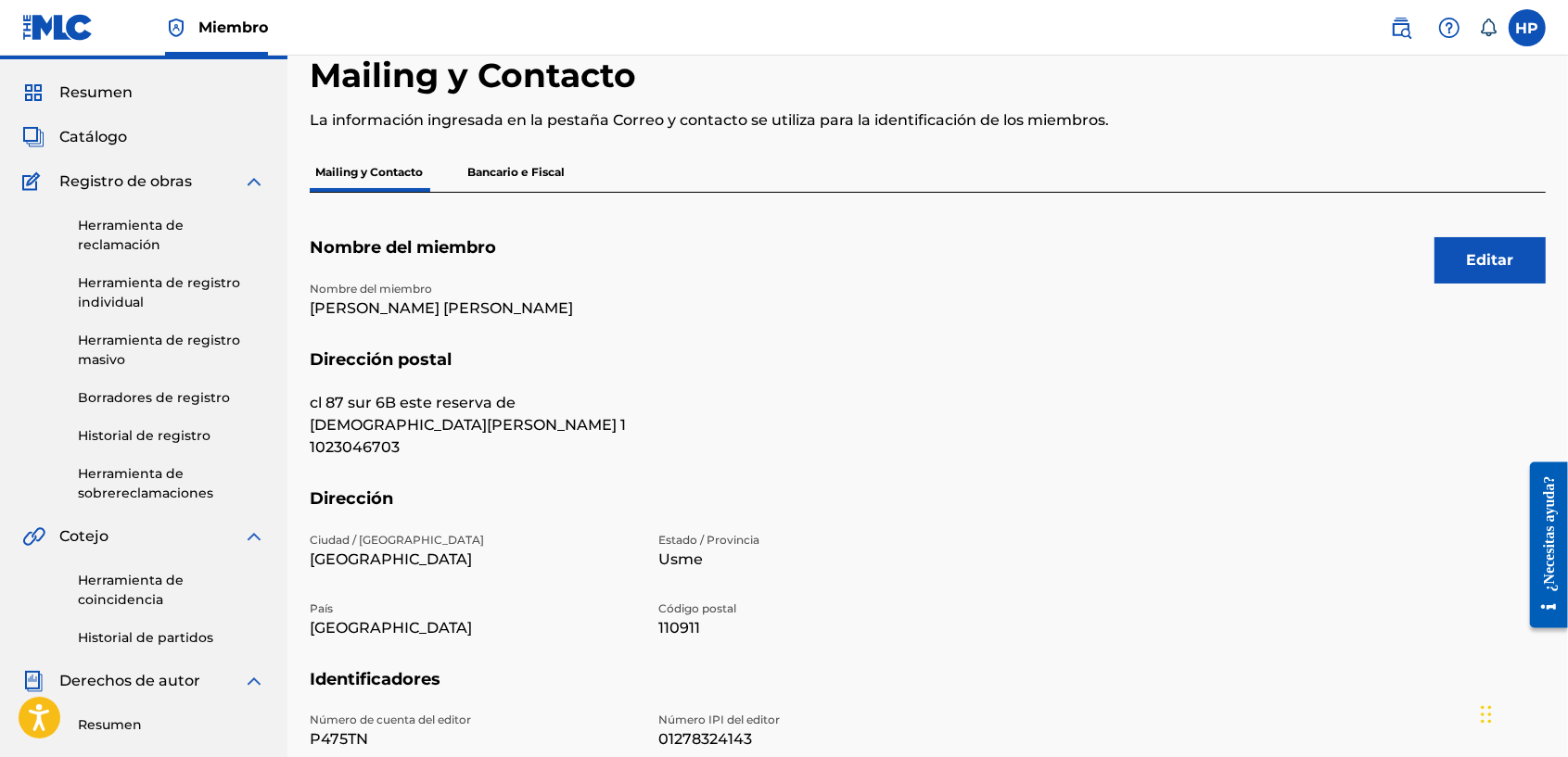
scroll to position [9, 0]
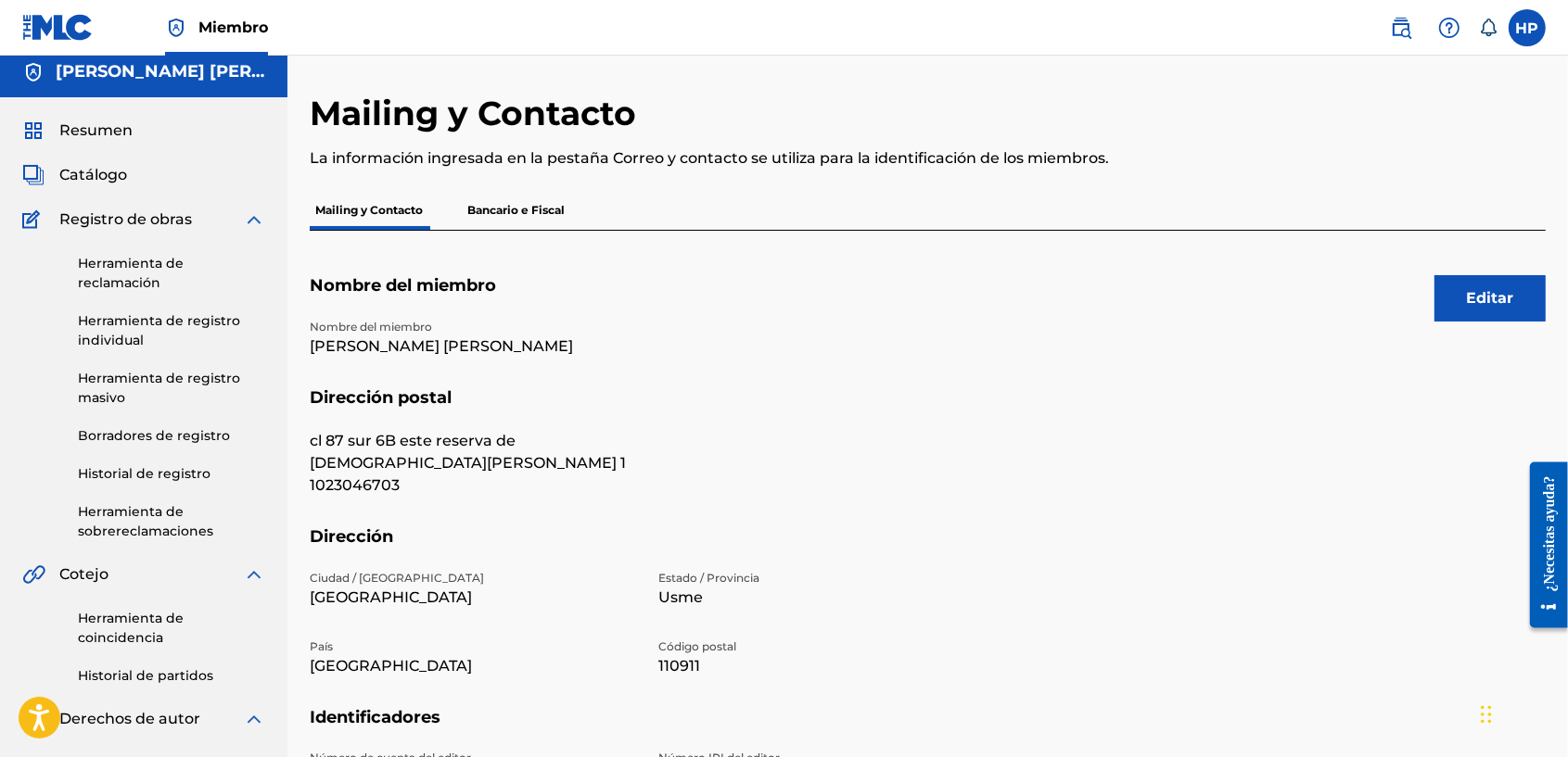
click at [553, 220] on p "Bancario e Fiscal" at bounding box center [516, 211] width 109 height 39
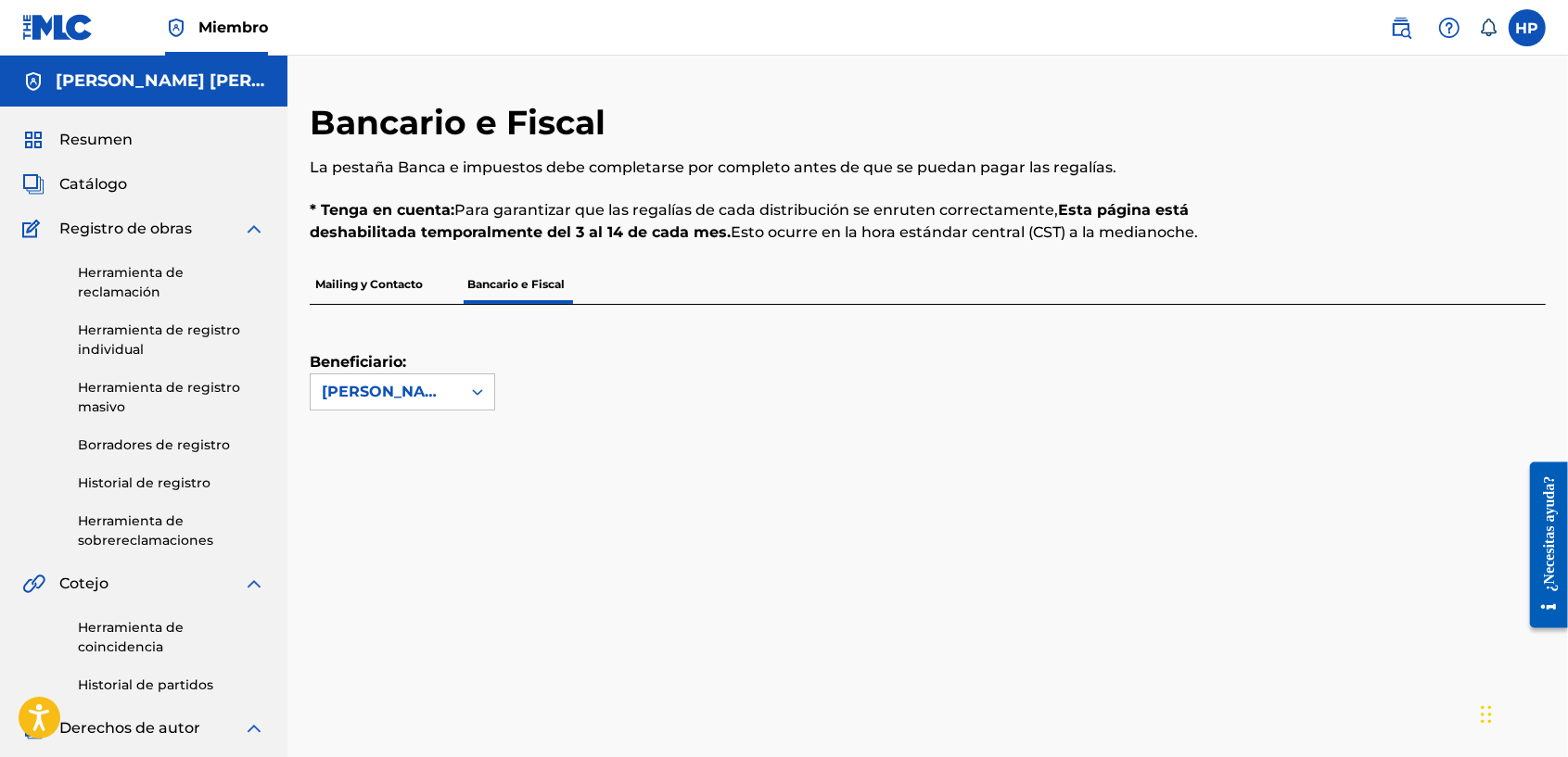
click at [1525, 33] on label at bounding box center [1527, 28] width 37 height 37
click at [1527, 28] on input "HP HUBER PACHECO huberelcadete@outlook.com Notification Preferences Profile Log…" at bounding box center [1527, 28] width 0 height 0
click at [1339, 266] on p "Log out" at bounding box center [1347, 262] width 44 height 17
click at [1527, 28] on input "HP HUBER PACHECO huberelcadete@outlook.com Notification Preferences Profile Log…" at bounding box center [1527, 28] width 0 height 0
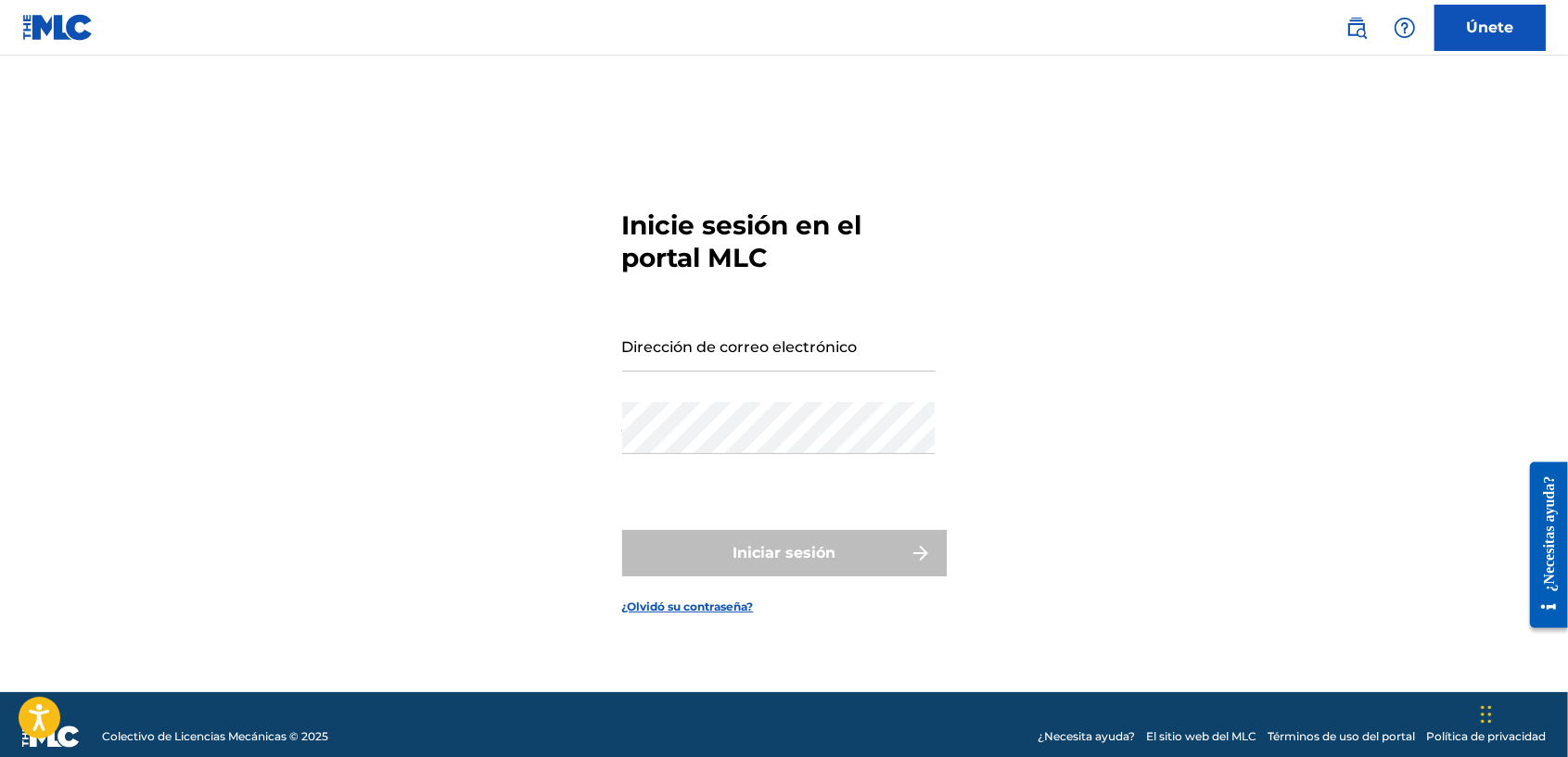
type input "[EMAIL_ADDRESS][DOMAIN_NAME]"
